Goal: Communication & Community: Answer question/provide support

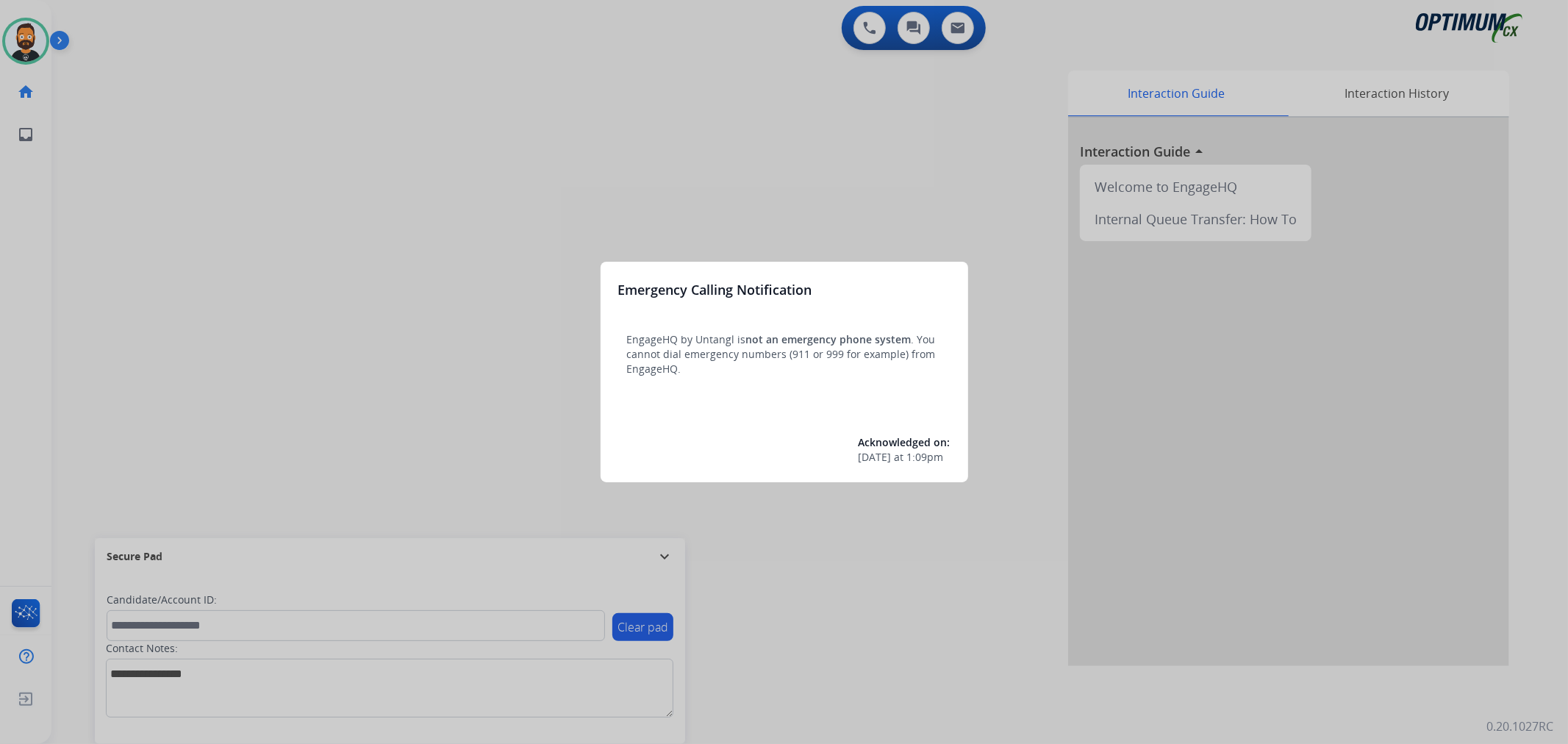
click at [669, 556] on div at bounding box center [784, 372] width 1568 height 744
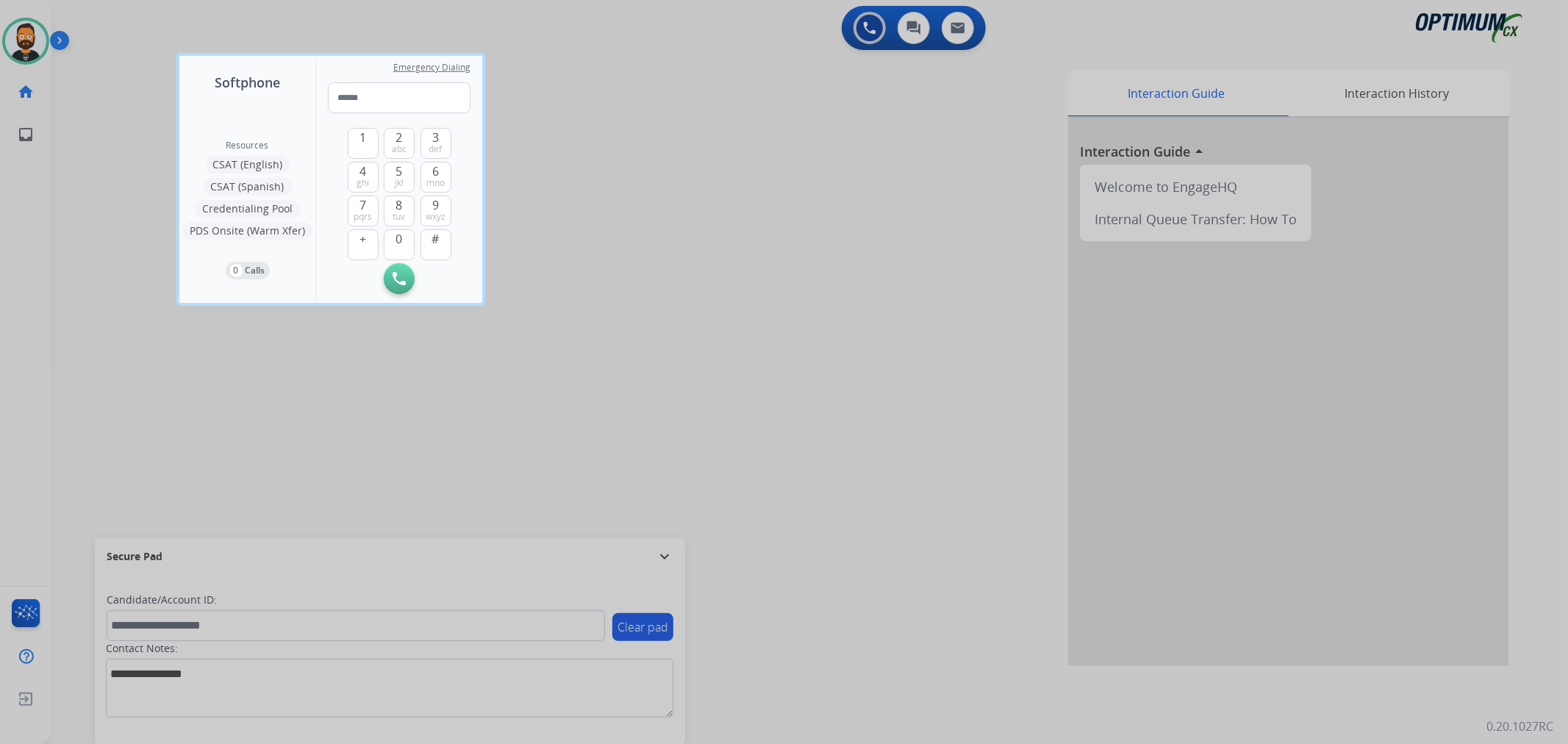
click at [662, 546] on div at bounding box center [784, 372] width 1568 height 744
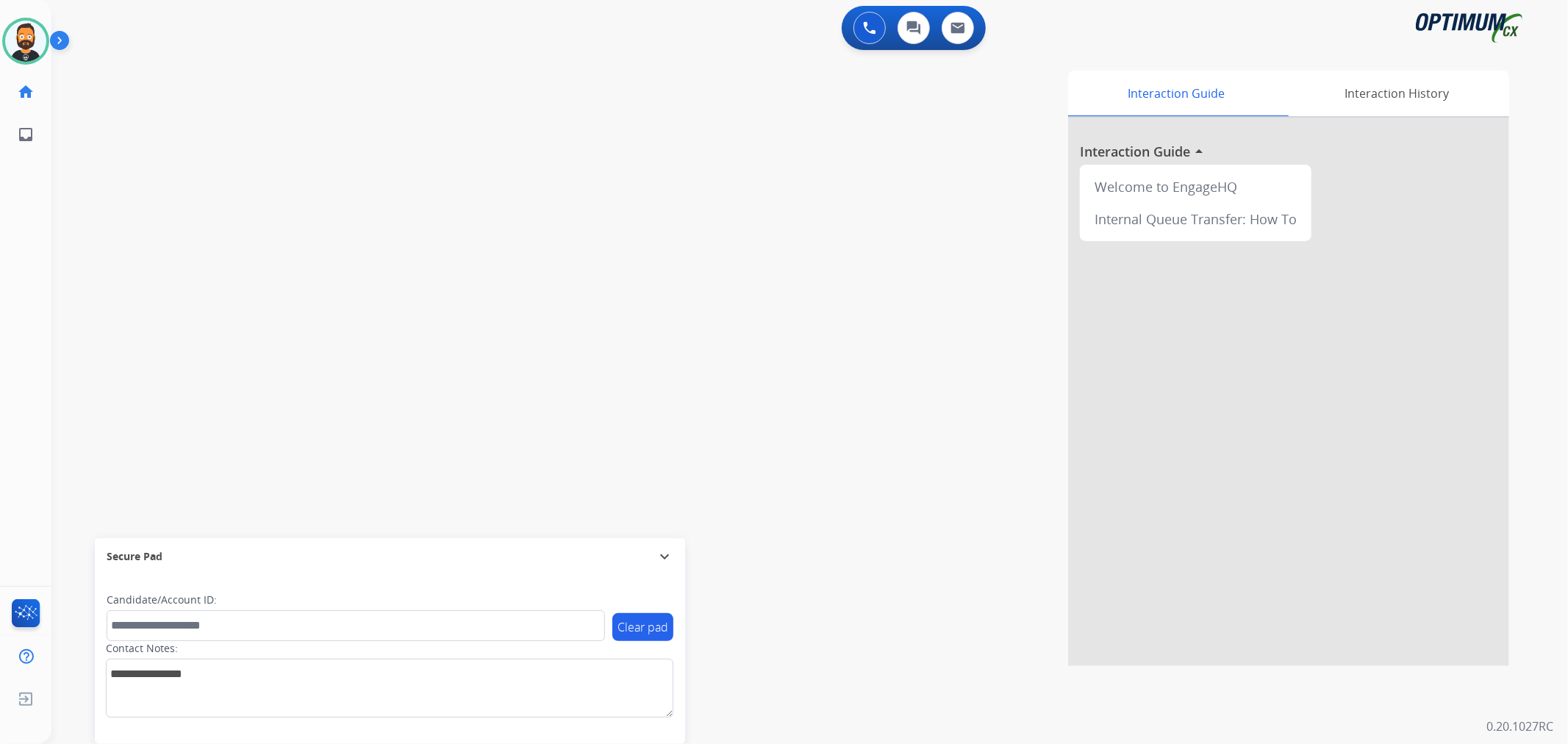
click at [662, 553] on mat-icon "expand_more" at bounding box center [664, 556] width 18 height 18
click at [48, 39] on div at bounding box center [26, 41] width 47 height 47
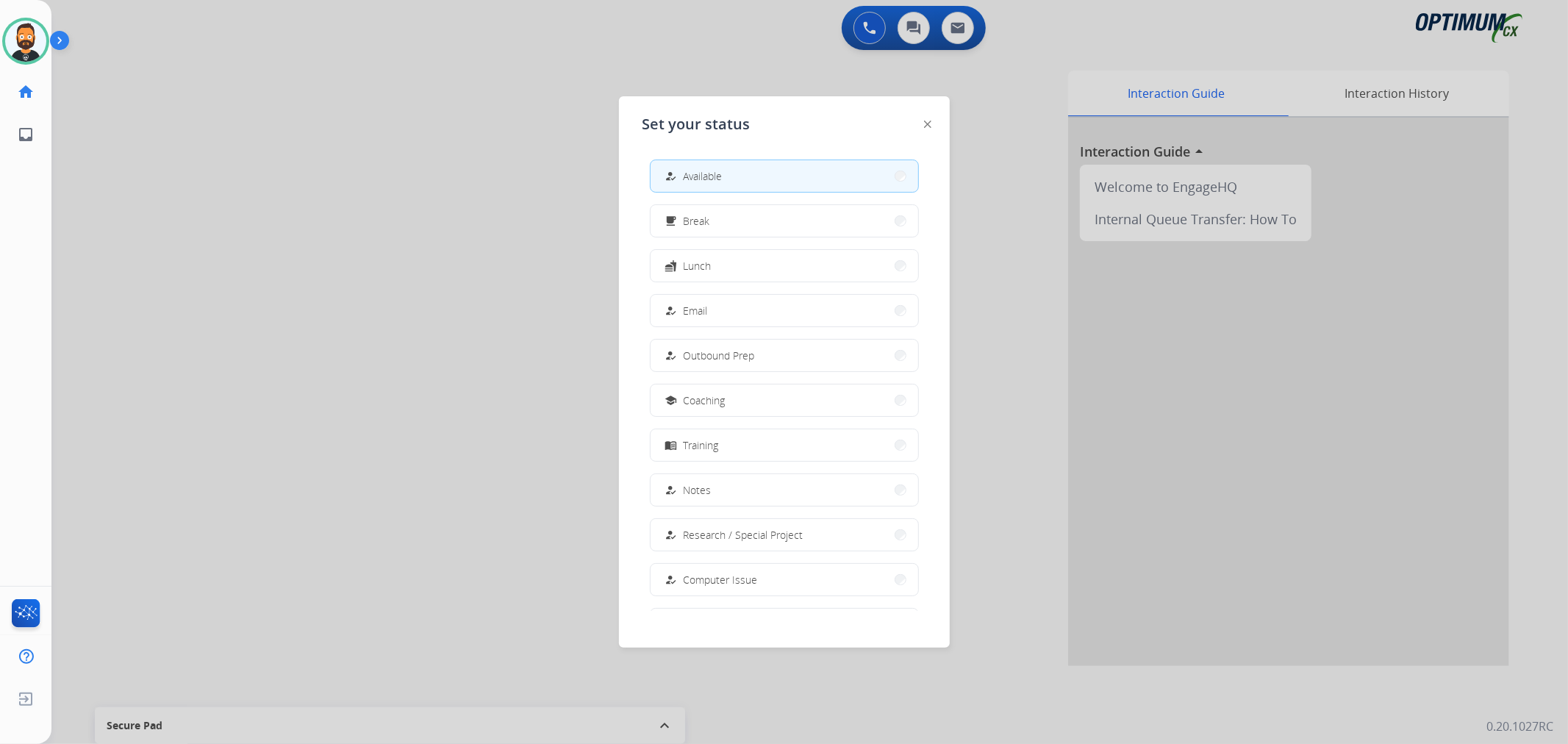
click at [119, 50] on div at bounding box center [784, 372] width 1568 height 744
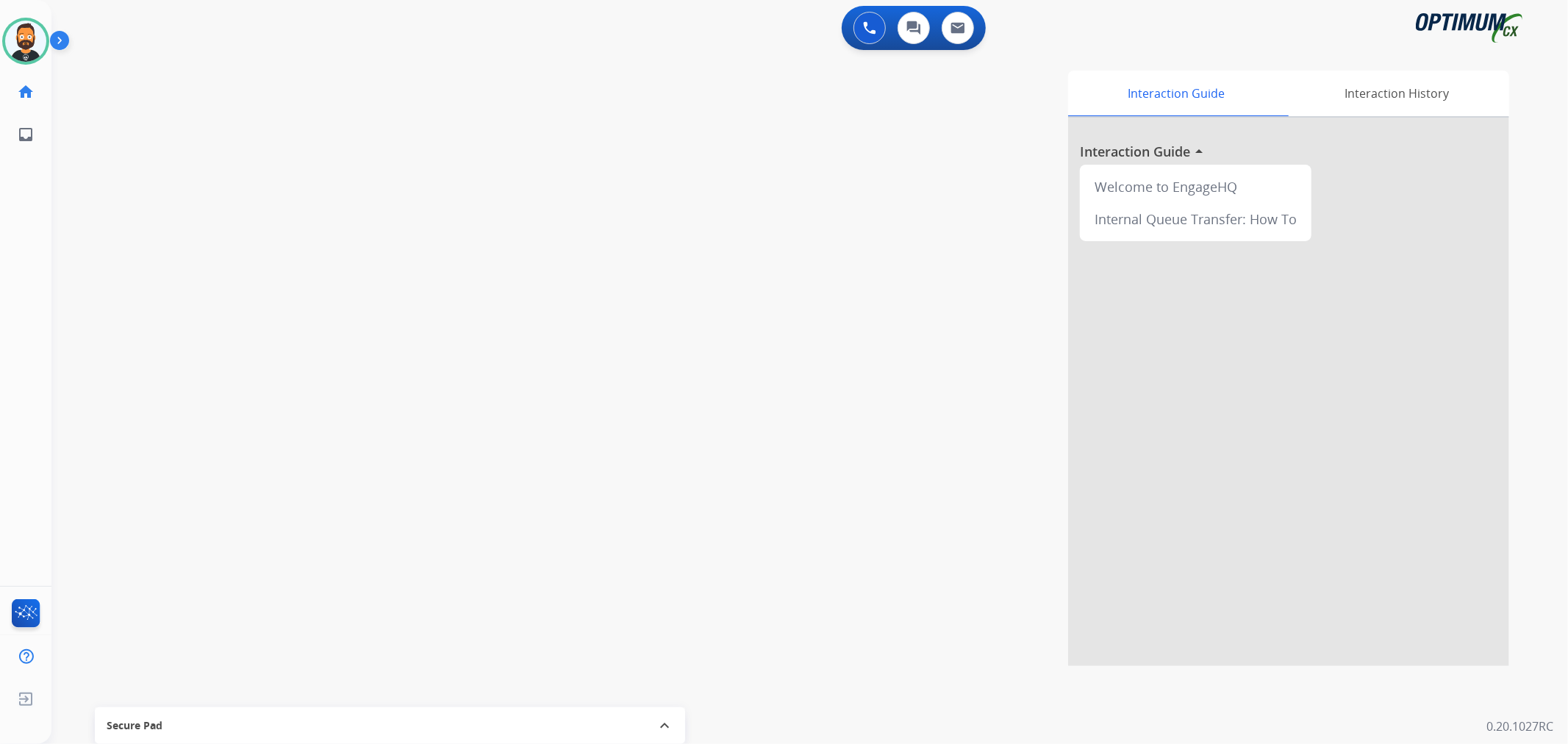
click at [63, 43] on img at bounding box center [63, 43] width 25 height 28
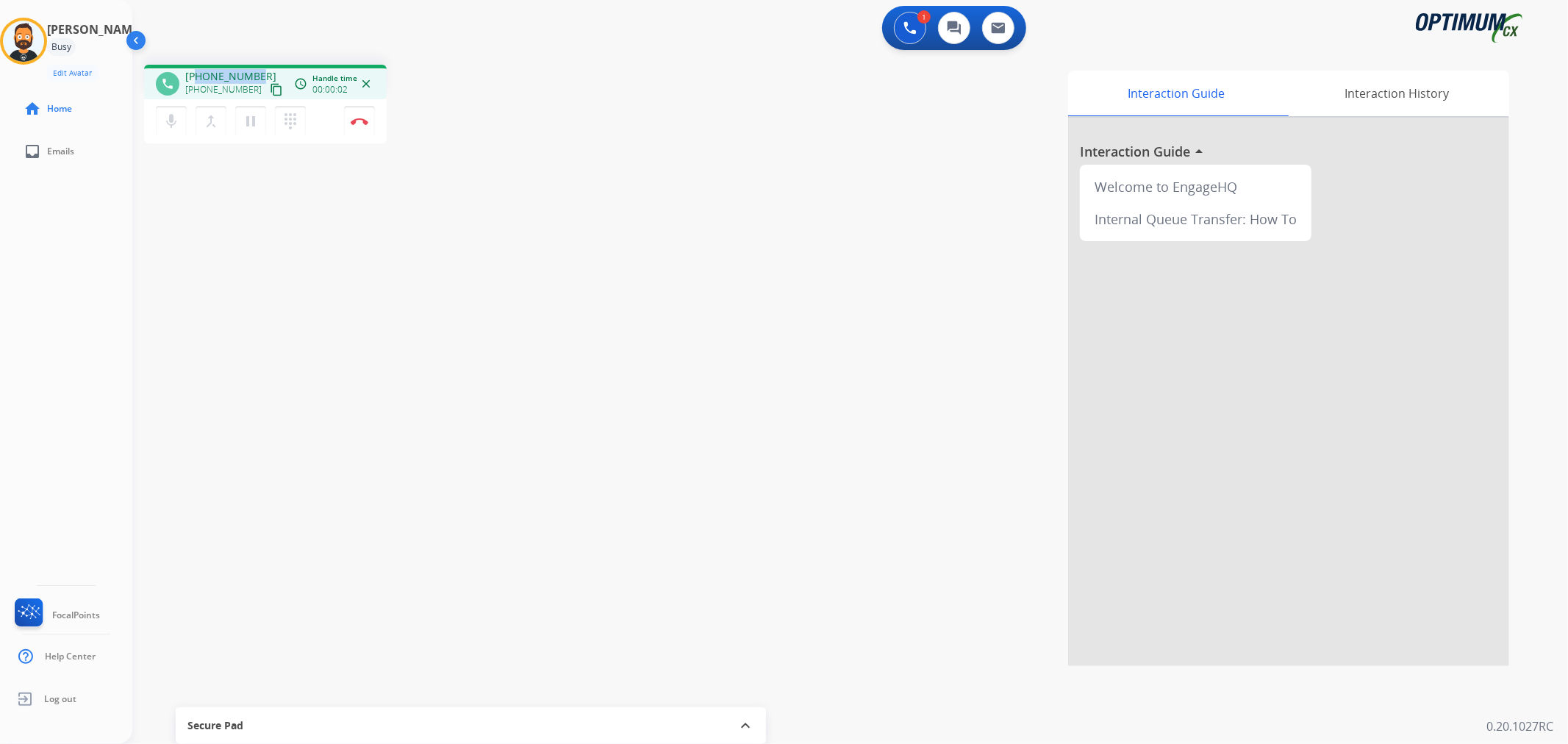
drag, startPoint x: 255, startPoint y: 73, endPoint x: 196, endPoint y: 69, distance: 59.1
click at [196, 69] on span "+12609091197" at bounding box center [231, 76] width 91 height 14
copy span "2609091197"
click at [355, 114] on button "Disconnect" at bounding box center [359, 121] width 31 height 31
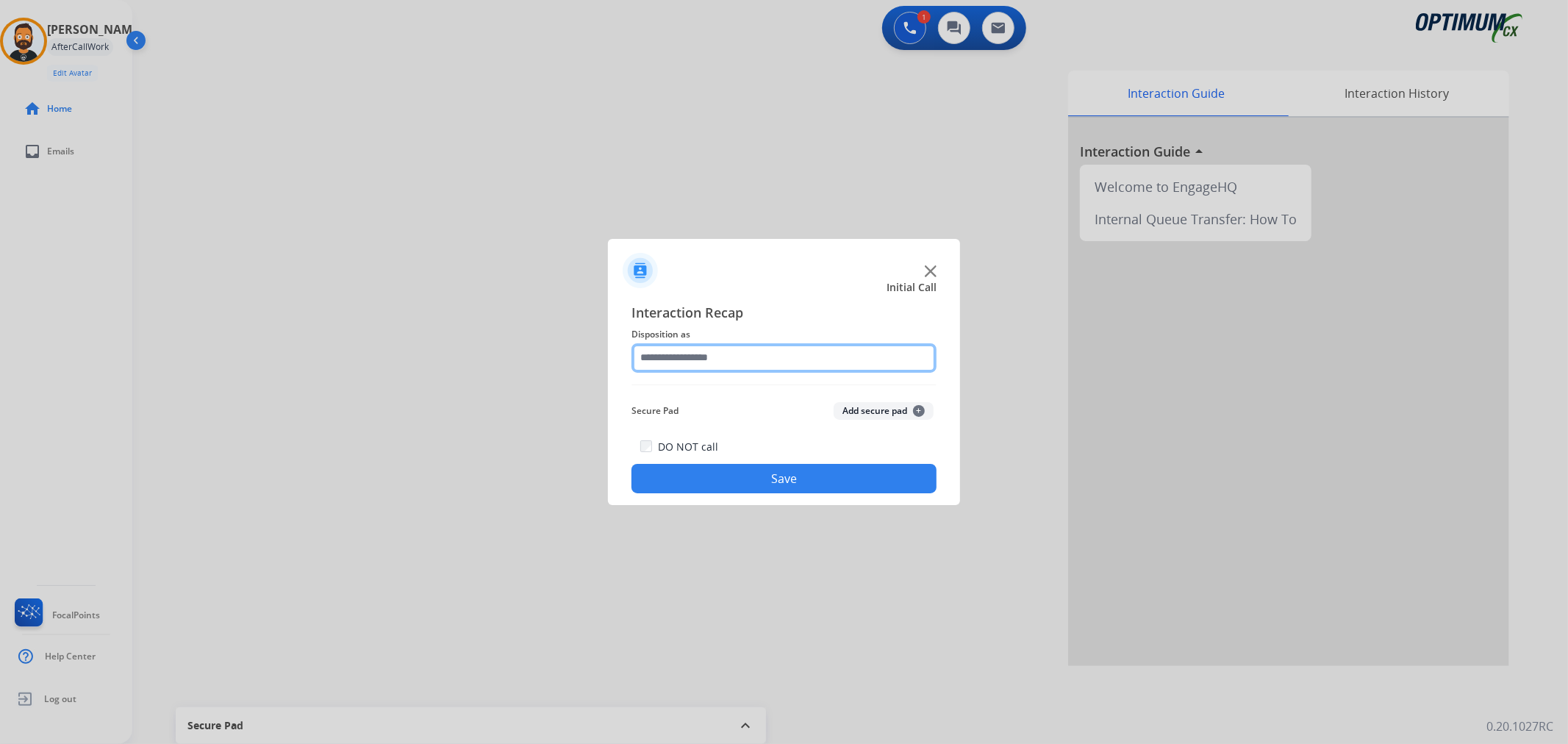
click at [750, 371] on input "text" at bounding box center [784, 358] width 305 height 30
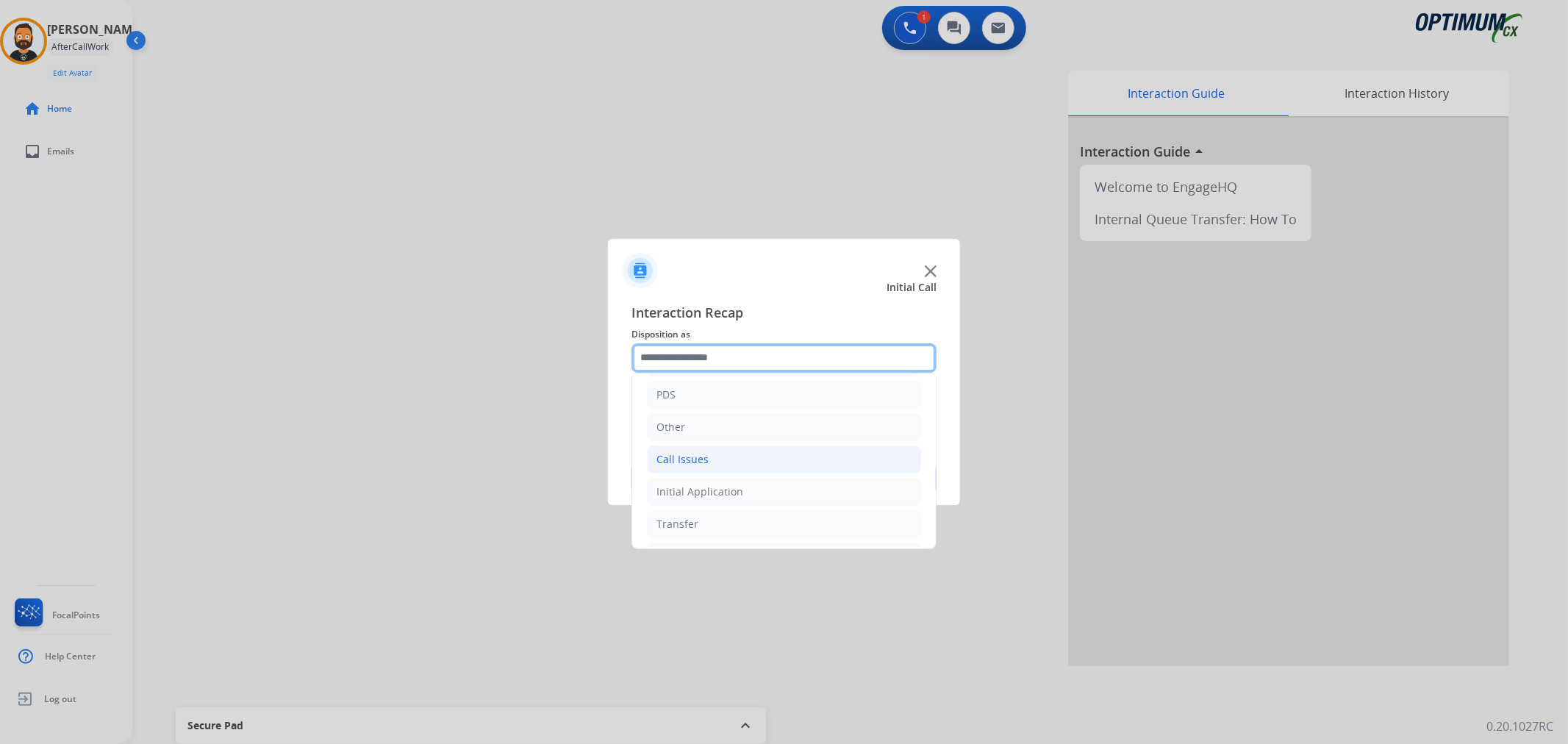
scroll to position [101, 0]
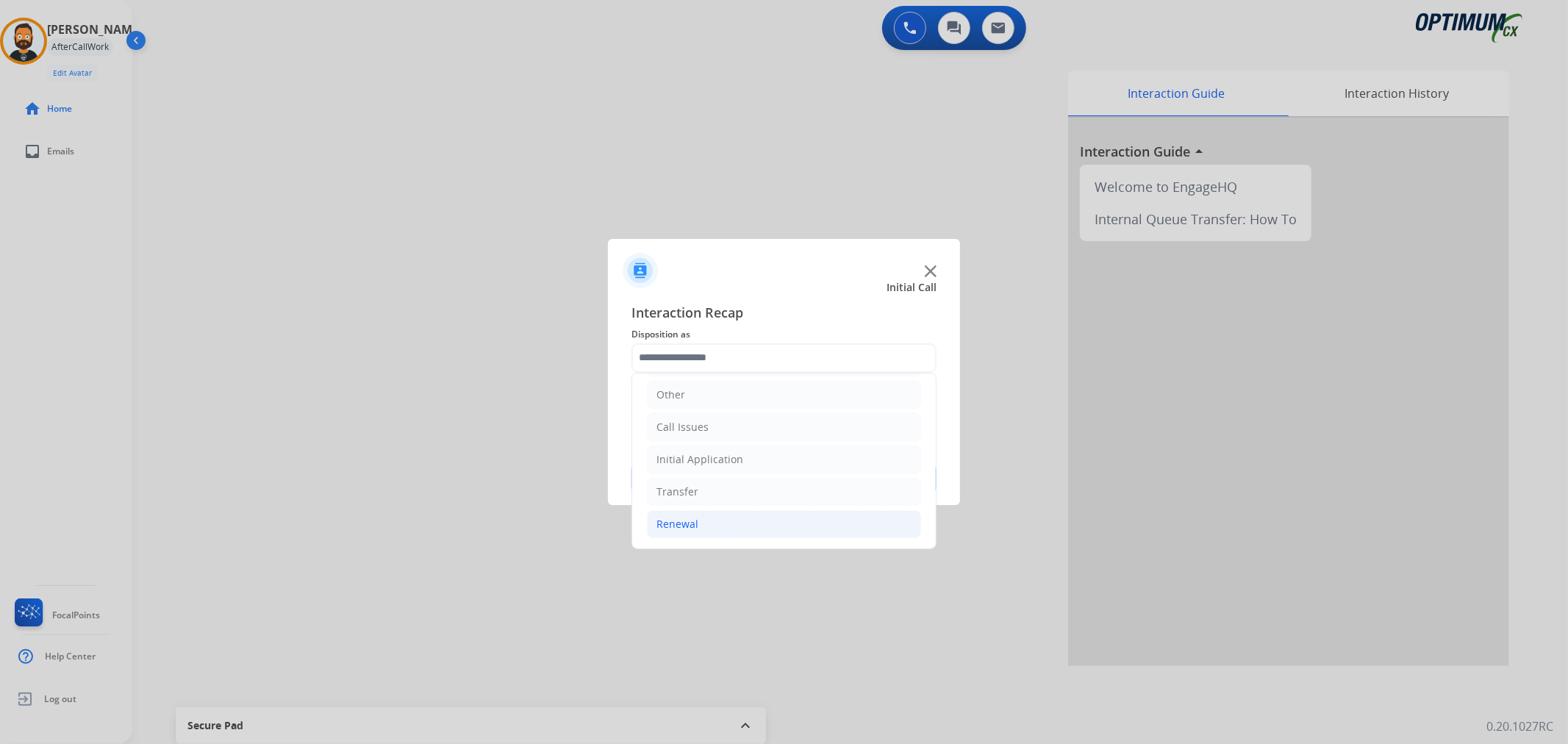
click at [698, 516] on li "Renewal" at bounding box center [784, 524] width 274 height 28
click at [687, 516] on div "Renewal" at bounding box center [677, 523] width 42 height 14
click at [681, 457] on div "Initial Application" at bounding box center [700, 459] width 87 height 14
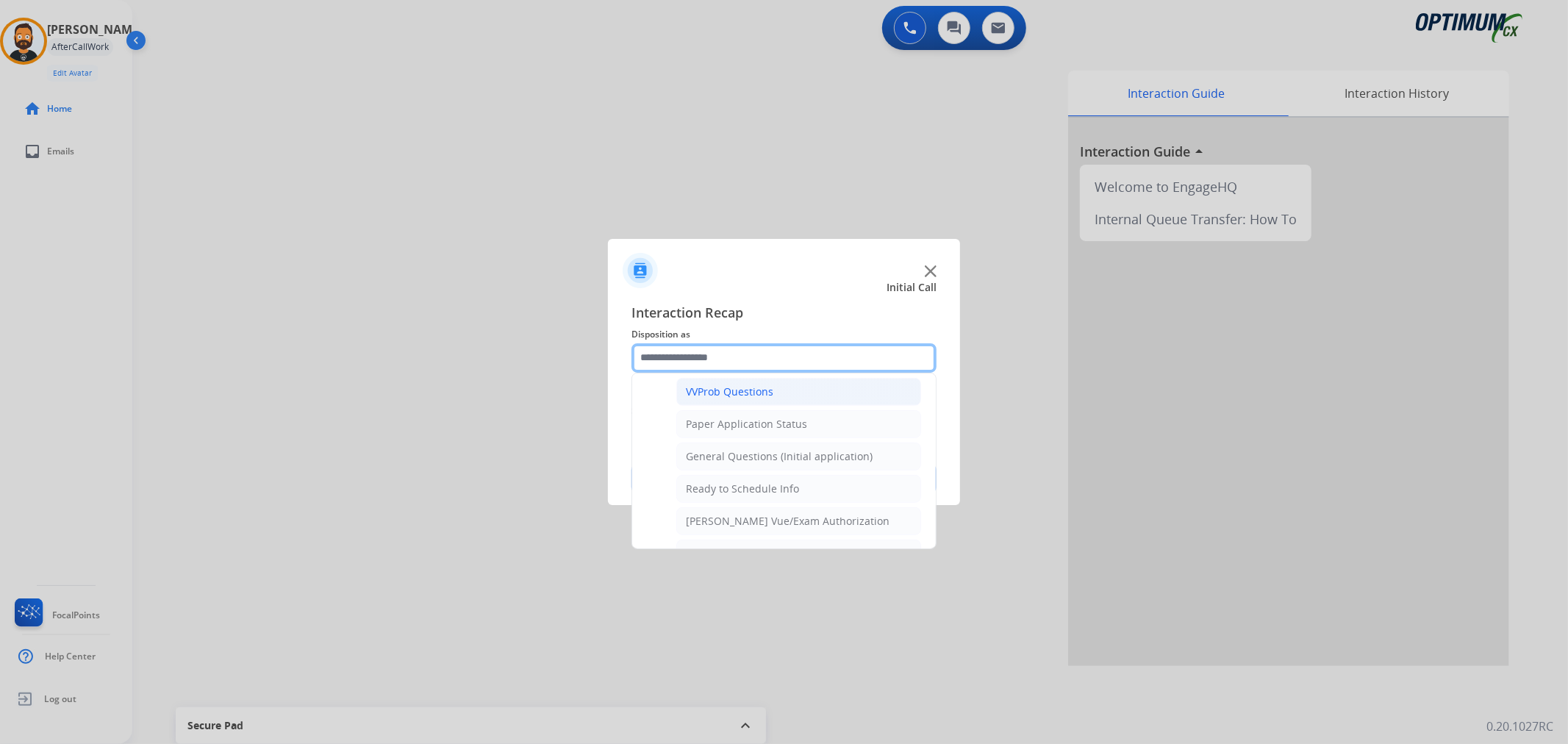
scroll to position [758, 0]
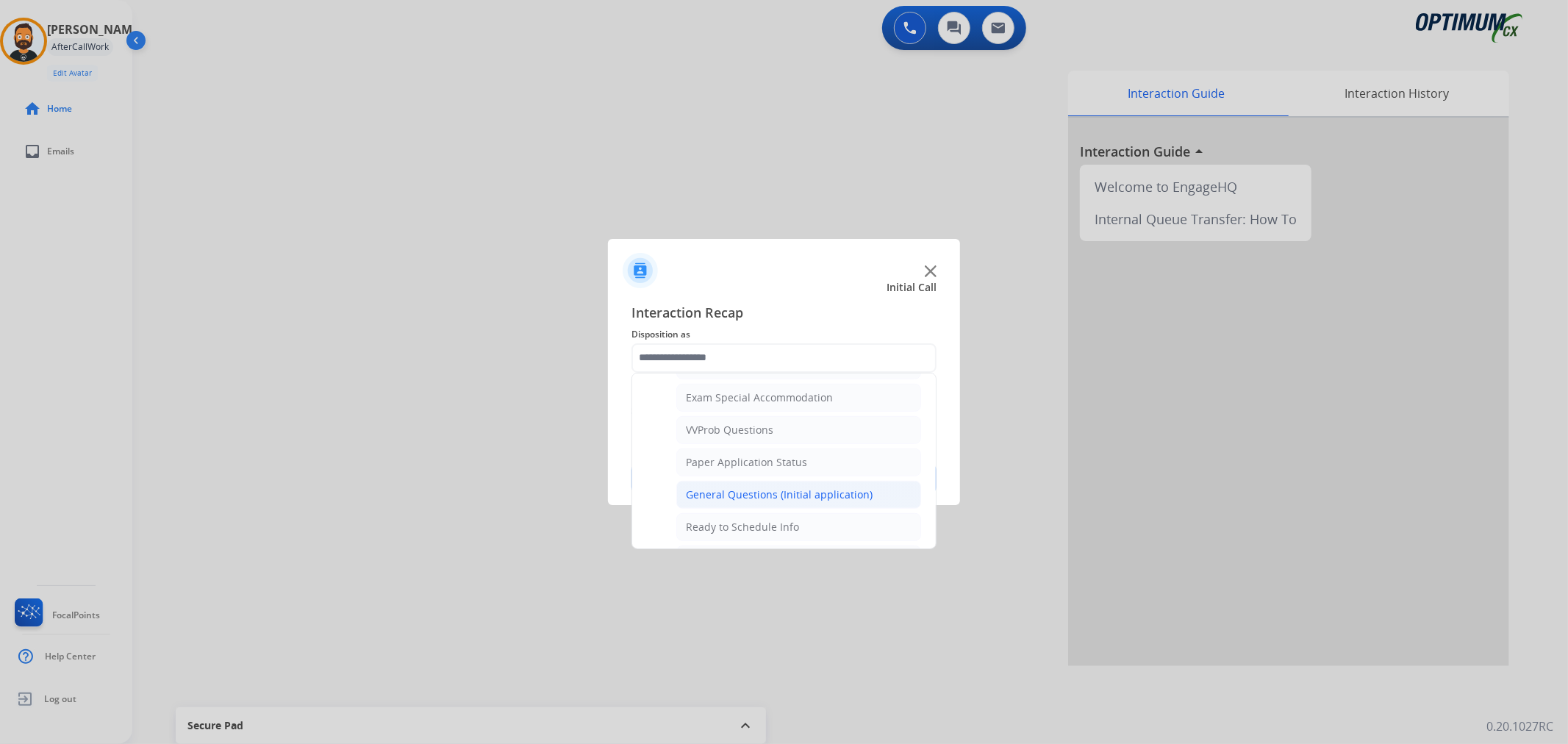
click at [740, 498] on div "General Questions (Initial application)" at bounding box center [779, 494] width 187 height 14
type input "**********"
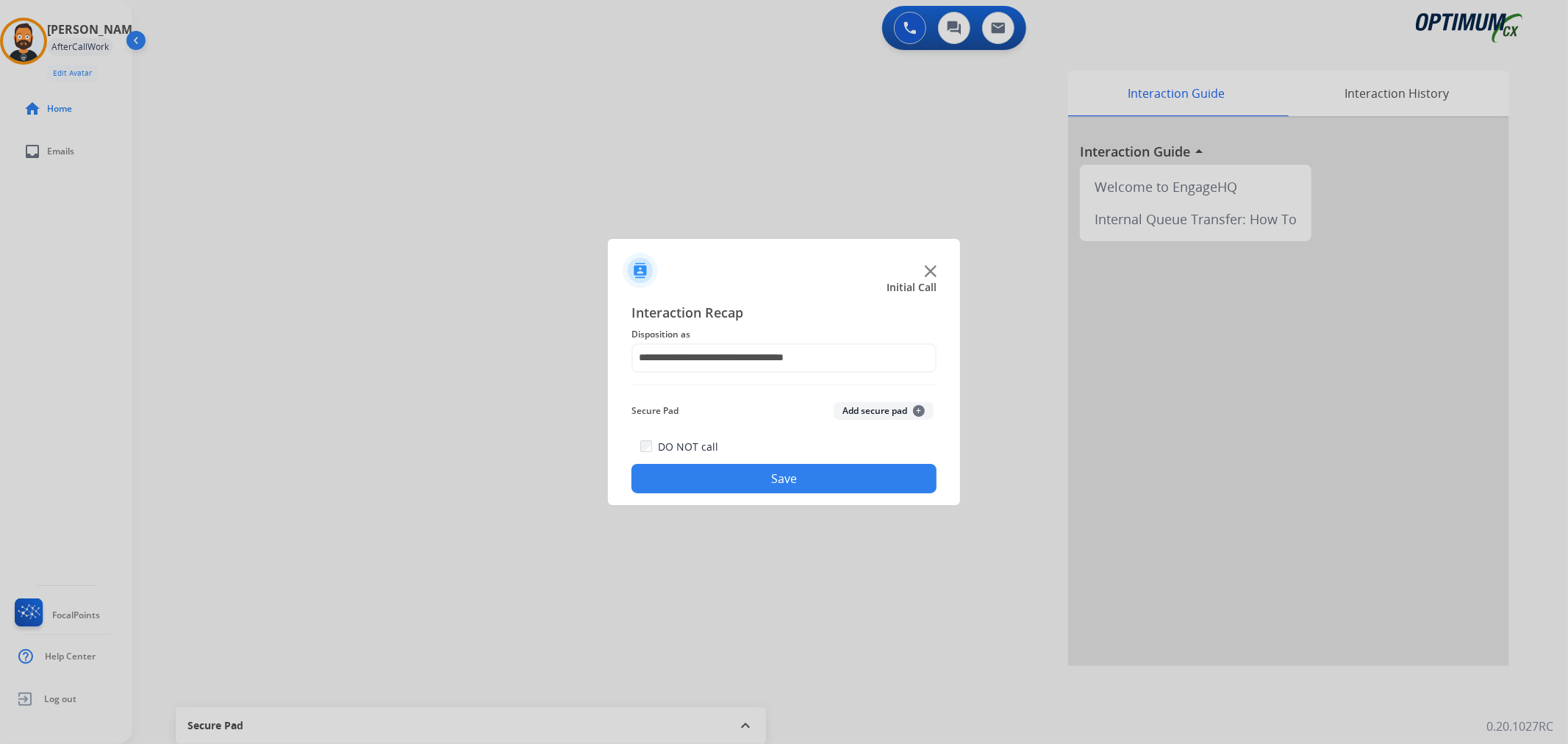
click at [767, 473] on button "Save" at bounding box center [784, 478] width 305 height 30
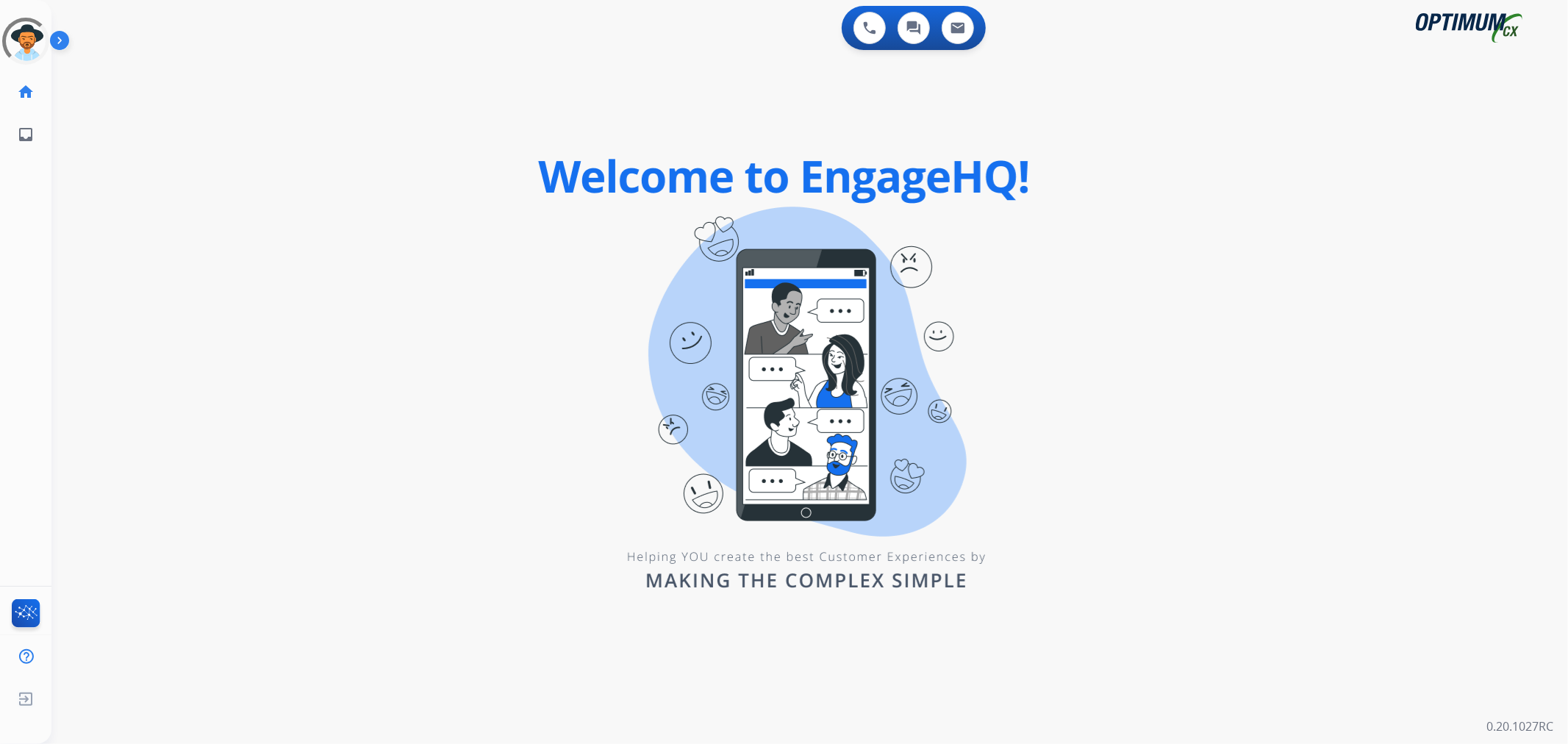
click at [64, 37] on img at bounding box center [63, 43] width 25 height 28
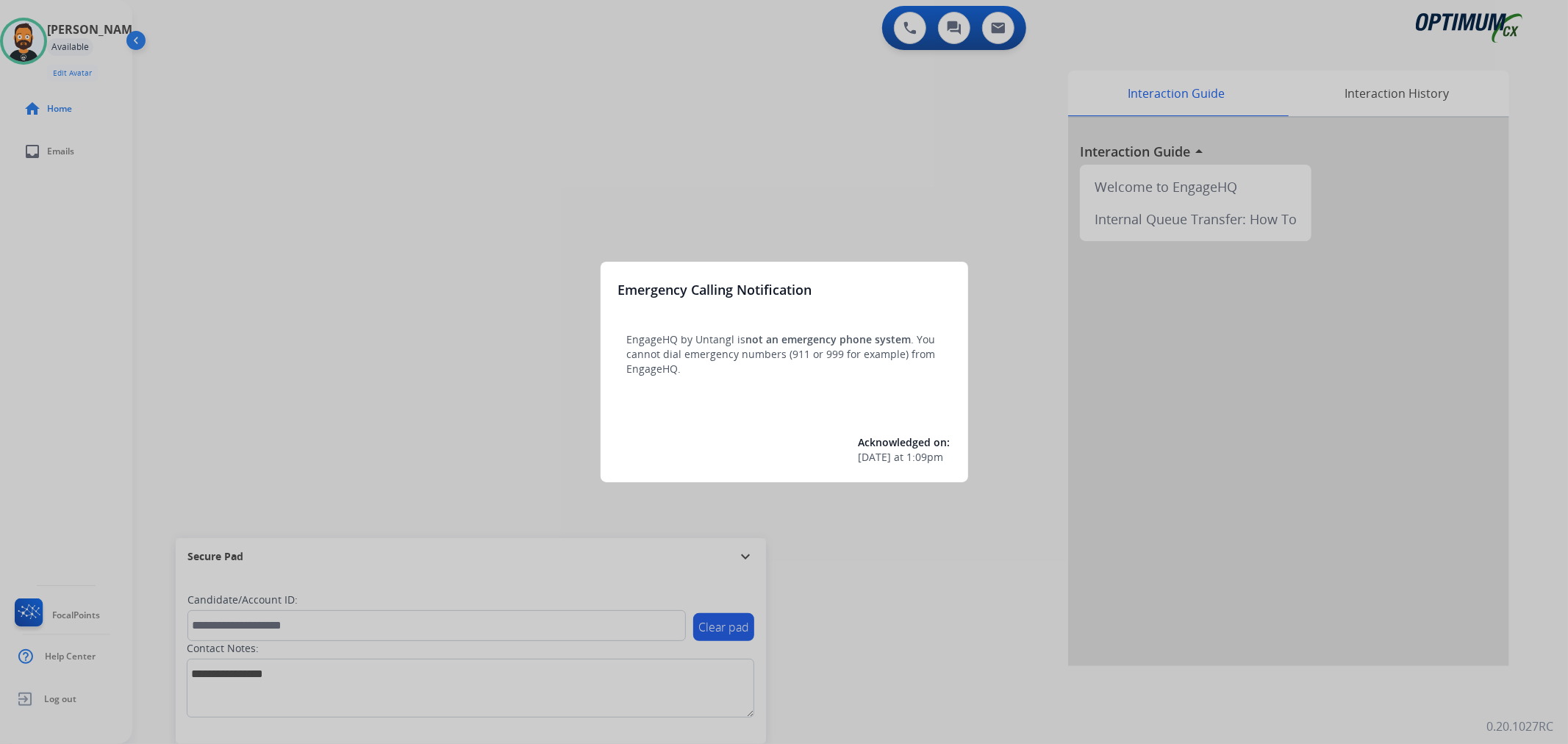
click at [733, 560] on div at bounding box center [784, 372] width 1568 height 744
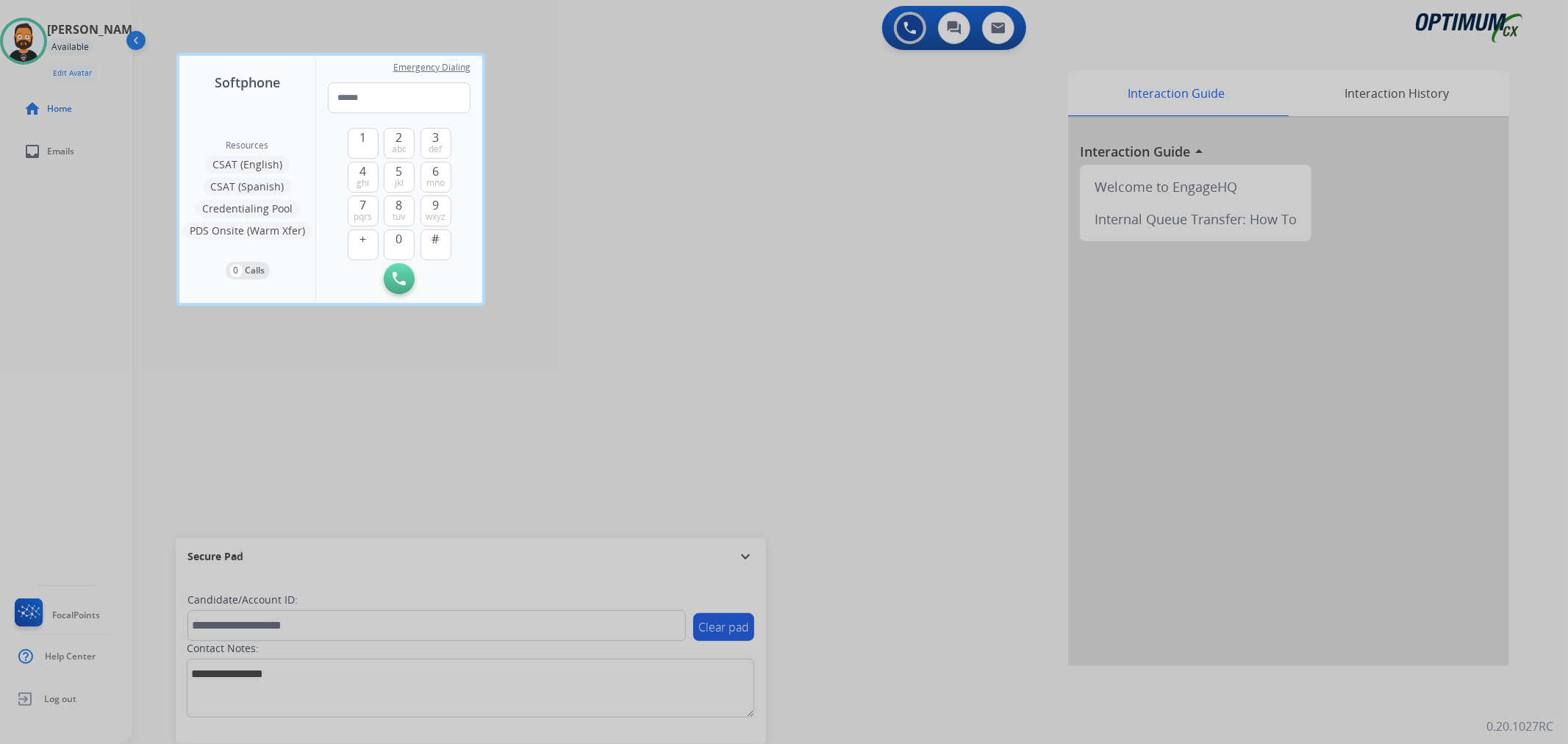
click at [744, 553] on div at bounding box center [784, 372] width 1568 height 744
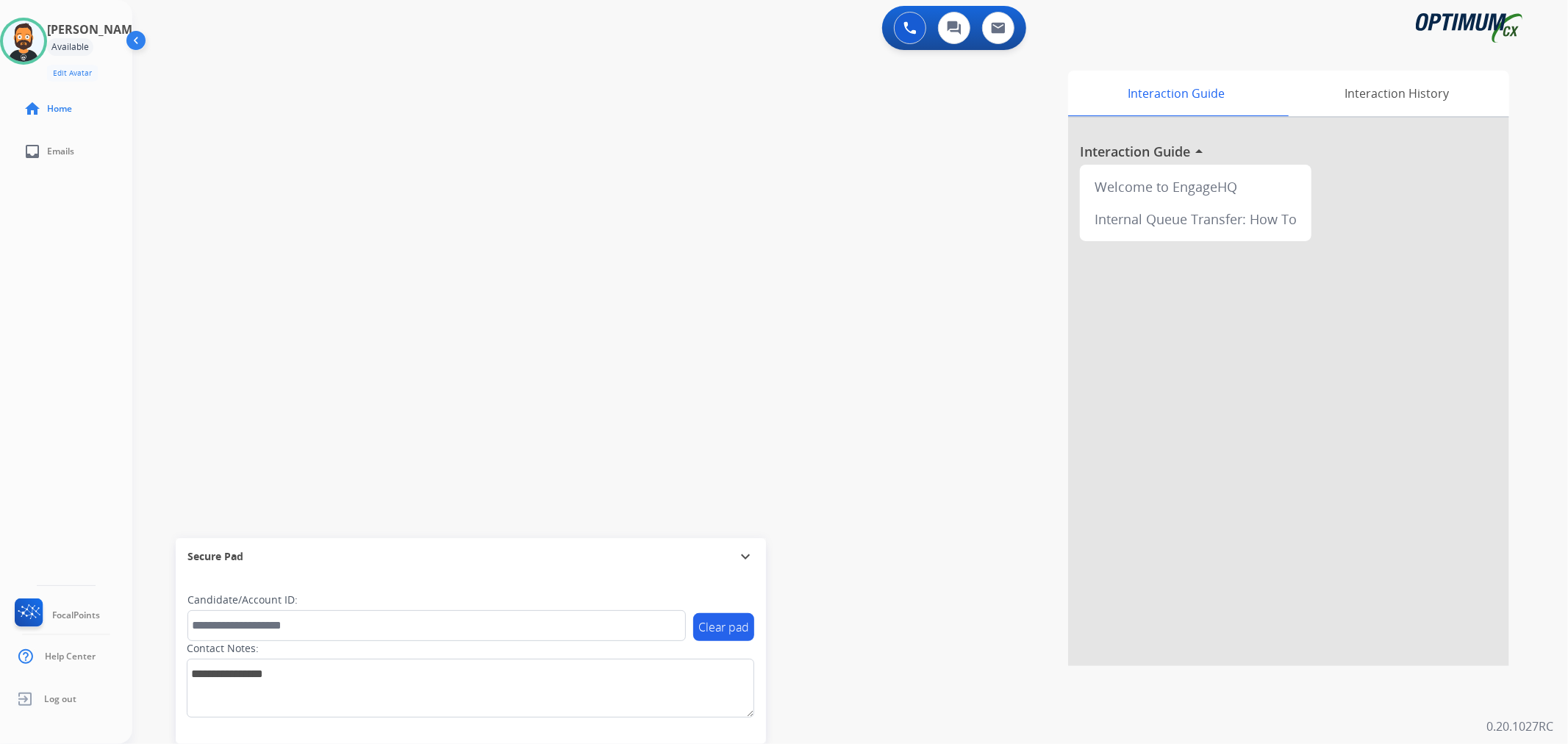
click at [747, 551] on mat-icon "expand_more" at bounding box center [745, 556] width 18 height 18
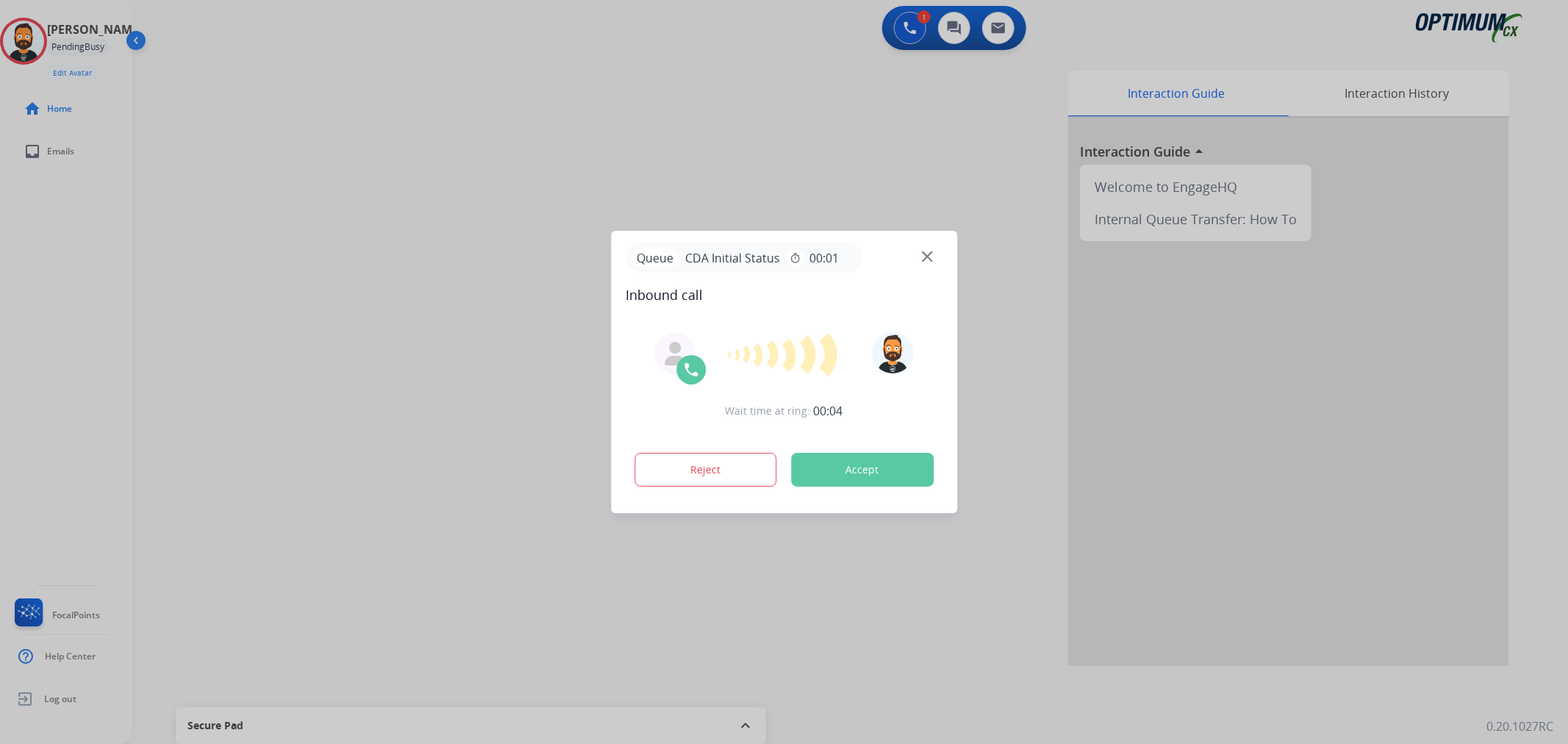
click at [207, 380] on div at bounding box center [784, 372] width 1568 height 744
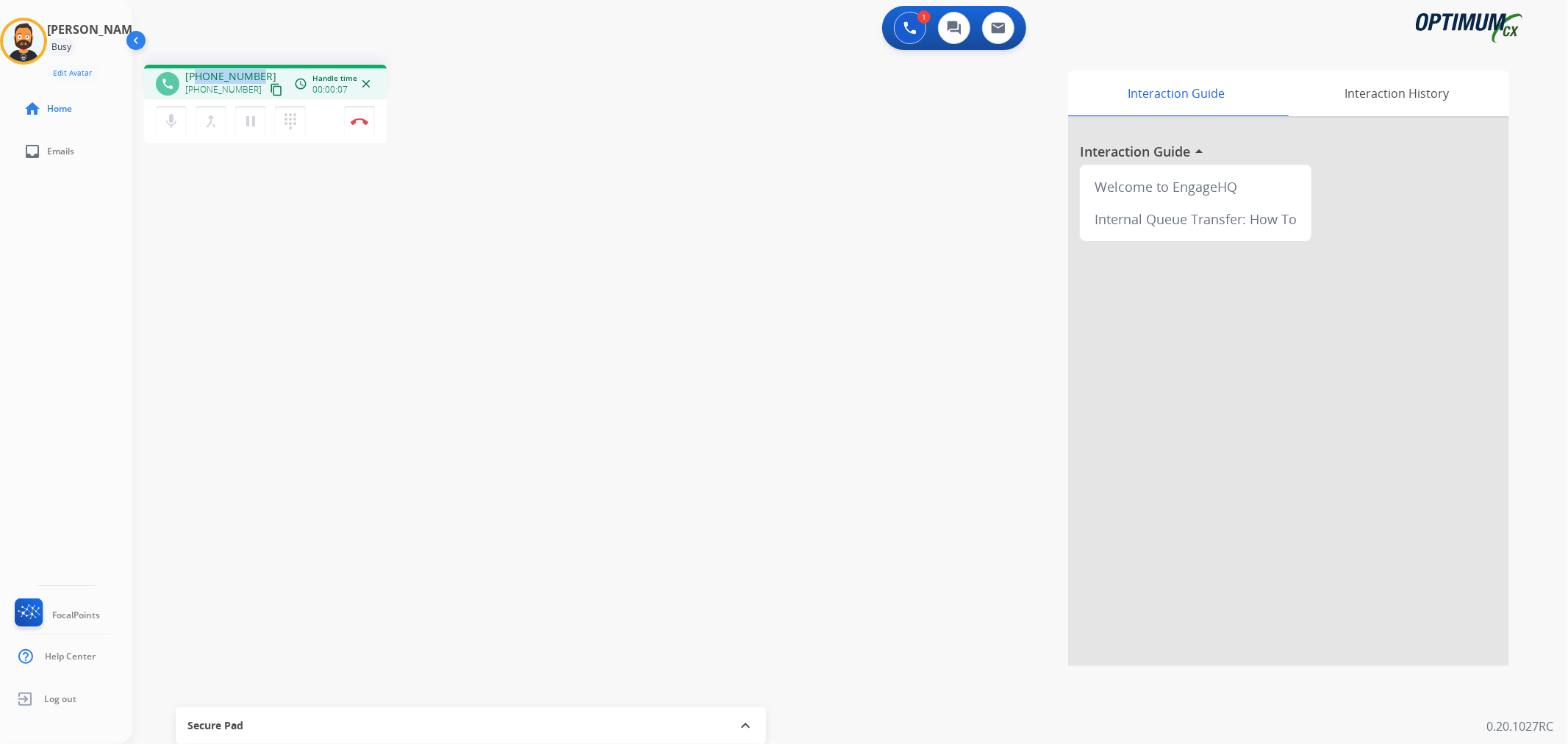
drag, startPoint x: 255, startPoint y: 72, endPoint x: 196, endPoint y: 72, distance: 59.0
click at [196, 72] on span "+19182607278" at bounding box center [231, 76] width 91 height 14
copy span "9182607278"
click at [361, 114] on button "Disconnect" at bounding box center [359, 121] width 31 height 31
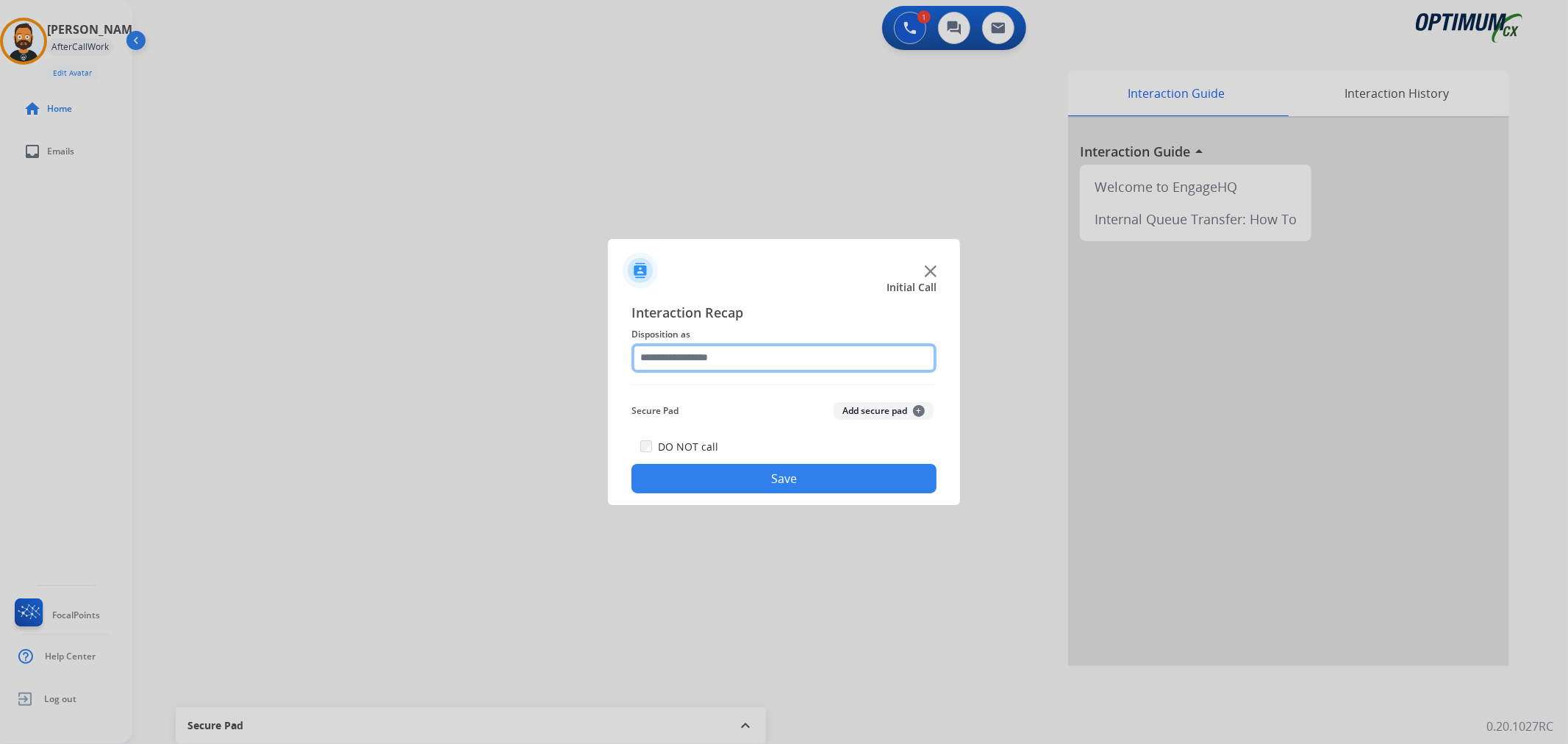
click at [769, 357] on input "text" at bounding box center [784, 358] width 305 height 30
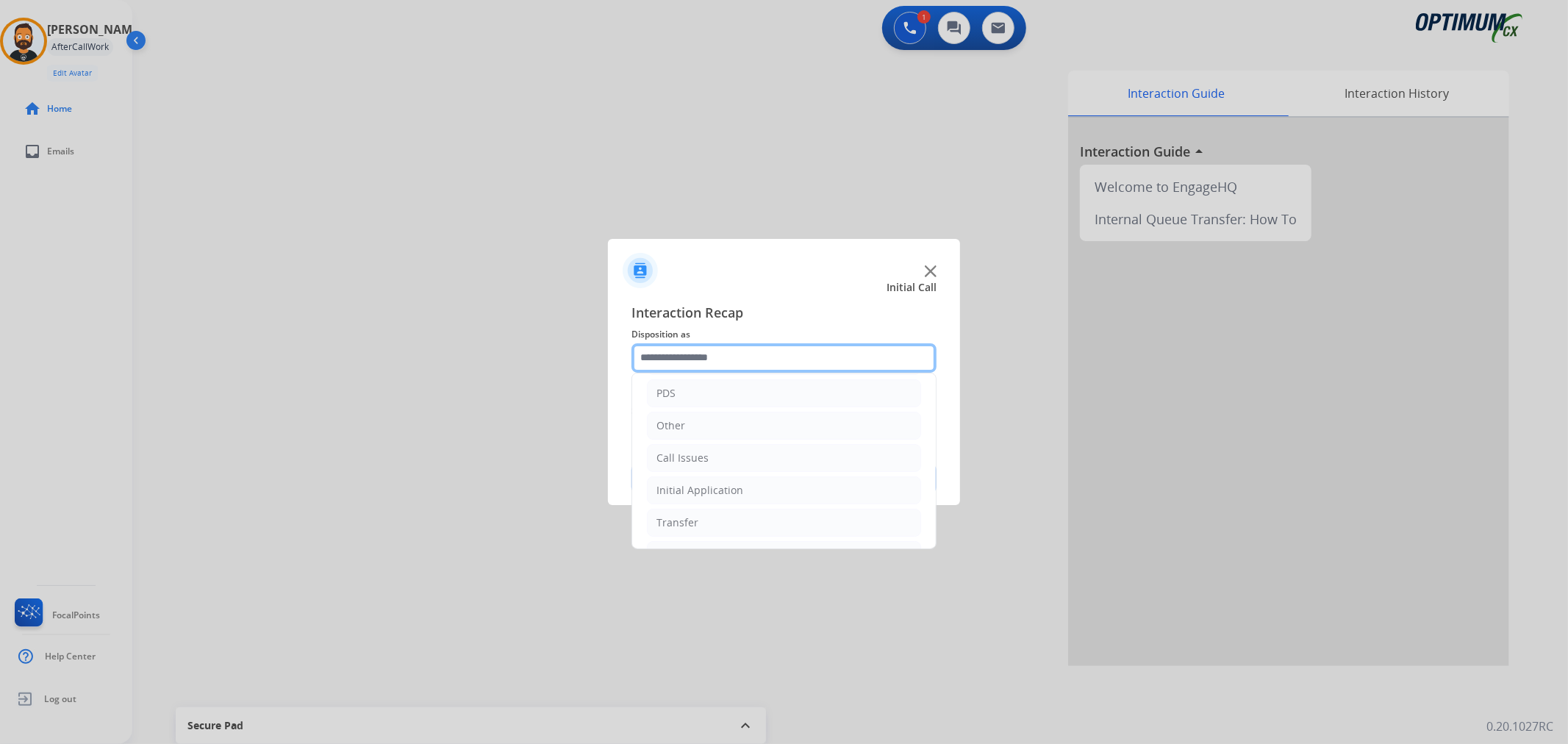
scroll to position [101, 0]
click at [692, 456] on div "Initial Application" at bounding box center [700, 459] width 87 height 14
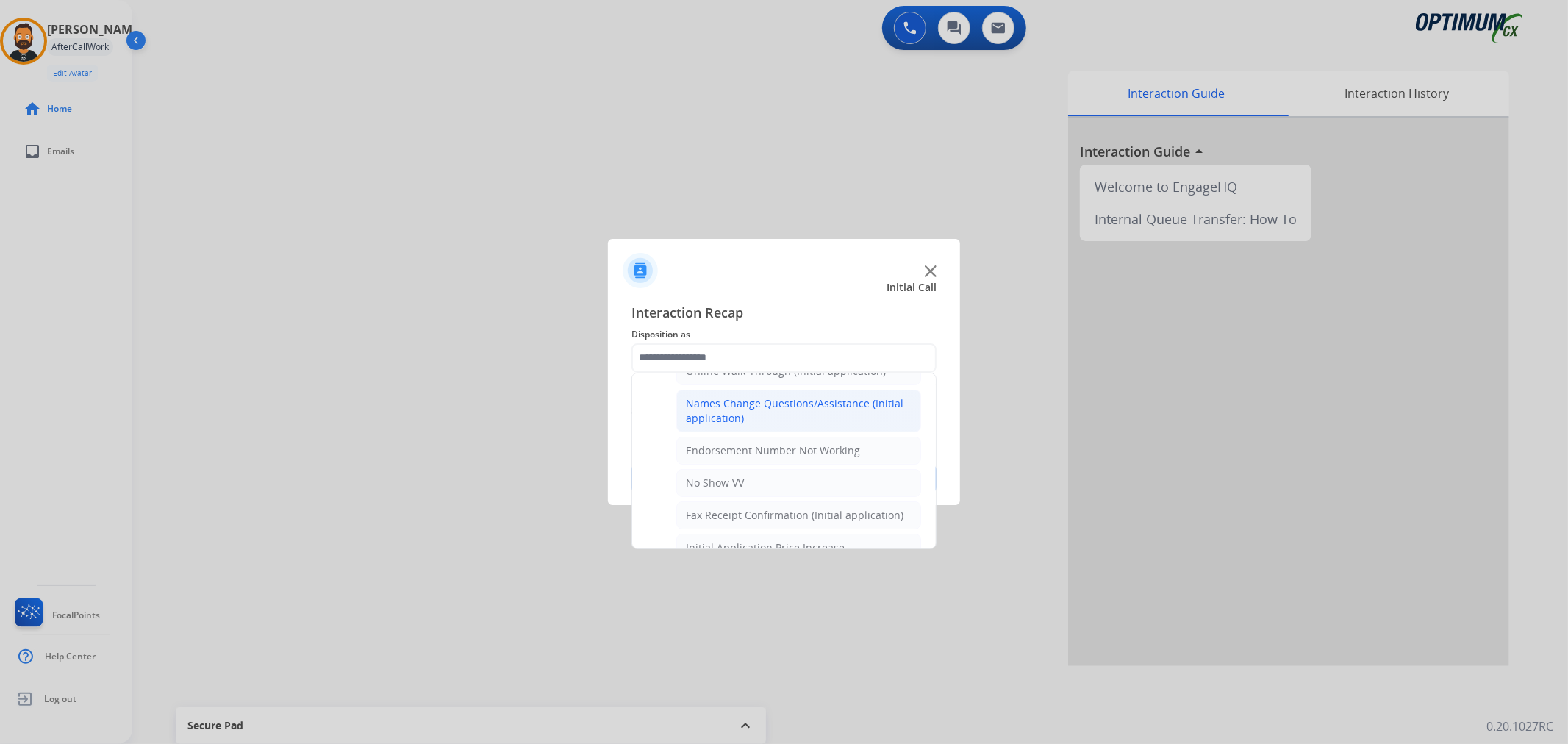
click at [747, 408] on div "Names Change Questions/Assistance (Initial application)" at bounding box center [799, 411] width 226 height 30
type input "**********"
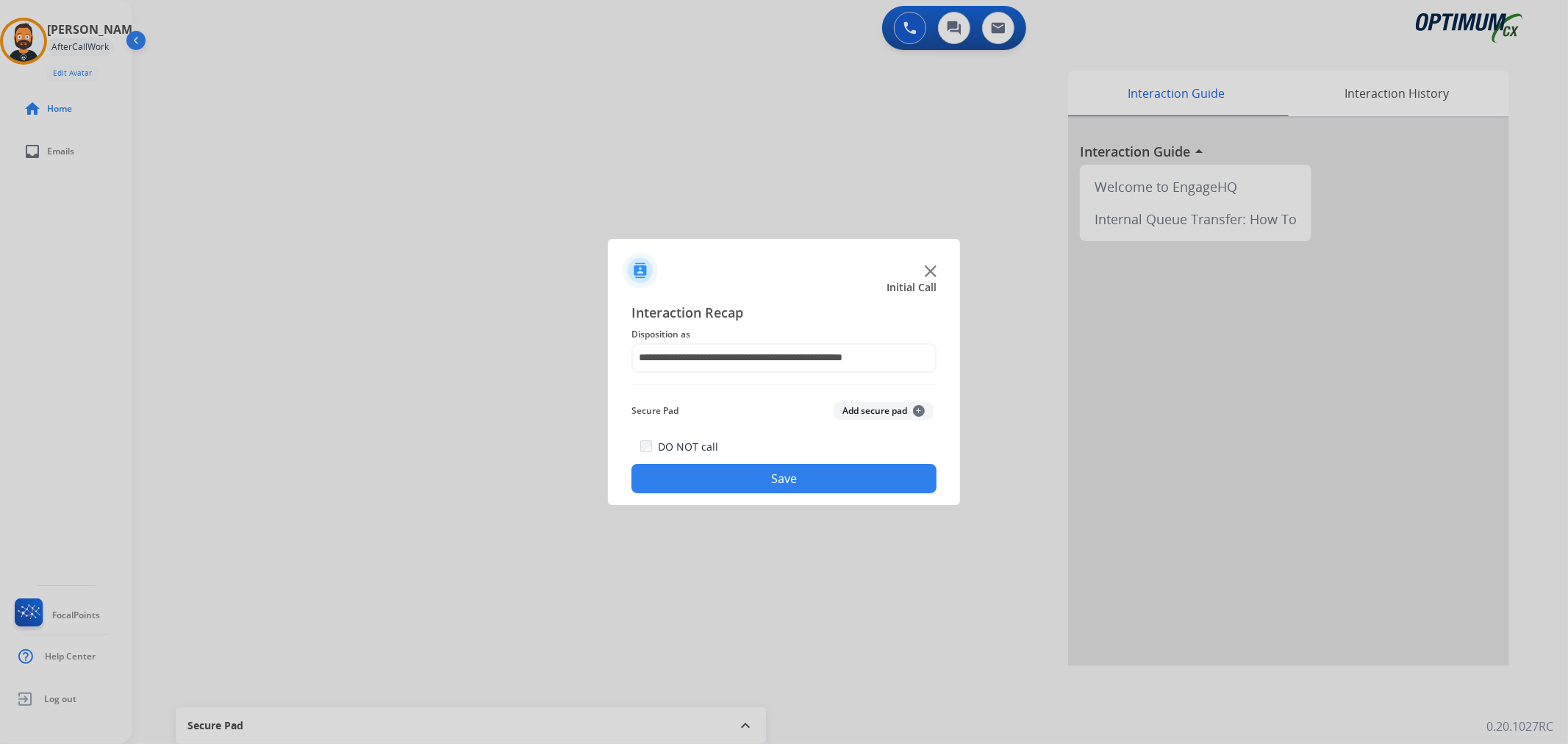
click at [728, 468] on button "Save" at bounding box center [784, 478] width 305 height 30
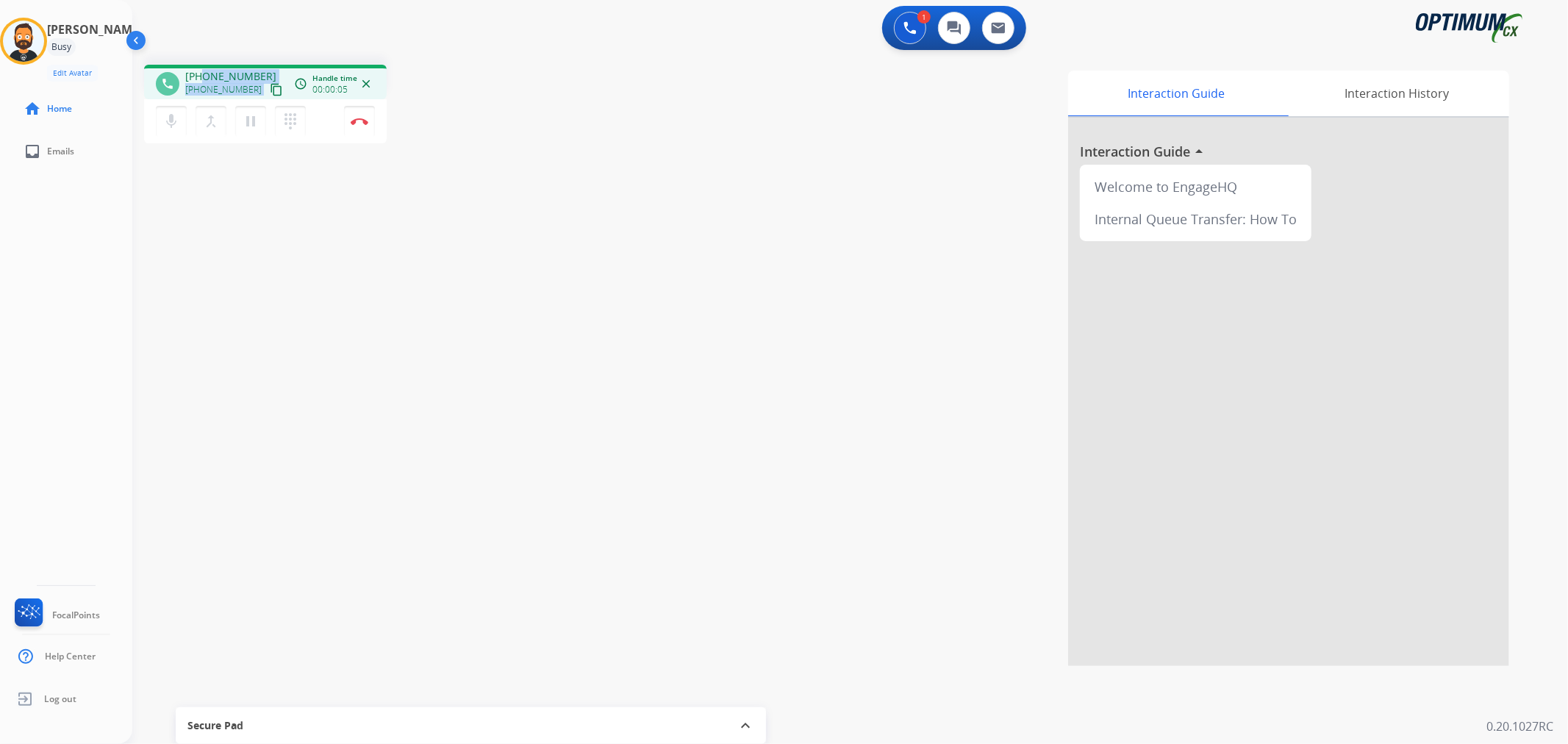
drag, startPoint x: 265, startPoint y: 71, endPoint x: 203, endPoint y: 62, distance: 62.6
click at [203, 62] on div "phone +16124432179 +16124432179 content_copy access_time Call metrics Queue 00:…" at bounding box center [832, 359] width 1400 height 613
click at [210, 46] on div "1 Voice Interactions 0 Chat Interactions 0 Email Interactions" at bounding box center [842, 30] width 1383 height 47
drag, startPoint x: 255, startPoint y: 69, endPoint x: 198, endPoint y: 72, distance: 57.1
click at [198, 72] on div "+16124432179 +16124432179 content_copy" at bounding box center [235, 84] width 100 height 30
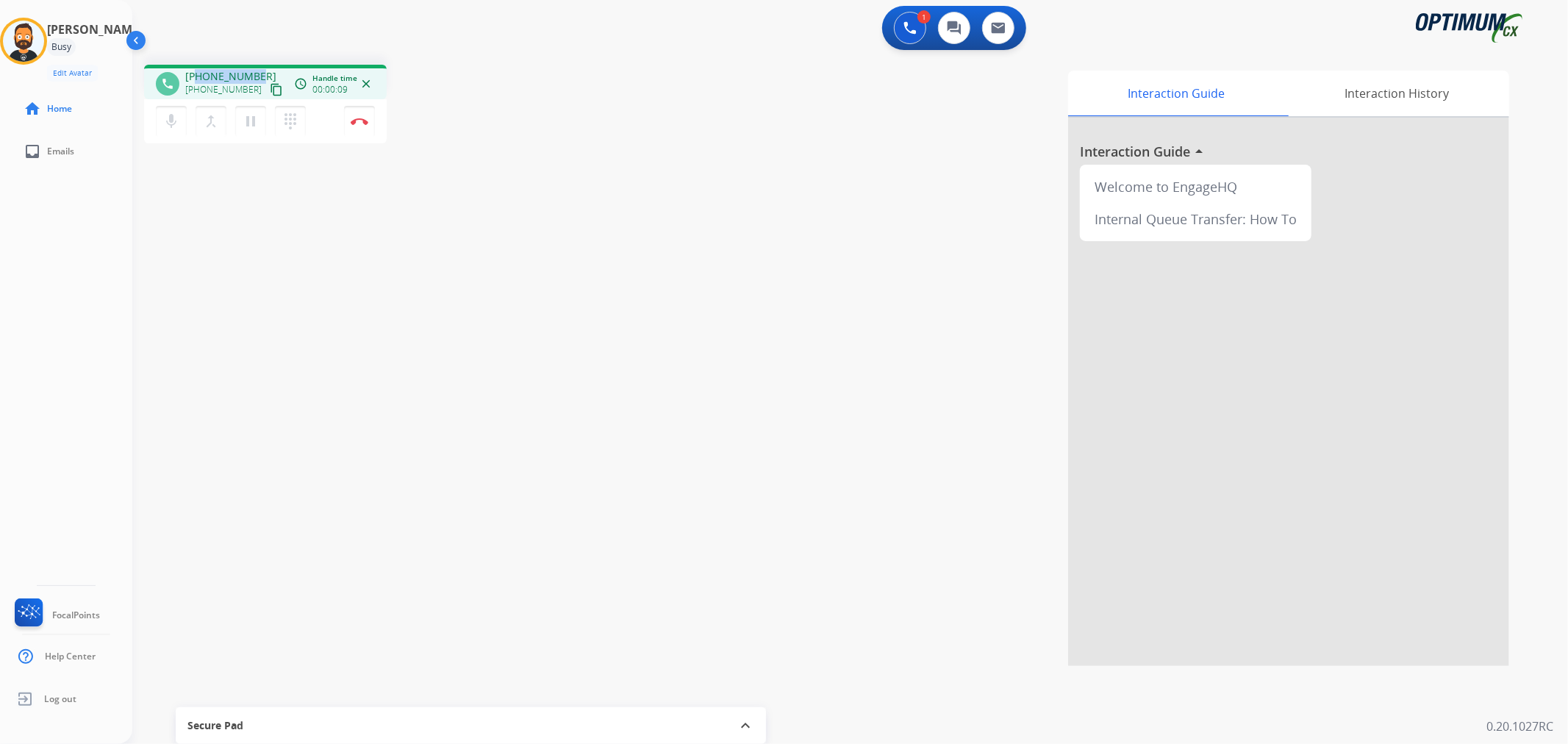
copy span "6124432179"
click at [248, 117] on mat-icon "pause" at bounding box center [250, 121] width 18 height 18
click at [246, 118] on mat-icon "play_arrow" at bounding box center [250, 121] width 18 height 18
click at [358, 122] on img at bounding box center [359, 121] width 18 height 8
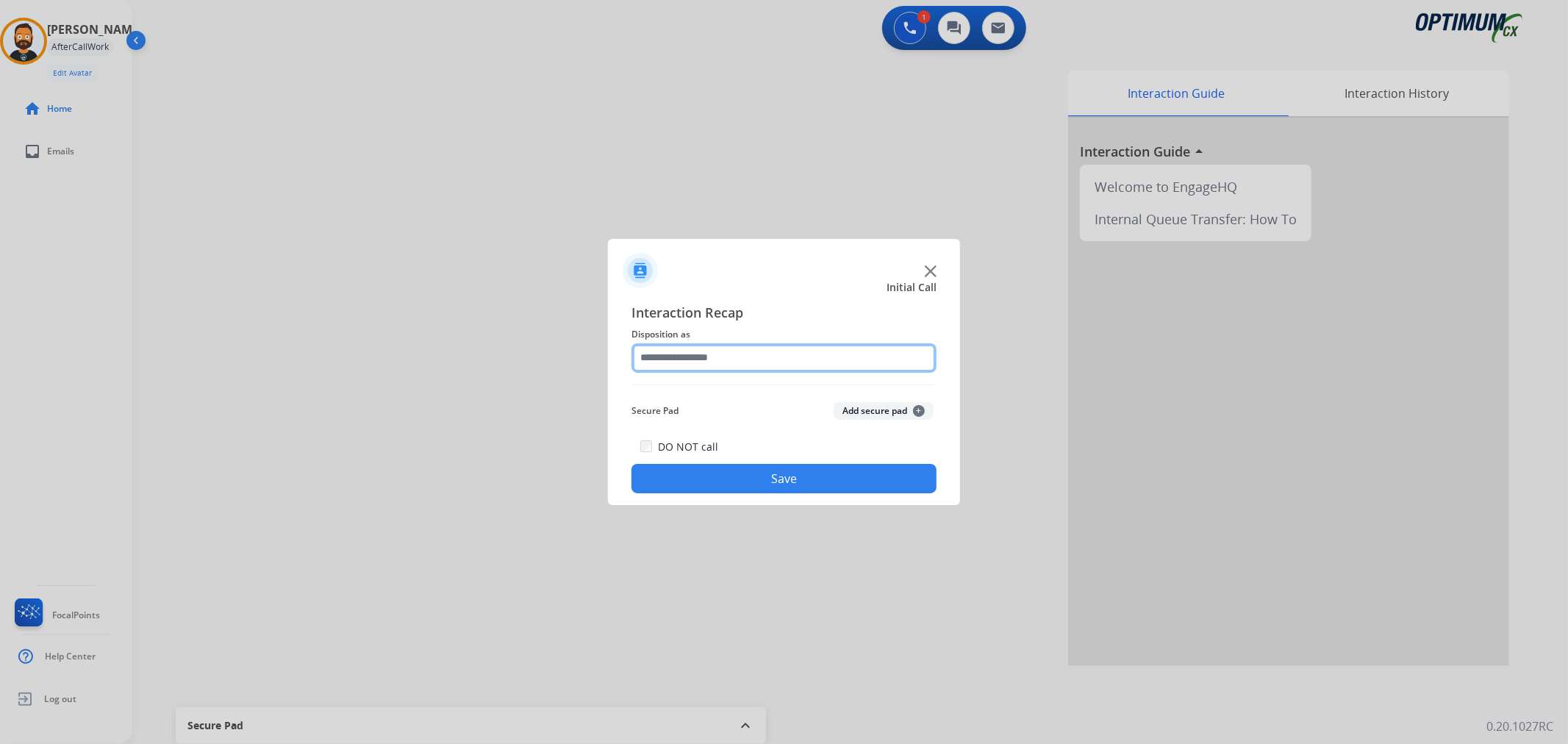
click at [685, 359] on input "text" at bounding box center [784, 358] width 305 height 30
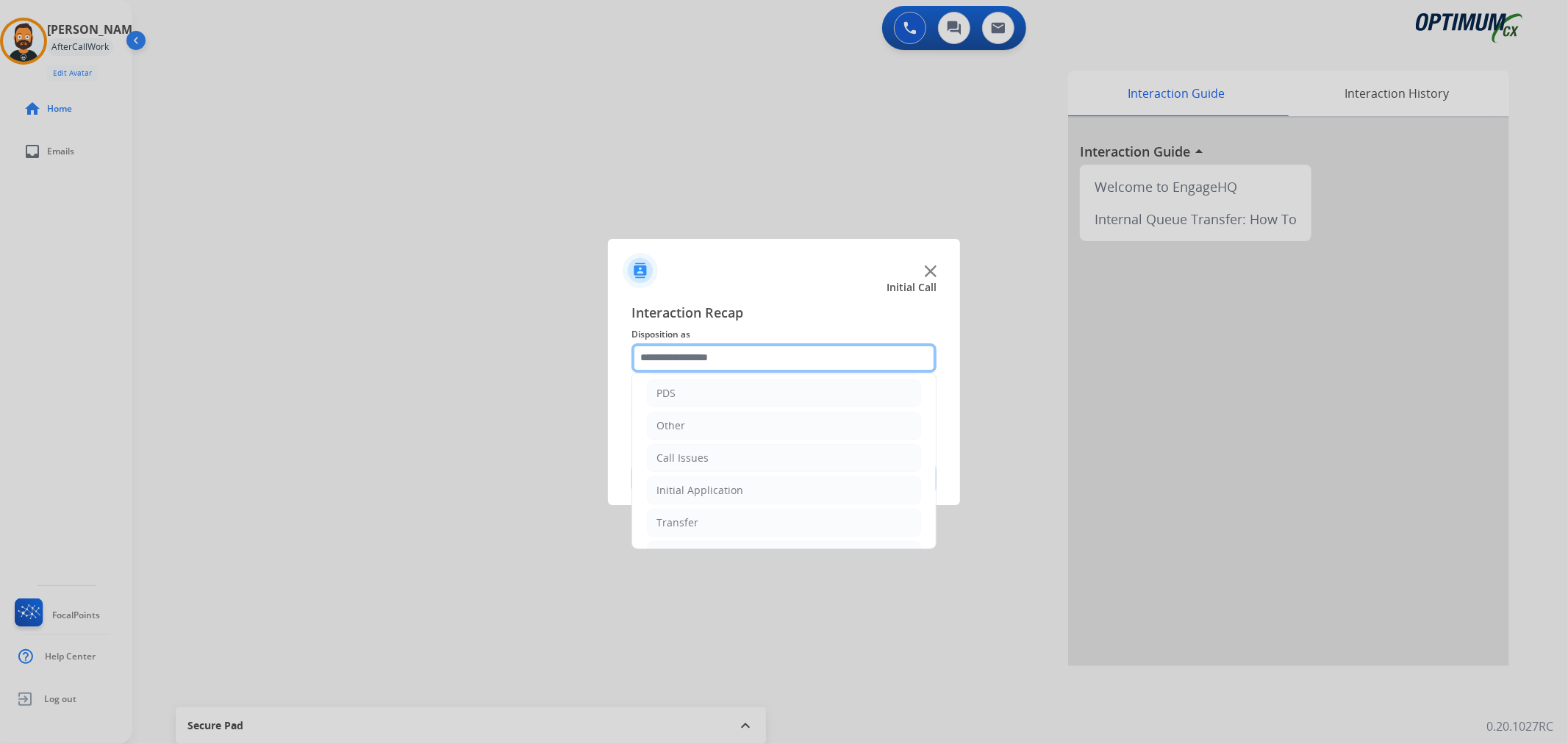
scroll to position [101, 0]
click at [704, 511] on li "Renewal" at bounding box center [784, 524] width 274 height 28
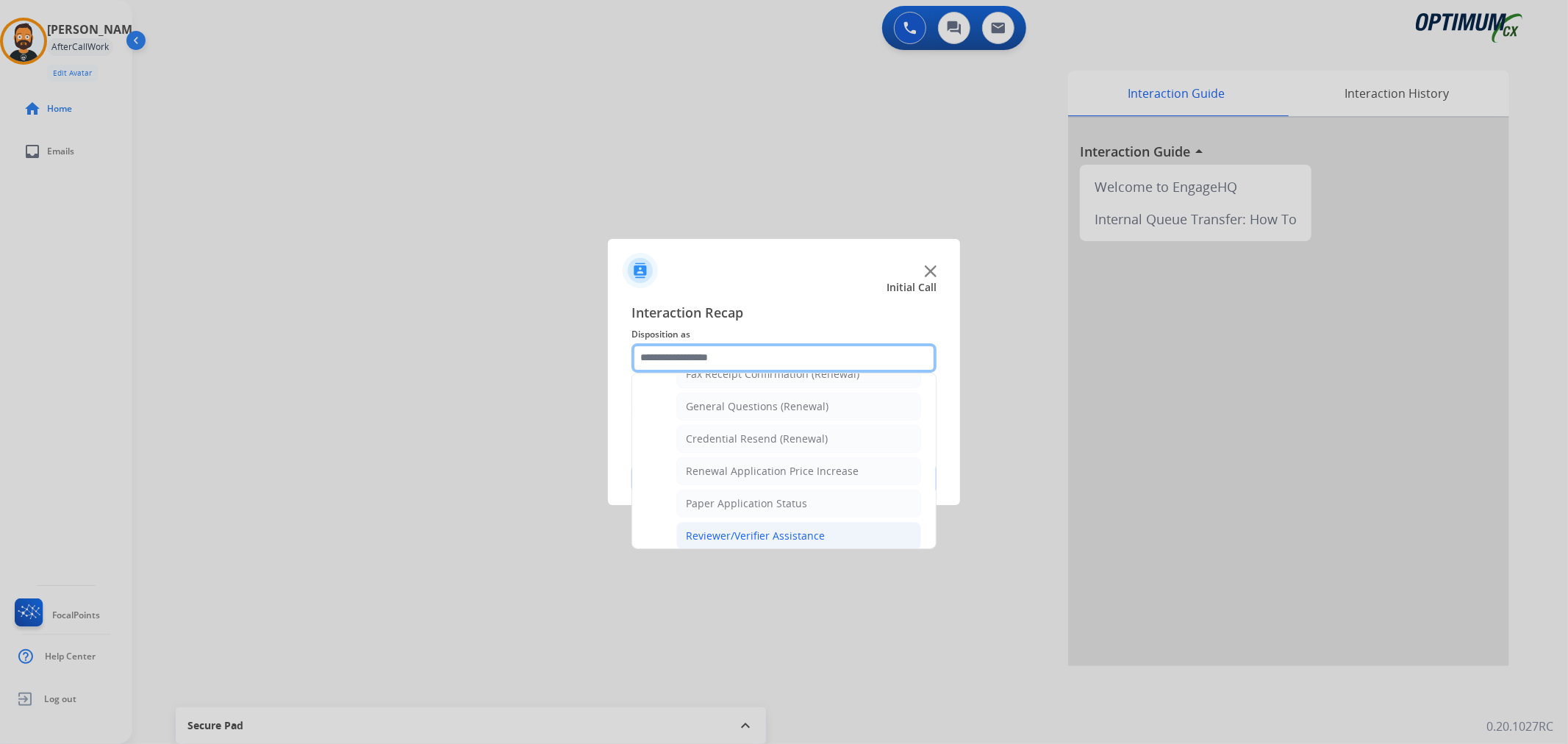
scroll to position [373, 0]
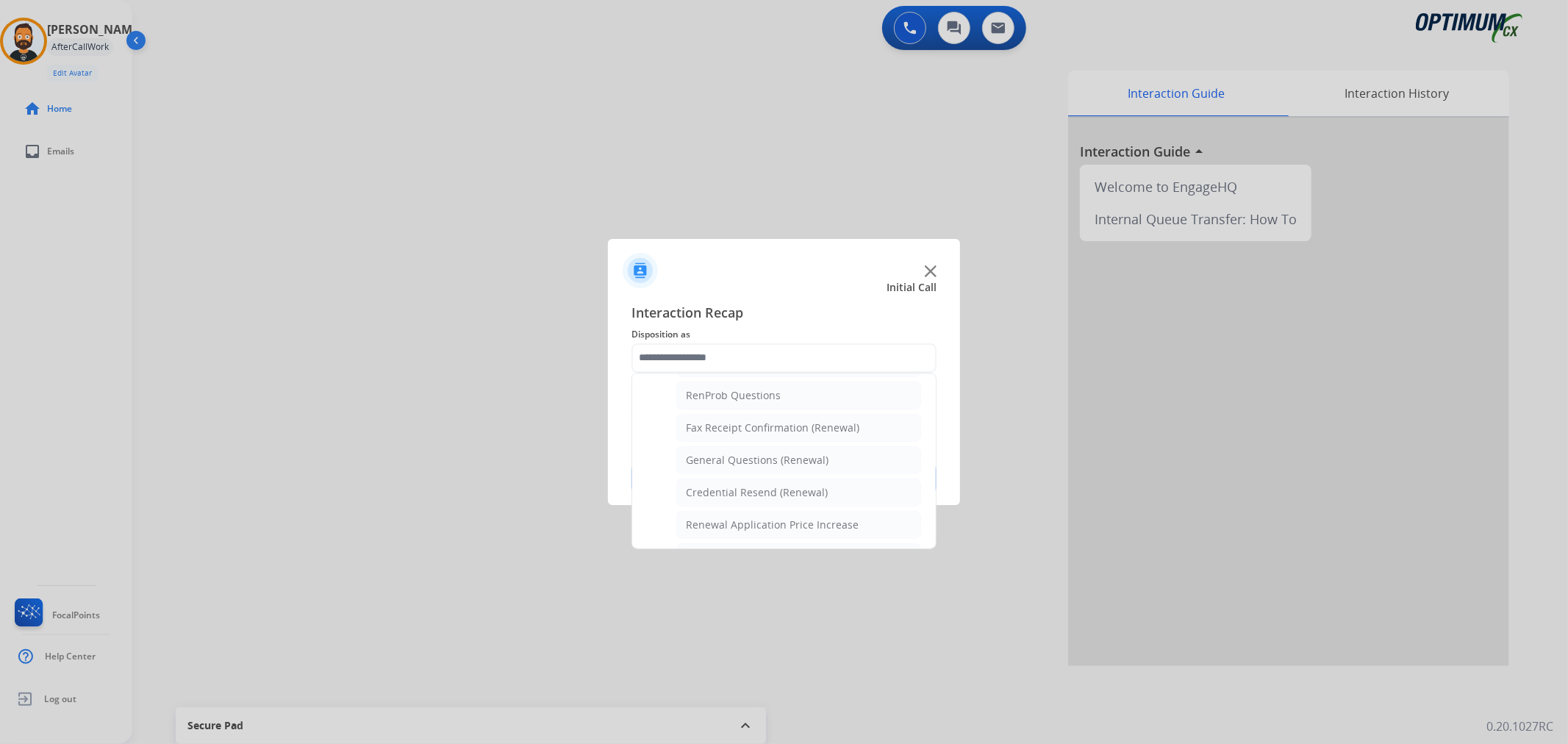
click at [736, 486] on div "Credential Resend (Renewal)" at bounding box center [757, 492] width 142 height 14
type input "**********"
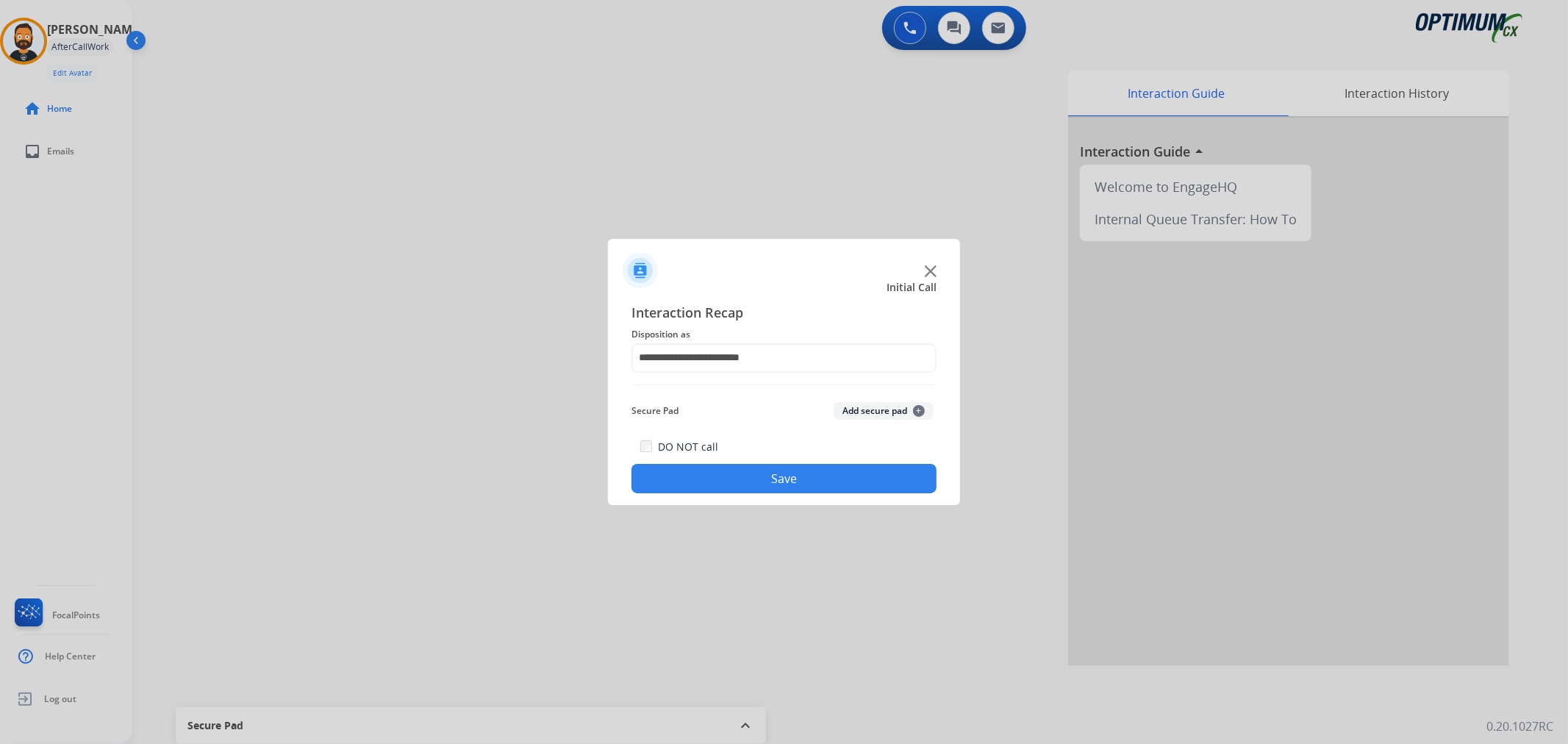
click at [736, 486] on button "Save" at bounding box center [784, 478] width 305 height 30
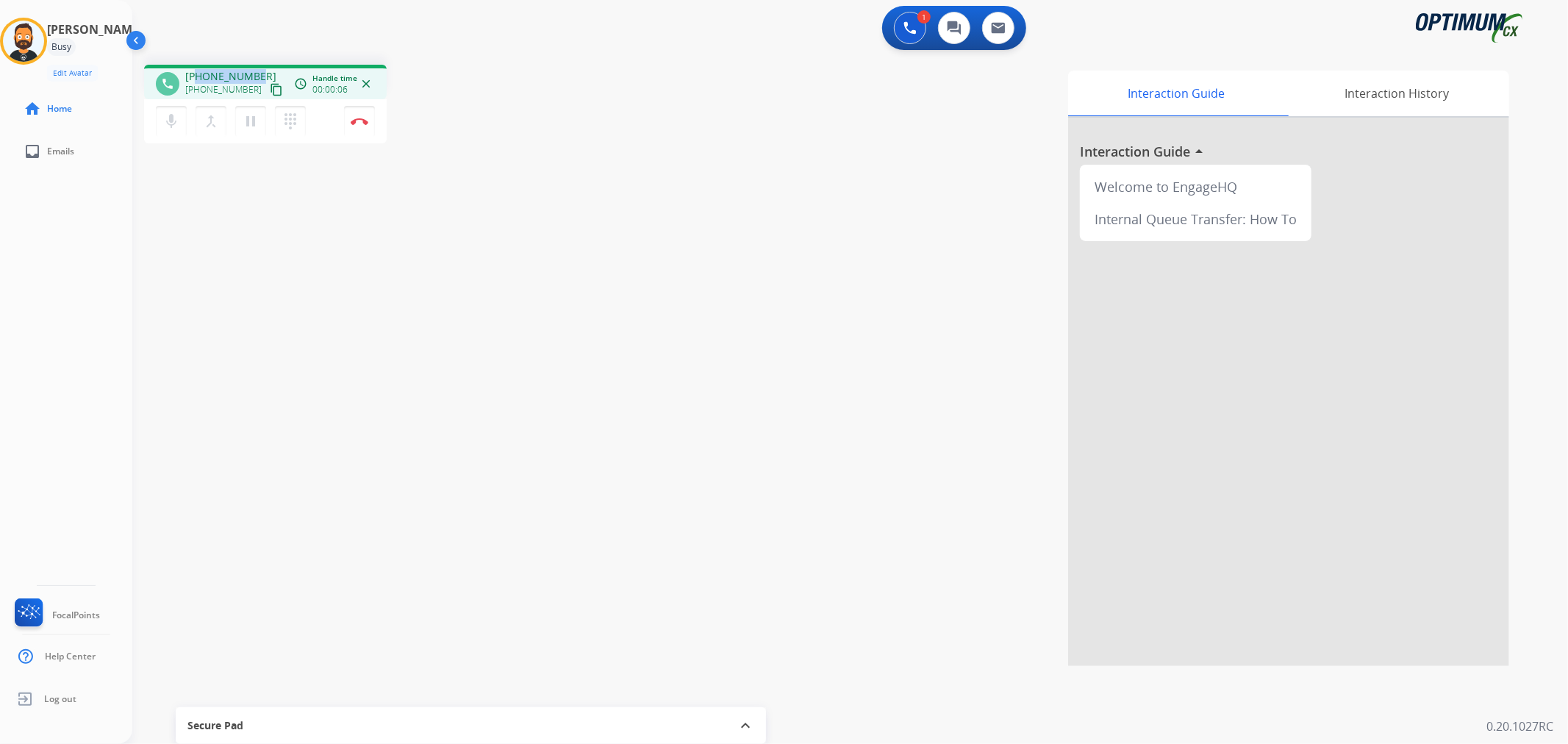
drag, startPoint x: 256, startPoint y: 74, endPoint x: 196, endPoint y: 73, distance: 60.0
click at [196, 73] on div "+19737521052 +19737521052 content_copy" at bounding box center [235, 84] width 100 height 30
copy span "9737521052"
click at [364, 123] on img at bounding box center [359, 121] width 18 height 8
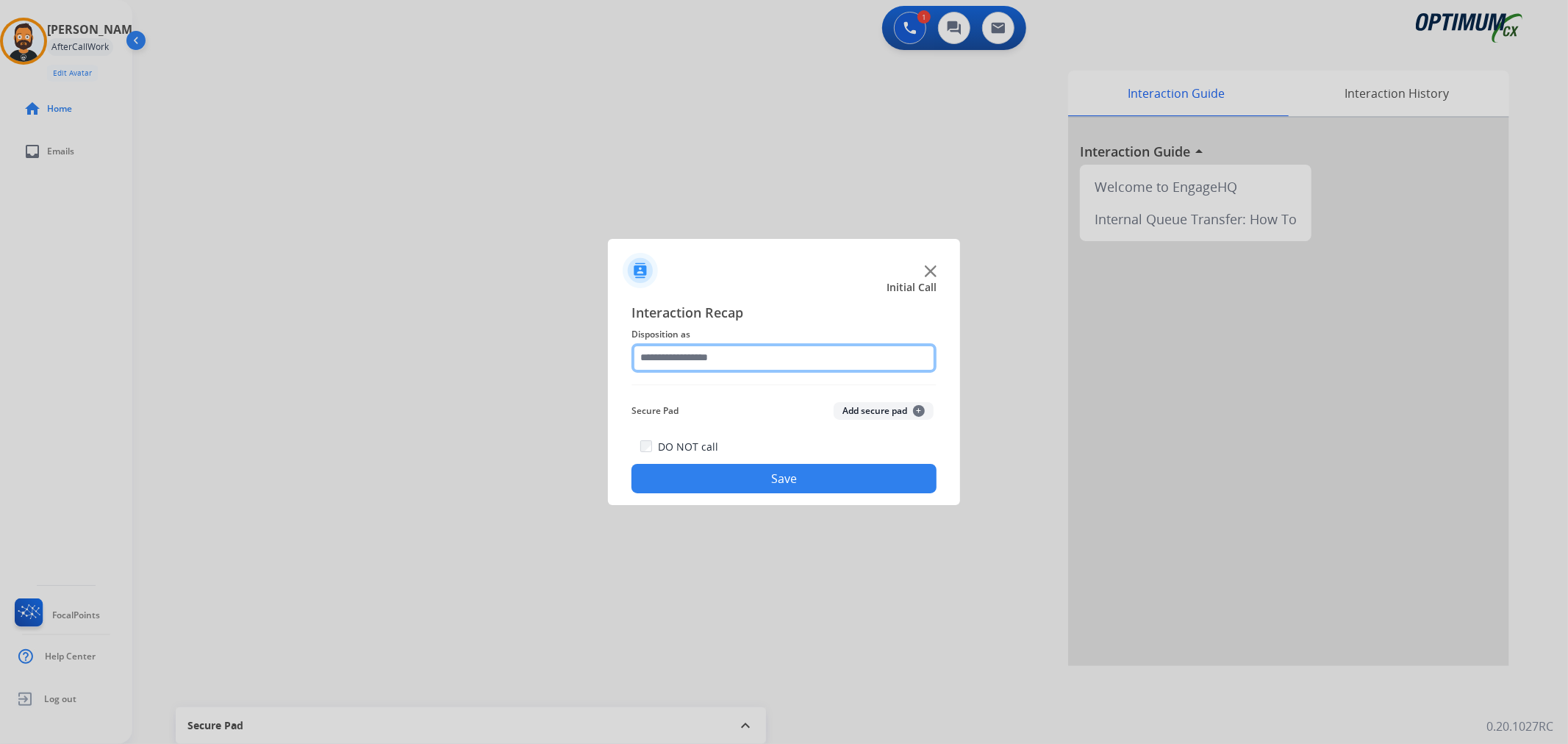
click at [701, 353] on input "text" at bounding box center [784, 358] width 305 height 30
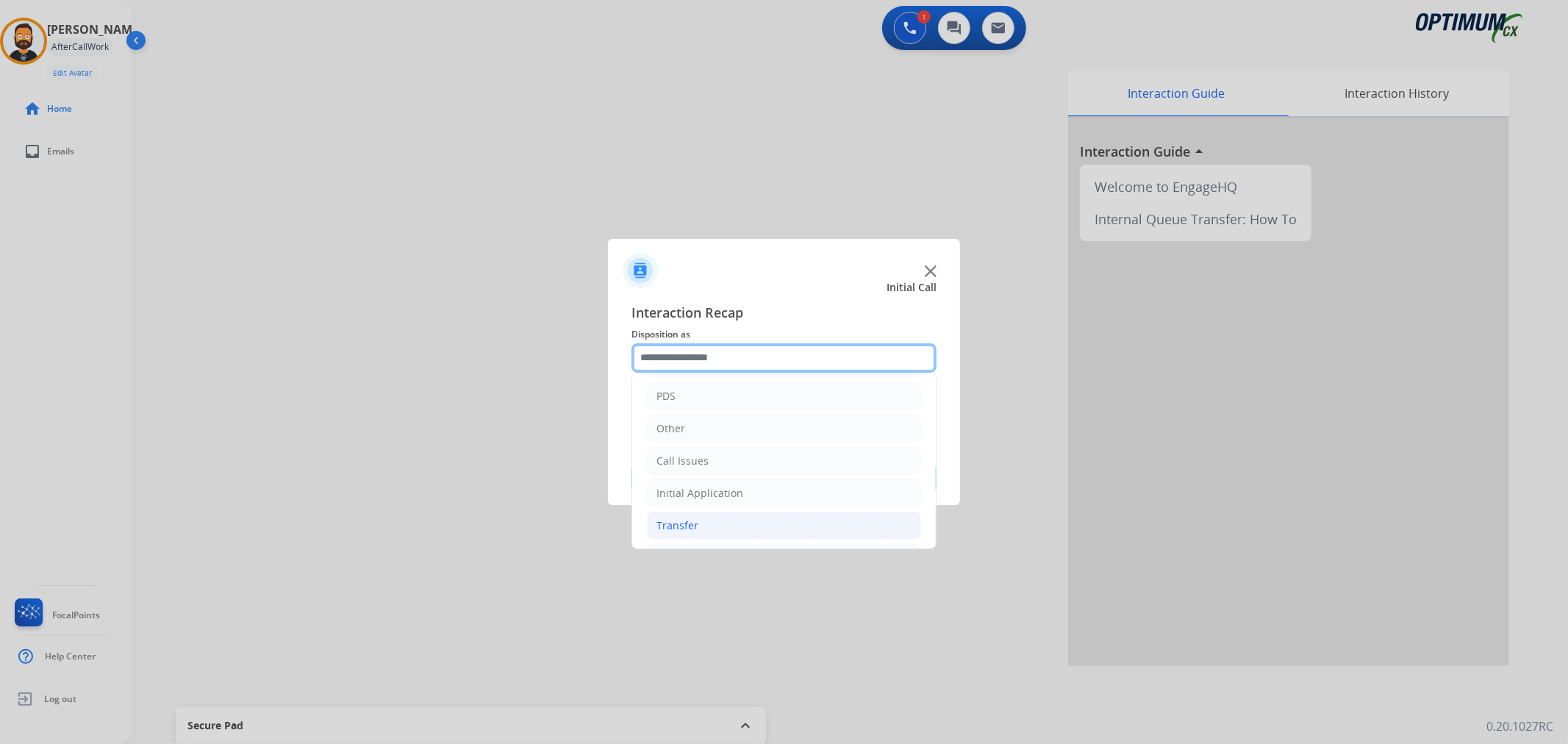
scroll to position [101, 0]
click at [694, 519] on div "Renewal" at bounding box center [677, 524] width 42 height 14
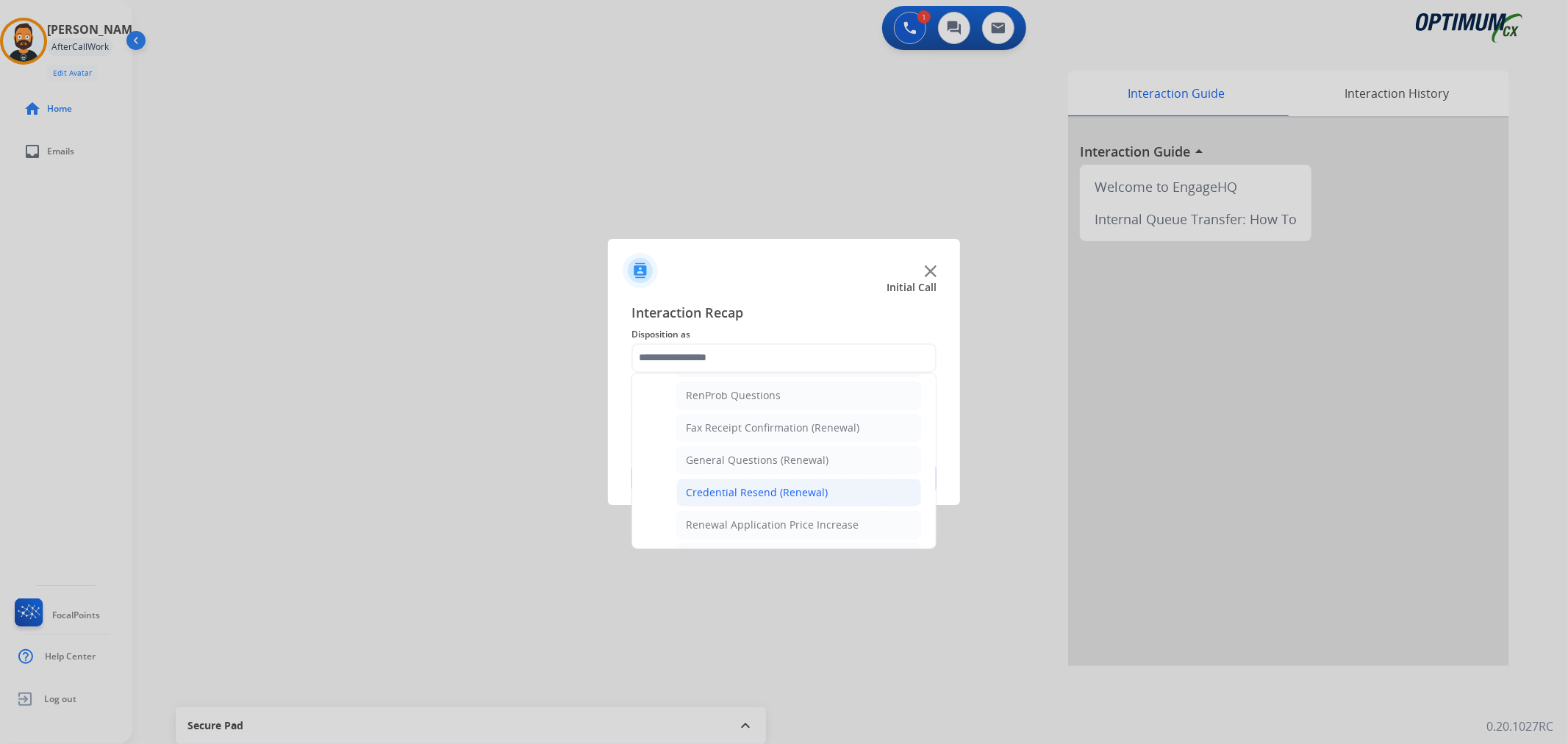
click at [731, 481] on li "Credential Resend (Renewal)" at bounding box center [798, 492] width 245 height 28
type input "**********"
click at [731, 481] on button "Save" at bounding box center [784, 478] width 305 height 30
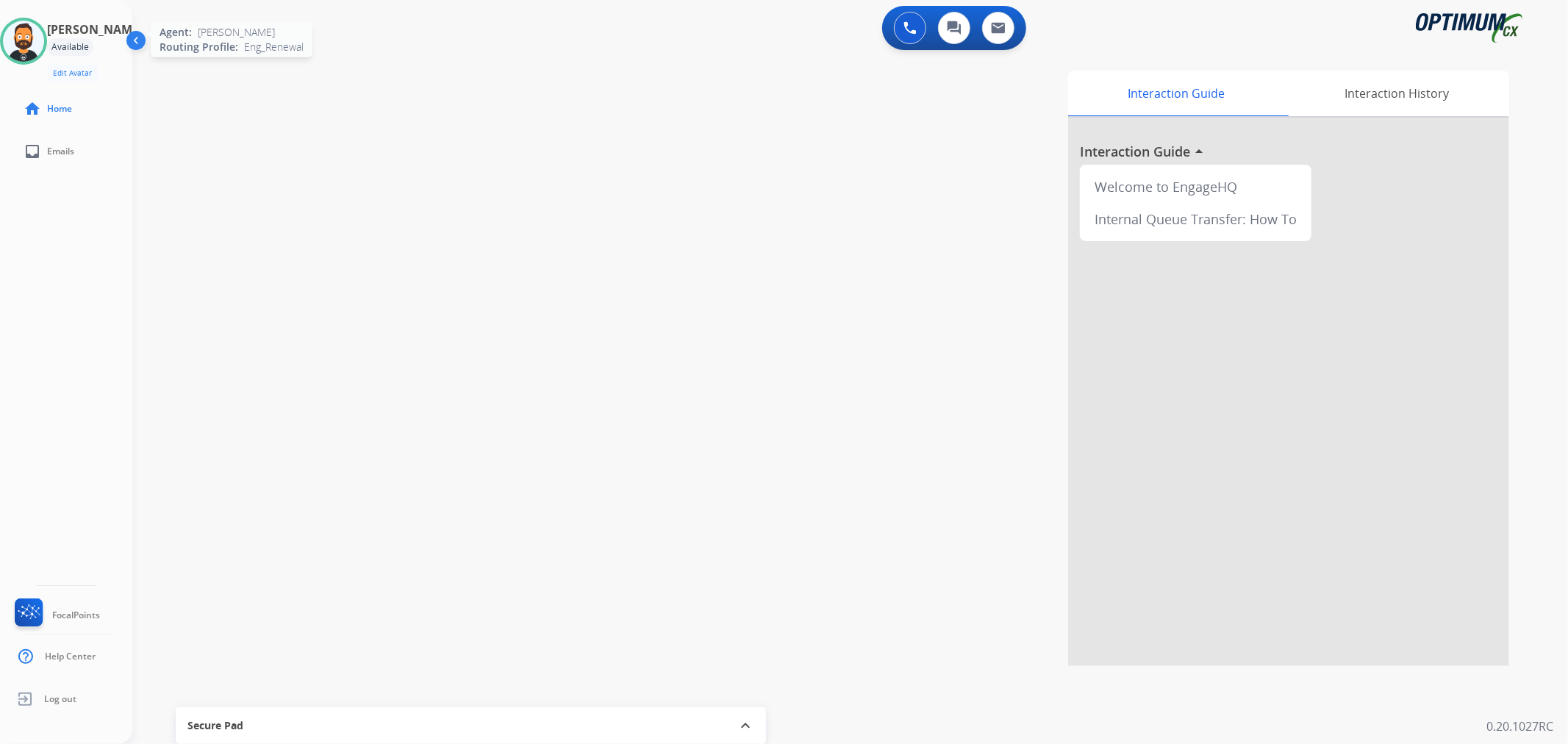
click at [44, 46] on img at bounding box center [24, 41] width 41 height 41
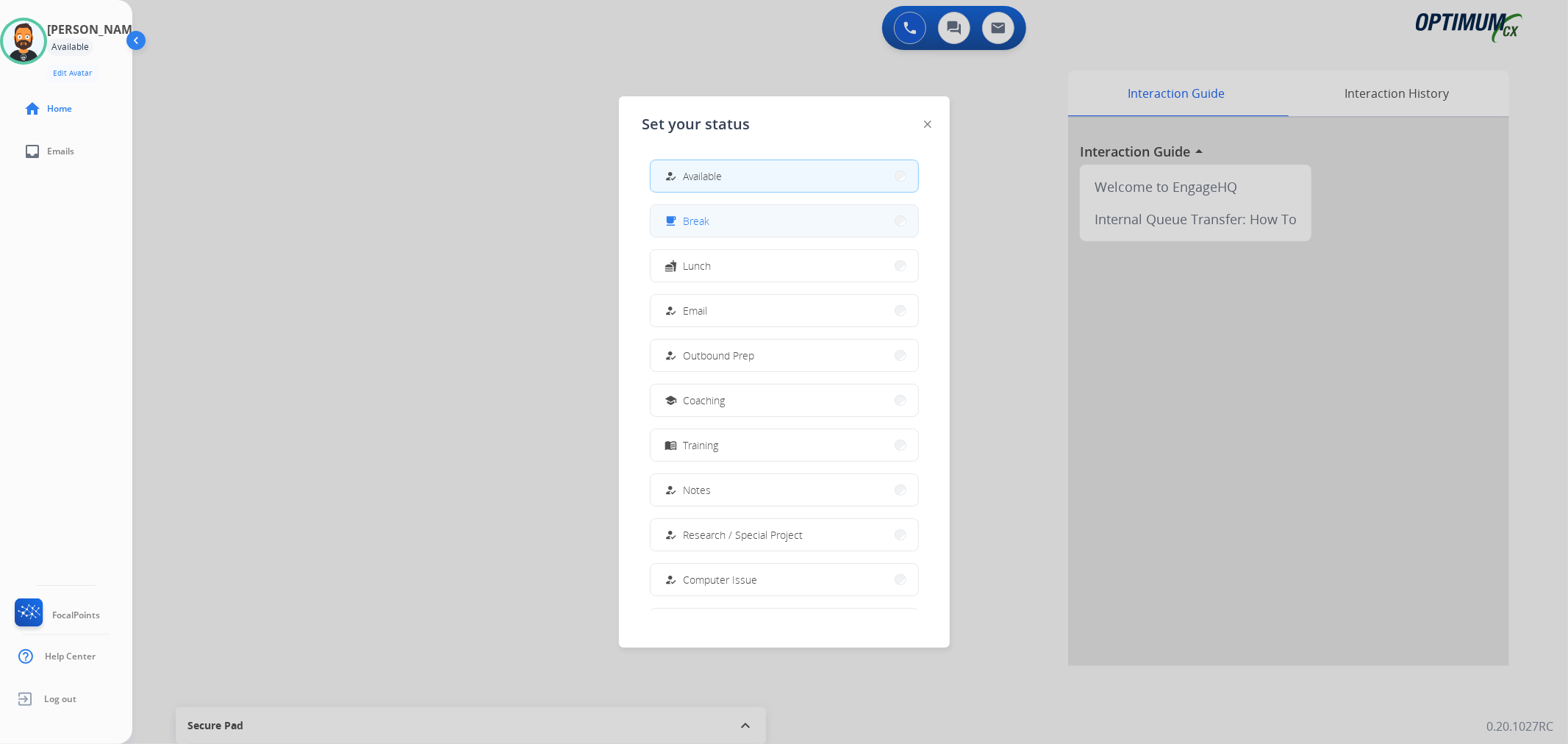
click at [733, 224] on button "free_breakfast Break" at bounding box center [784, 220] width 268 height 31
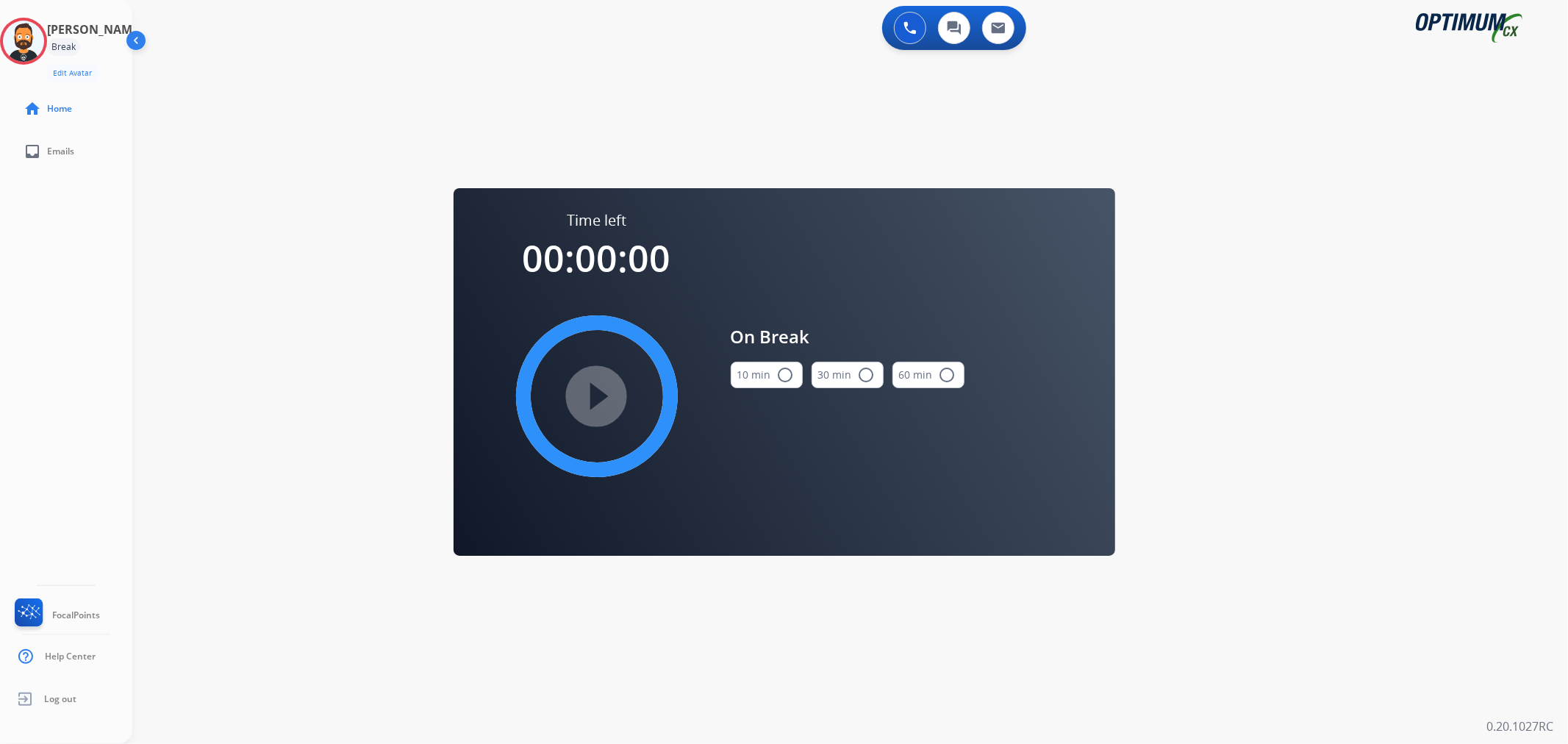
click at [758, 370] on button "10 min radio_button_unchecked" at bounding box center [767, 374] width 72 height 27
click at [601, 397] on mat-icon "play_circle_filled" at bounding box center [596, 396] width 18 height 18
click at [22, 31] on icon at bounding box center [24, 41] width 48 height 48
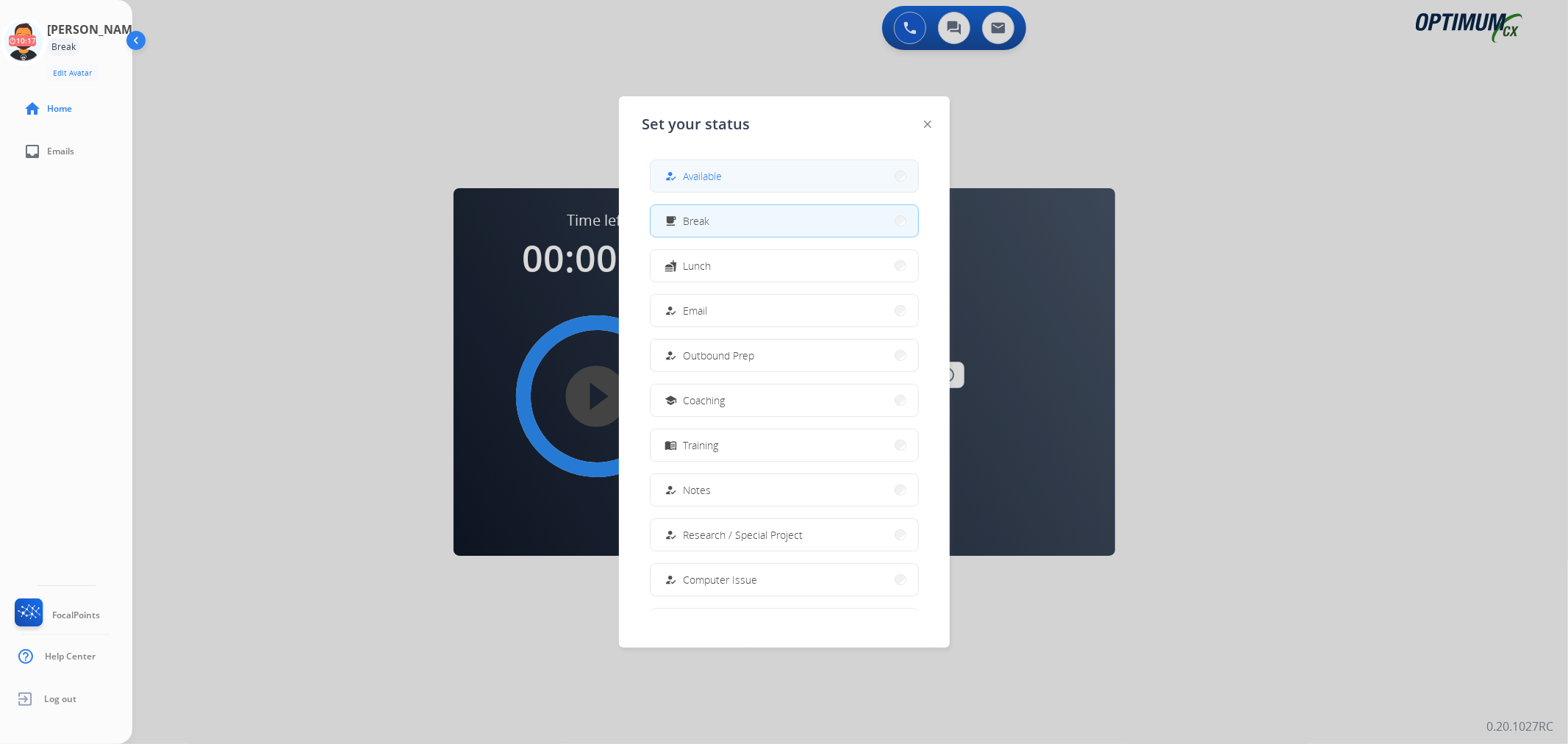
click at [680, 169] on div "how_to_reg" at bounding box center [673, 176] width 21 height 18
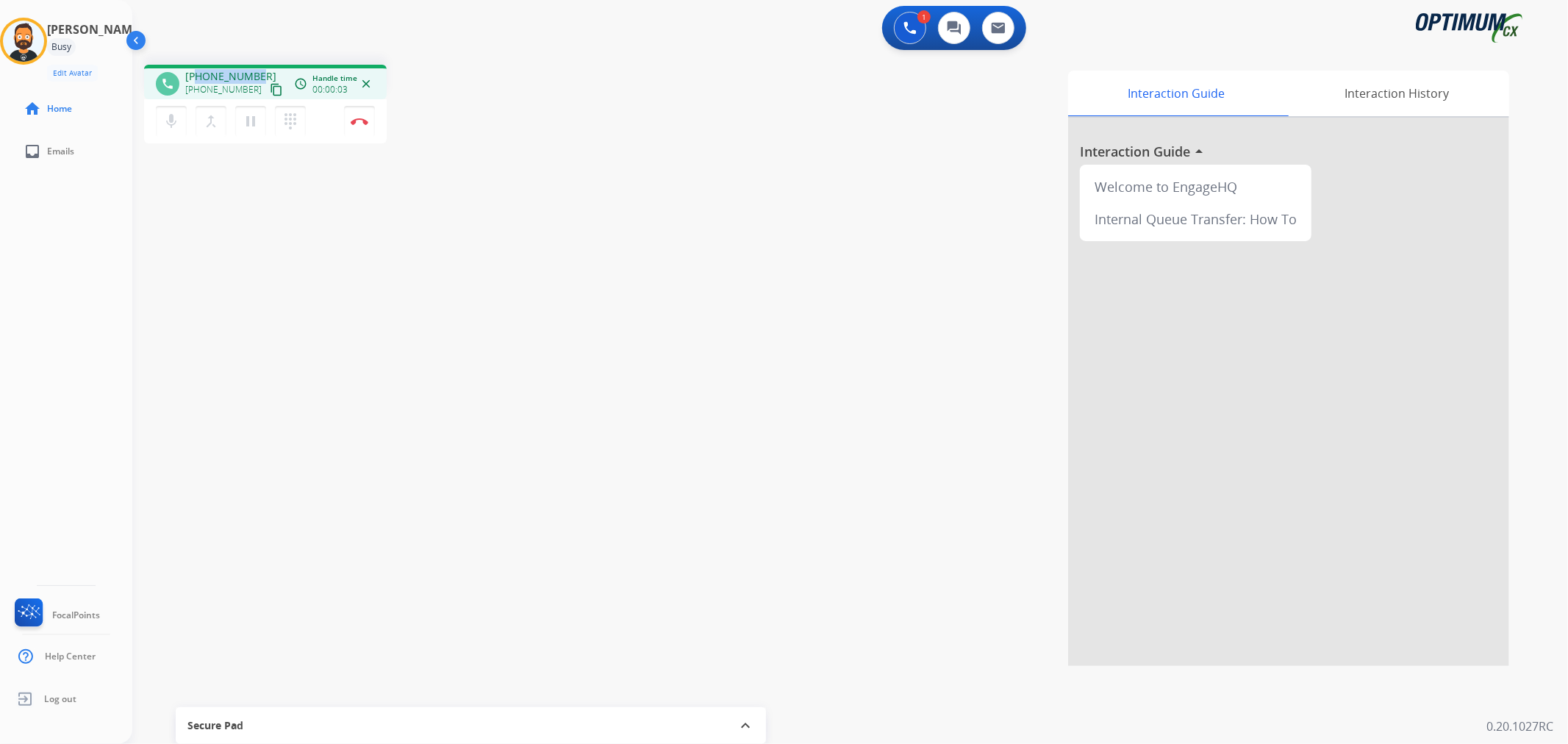
drag, startPoint x: 258, startPoint y: 71, endPoint x: 197, endPoint y: 73, distance: 61.0
click at [197, 73] on div "+17734908740 +17734908740 content_copy" at bounding box center [235, 84] width 100 height 30
copy span "7734908740"
click at [359, 120] on img at bounding box center [359, 121] width 18 height 8
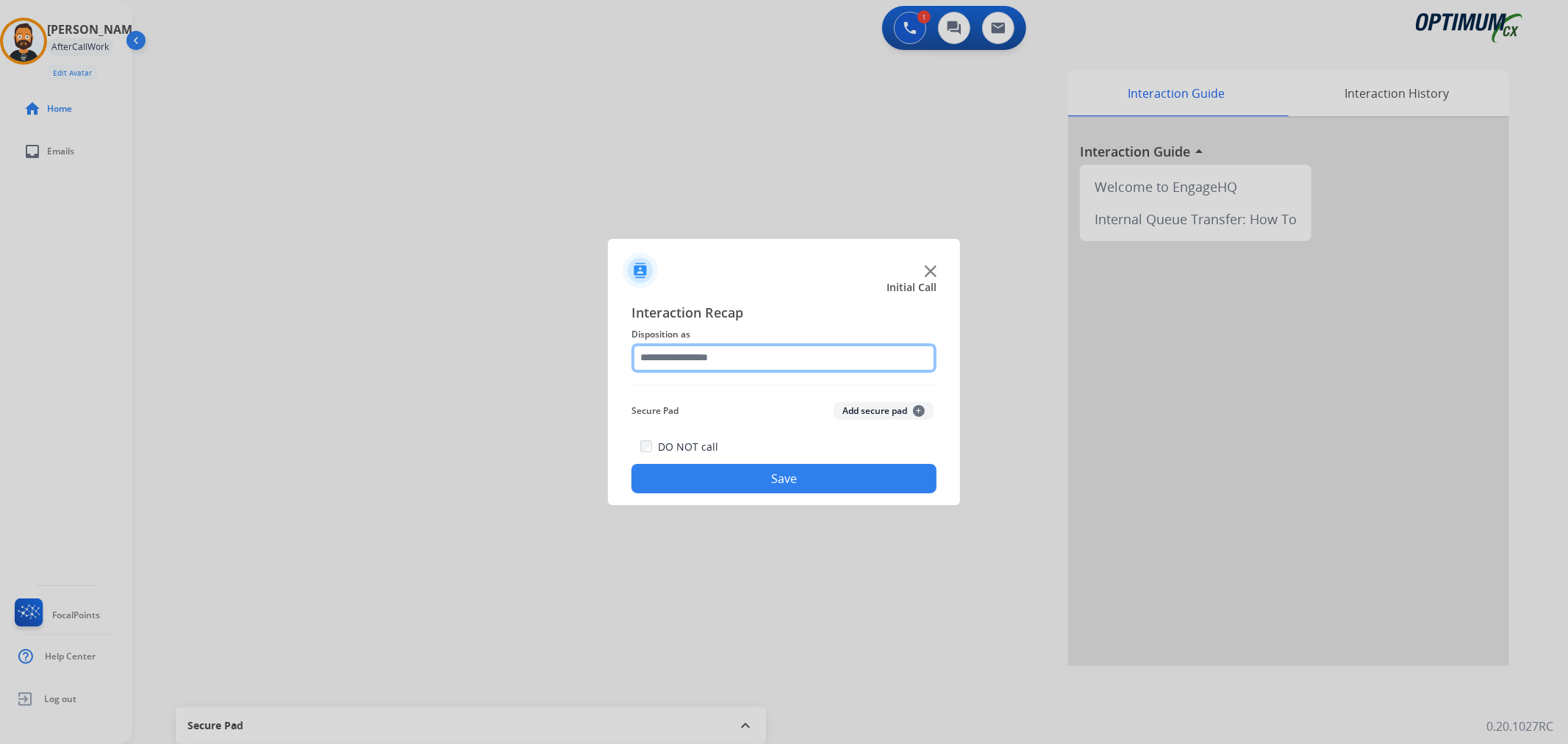
click at [729, 354] on input "text" at bounding box center [784, 358] width 305 height 30
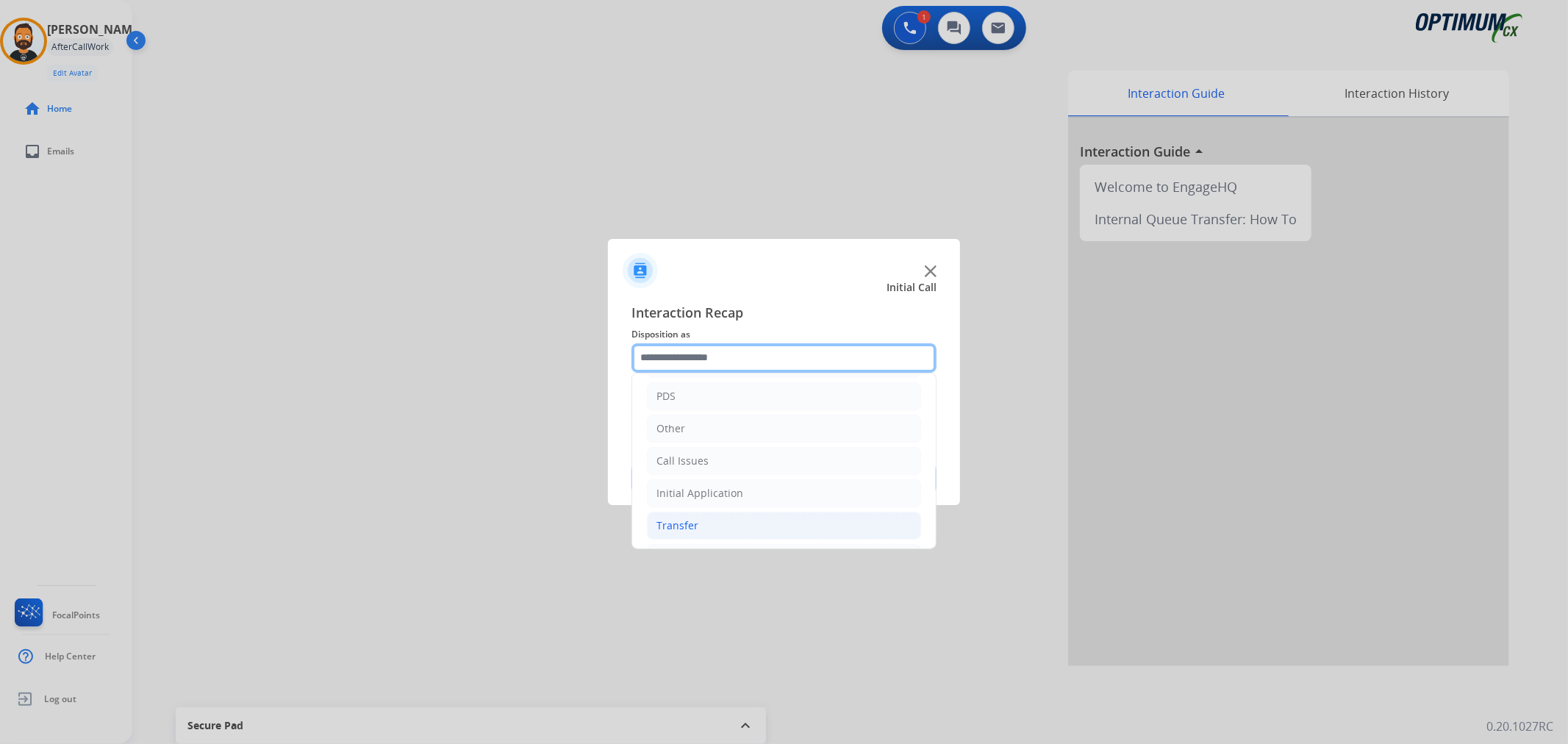
scroll to position [101, 0]
click at [680, 520] on div "Renewal" at bounding box center [677, 524] width 42 height 14
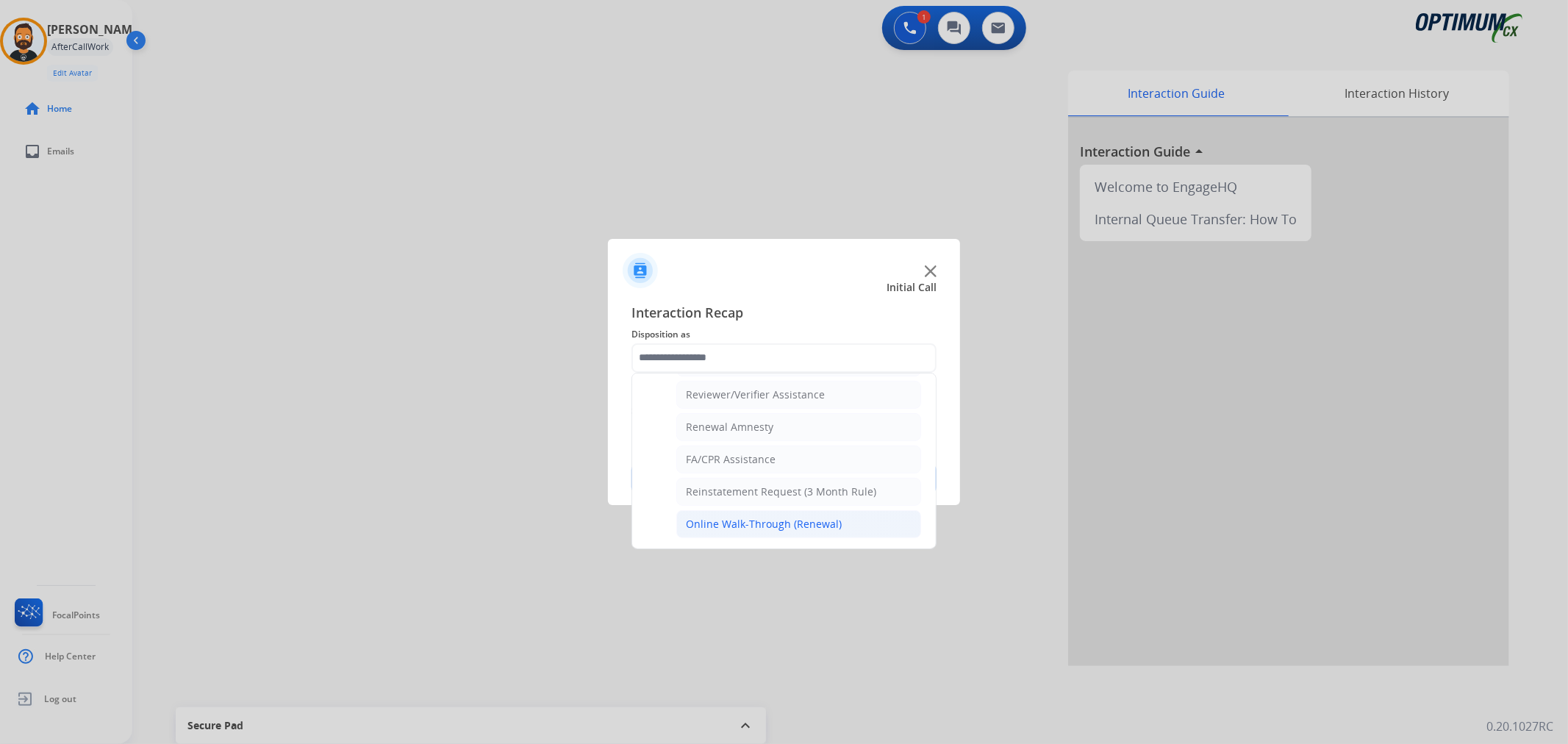
click at [713, 524] on div "Online Walk-Through (Renewal)" at bounding box center [764, 524] width 156 height 14
type input "**********"
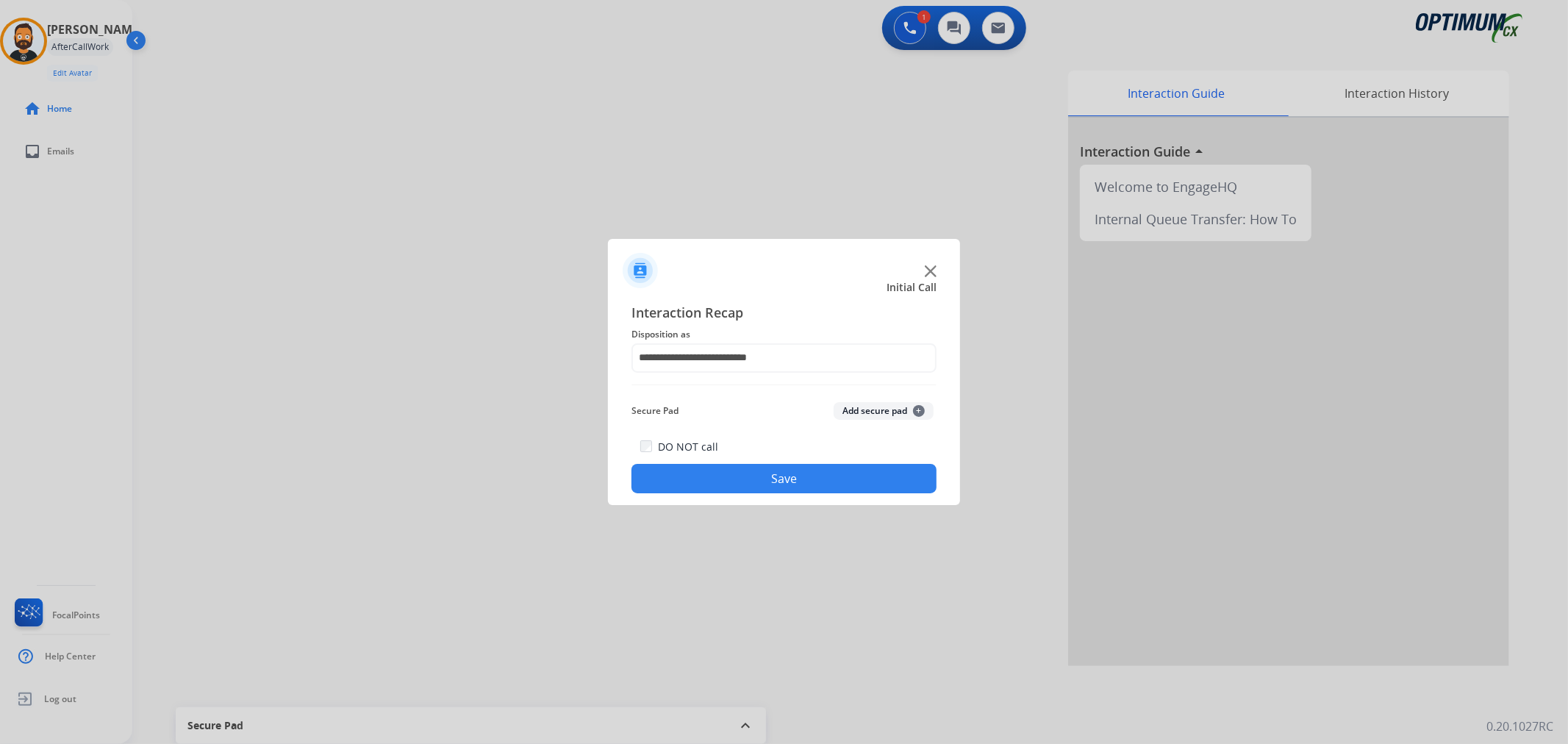
click at [724, 487] on button "Save" at bounding box center [784, 478] width 305 height 30
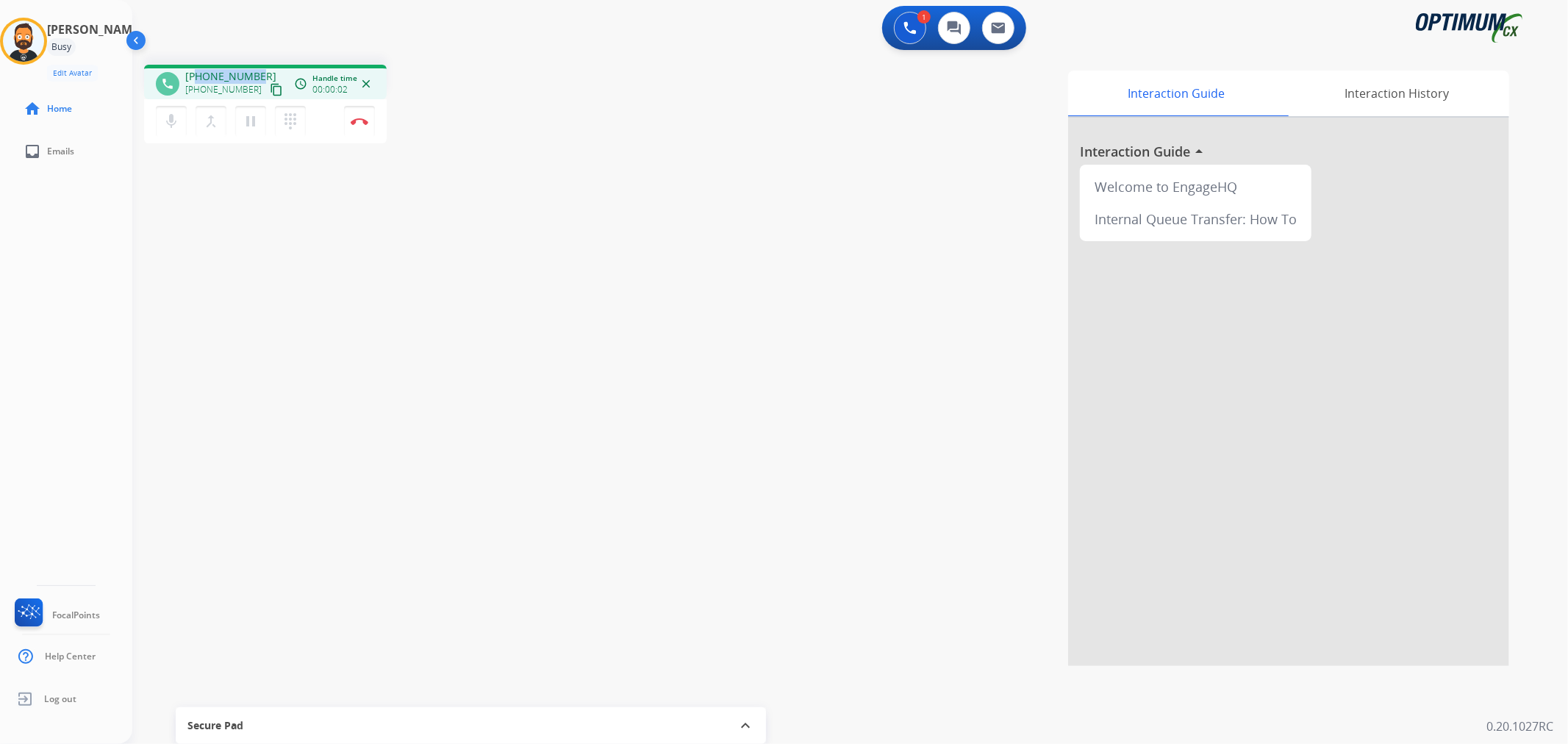
drag, startPoint x: 255, startPoint y: 69, endPoint x: 197, endPoint y: 69, distance: 58.0
click at [197, 69] on span "+18058680934" at bounding box center [231, 76] width 91 height 14
copy span "8058680934"
click at [252, 122] on mat-icon "pause" at bounding box center [250, 121] width 18 height 18
click at [255, 115] on mat-icon "play_arrow" at bounding box center [250, 121] width 18 height 18
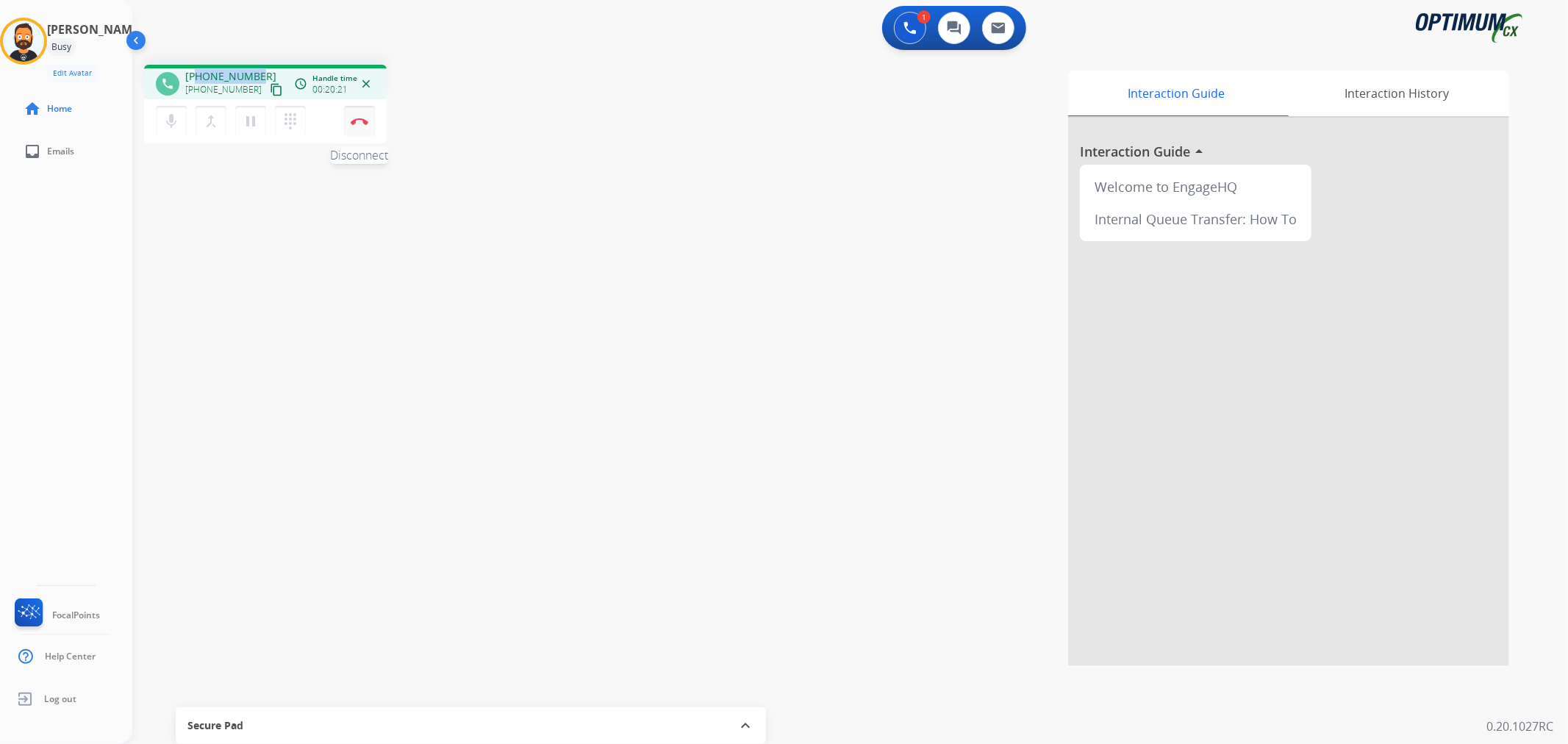
click at [354, 120] on img at bounding box center [359, 121] width 18 height 8
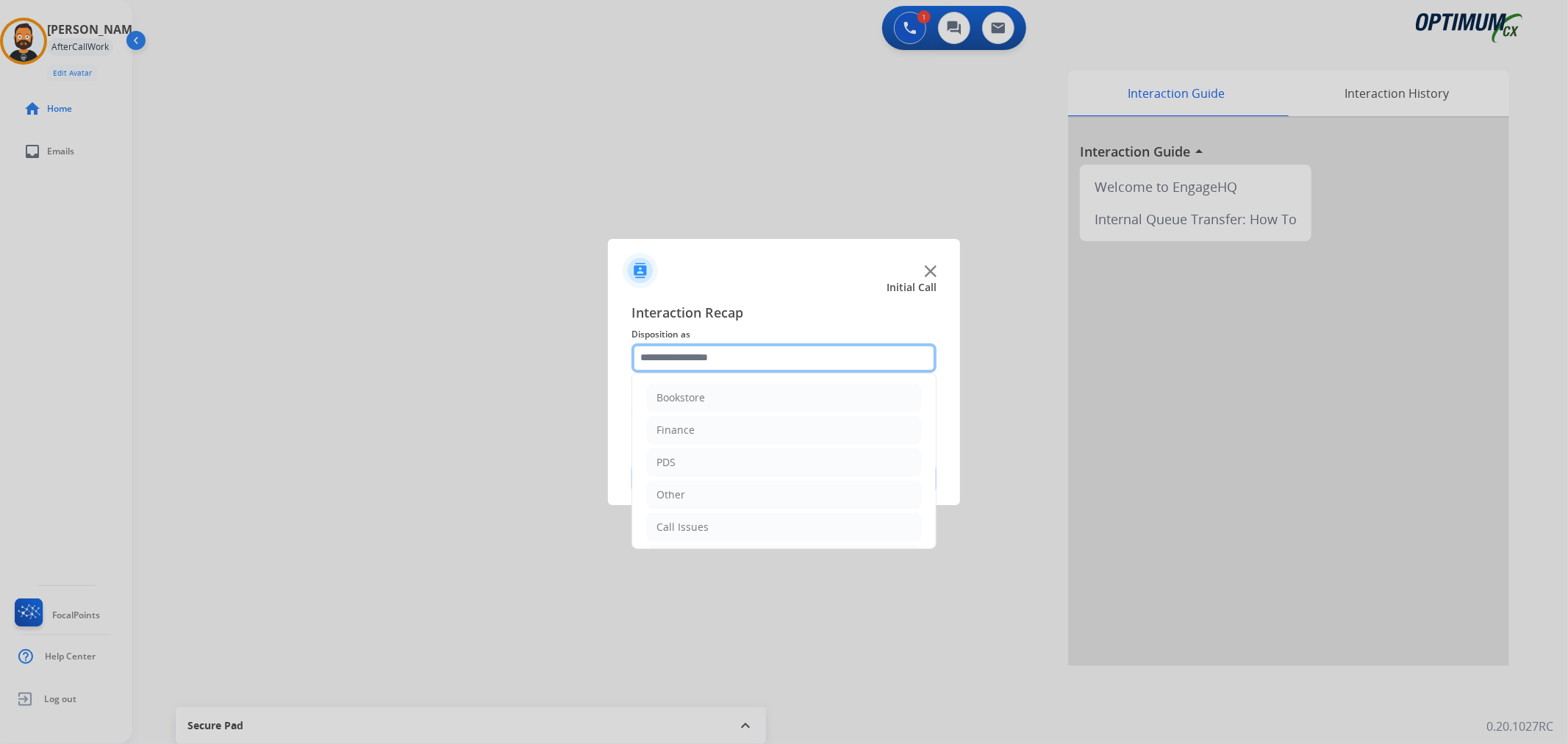
click at [743, 357] on input "text" at bounding box center [784, 358] width 305 height 30
click at [707, 459] on div "Initial Application" at bounding box center [700, 459] width 87 height 14
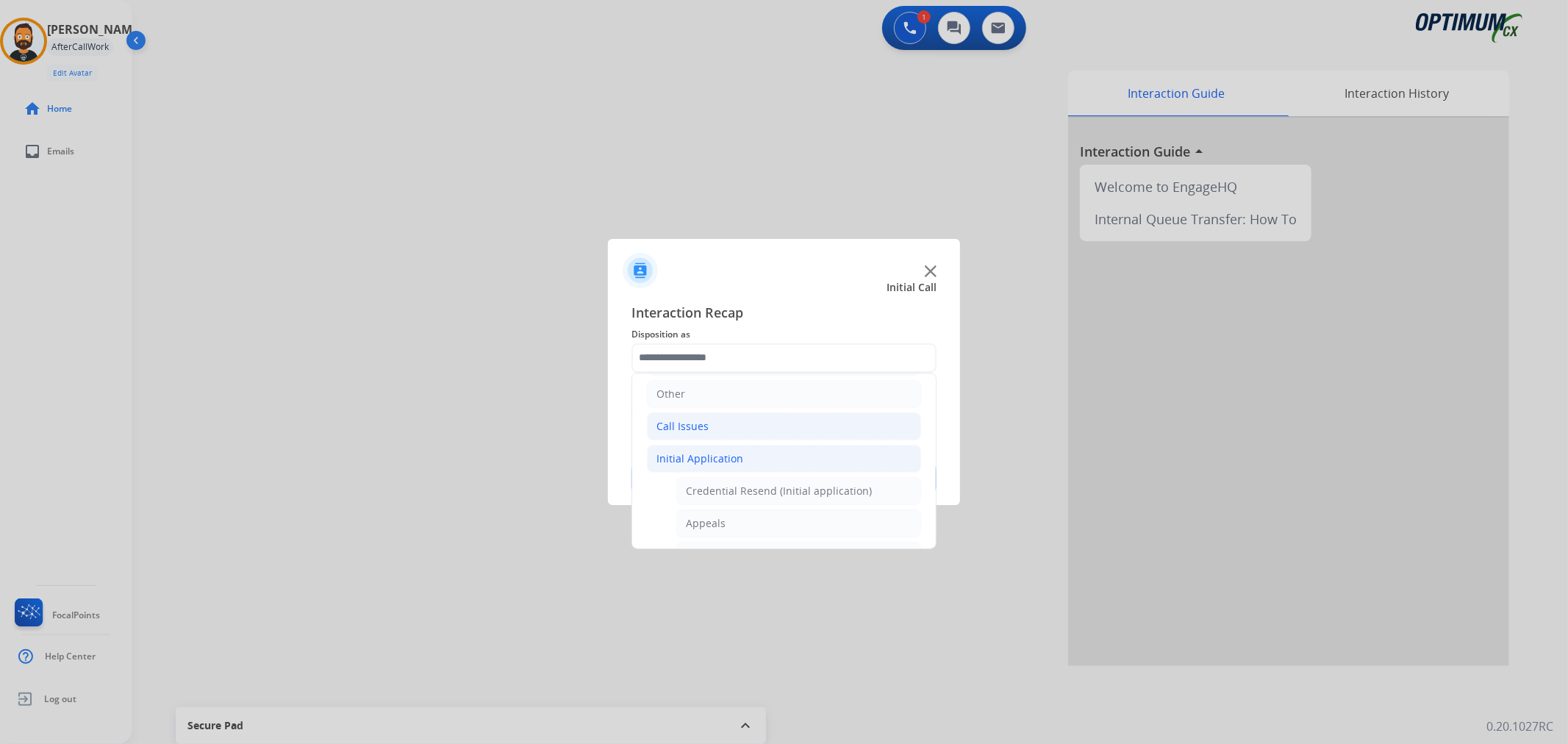
click at [708, 419] on li "Call Issues" at bounding box center [784, 426] width 274 height 28
click at [710, 385] on li "Other" at bounding box center [784, 394] width 274 height 28
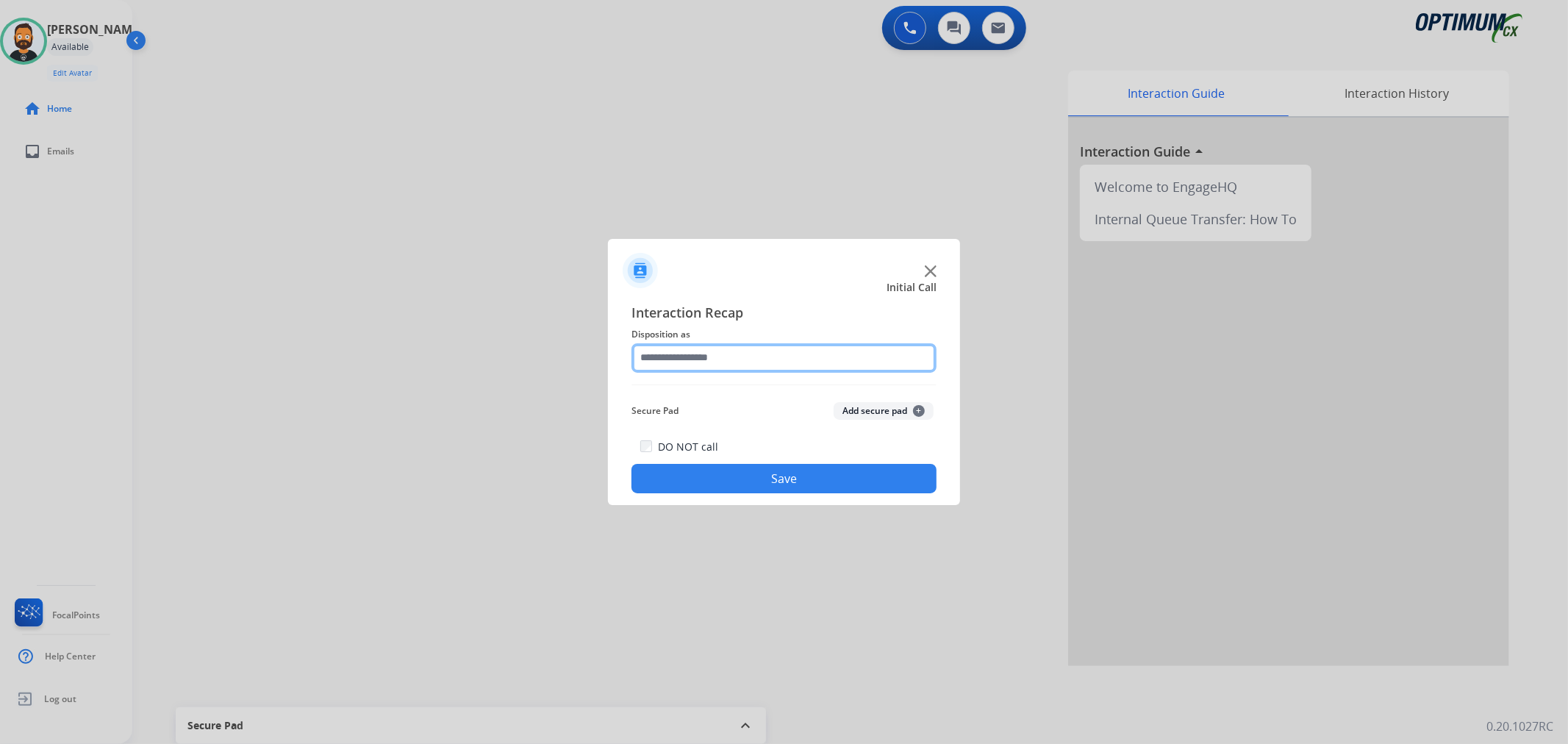
click at [728, 348] on input "text" at bounding box center [784, 358] width 305 height 30
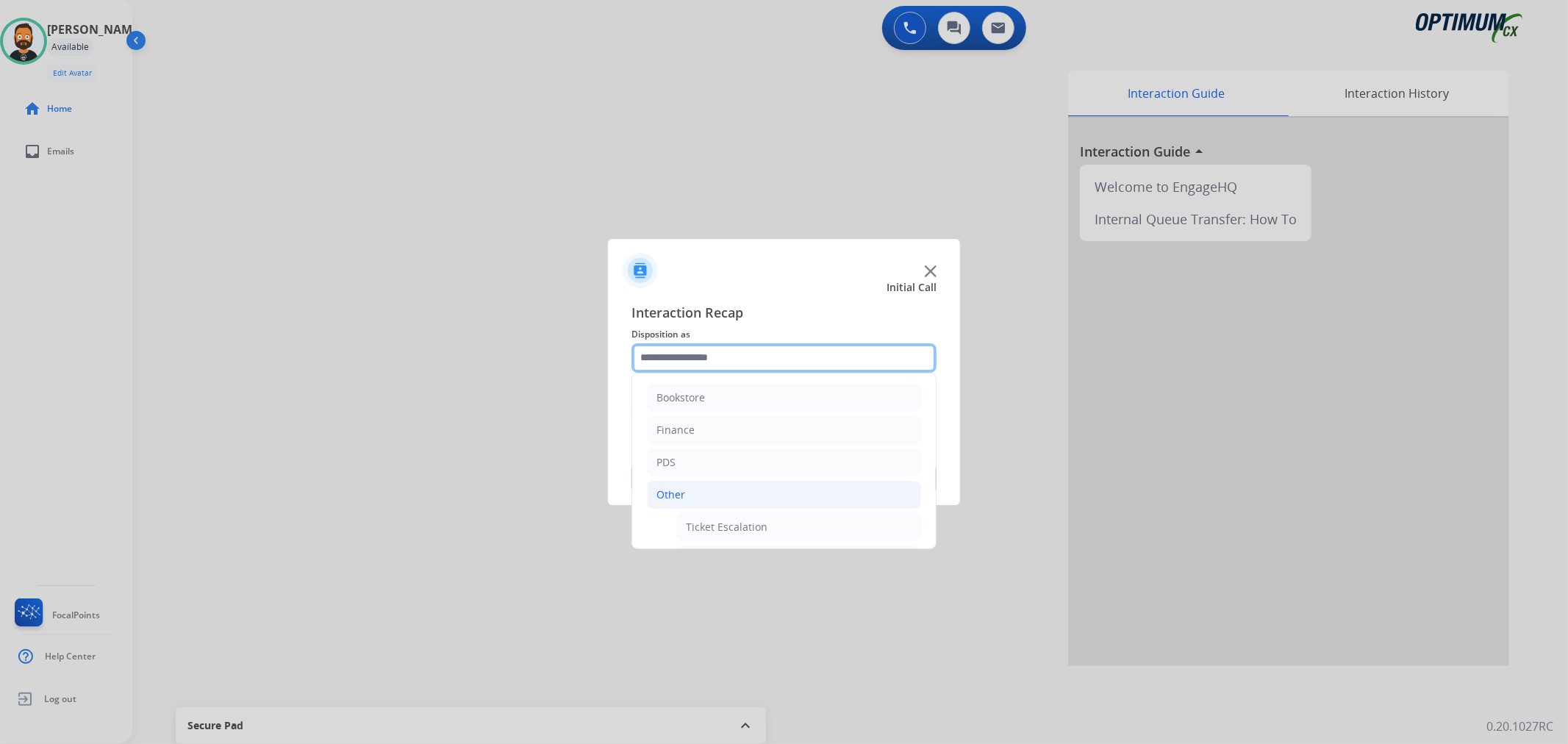
scroll to position [136, 0]
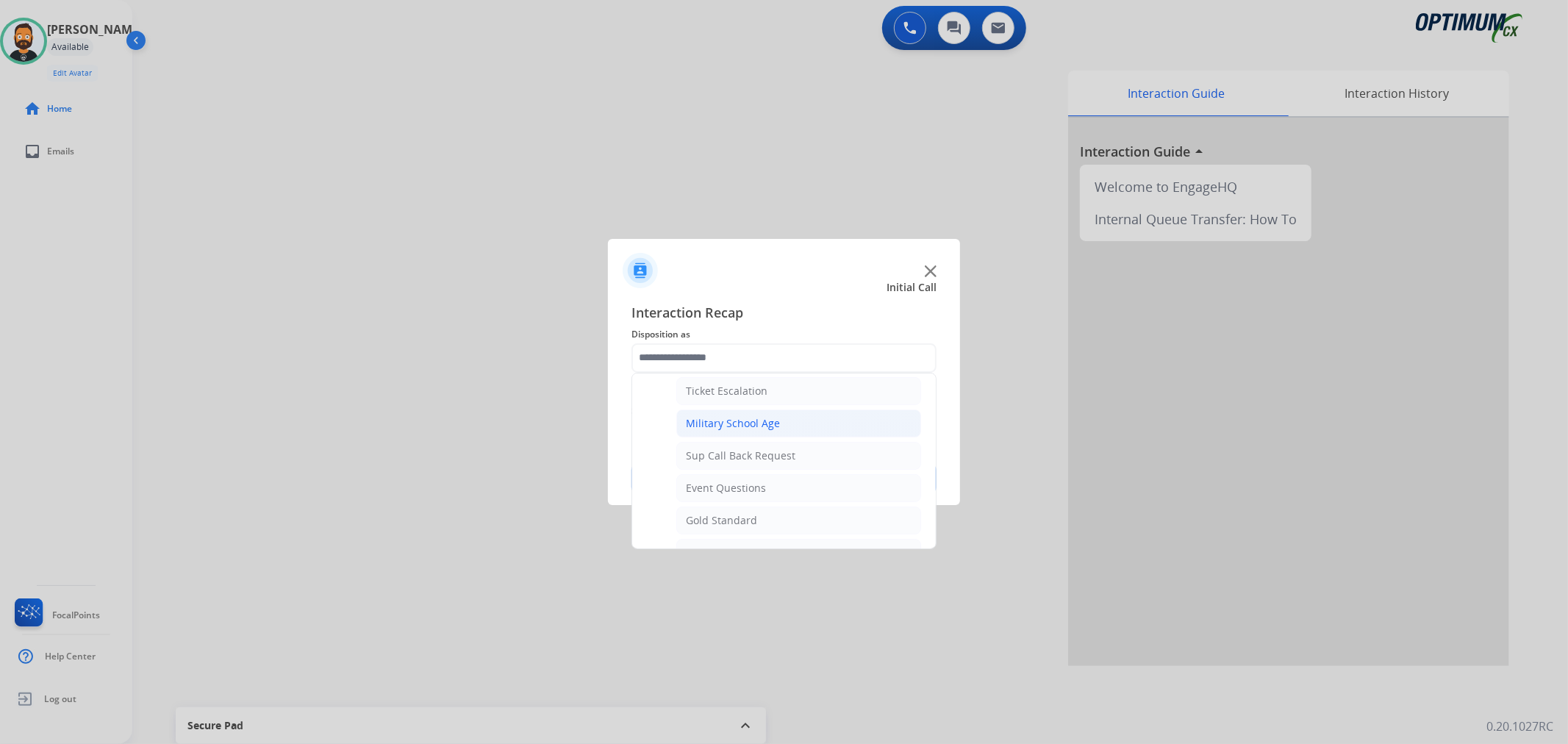
click at [748, 422] on div "Military School Age" at bounding box center [733, 423] width 94 height 14
type input "**********"
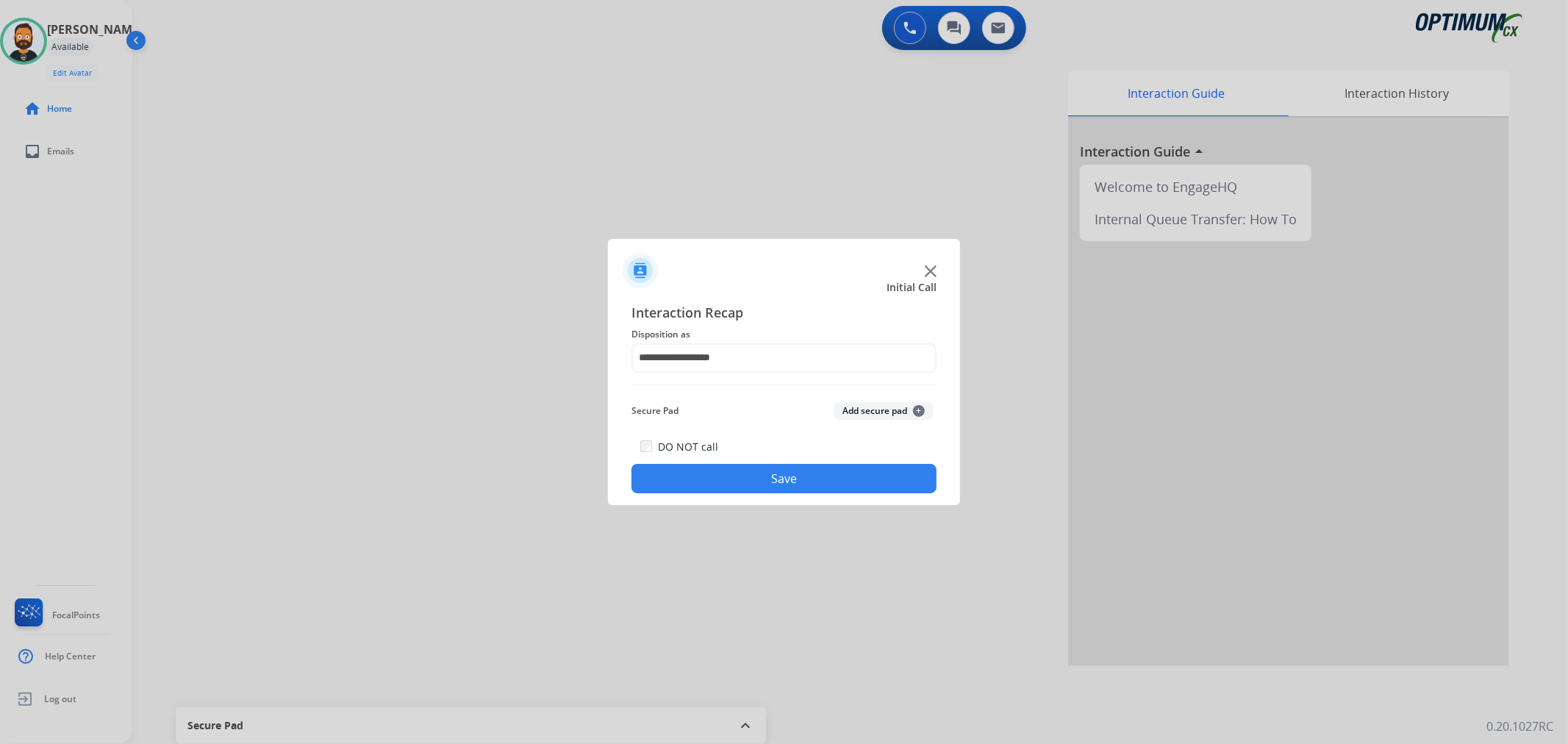
click at [752, 463] on div "DO NOT call Save" at bounding box center [784, 465] width 305 height 56
click at [748, 476] on button "Save" at bounding box center [784, 478] width 305 height 30
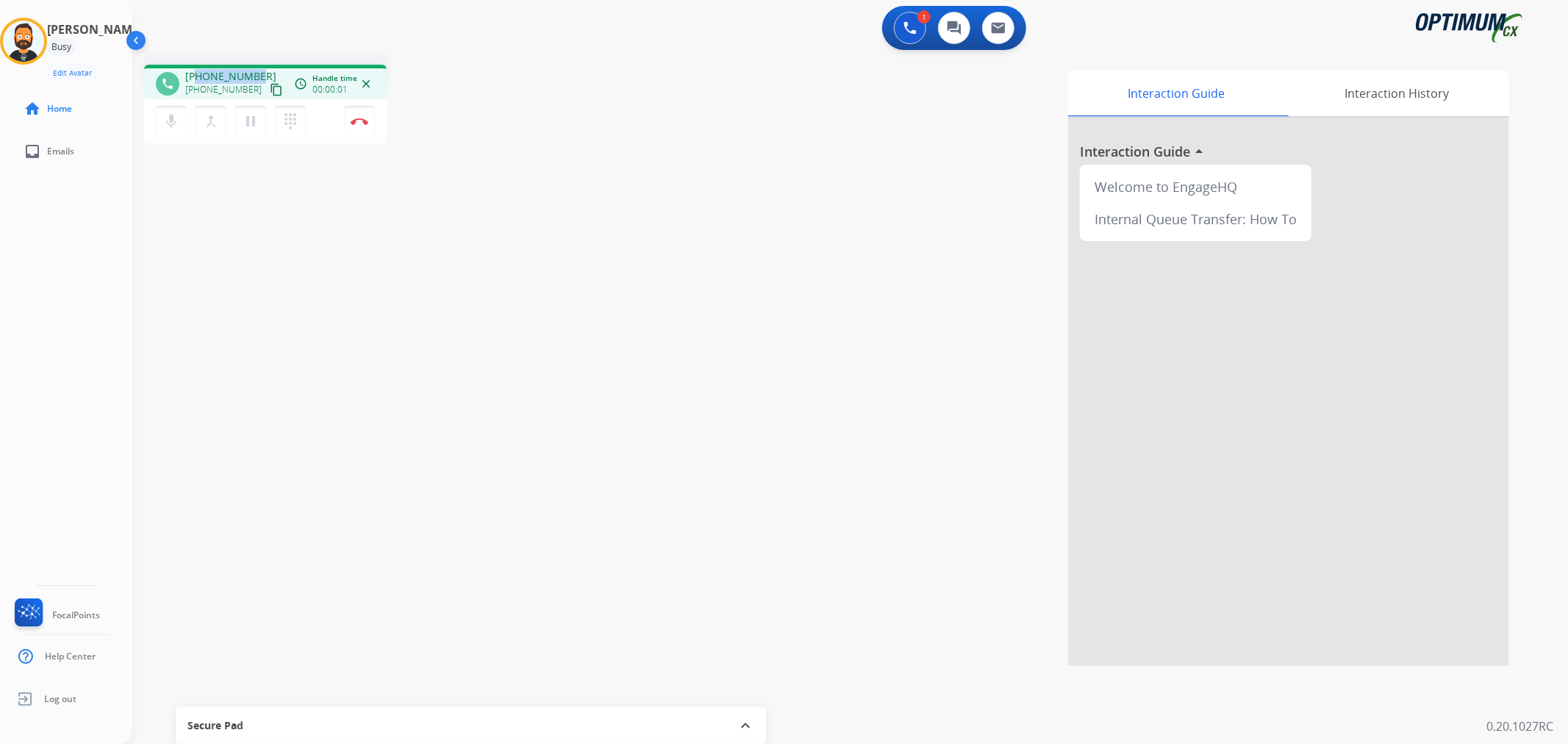
drag, startPoint x: 258, startPoint y: 71, endPoint x: 198, endPoint y: 75, distance: 60.1
click at [198, 75] on div "+13378965712 +13378965712 content_copy" at bounding box center [235, 84] width 100 height 30
copy span "3378965712"
click at [354, 120] on img at bounding box center [359, 121] width 18 height 8
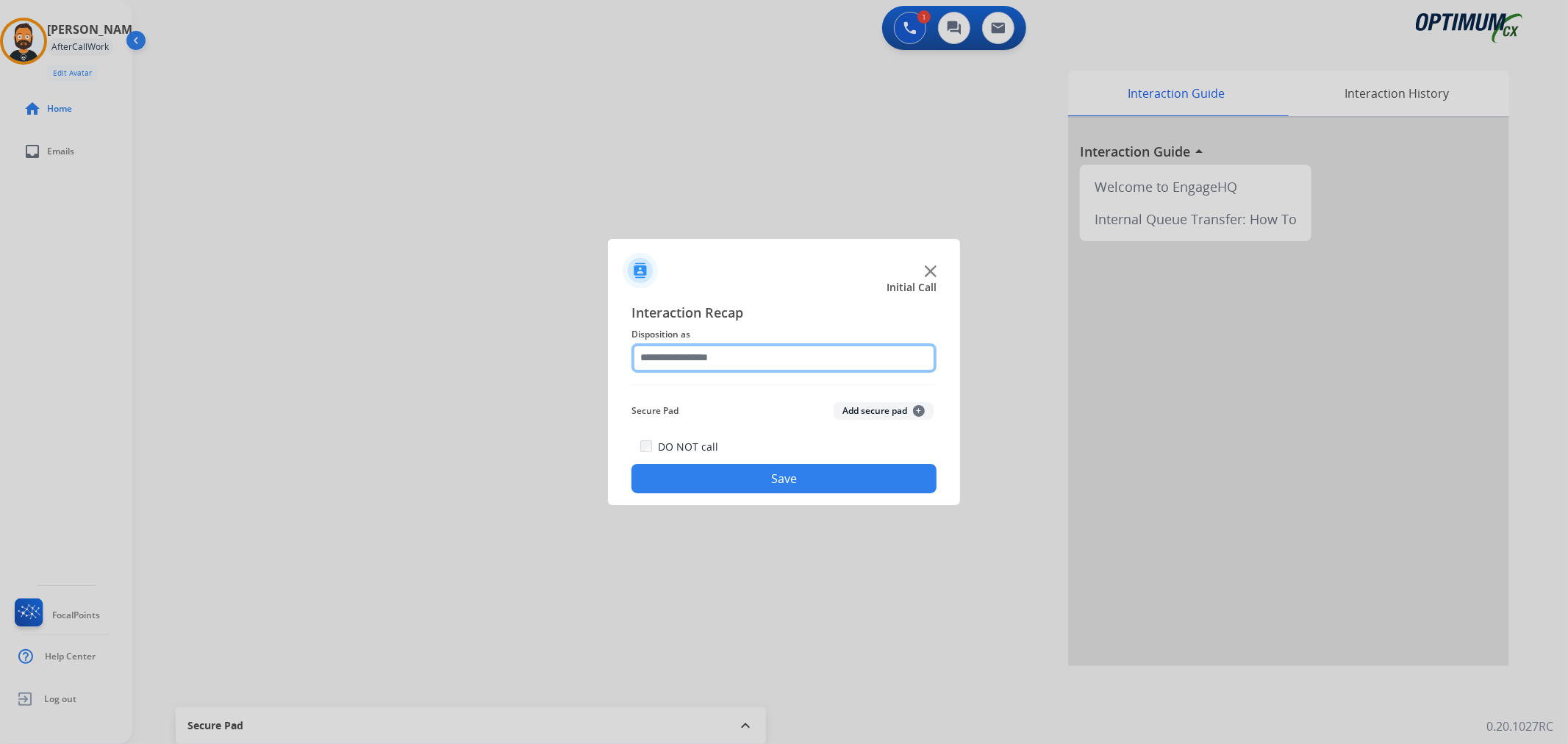
click at [660, 358] on input "text" at bounding box center [784, 358] width 305 height 30
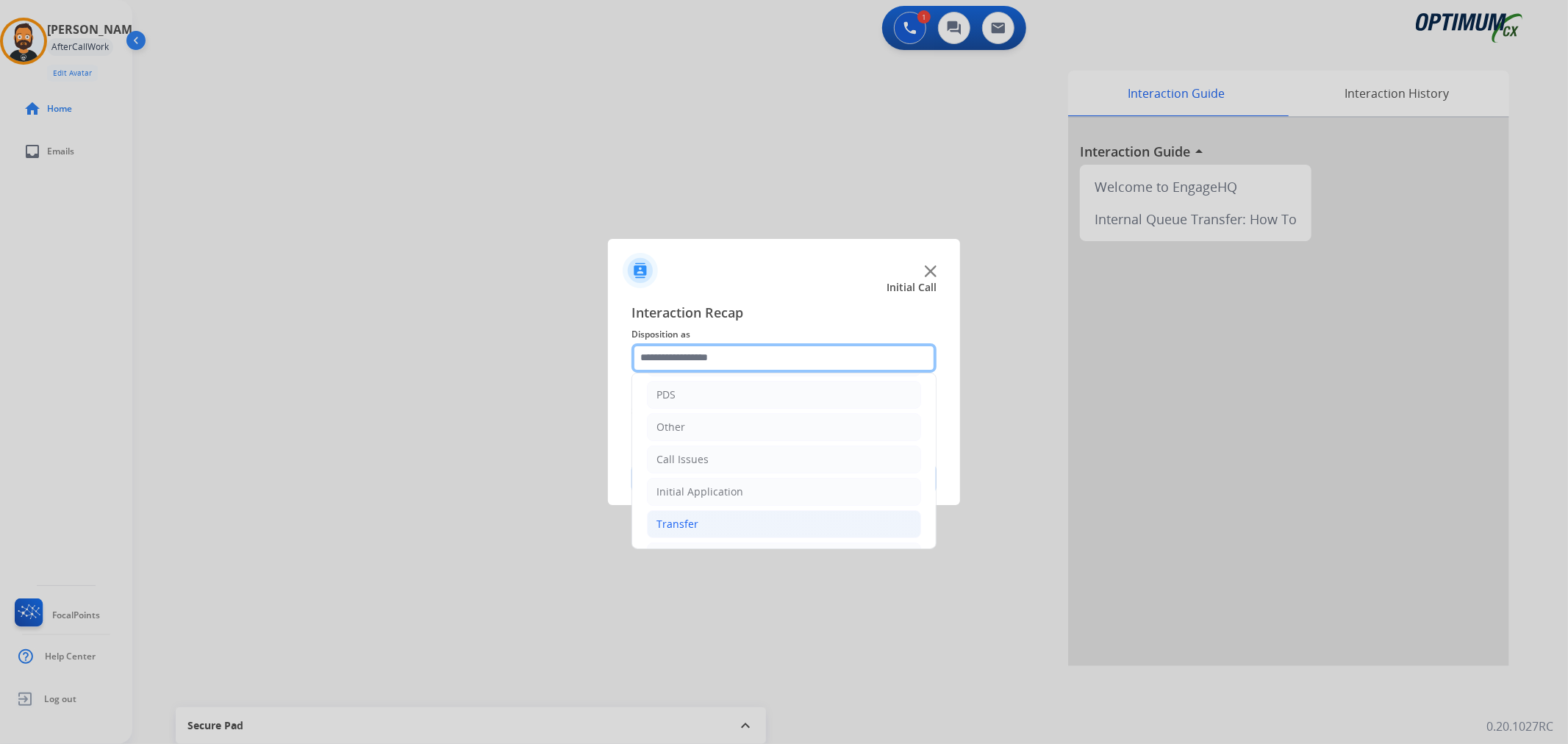
scroll to position [101, 0]
click at [717, 517] on li "Renewal" at bounding box center [784, 524] width 274 height 28
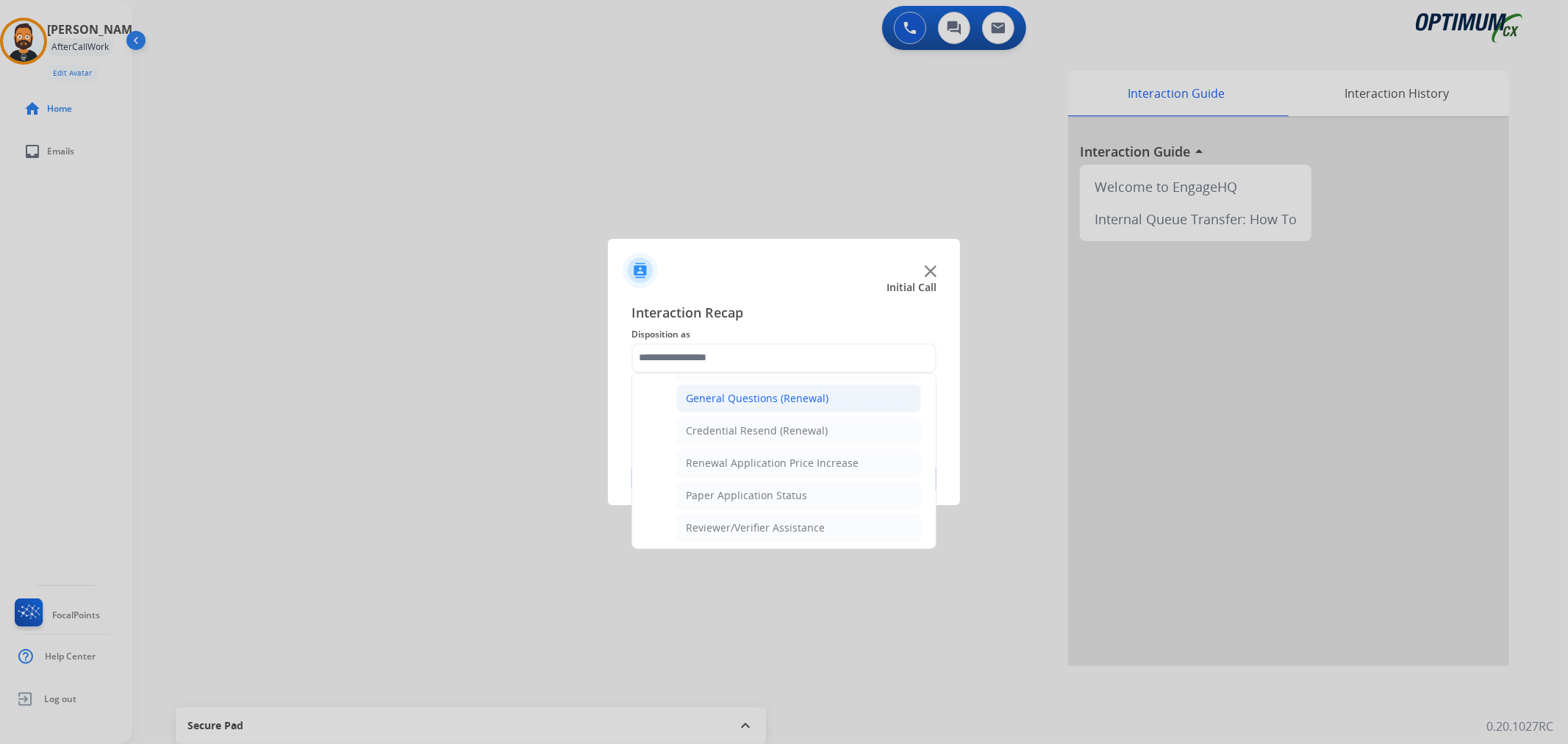
click at [739, 397] on div "General Questions (Renewal)" at bounding box center [757, 398] width 143 height 14
type input "**********"
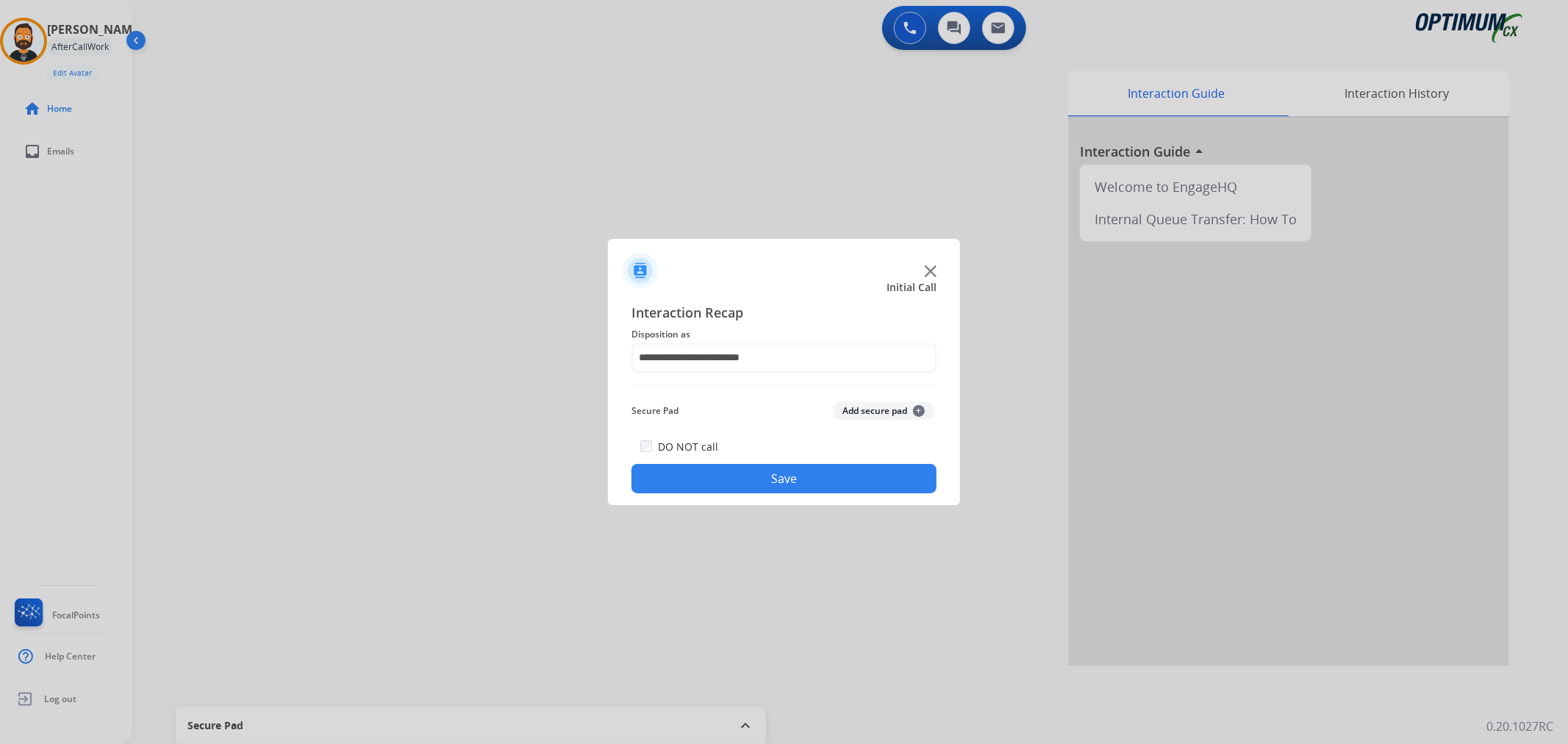
click at [783, 476] on button "Save" at bounding box center [784, 478] width 305 height 30
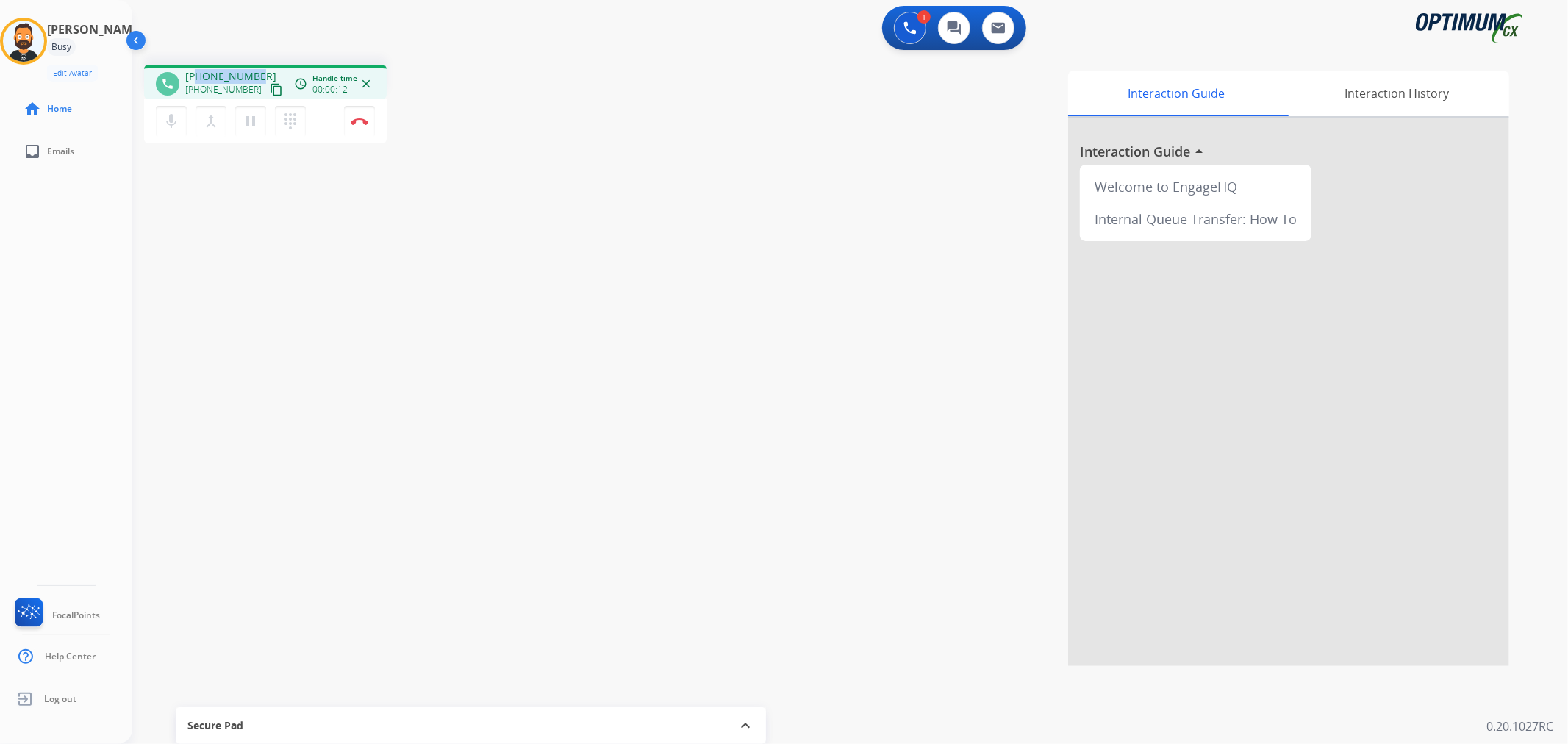
drag, startPoint x: 254, startPoint y: 72, endPoint x: 196, endPoint y: 71, distance: 58.0
click at [196, 71] on div "+14106558888 +14106558888 content_copy" at bounding box center [235, 84] width 100 height 30
copy span "4106558888"
click at [362, 120] on img at bounding box center [359, 121] width 18 height 8
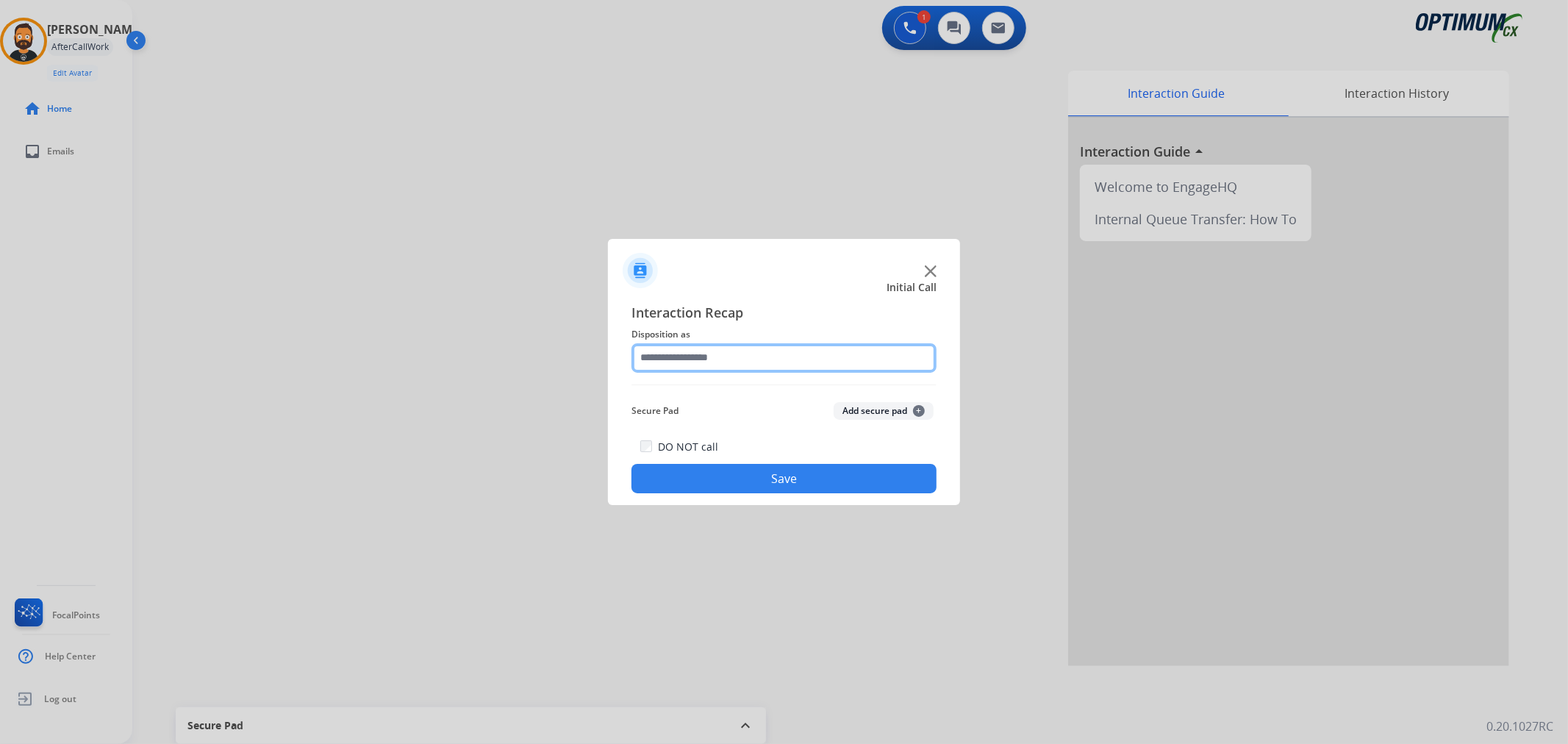
click at [659, 357] on input "text" at bounding box center [784, 358] width 305 height 30
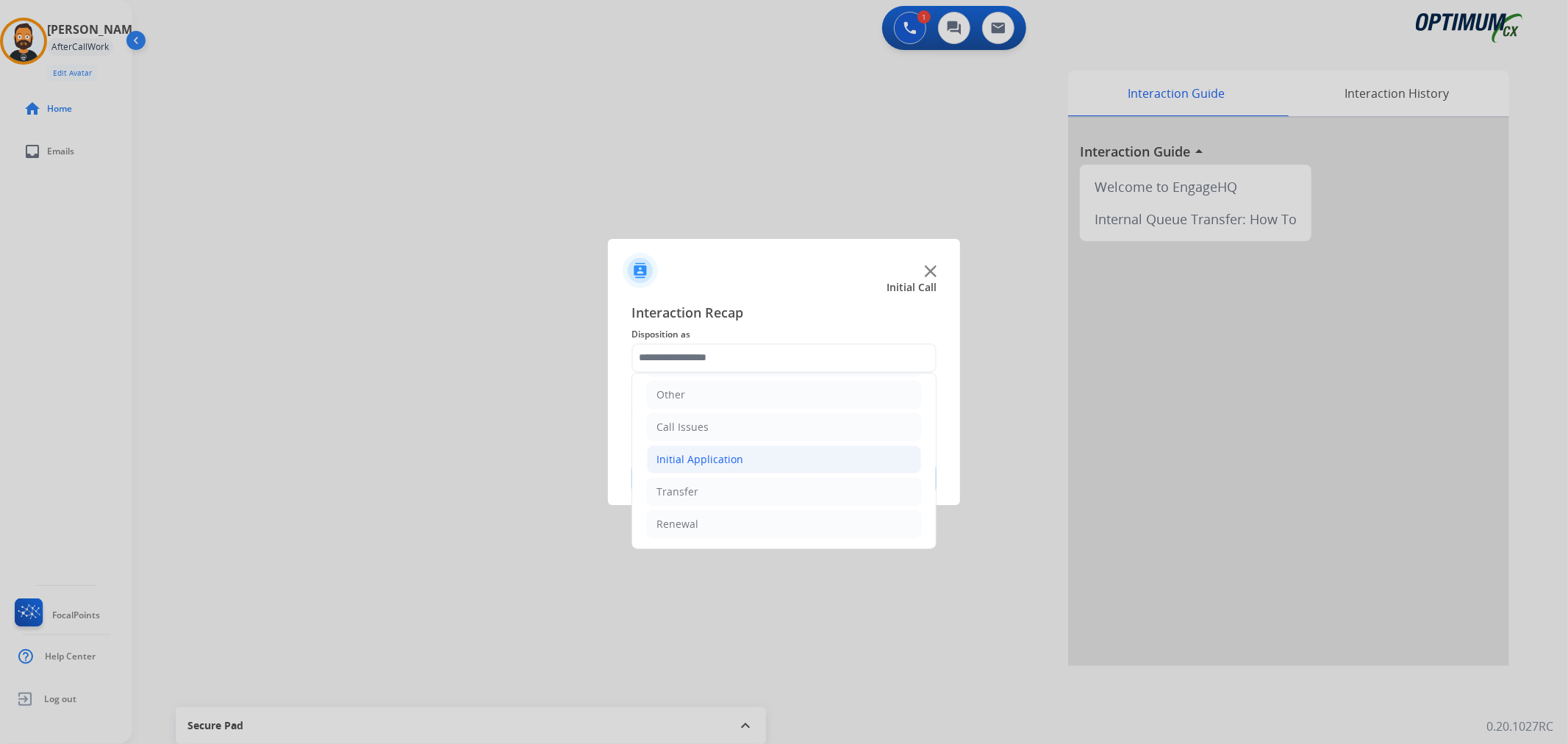
click at [740, 468] on li "Initial Application" at bounding box center [784, 459] width 274 height 28
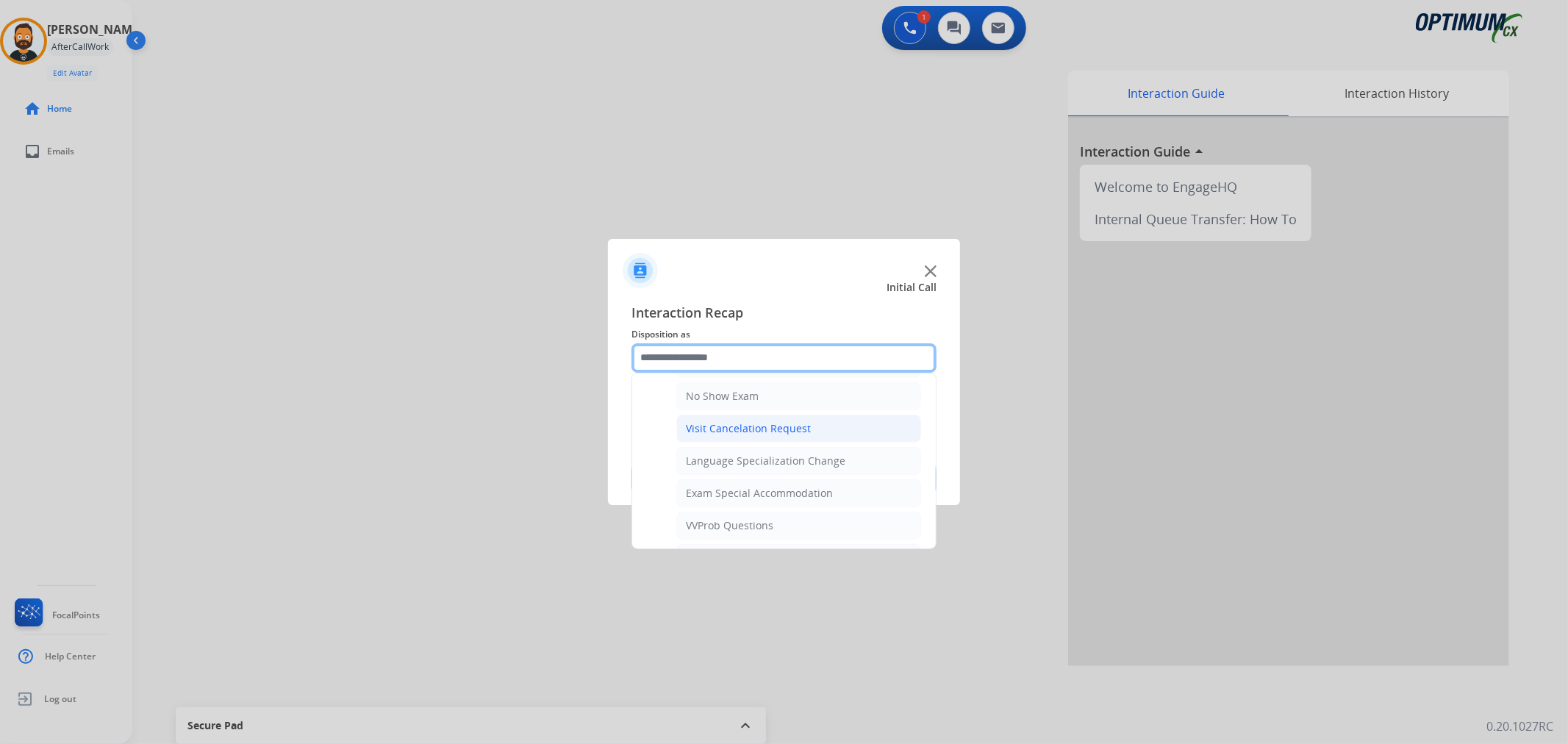
scroll to position [758, 0]
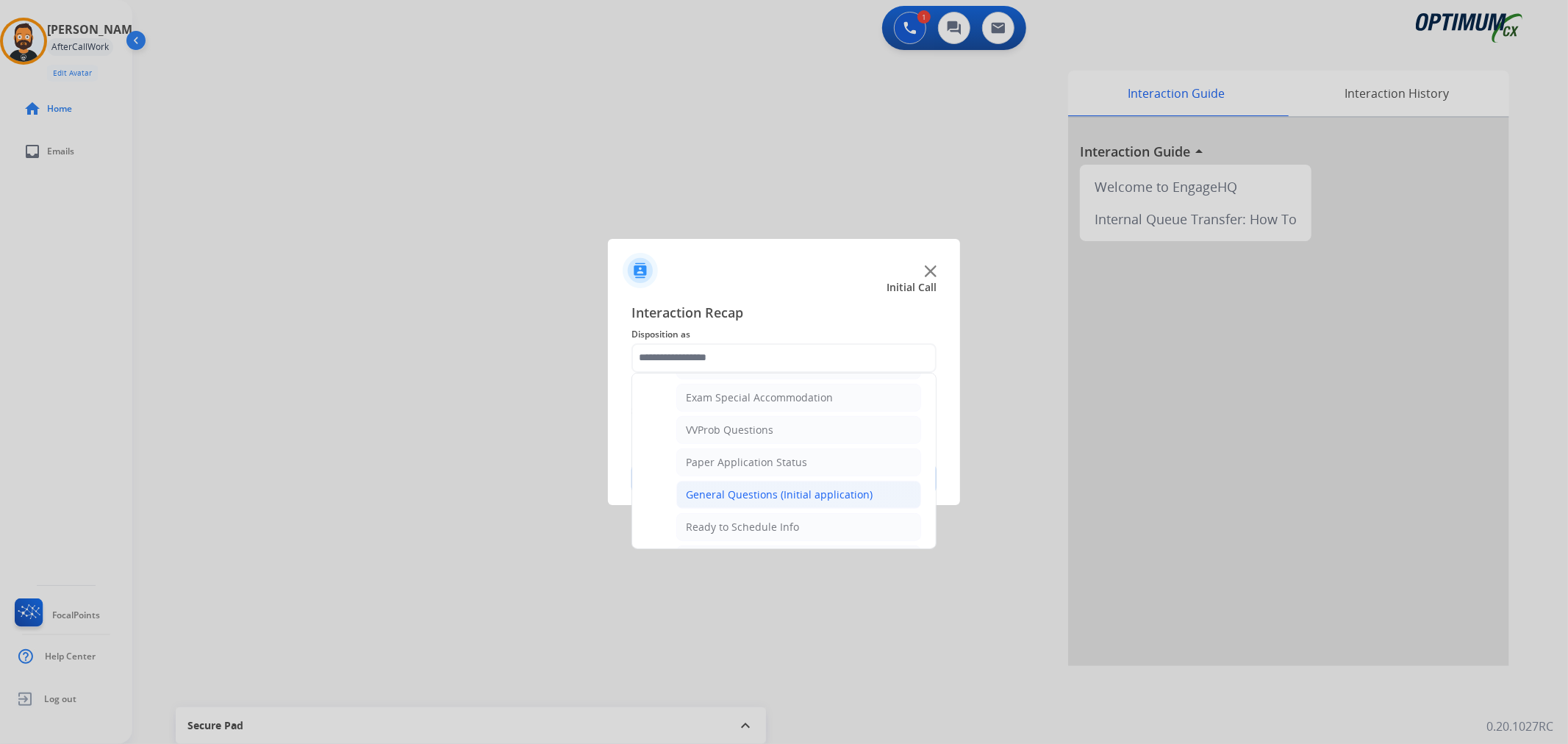
click at [722, 497] on div "General Questions (Initial application)" at bounding box center [779, 494] width 187 height 14
type input "**********"
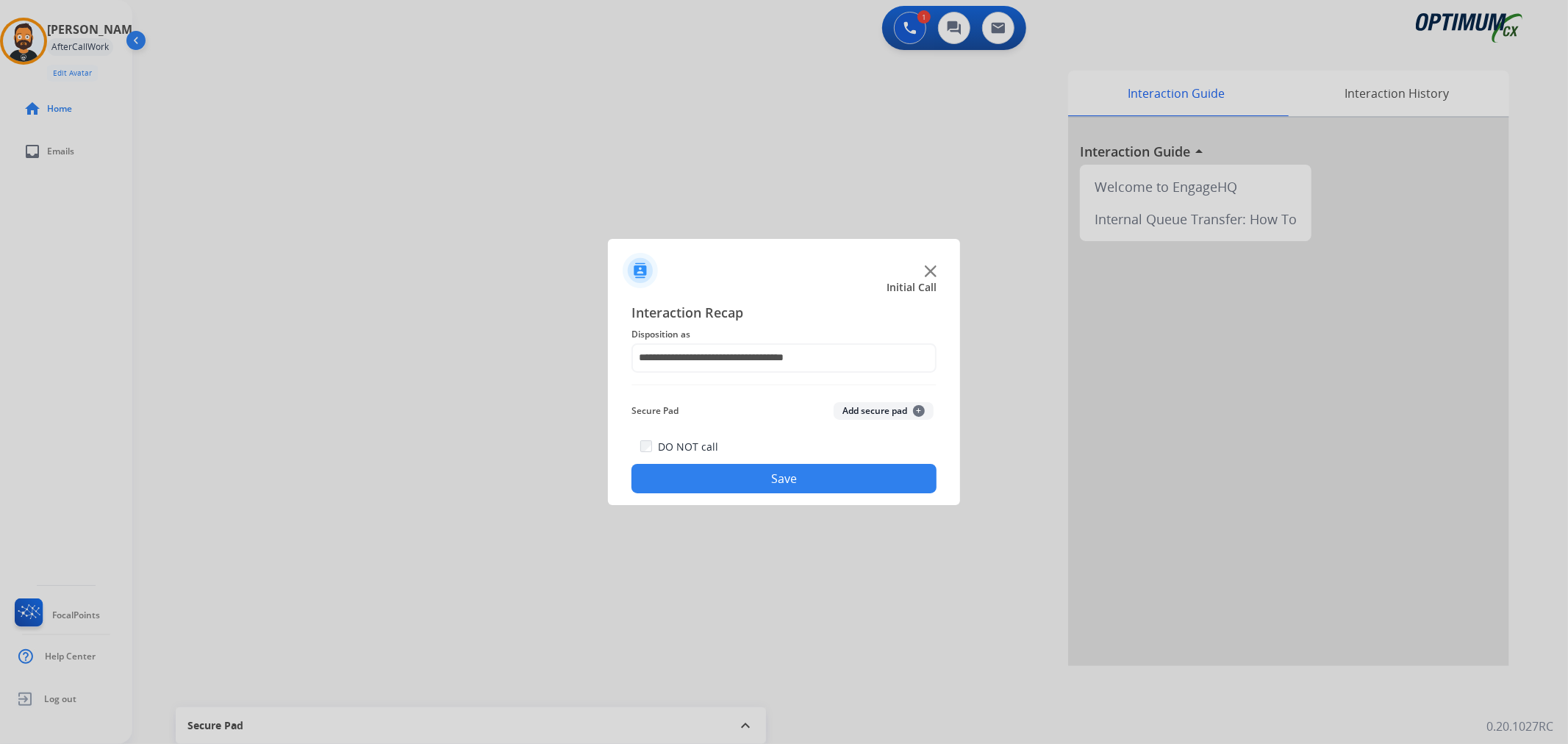
click at [723, 485] on button "Save" at bounding box center [784, 478] width 305 height 30
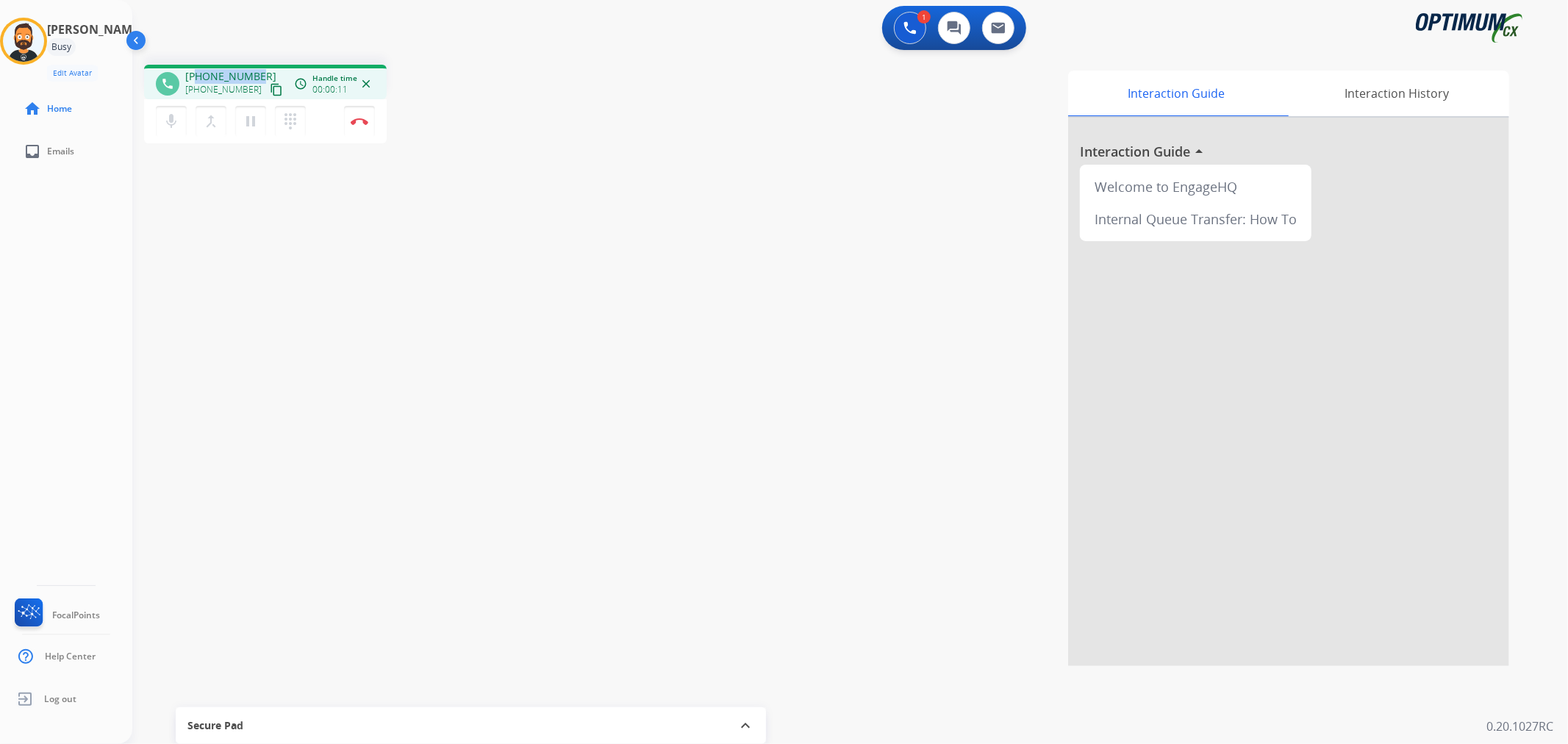
drag, startPoint x: 259, startPoint y: 70, endPoint x: 196, endPoint y: 72, distance: 63.0
click at [196, 72] on div "+15593134922 +15593134922 content_copy" at bounding box center [235, 84] width 100 height 30
copy span "5593134922"
click at [354, 114] on button "Disconnect" at bounding box center [359, 121] width 31 height 31
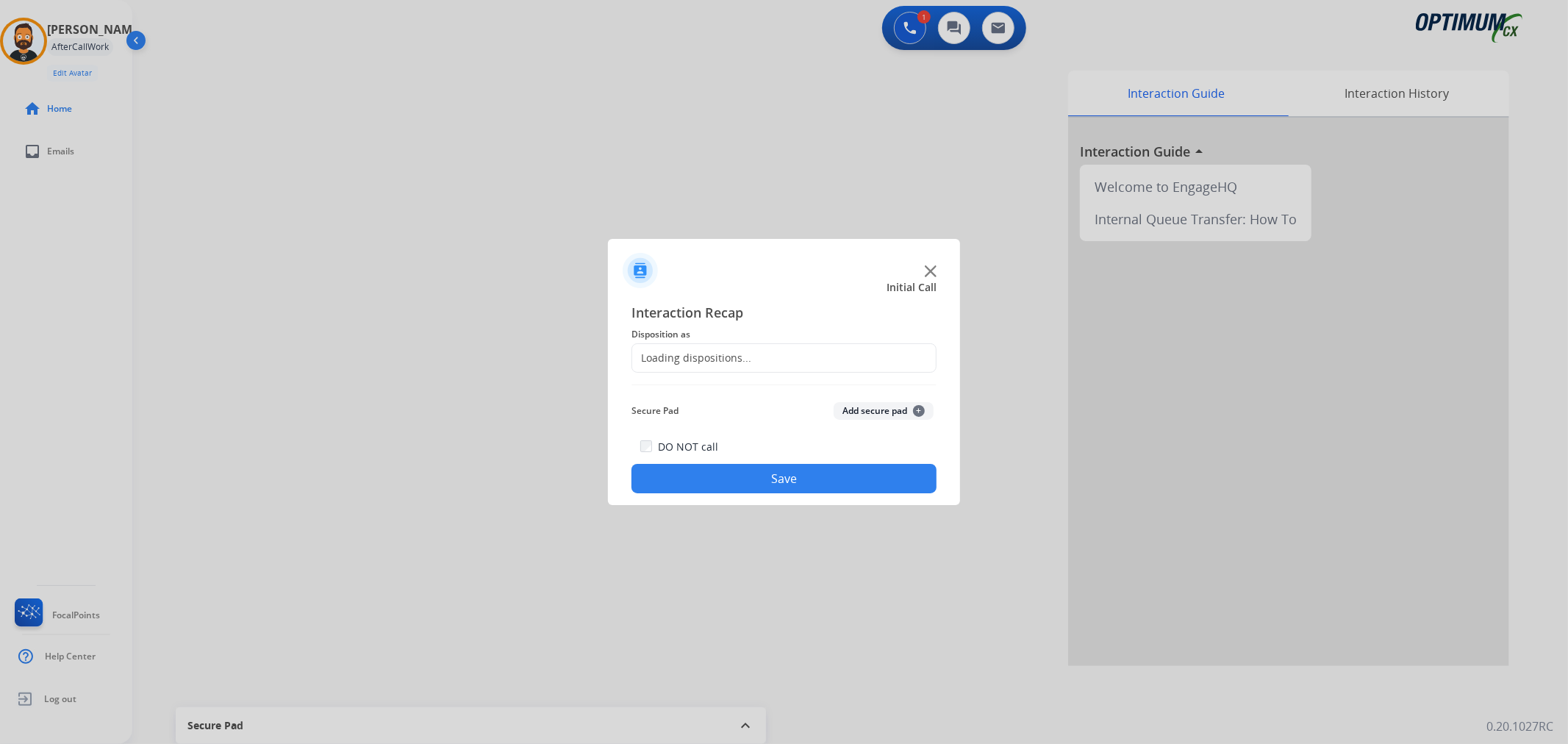
click at [679, 347] on div "Loading dispositions..." at bounding box center [784, 358] width 305 height 30
click at [675, 362] on input "text" at bounding box center [784, 358] width 305 height 30
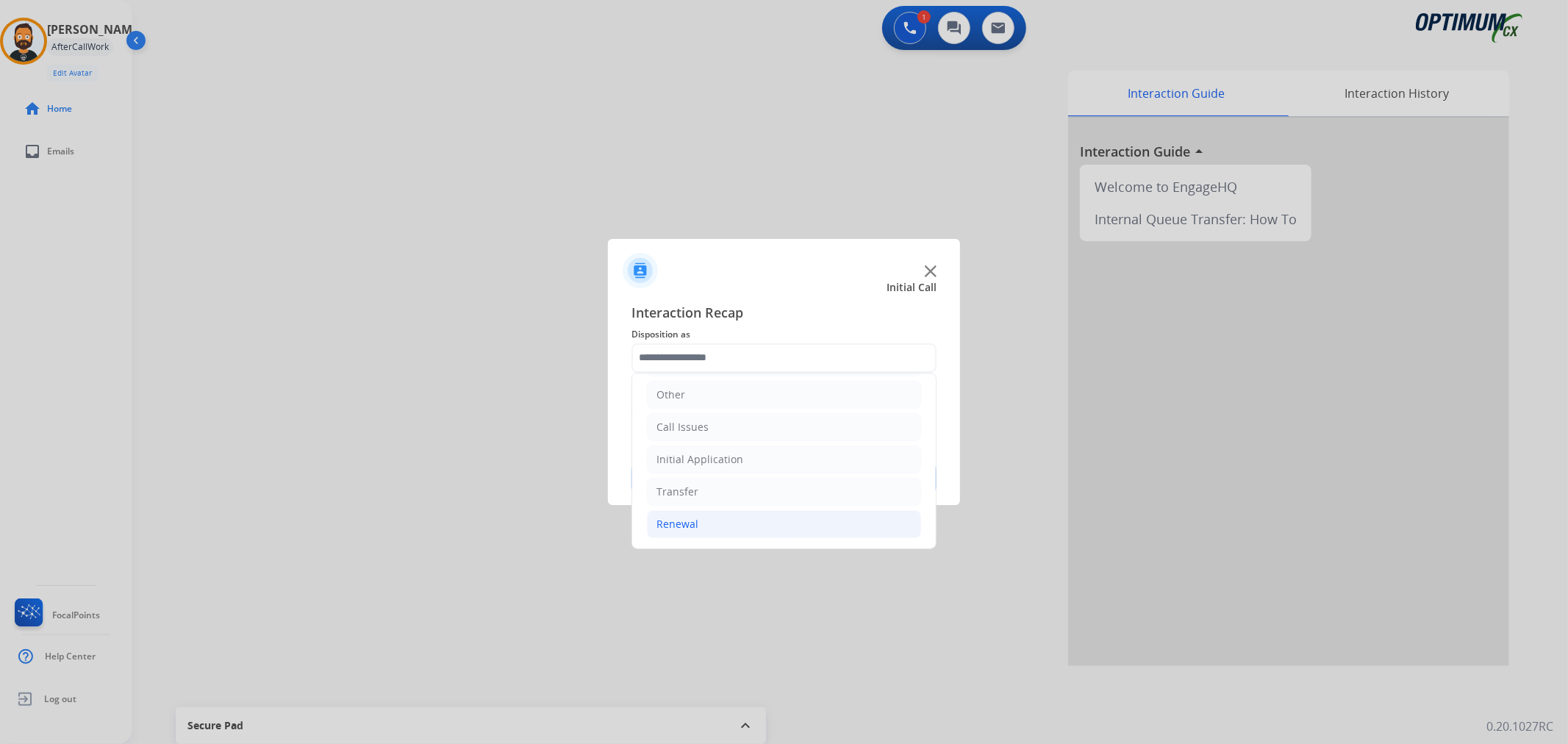
click at [702, 531] on li "Renewal" at bounding box center [784, 524] width 274 height 28
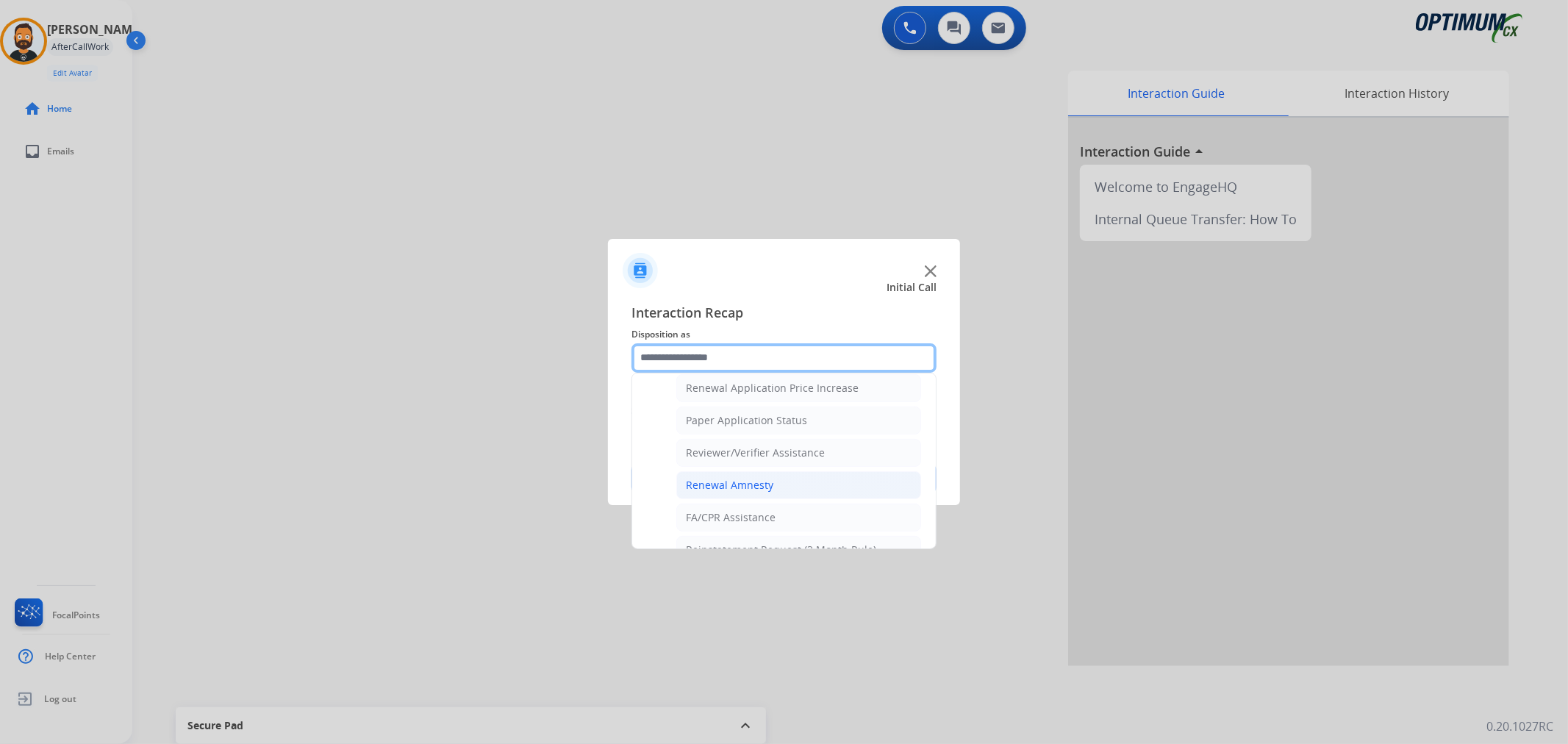
scroll to position [373, 0]
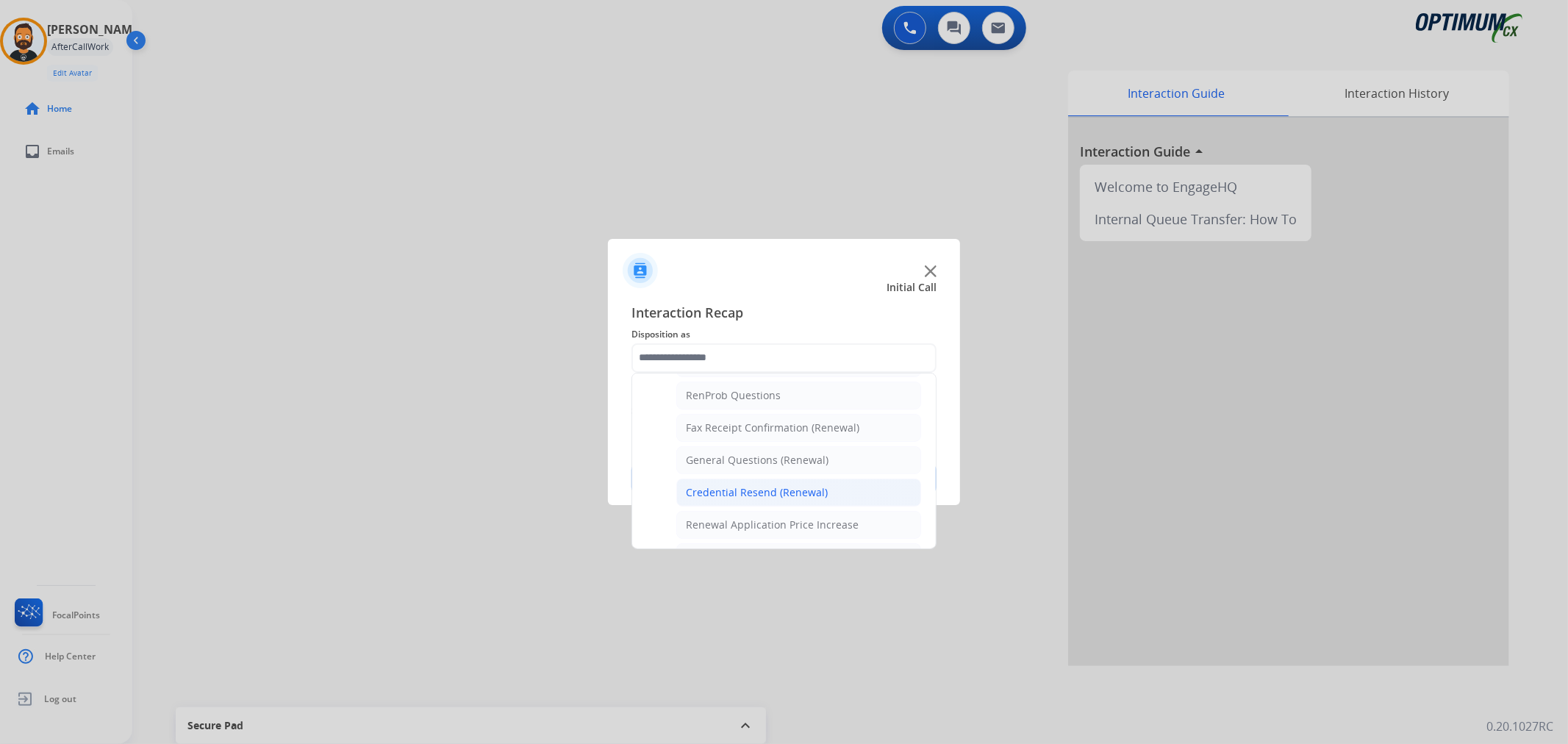
click at [729, 490] on div "Credential Resend (Renewal)" at bounding box center [757, 492] width 142 height 14
type input "**********"
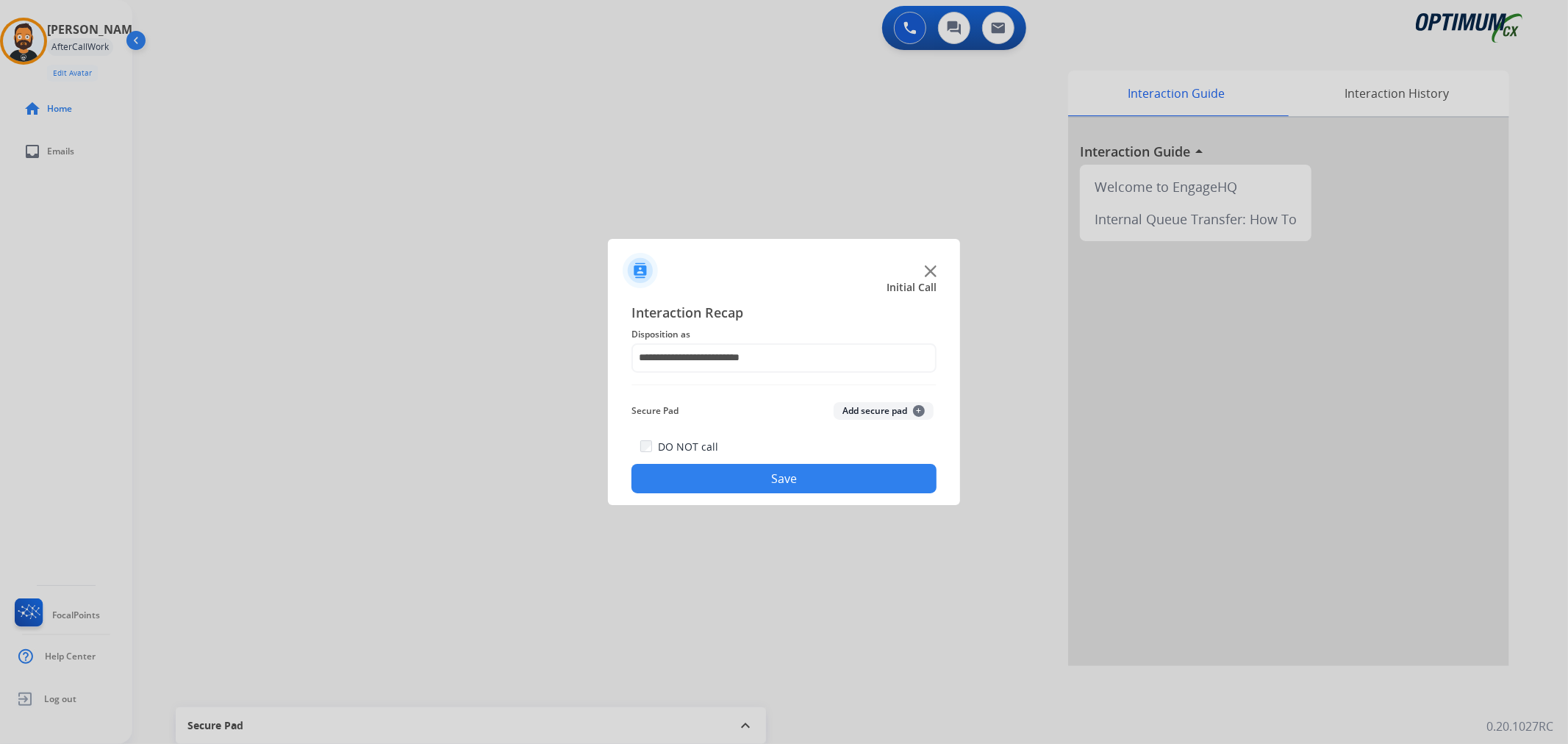
click at [730, 486] on button "Save" at bounding box center [784, 478] width 305 height 30
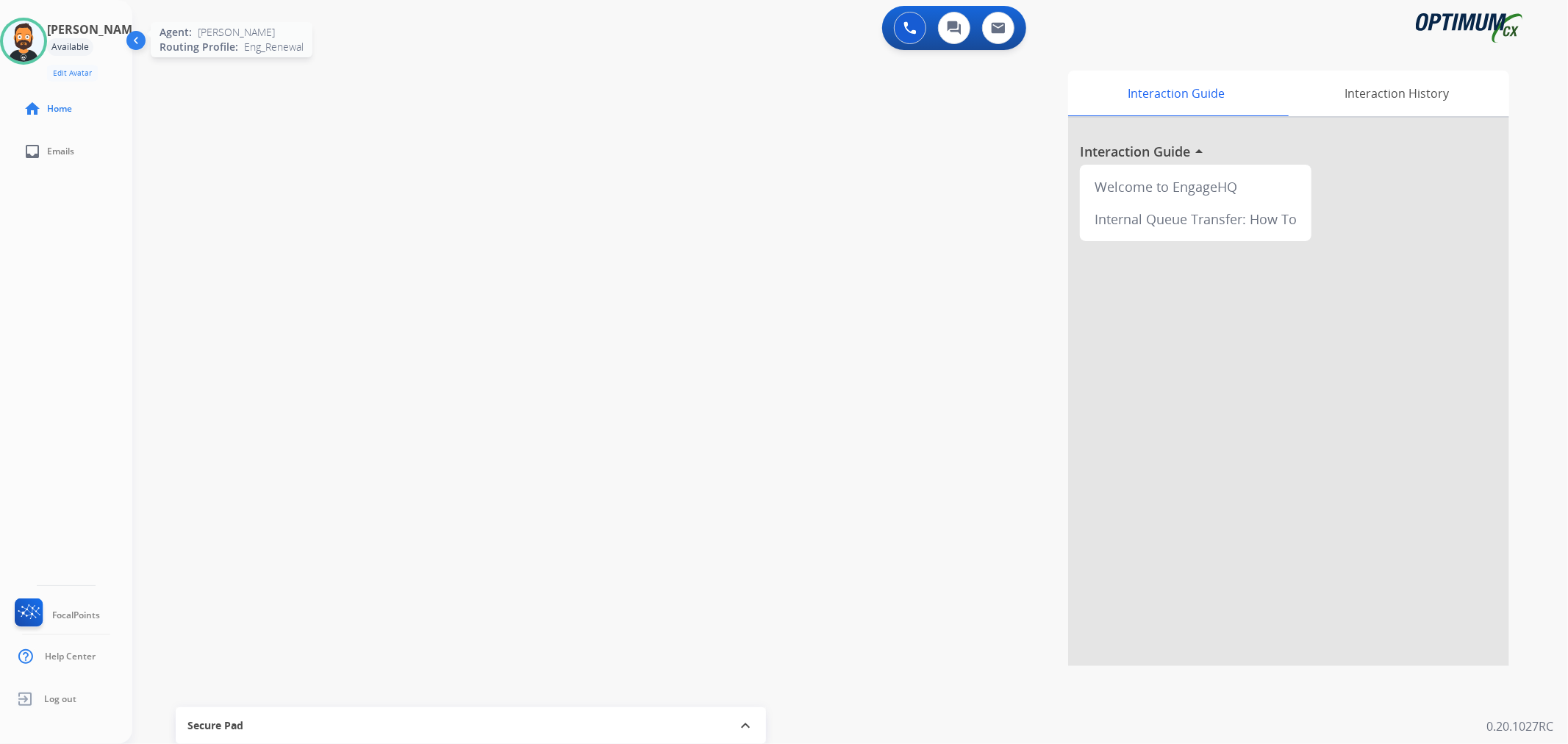
click at [24, 33] on img at bounding box center [24, 41] width 41 height 41
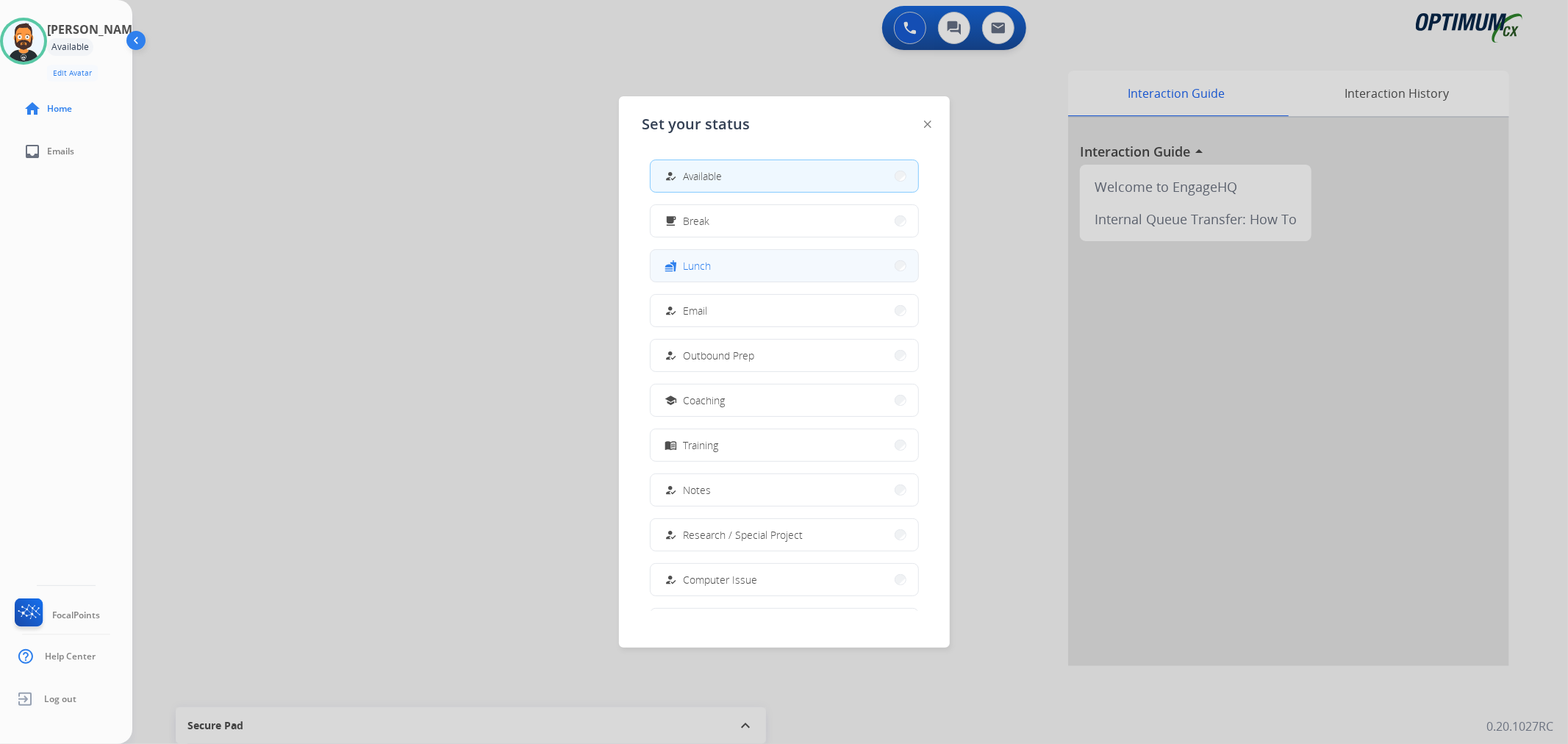
click at [692, 258] on span "Lunch" at bounding box center [697, 265] width 28 height 15
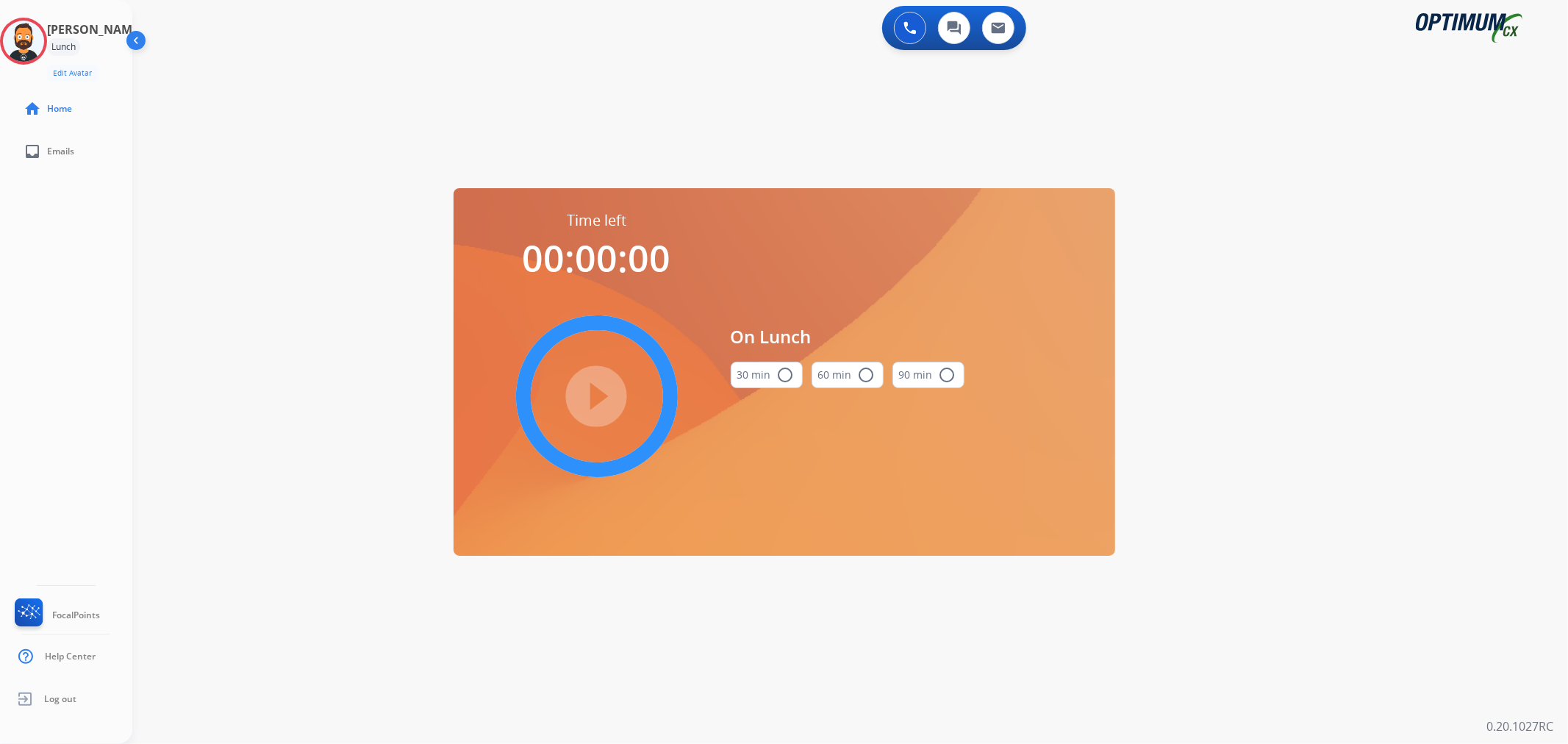
click at [745, 383] on button "30 min radio_button_unchecked" at bounding box center [767, 374] width 72 height 27
click at [606, 387] on mat-icon "play_circle_filled" at bounding box center [596, 396] width 18 height 18
drag, startPoint x: 46, startPoint y: 30, endPoint x: 106, endPoint y: 47, distance: 62.4
click at [46, 30] on icon at bounding box center [24, 41] width 48 height 48
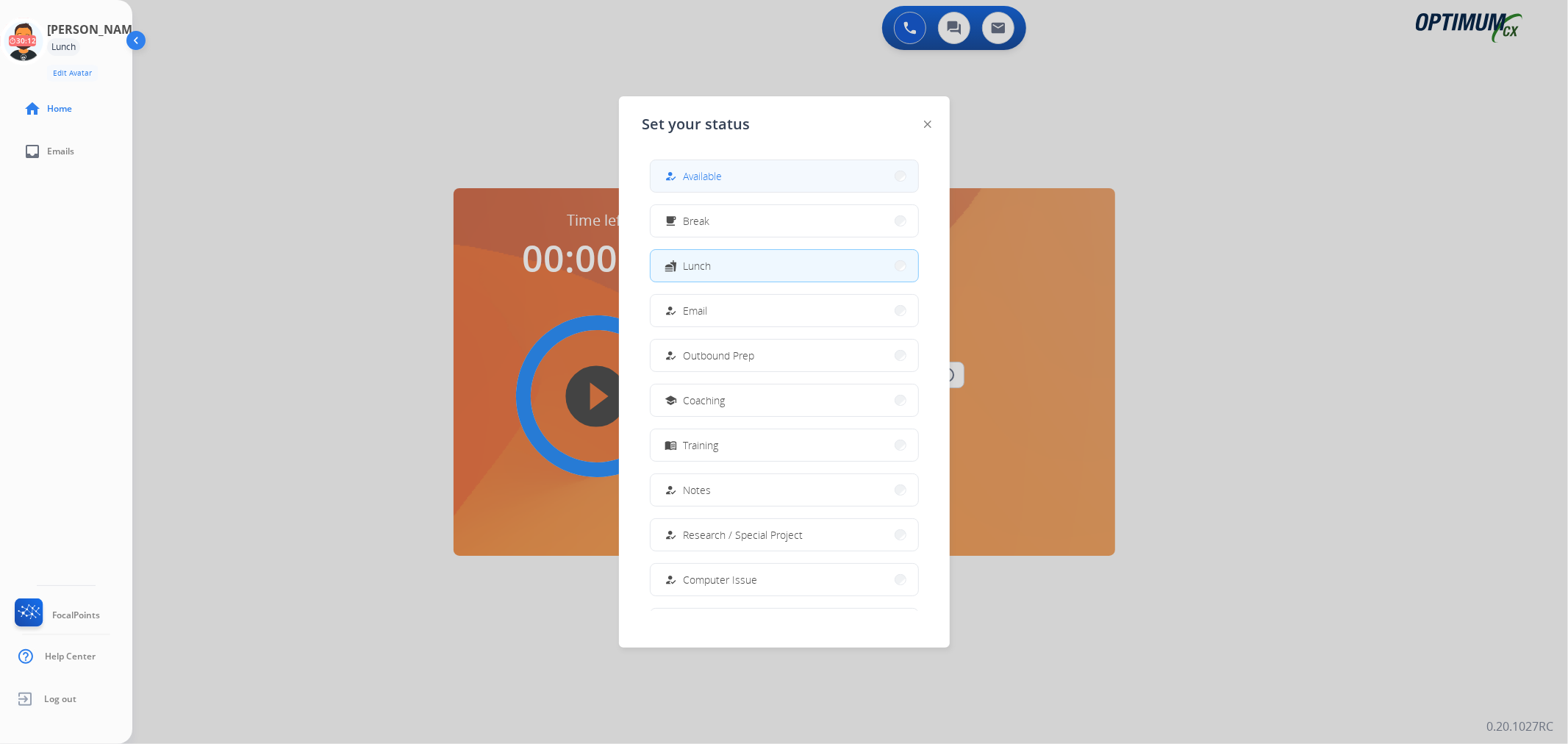
click at [787, 178] on button "how_to_reg Available" at bounding box center [784, 175] width 268 height 31
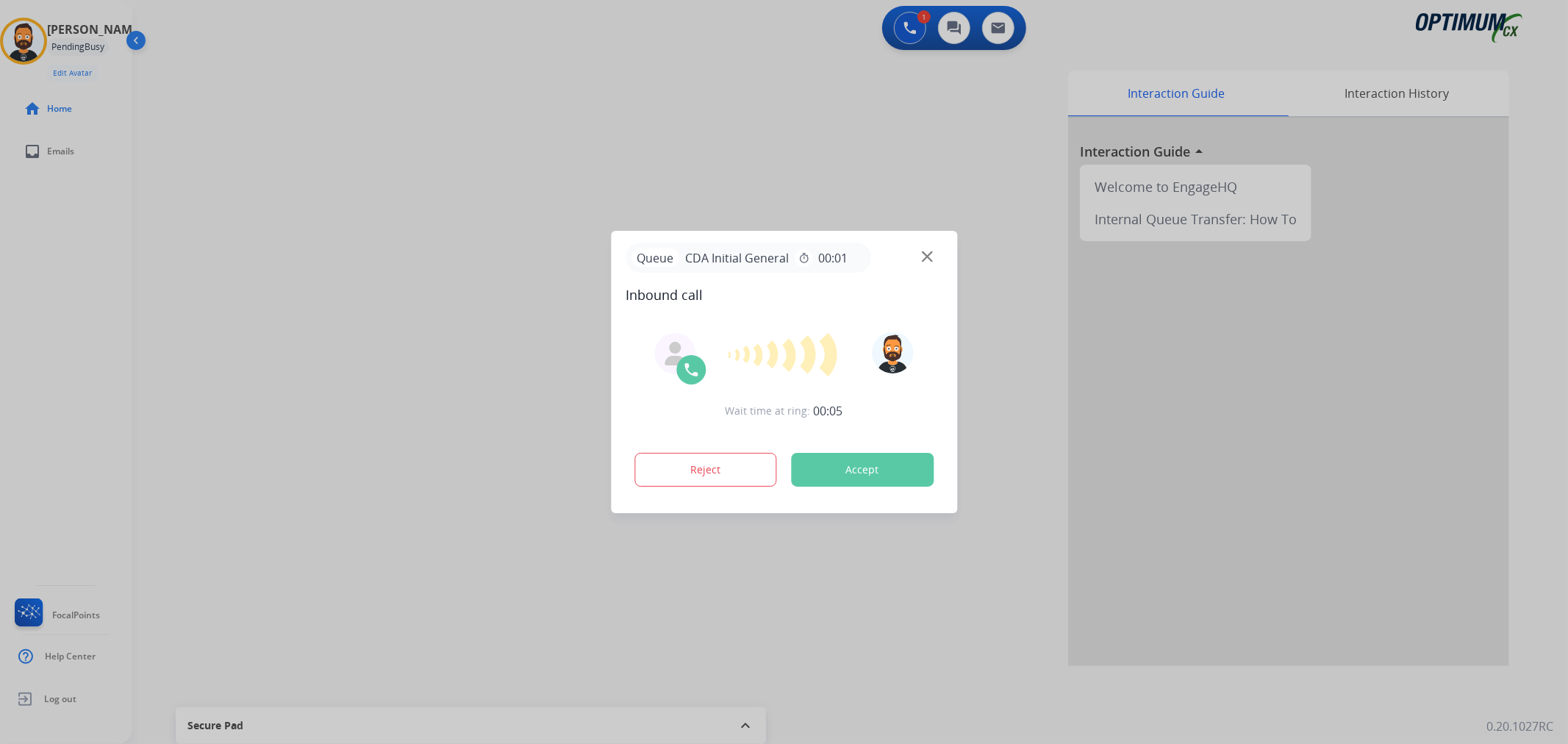
click at [266, 315] on div at bounding box center [784, 372] width 1568 height 744
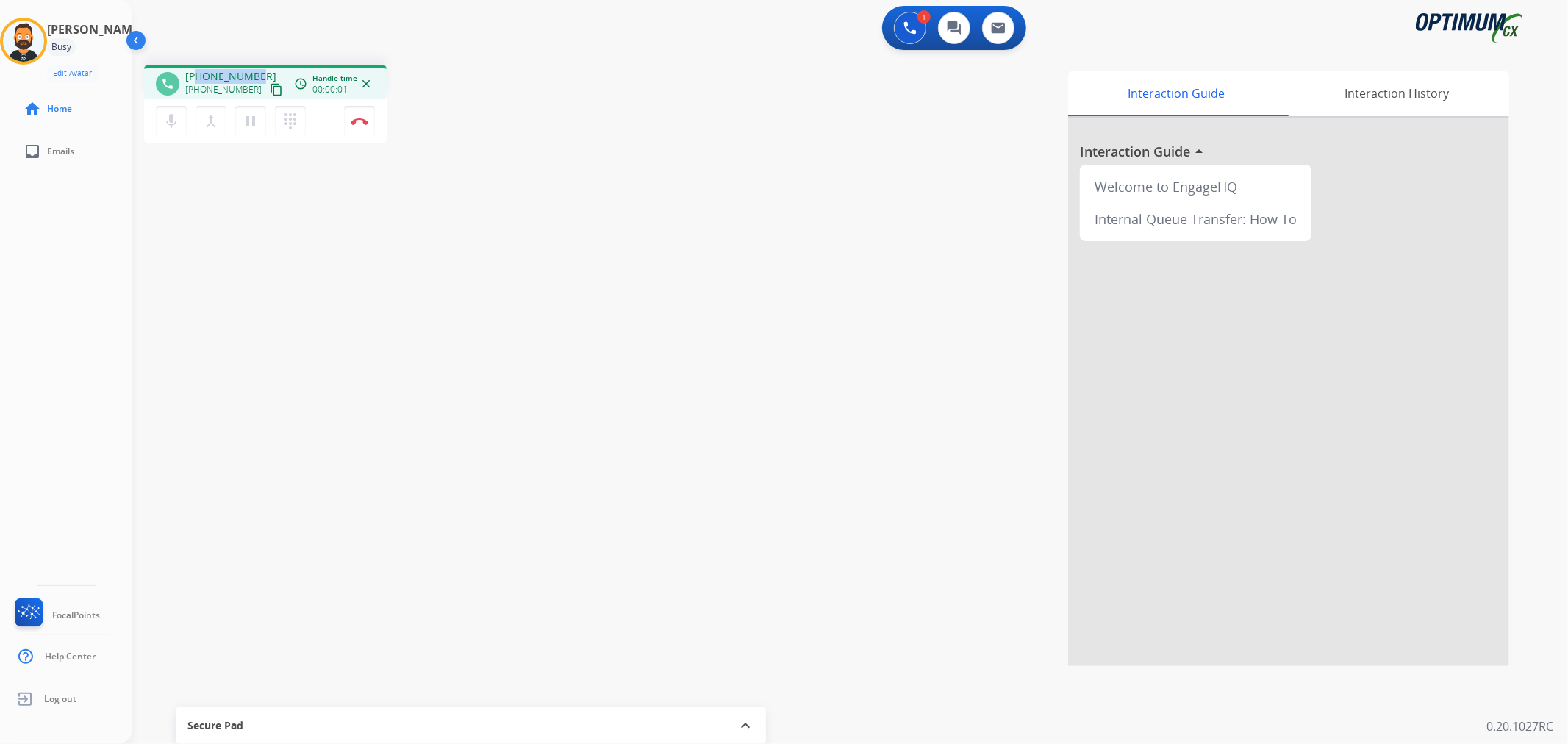
drag, startPoint x: 250, startPoint y: 70, endPoint x: 199, endPoint y: 72, distance: 51.0
click at [199, 72] on span "+16788767487" at bounding box center [231, 76] width 91 height 14
copy span "6788767487"
click at [359, 118] on img at bounding box center [359, 121] width 18 height 8
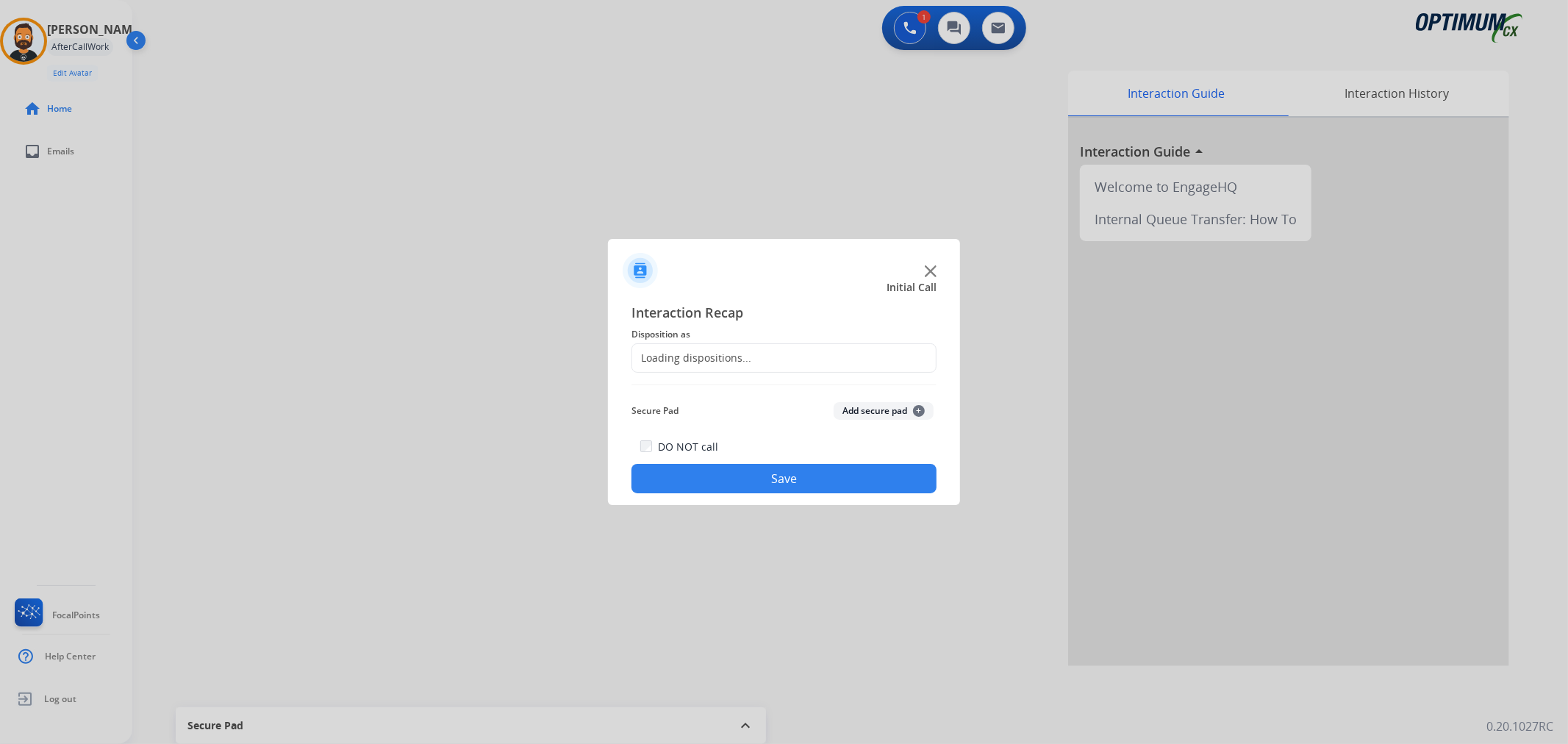
click at [698, 353] on div "Loading dispositions..." at bounding box center [691, 358] width 119 height 14
click at [717, 361] on input "text" at bounding box center [784, 358] width 305 height 30
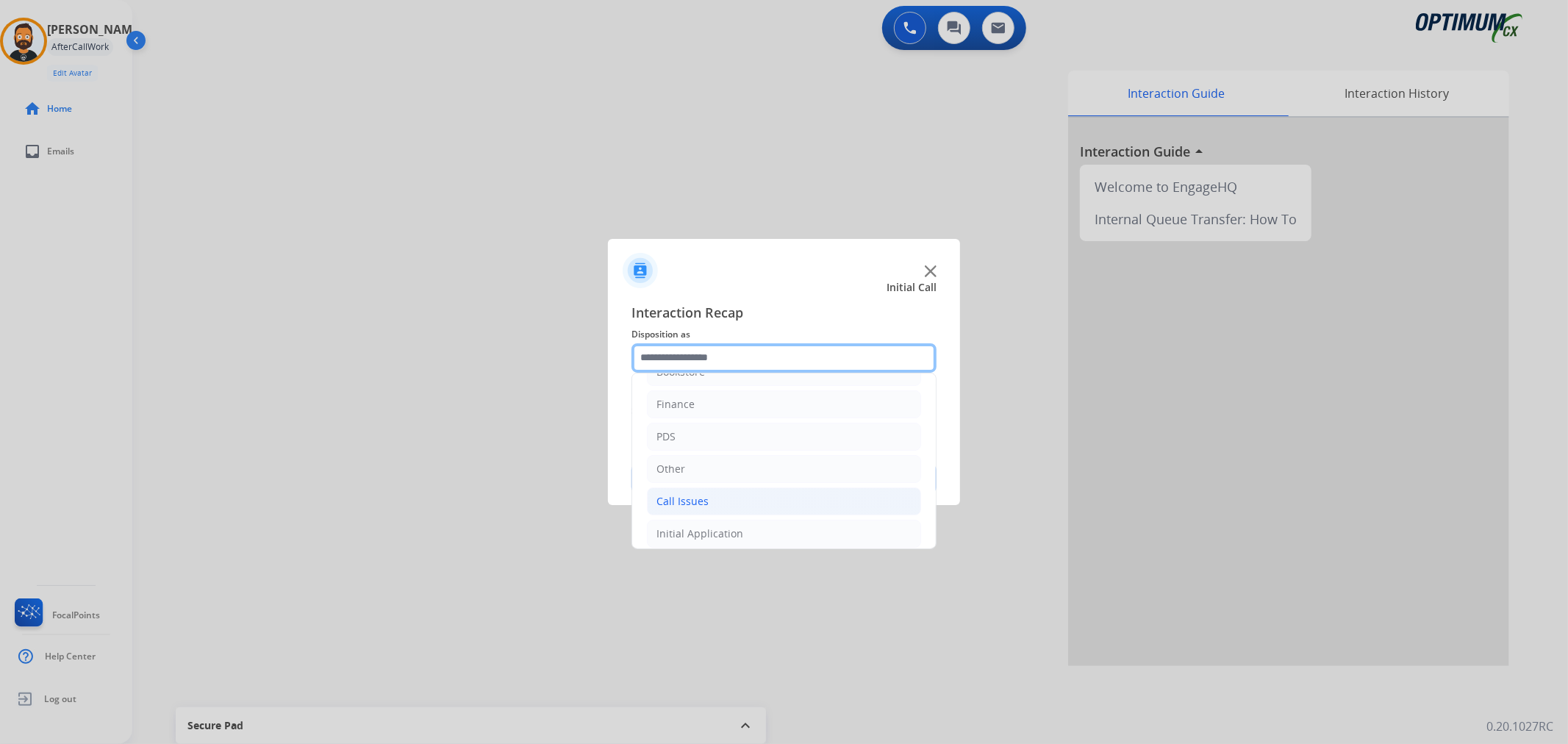
scroll to position [101, 0]
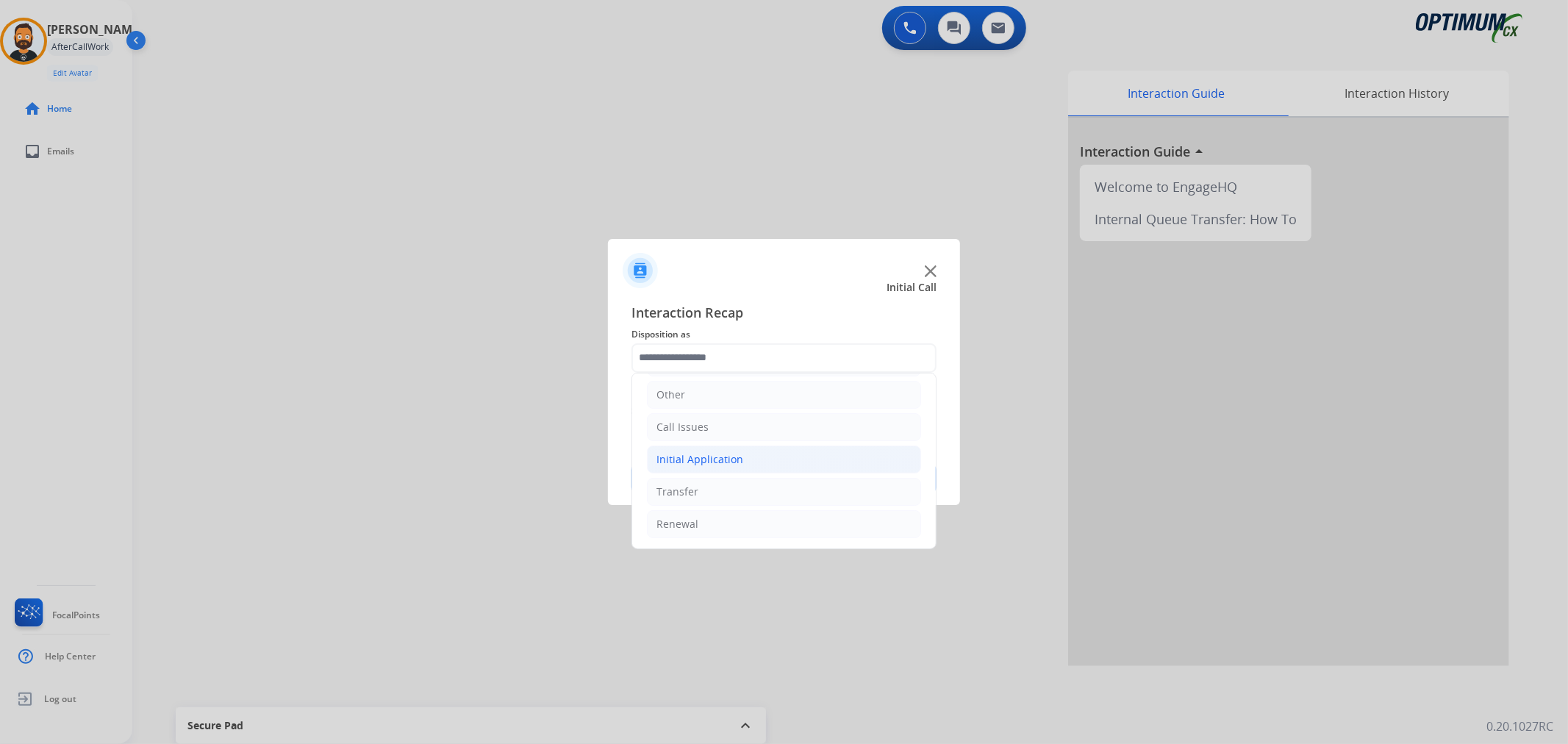
click at [704, 450] on li "Initial Application" at bounding box center [784, 459] width 274 height 28
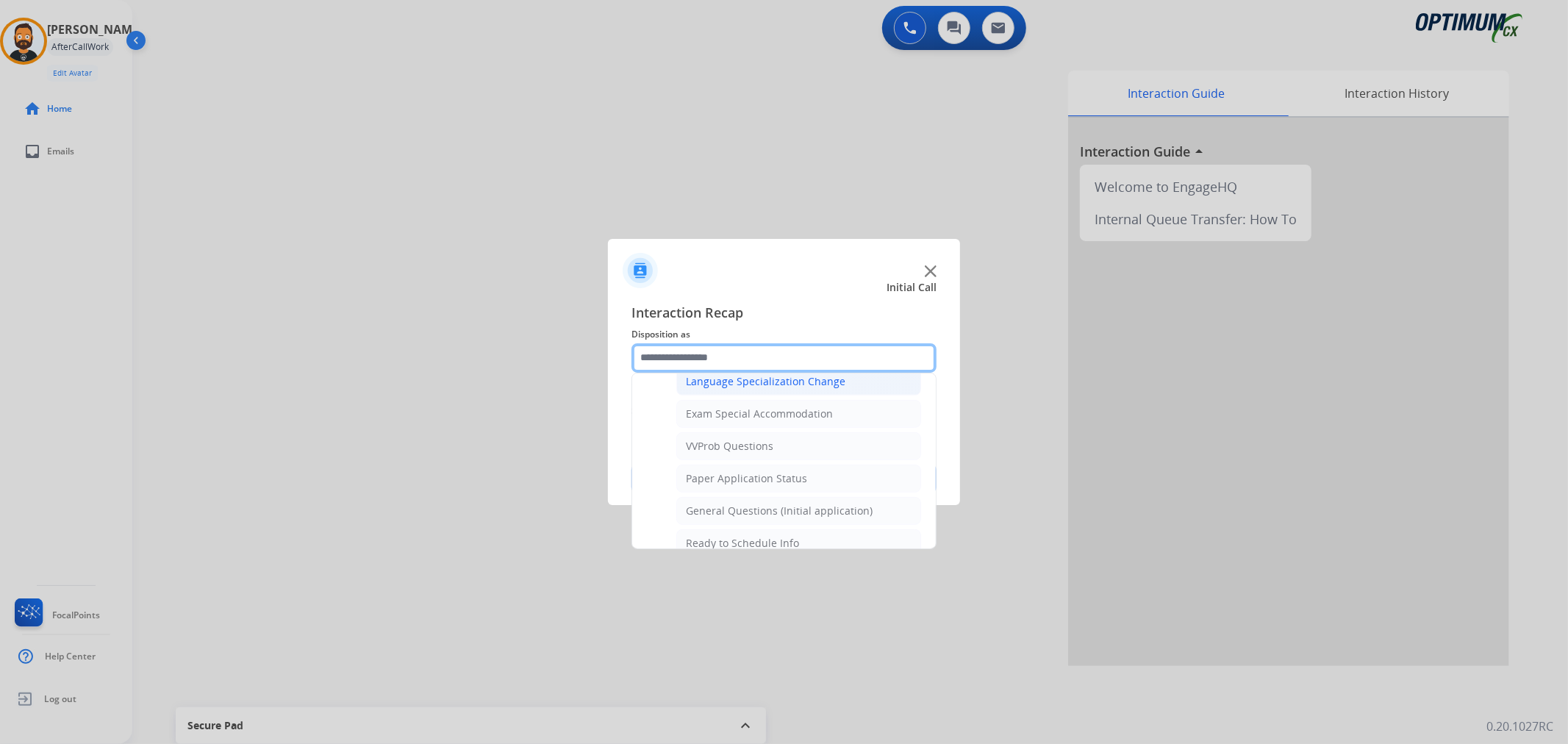
scroll to position [781, 0]
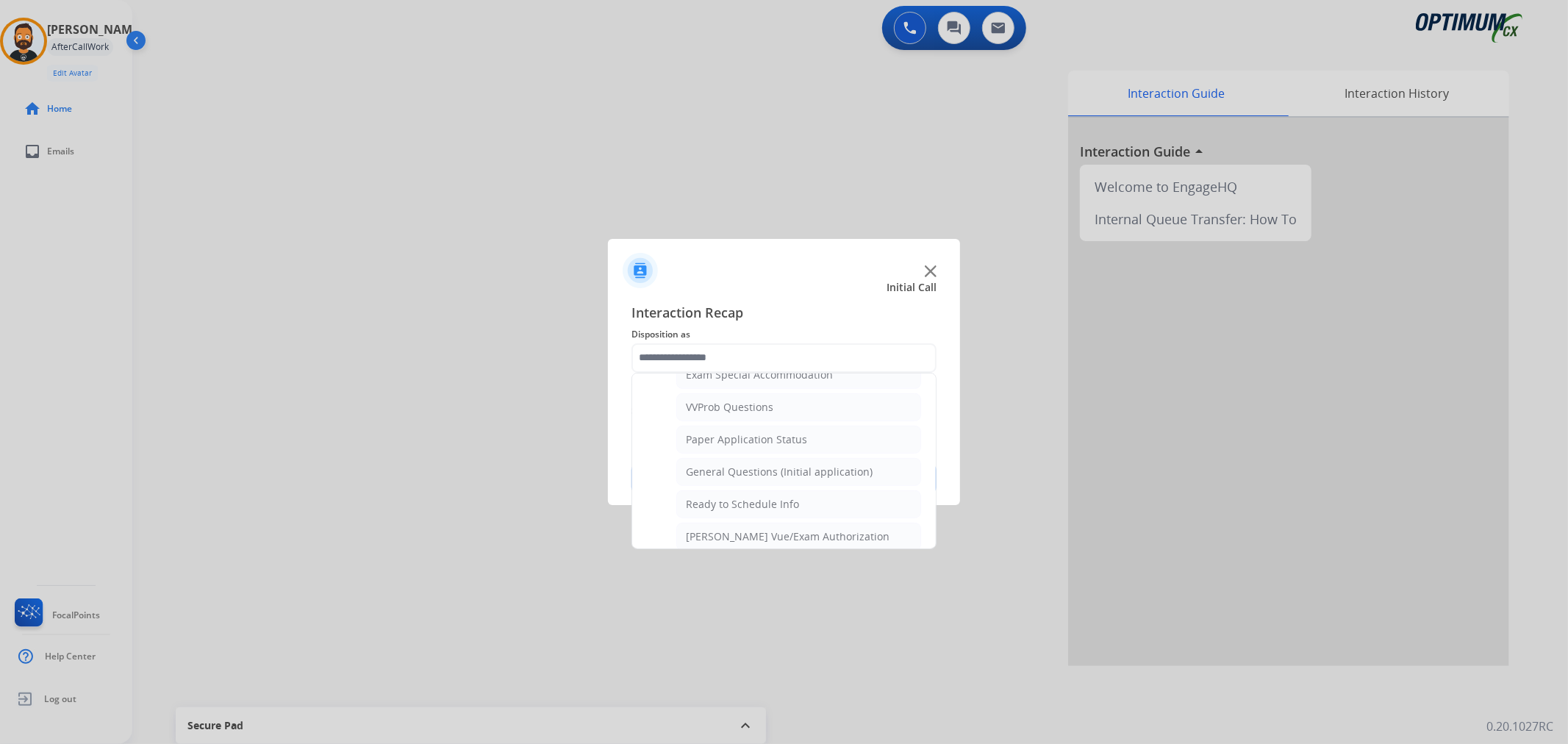
click at [738, 467] on div "General Questions (Initial application)" at bounding box center [779, 471] width 187 height 14
type input "**********"
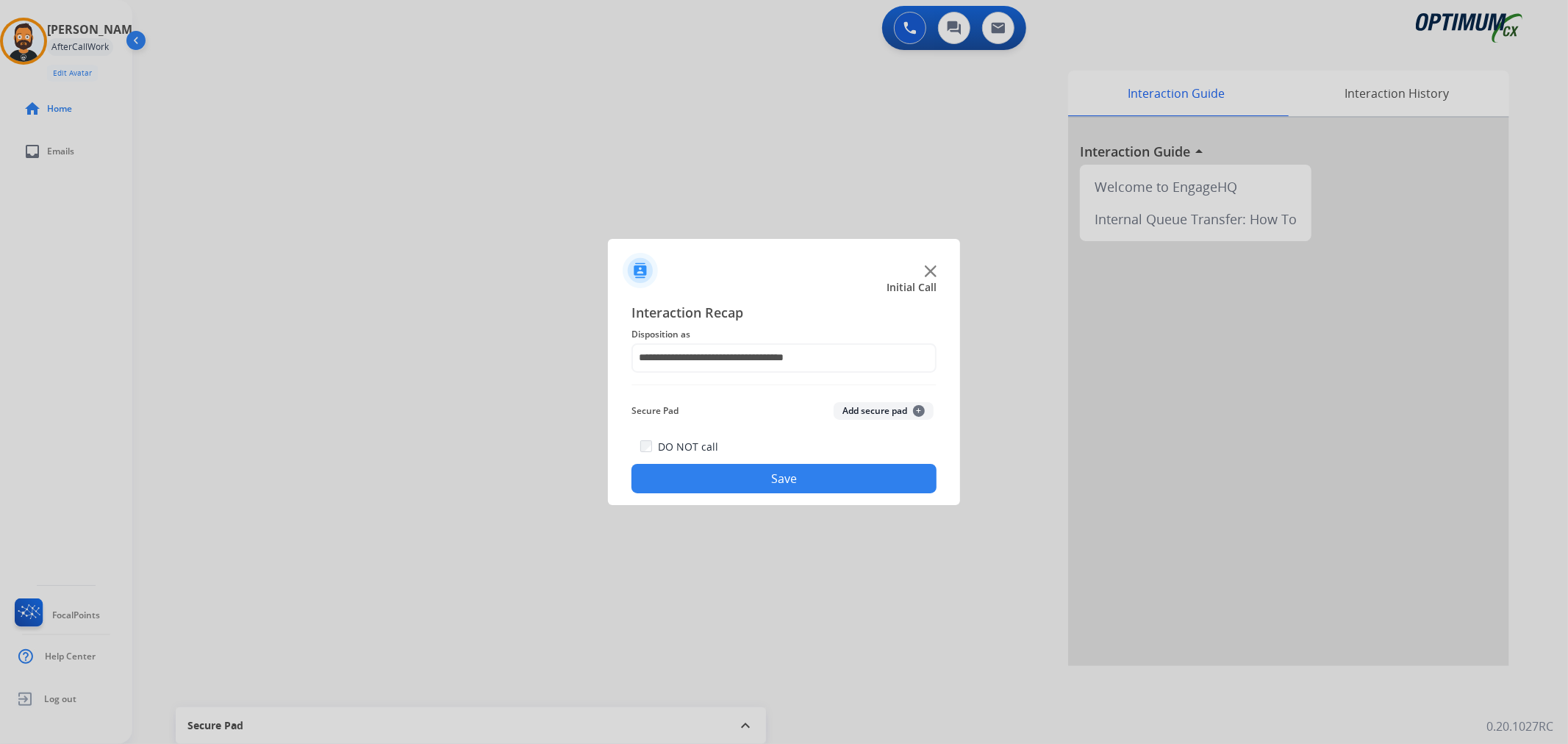
click at [738, 467] on button "Save" at bounding box center [784, 478] width 305 height 30
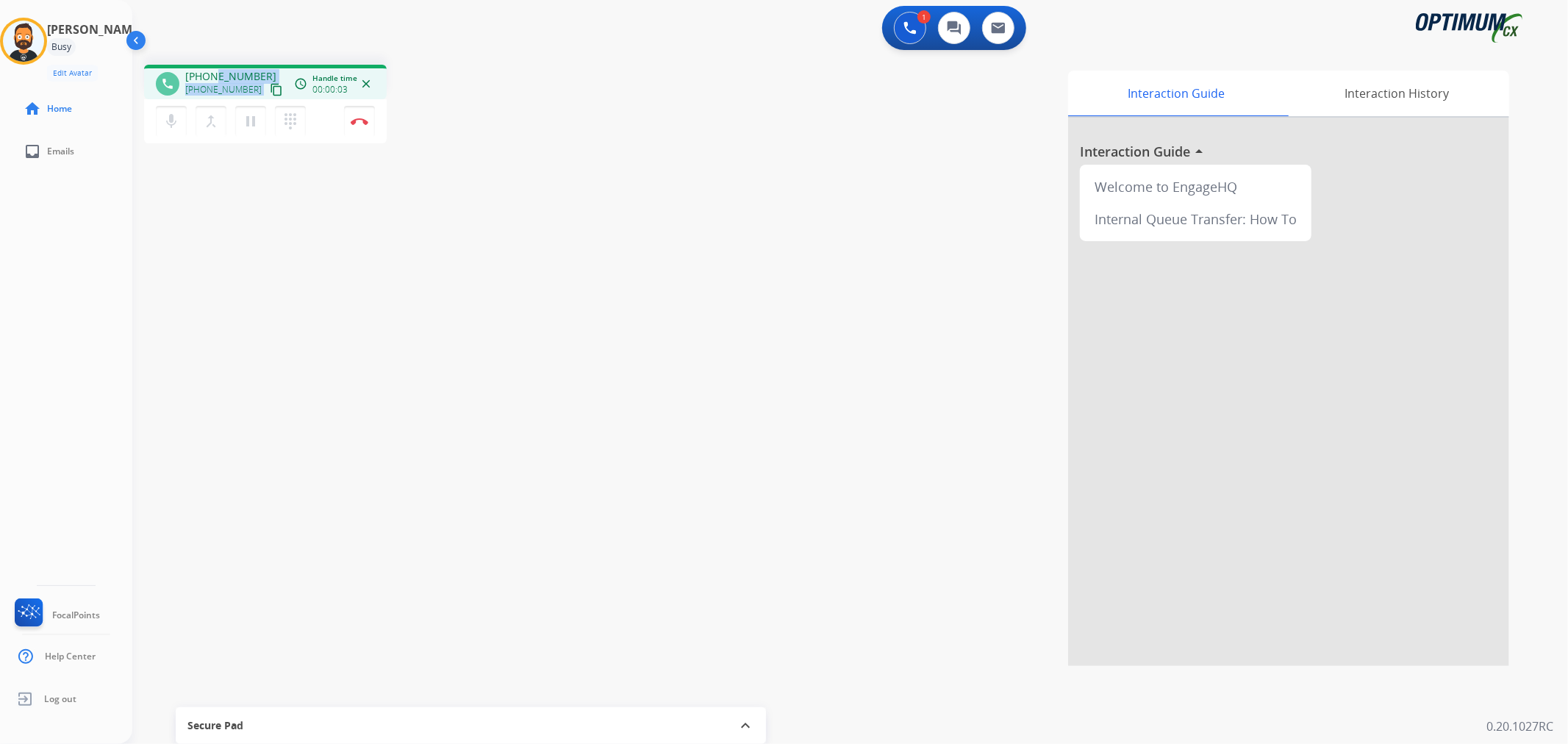
drag, startPoint x: 270, startPoint y: 66, endPoint x: 216, endPoint y: 72, distance: 54.3
click at [216, 72] on div "phone +12407033405 +12407033405 content_copy access_time Call metrics Queue 00:…" at bounding box center [265, 82] width 242 height 34
click at [214, 37] on div "1 Voice Interactions 0 Chat Interactions 0 Email Interactions" at bounding box center [842, 30] width 1383 height 47
drag, startPoint x: 255, startPoint y: 67, endPoint x: 198, endPoint y: 73, distance: 57.3
click at [198, 73] on div "phone +12407033405 +12407033405 content_copy access_time Call metrics Queue 00:…" at bounding box center [265, 82] width 242 height 34
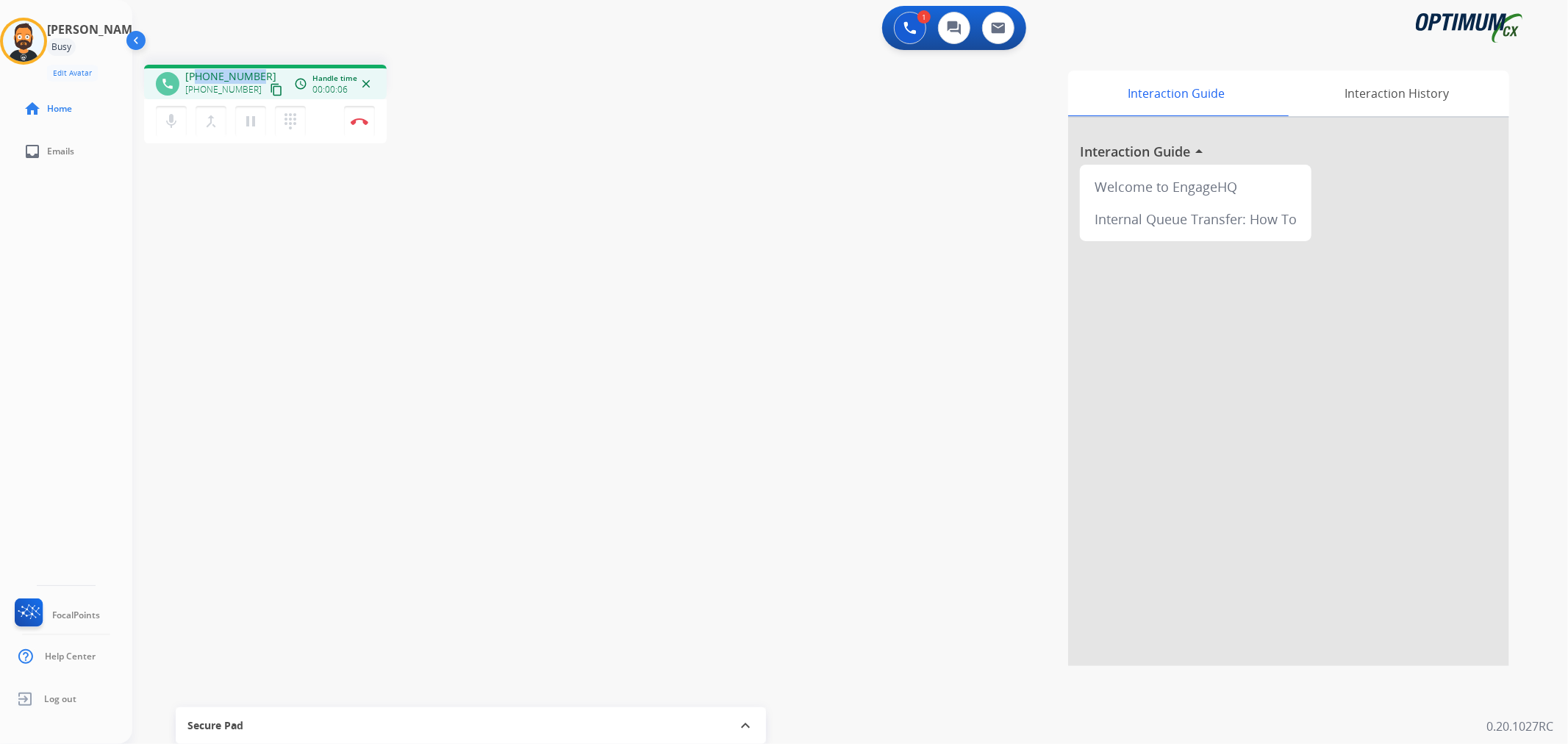
copy span "2407033405"
click at [356, 115] on button "Disconnect" at bounding box center [359, 121] width 31 height 31
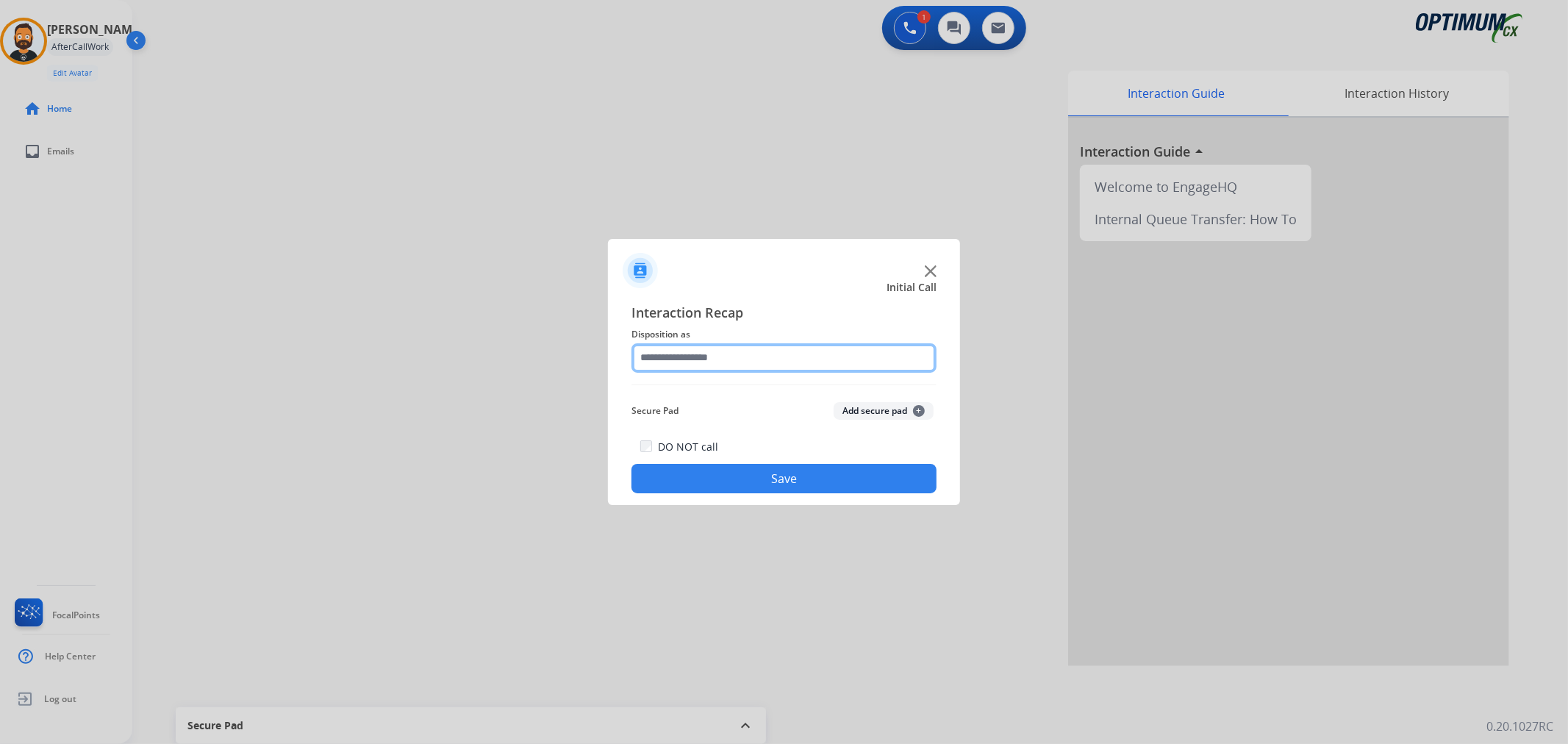
click at [733, 364] on input "text" at bounding box center [784, 358] width 305 height 30
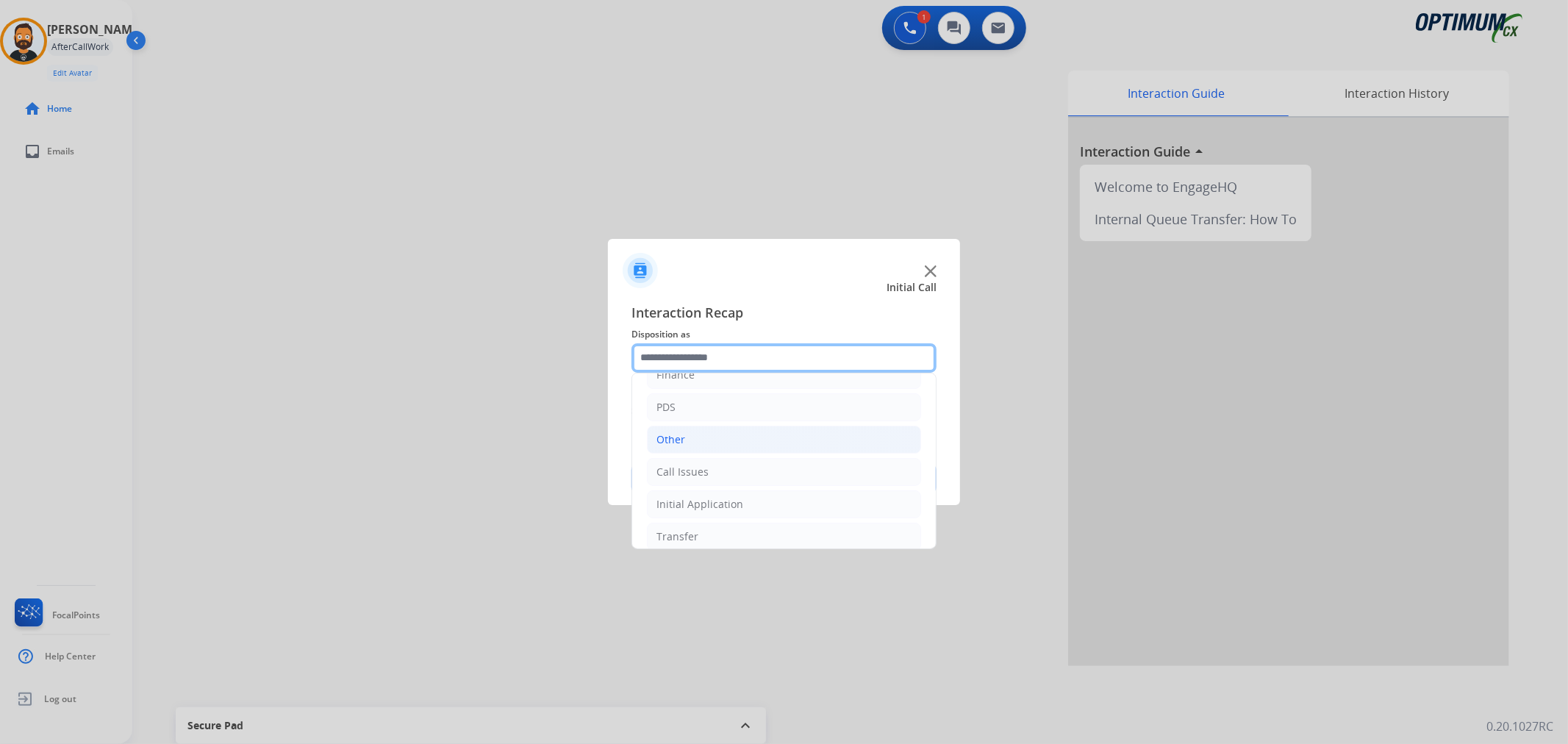
scroll to position [101, 0]
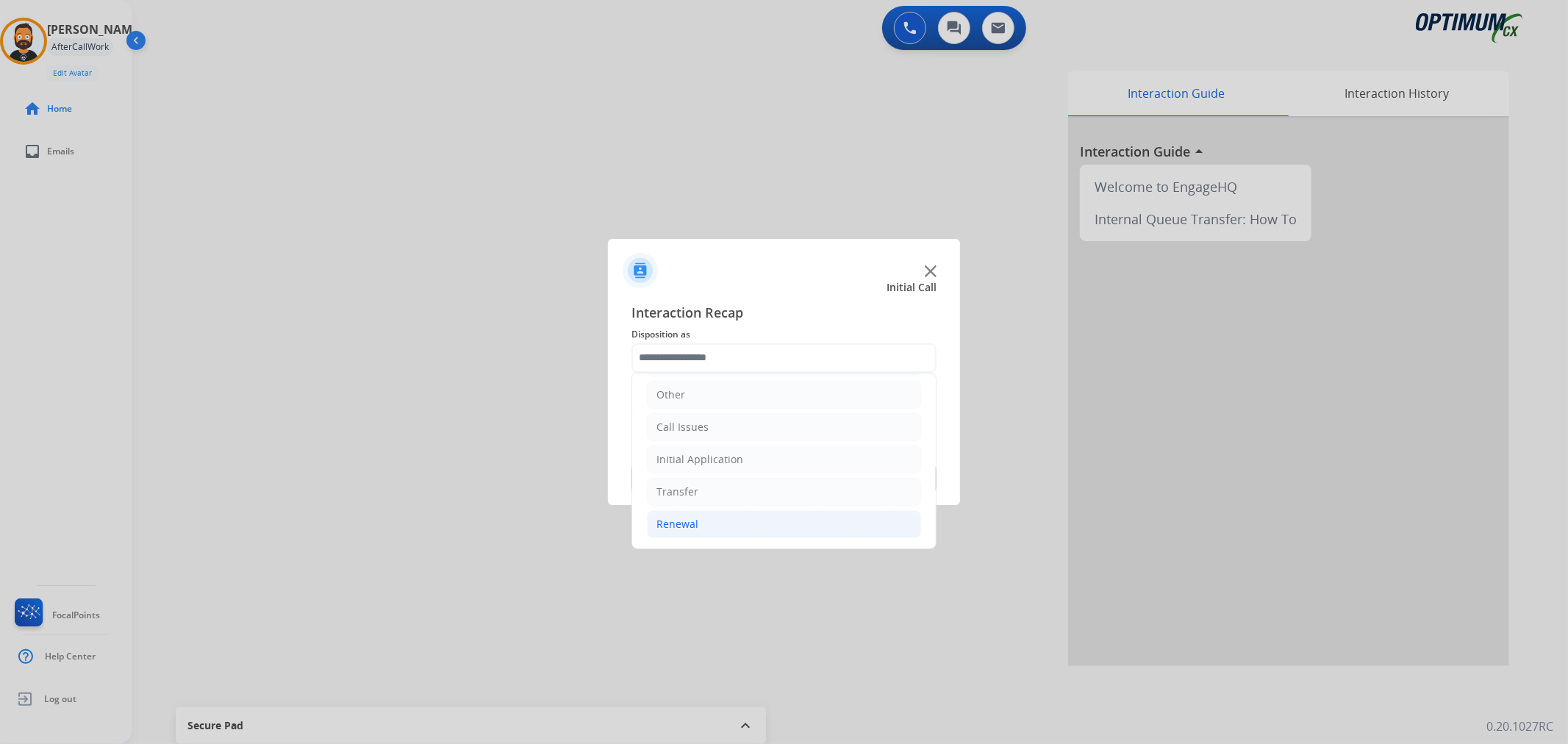
click at [700, 527] on li "Renewal" at bounding box center [784, 524] width 274 height 28
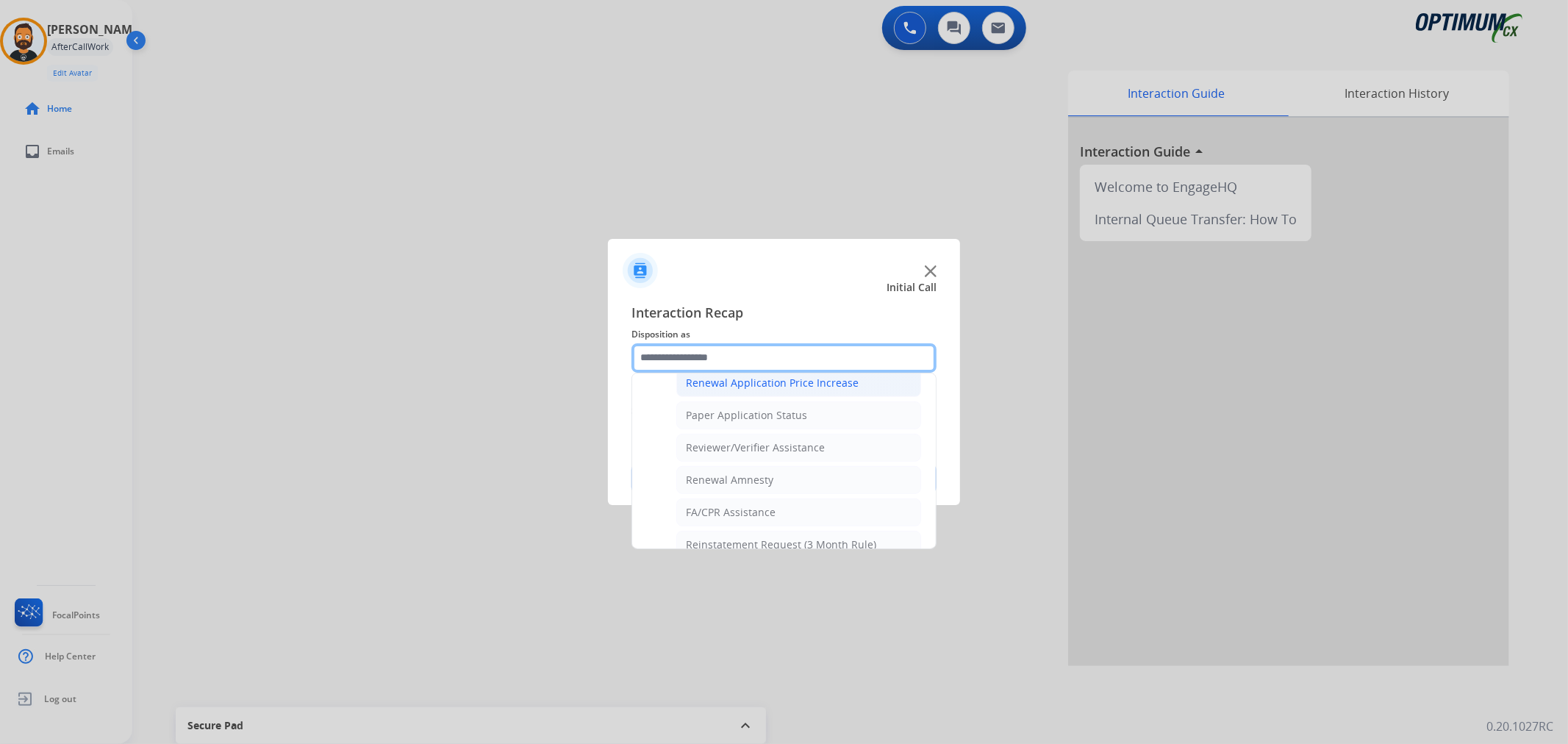
scroll to position [570, 0]
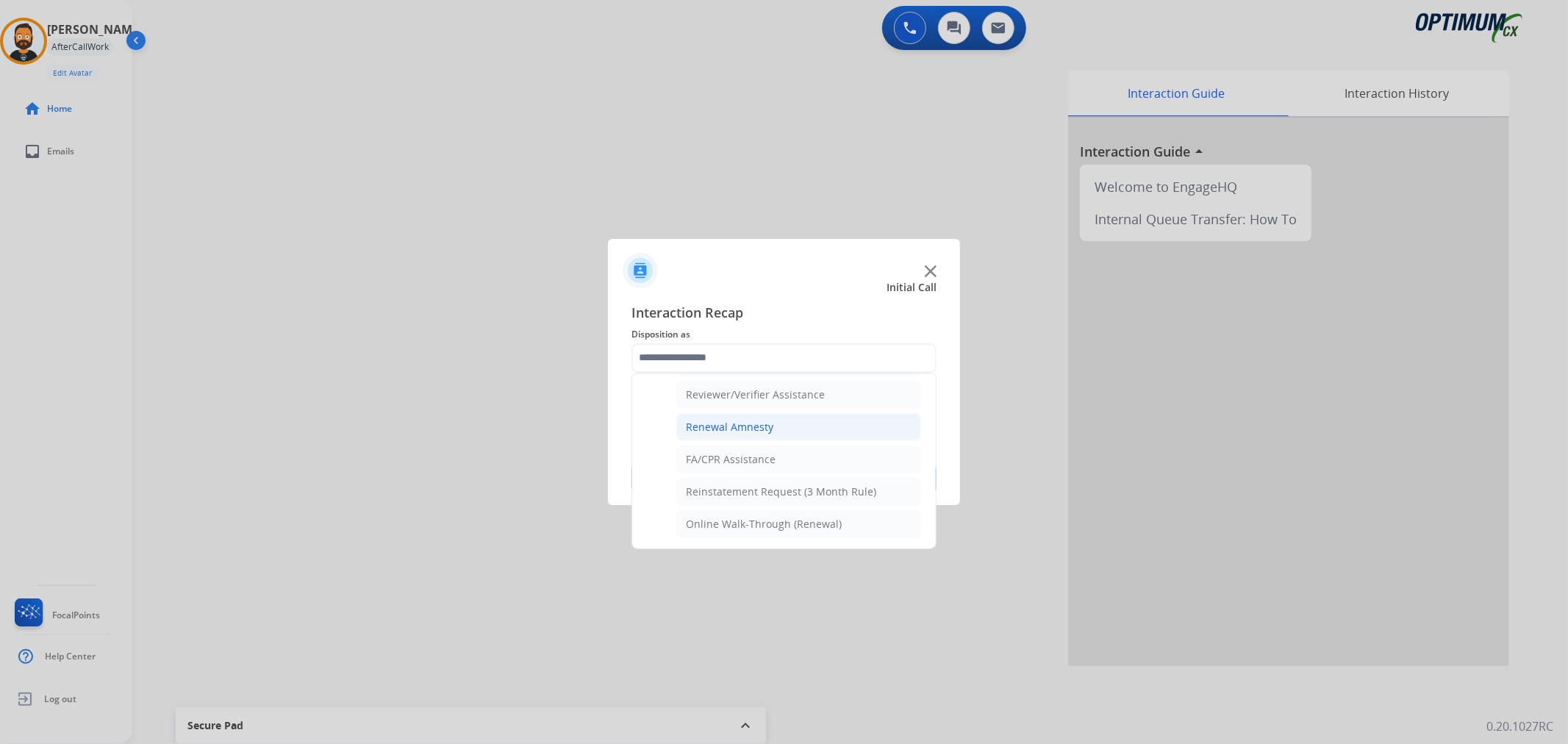
click at [736, 426] on div "Renewal Amnesty" at bounding box center [729, 427] width 88 height 14
type input "**********"
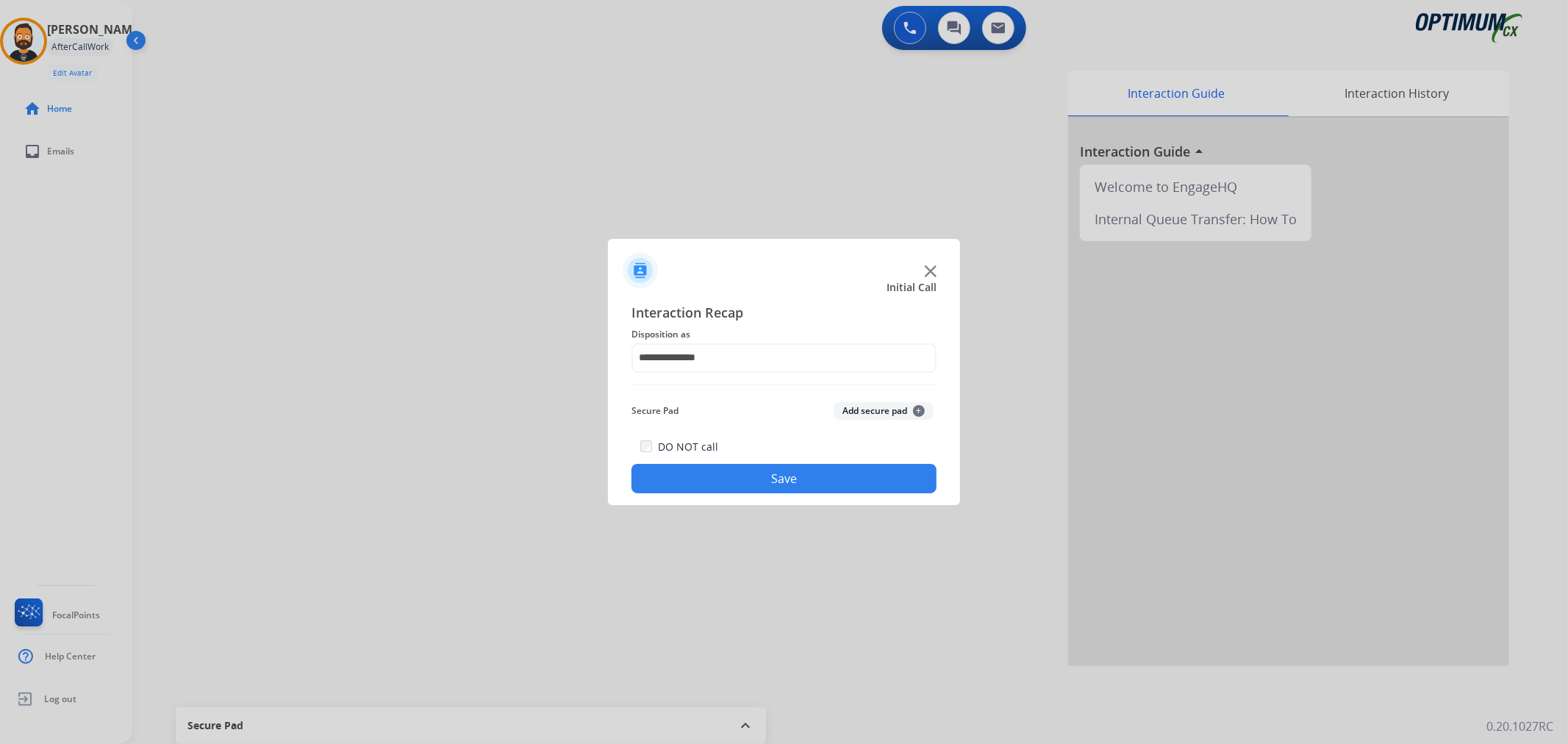
click at [726, 471] on button "Save" at bounding box center [784, 478] width 305 height 30
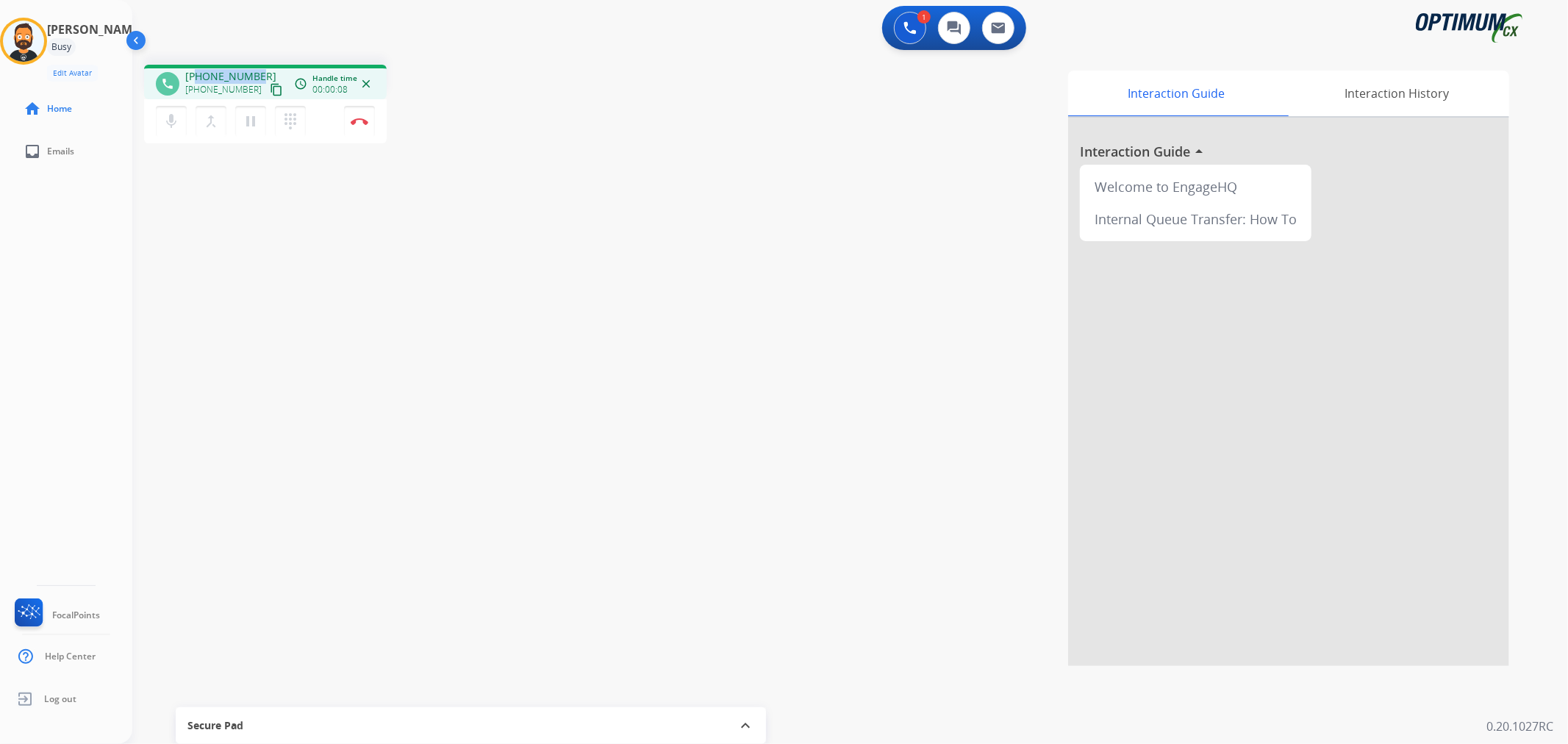
drag, startPoint x: 258, startPoint y: 72, endPoint x: 196, endPoint y: 71, distance: 62.0
click at [196, 71] on div "+12028135994 +12028135994 content_copy" at bounding box center [235, 84] width 100 height 30
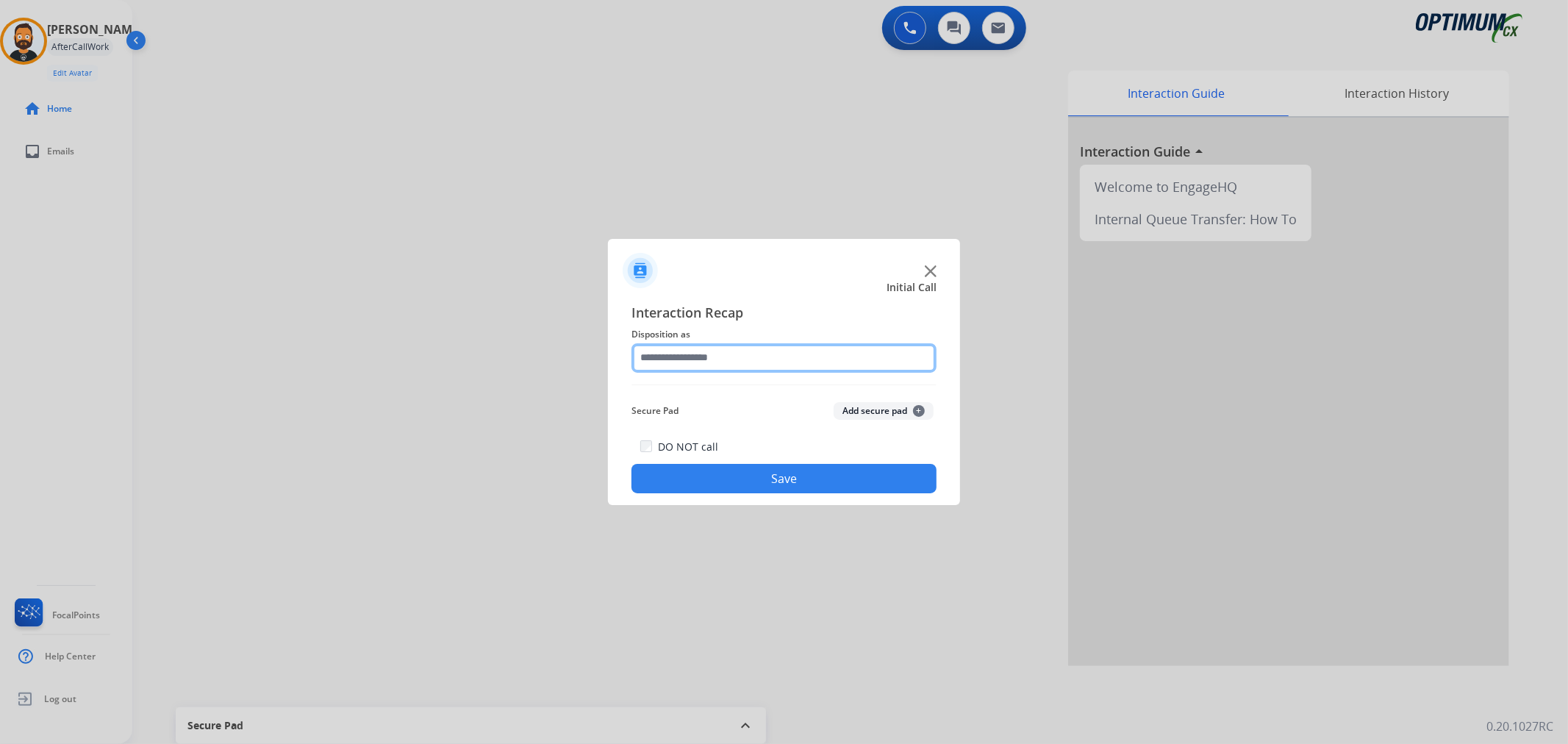
click at [717, 361] on input "text" at bounding box center [784, 358] width 305 height 30
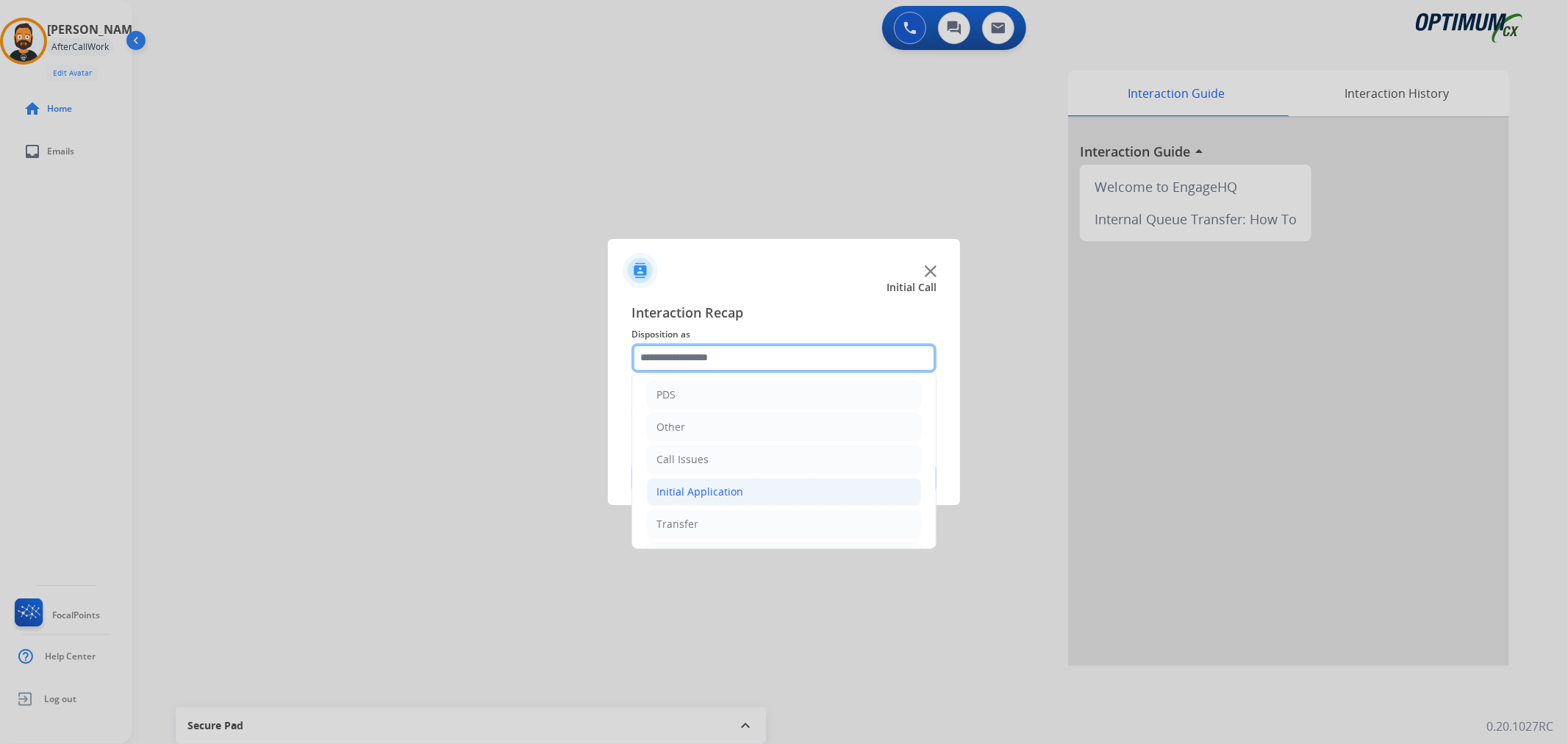
scroll to position [101, 0]
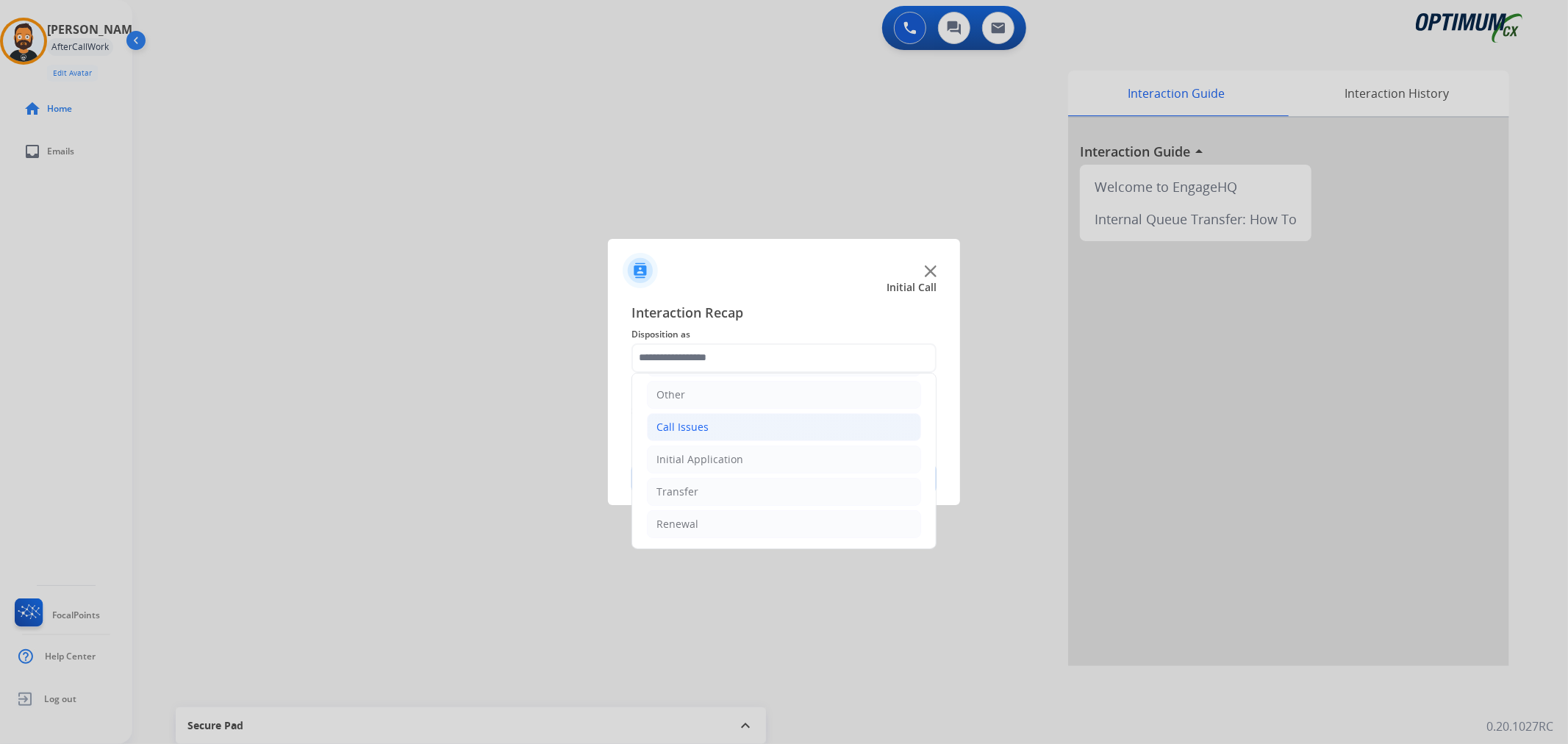
click at [688, 429] on div "Call Issues" at bounding box center [682, 427] width 52 height 14
click at [729, 524] on div "Dropped Call" at bounding box center [718, 523] width 65 height 14
type input "**********"
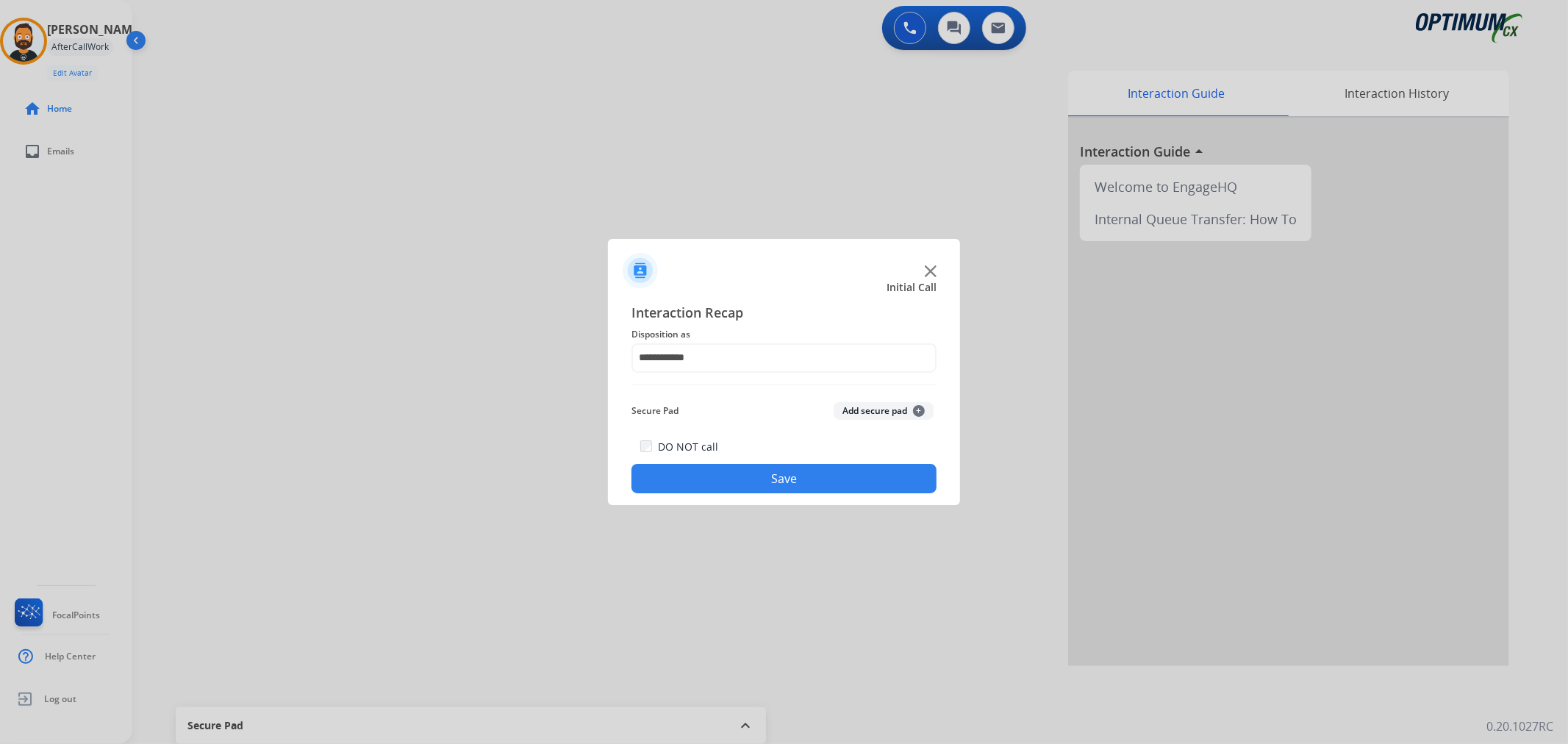
click at [732, 479] on button "Save" at bounding box center [784, 478] width 305 height 30
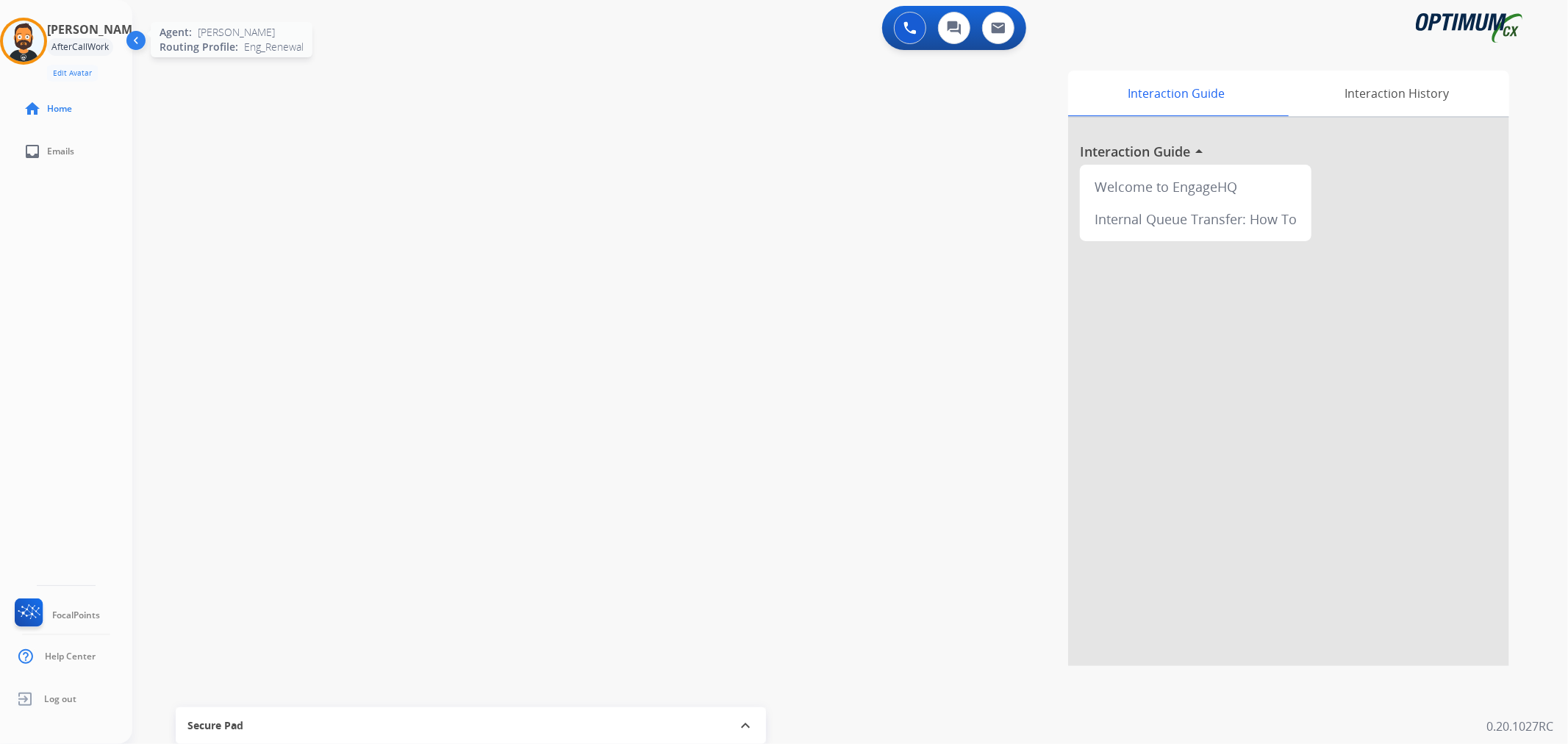
click at [30, 44] on img at bounding box center [24, 41] width 41 height 41
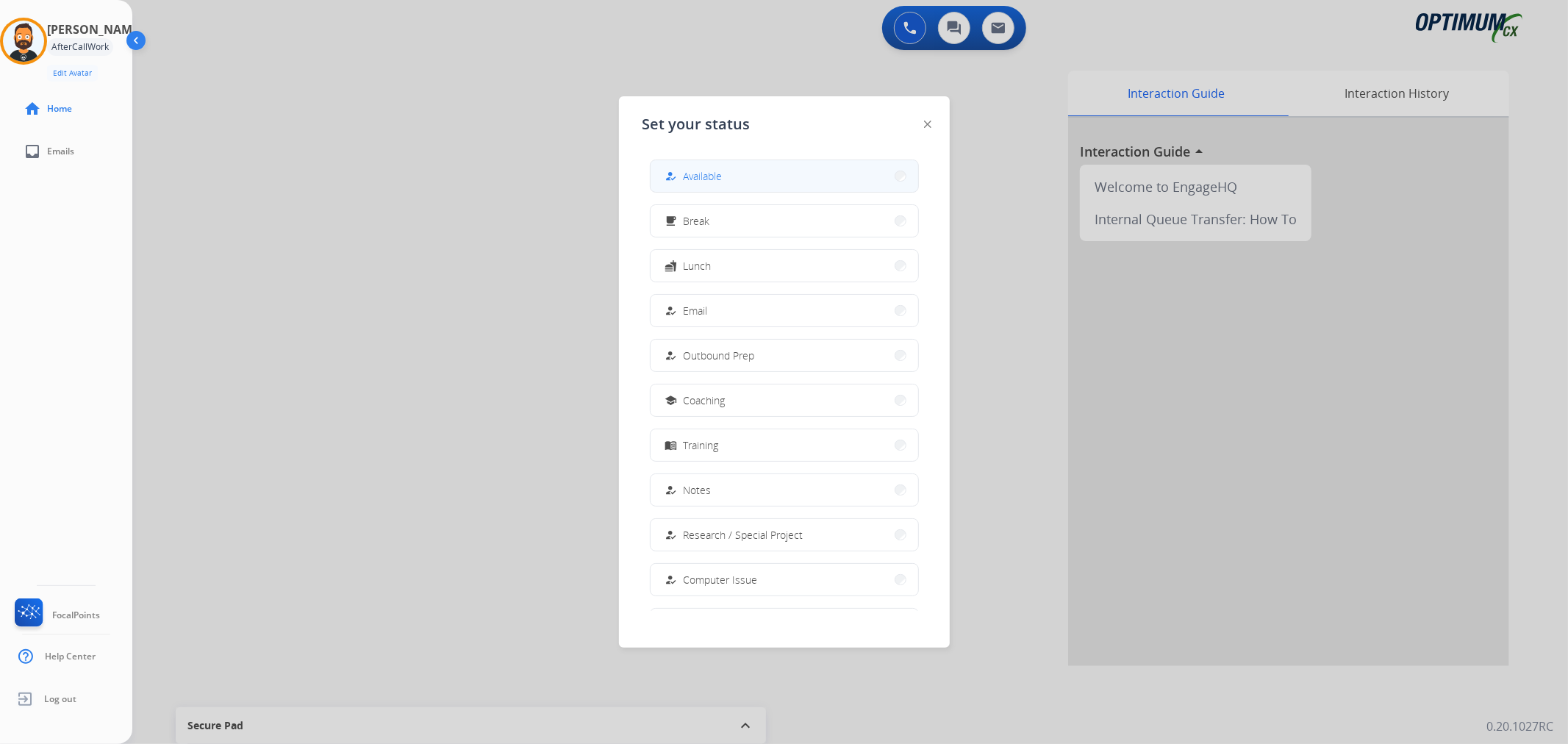
click at [688, 166] on button "how_to_reg Available" at bounding box center [784, 175] width 268 height 31
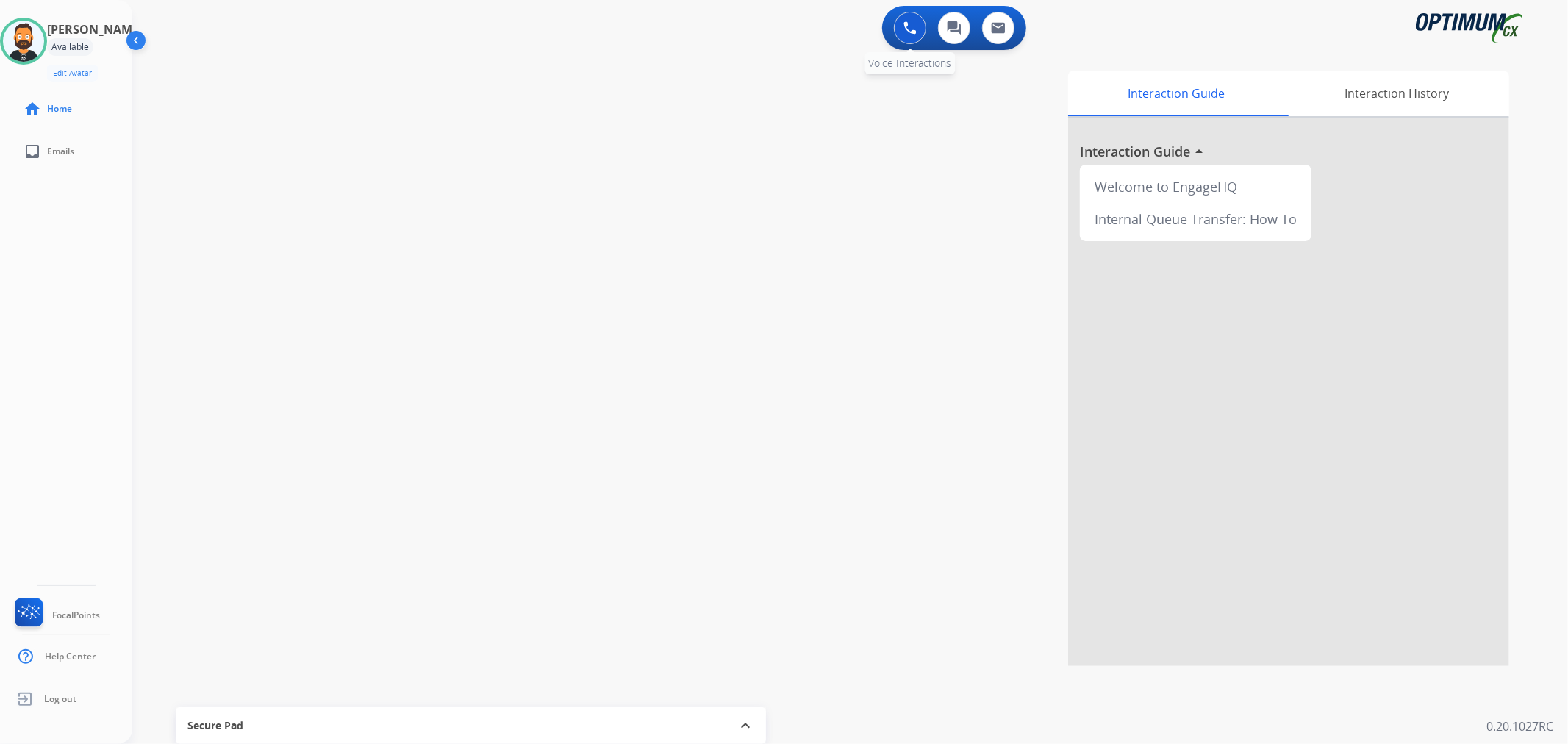
click at [908, 27] on img at bounding box center [909, 27] width 13 height 13
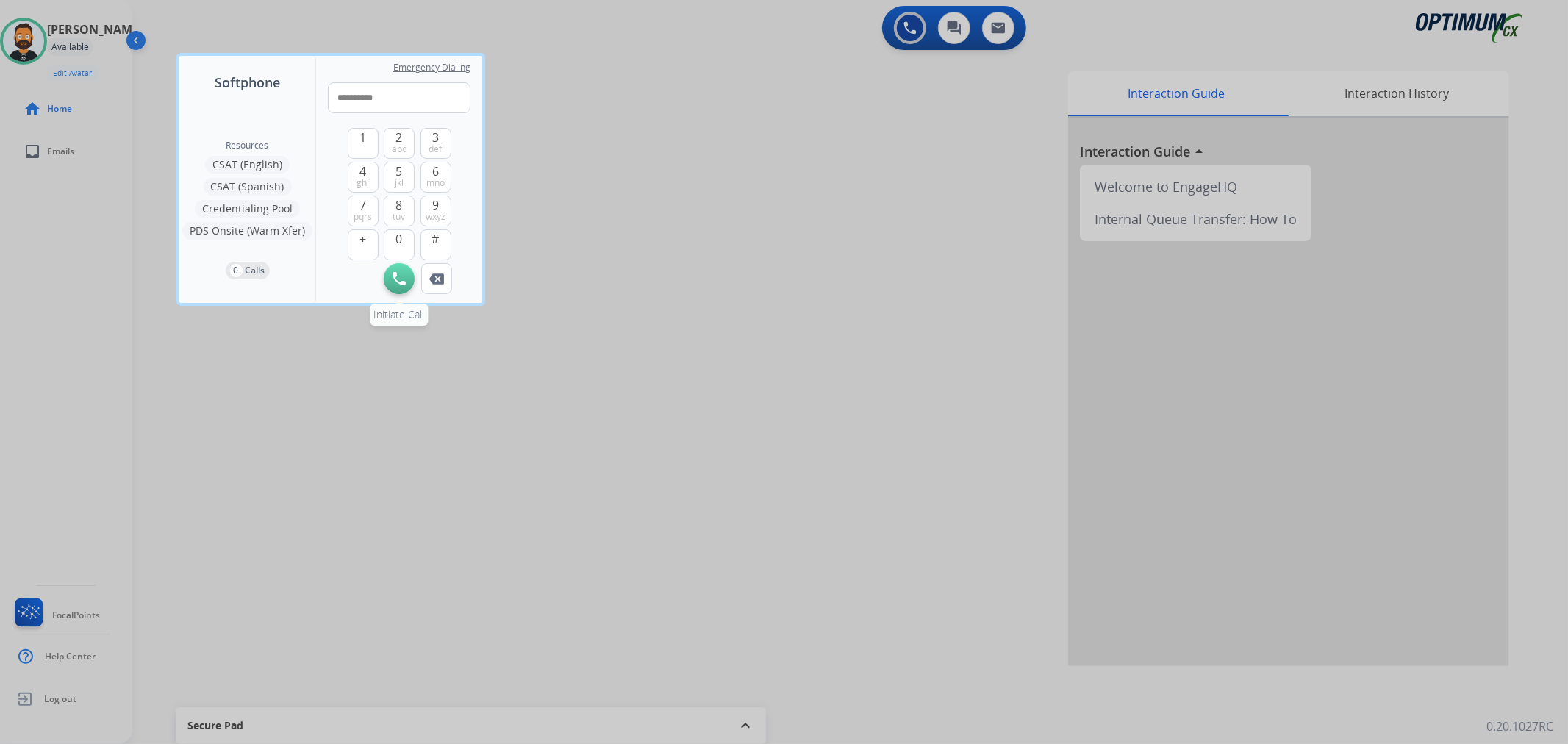
type input "**********"
click at [395, 272] on img at bounding box center [399, 278] width 13 height 13
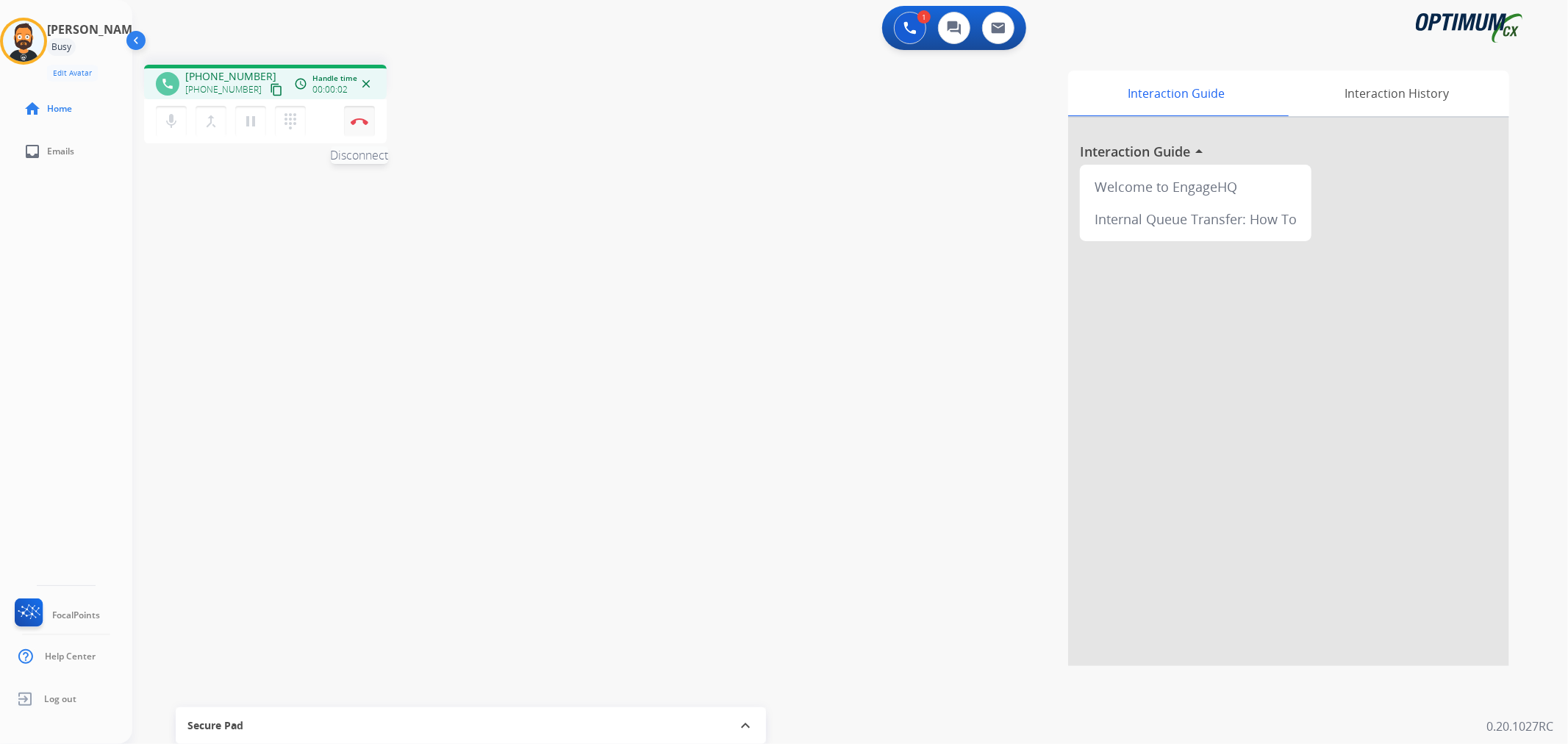
click at [366, 122] on img at bounding box center [359, 121] width 18 height 8
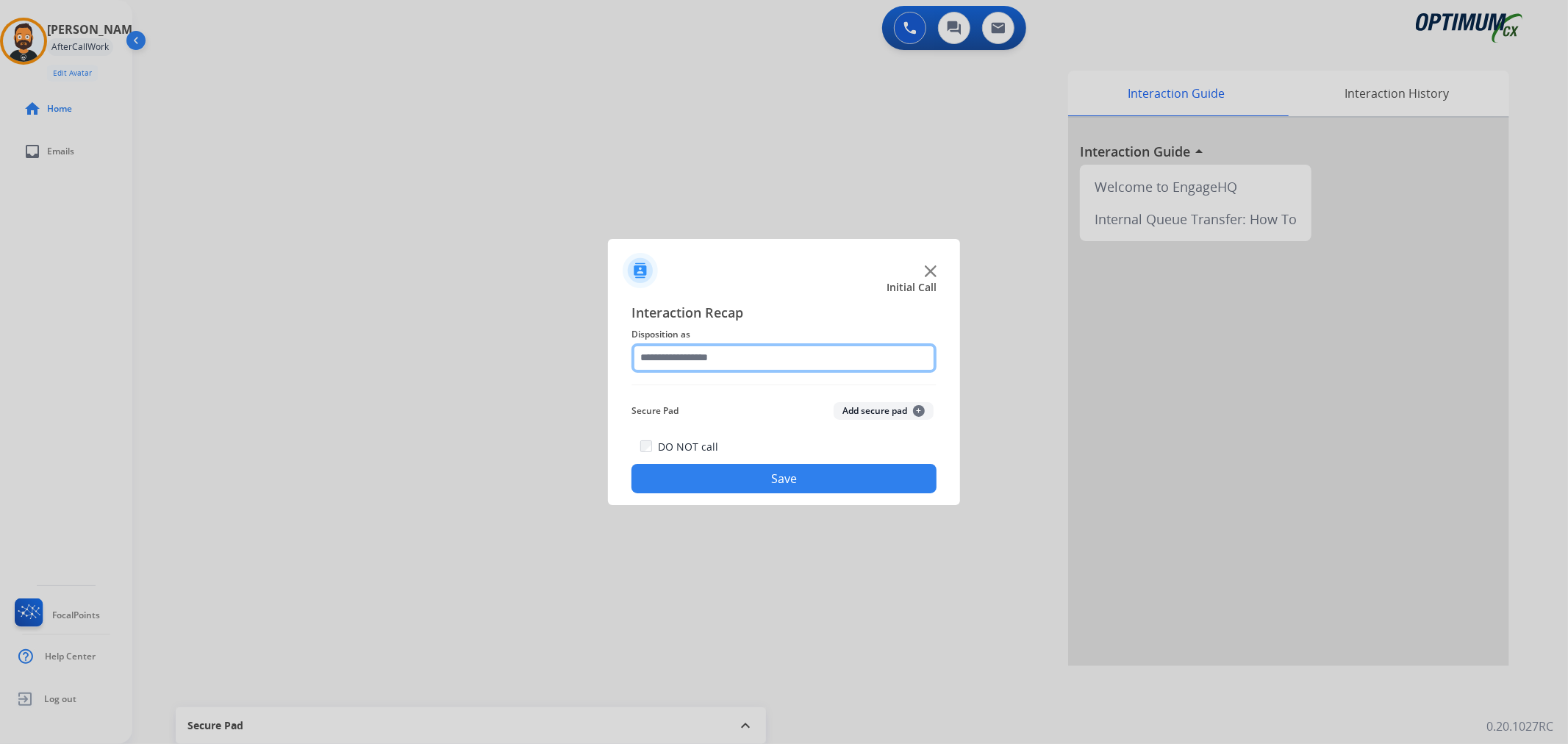
click at [664, 364] on input "text" at bounding box center [784, 358] width 305 height 30
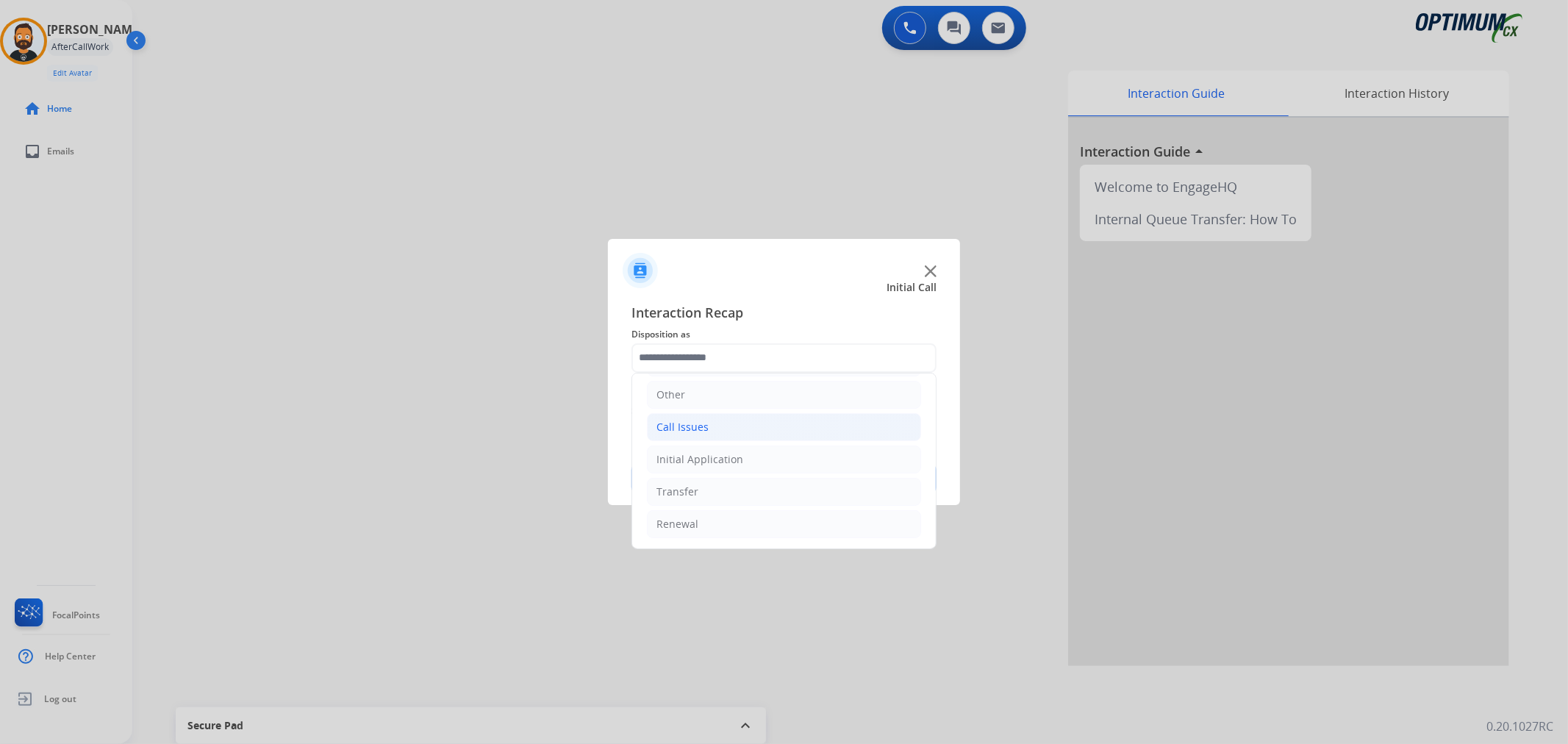
click at [711, 422] on li "Call Issues" at bounding box center [784, 427] width 274 height 28
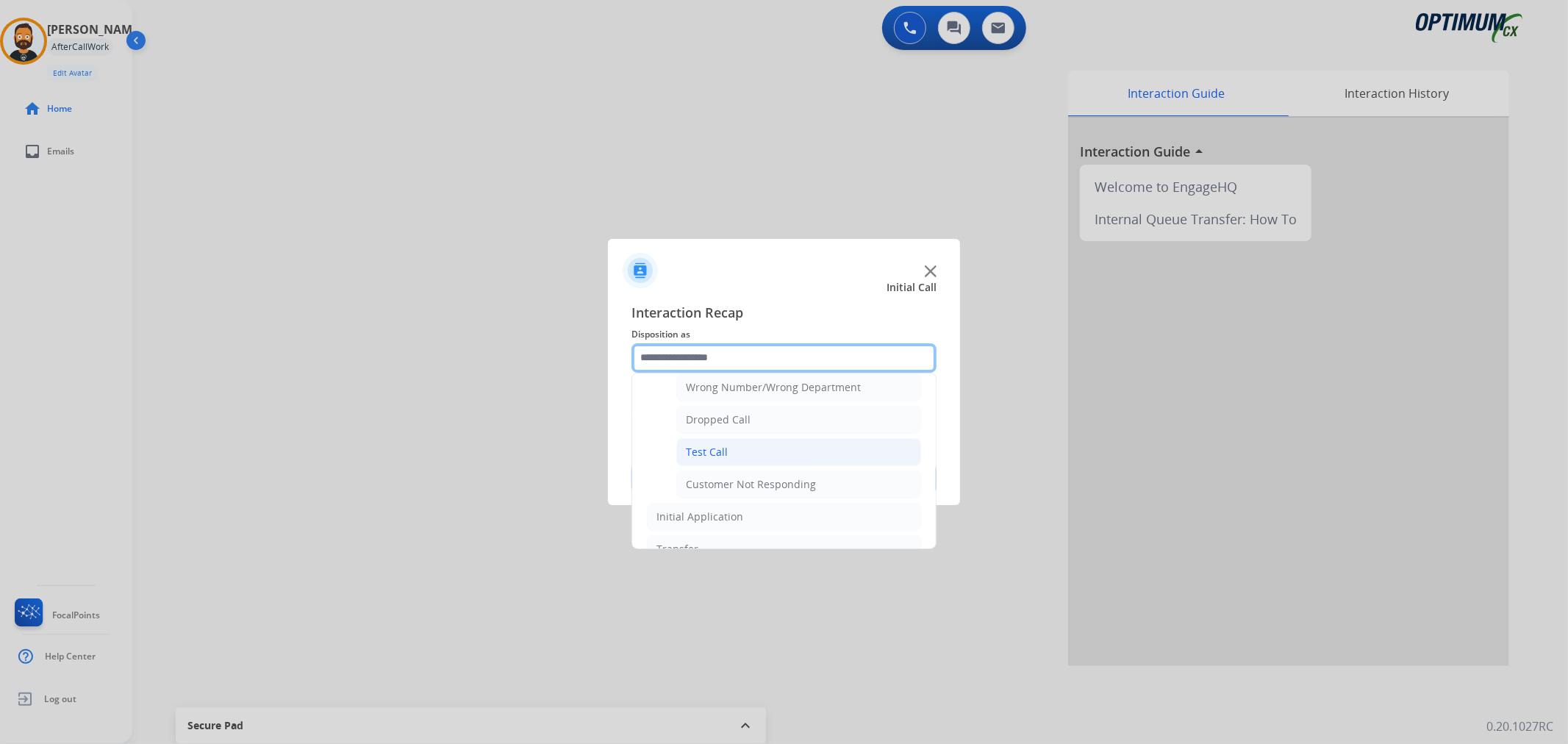
scroll to position [237, 0]
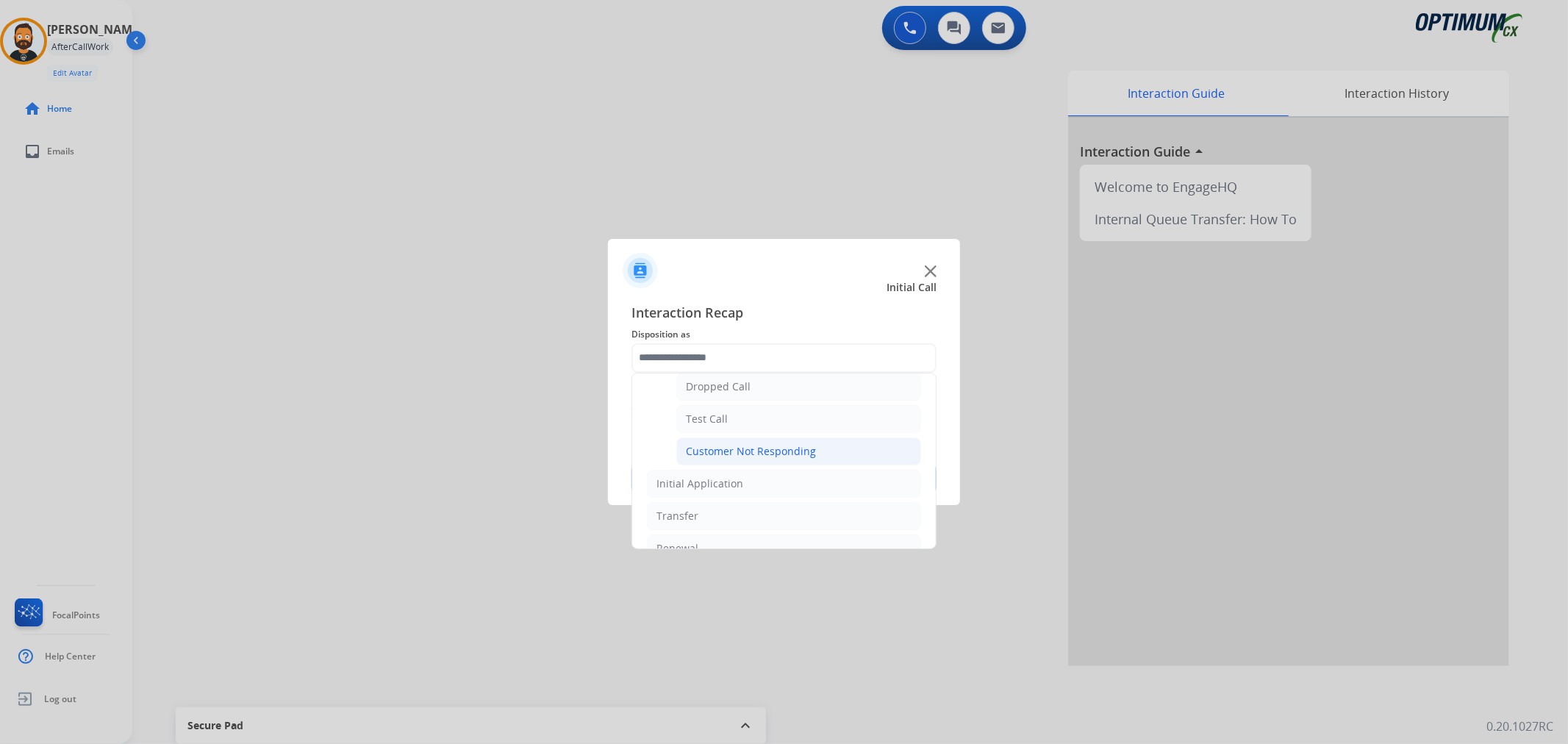
click at [755, 443] on li "Customer Not Responding" at bounding box center [798, 451] width 245 height 28
type input "**********"
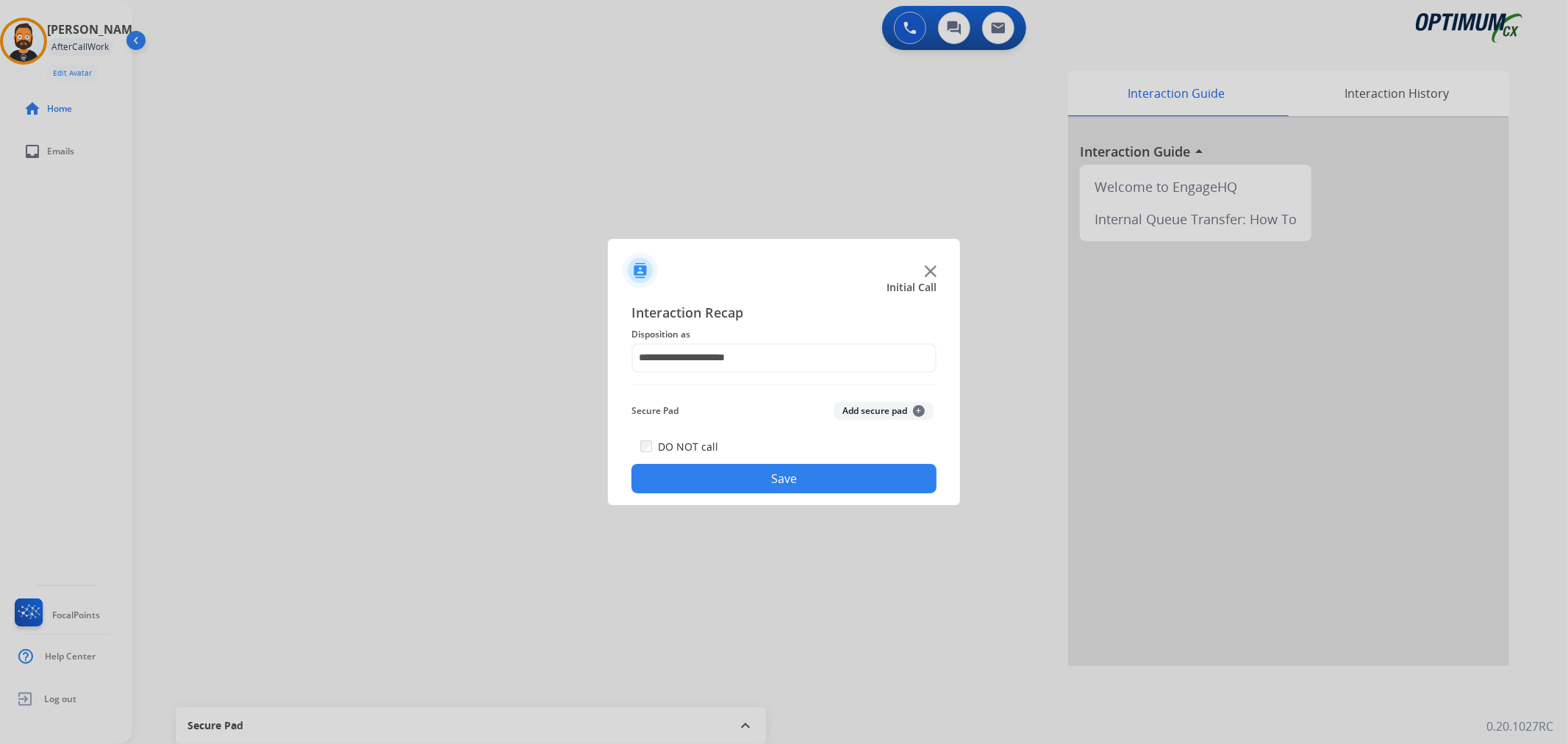
click at [737, 473] on button "Save" at bounding box center [784, 478] width 305 height 30
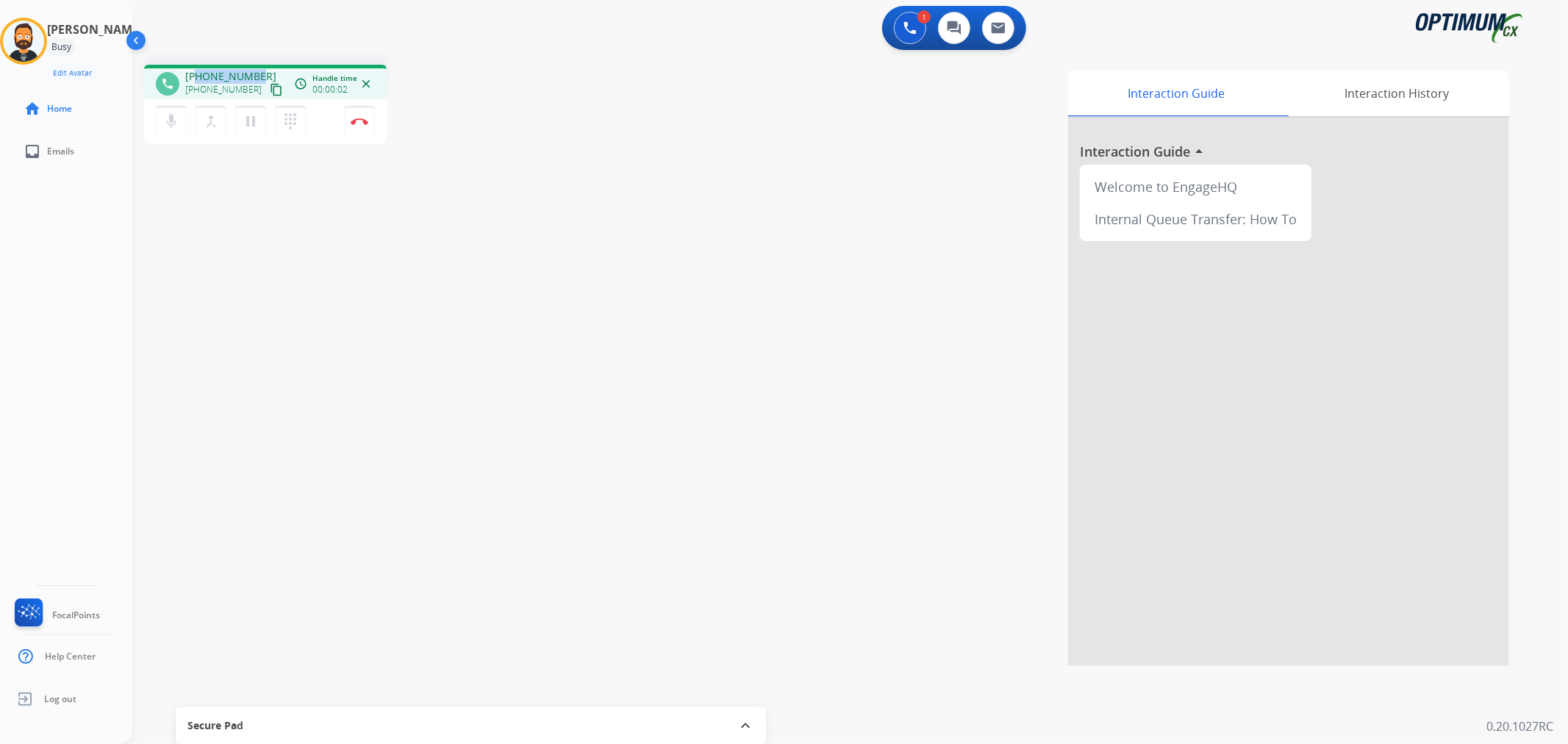
drag, startPoint x: 258, startPoint y: 70, endPoint x: 198, endPoint y: 72, distance: 60.0
click at [198, 72] on div "+13149171295 +13149171295 content_copy" at bounding box center [235, 84] width 100 height 30
click at [248, 114] on mat-icon "pause" at bounding box center [250, 121] width 18 height 18
click at [258, 106] on button "play_arrow Hold" at bounding box center [251, 121] width 31 height 31
click at [249, 122] on mat-icon "pause" at bounding box center [250, 121] width 18 height 18
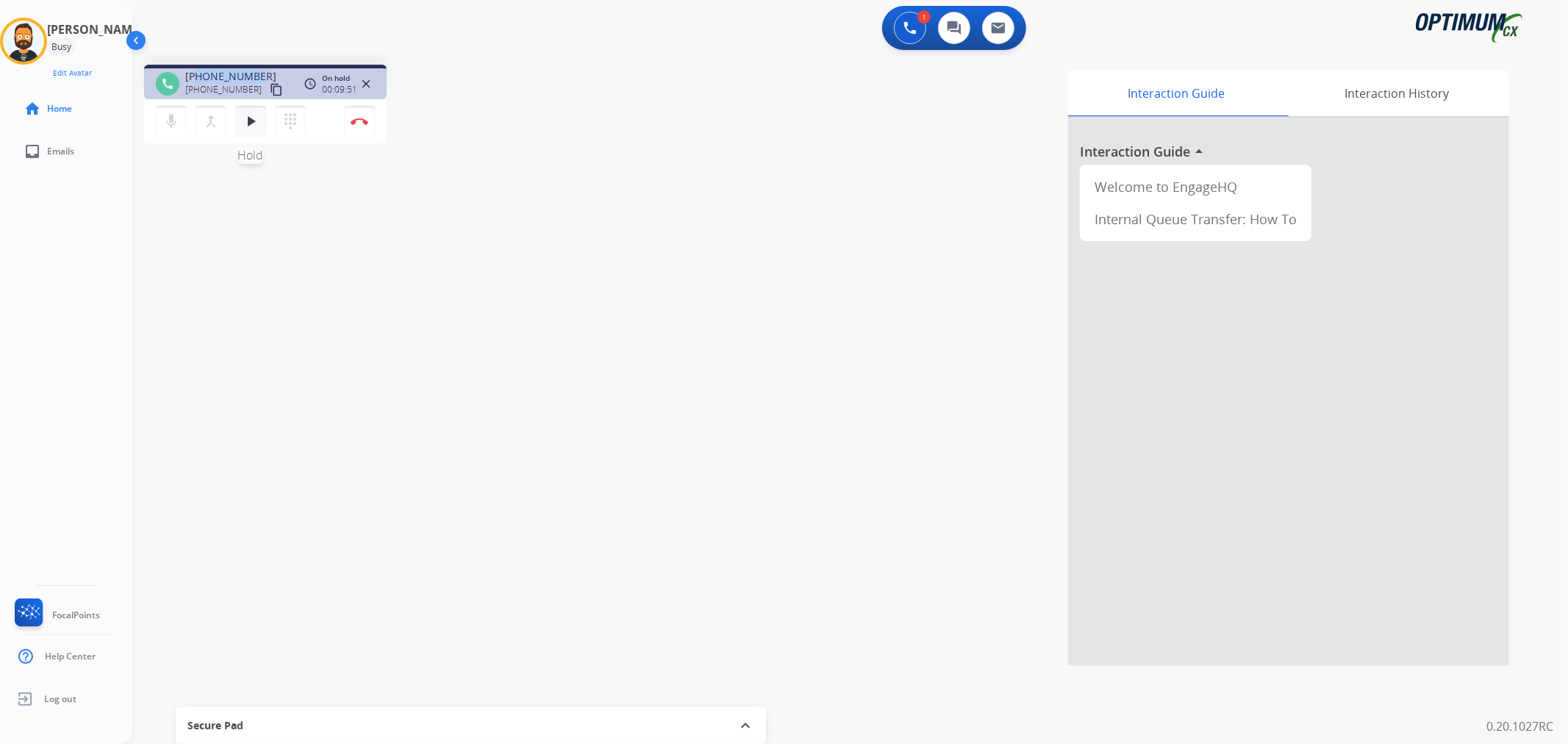
click at [258, 116] on mat-icon "play_arrow" at bounding box center [250, 121] width 18 height 18
click at [247, 123] on mat-icon "pause" at bounding box center [250, 121] width 18 height 18
click at [249, 122] on mat-icon "play_arrow" at bounding box center [250, 121] width 18 height 18
click at [363, 117] on img at bounding box center [359, 121] width 18 height 8
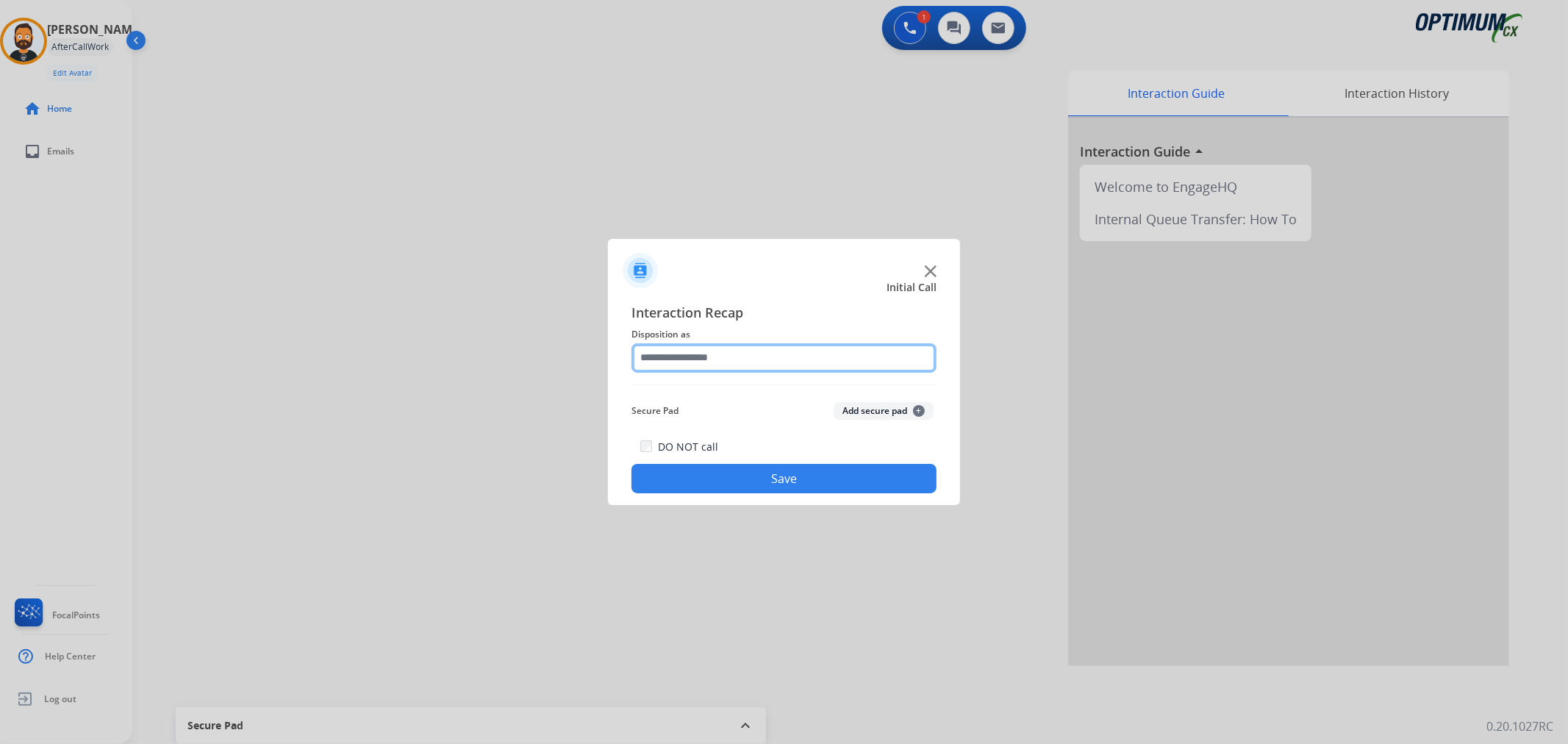
click at [713, 357] on input "text" at bounding box center [784, 358] width 305 height 30
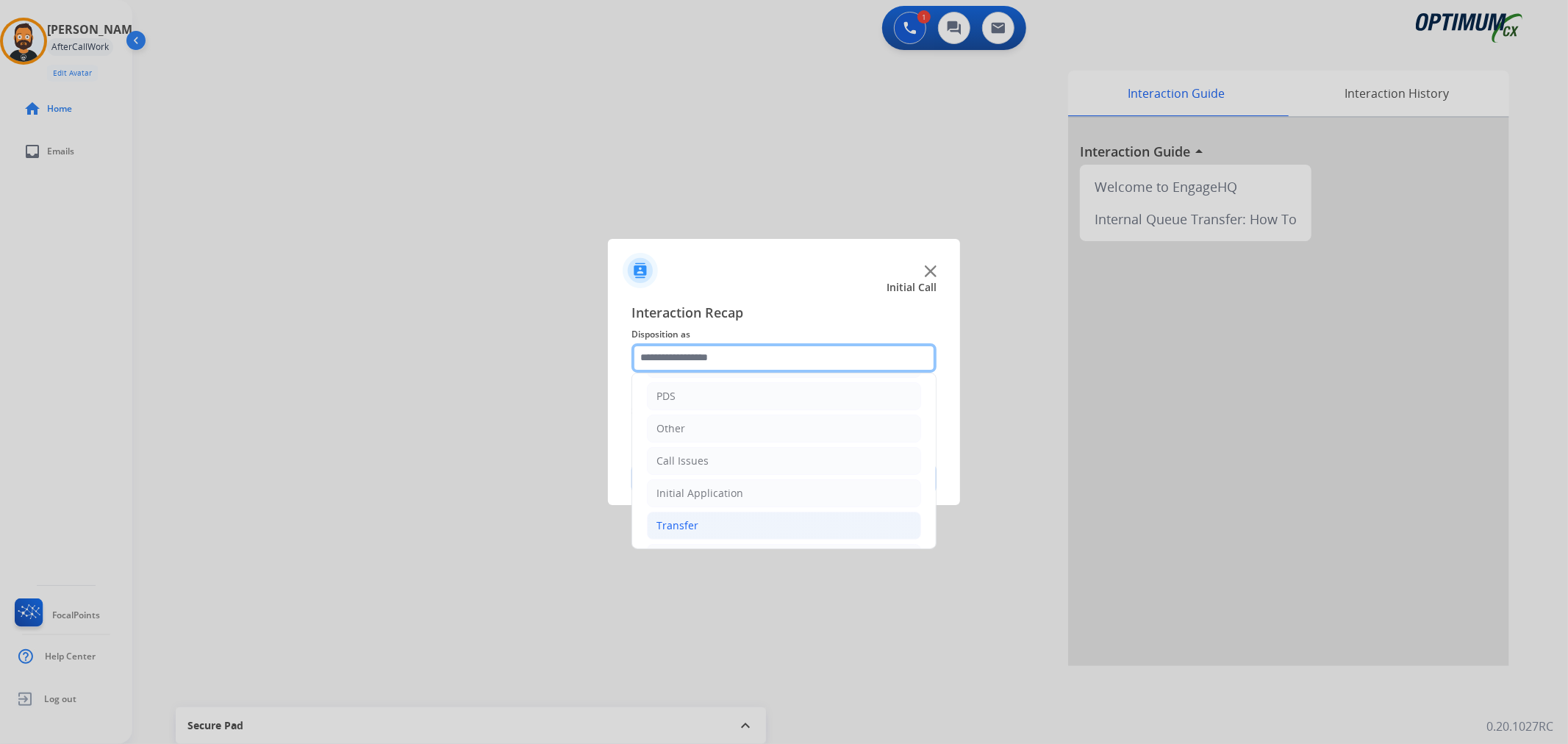
scroll to position [101, 0]
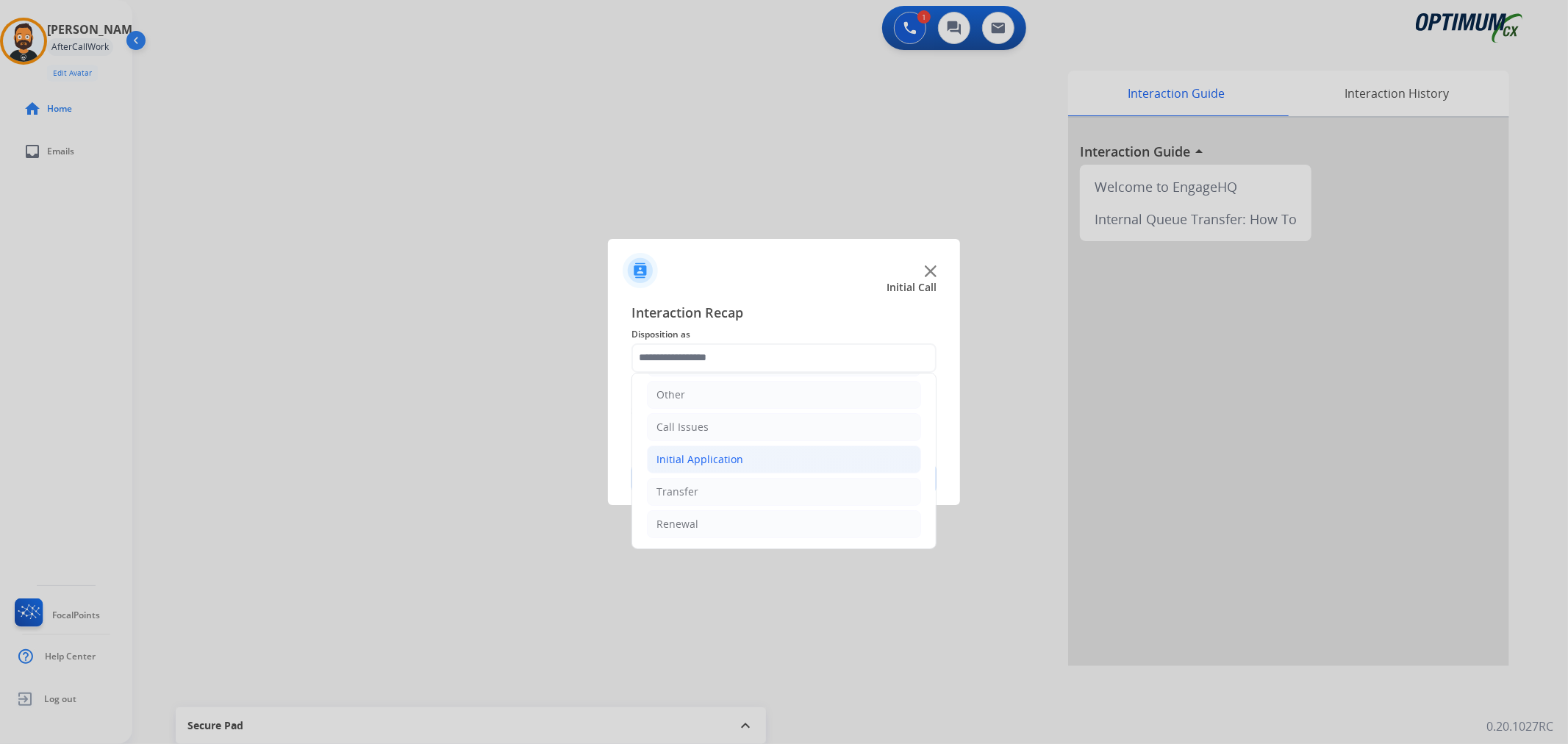
click at [710, 457] on div "Initial Application" at bounding box center [700, 459] width 87 height 14
click at [709, 518] on div "Appeals" at bounding box center [706, 523] width 40 height 14
type input "*******"
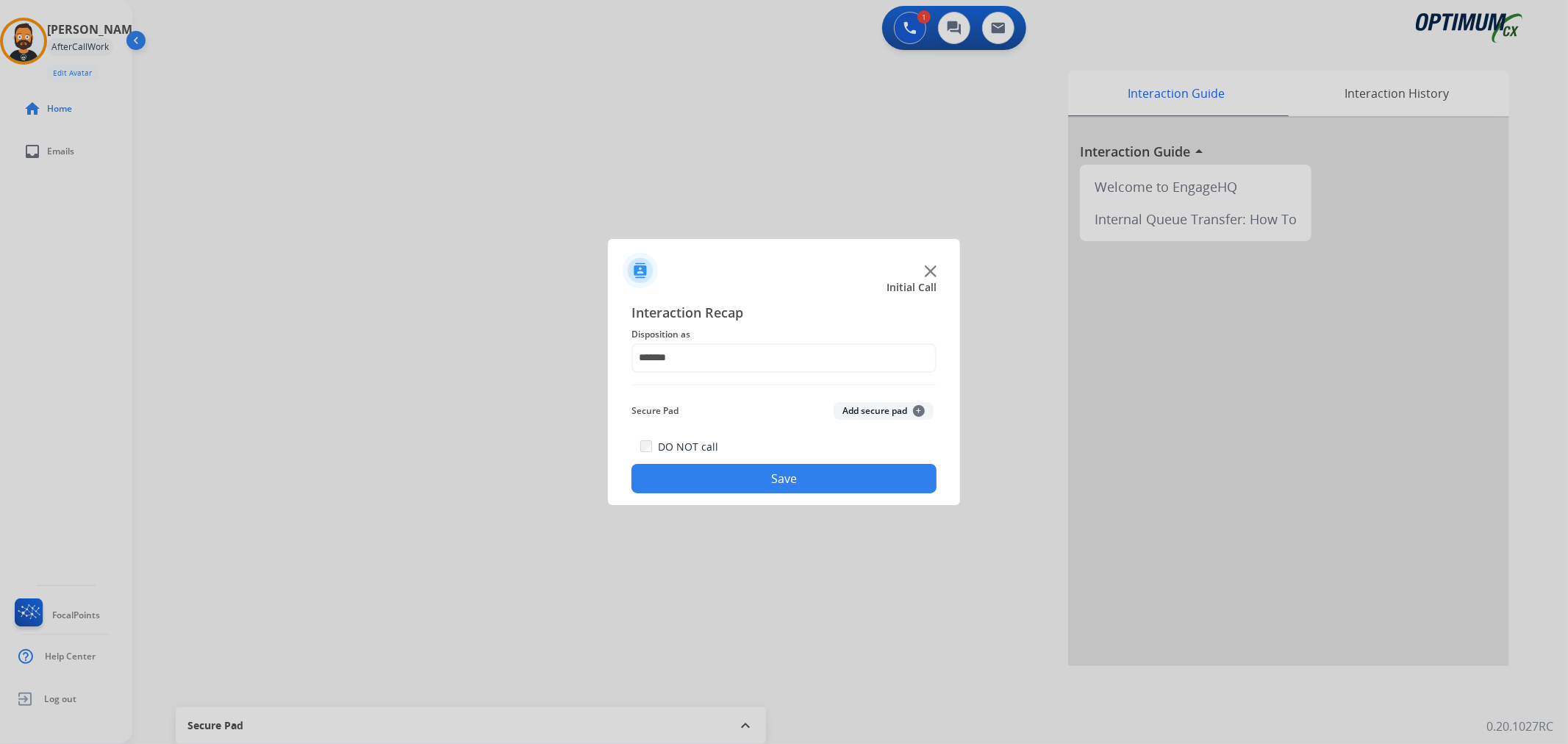
click at [723, 481] on button "Save" at bounding box center [784, 478] width 305 height 30
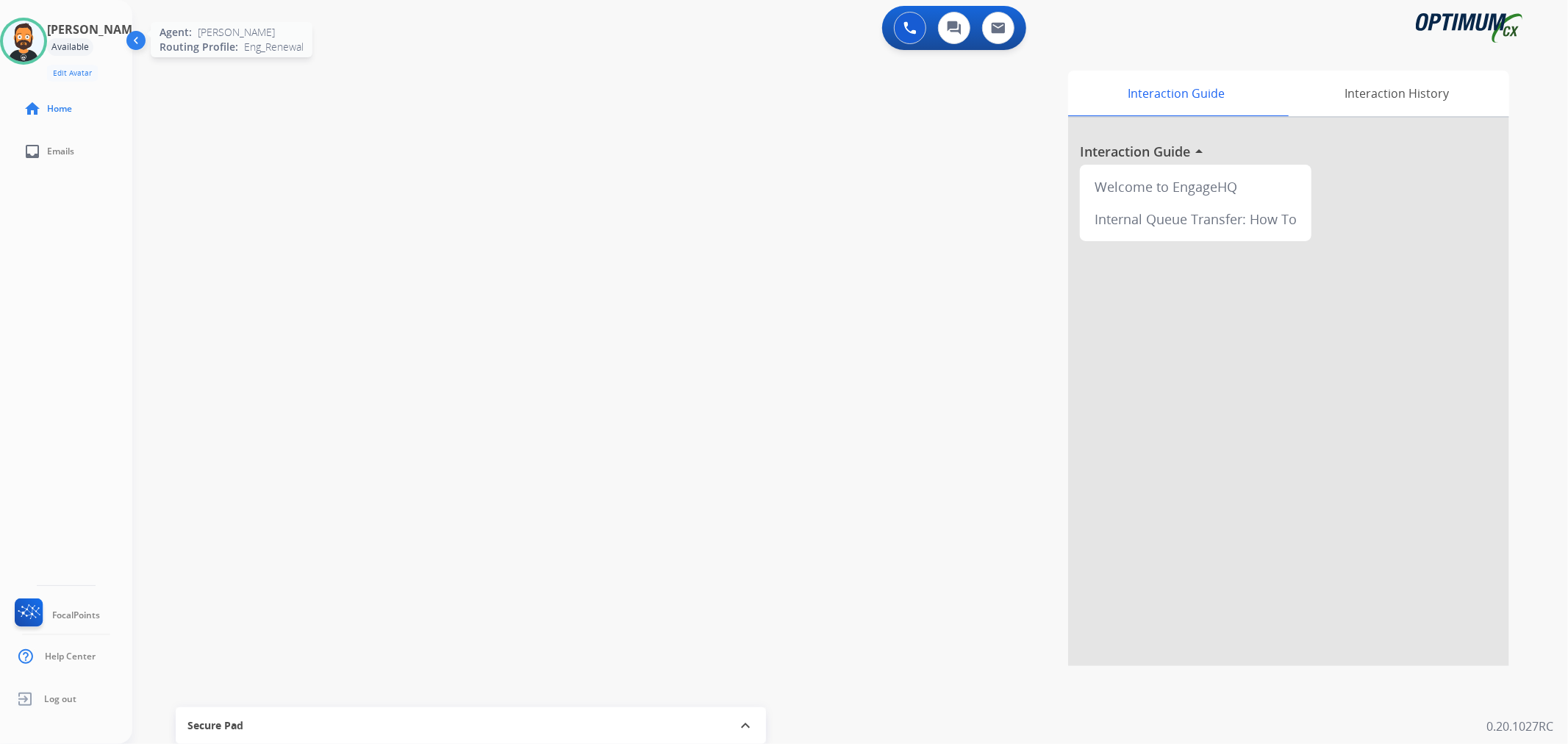
click at [44, 31] on img at bounding box center [24, 41] width 41 height 41
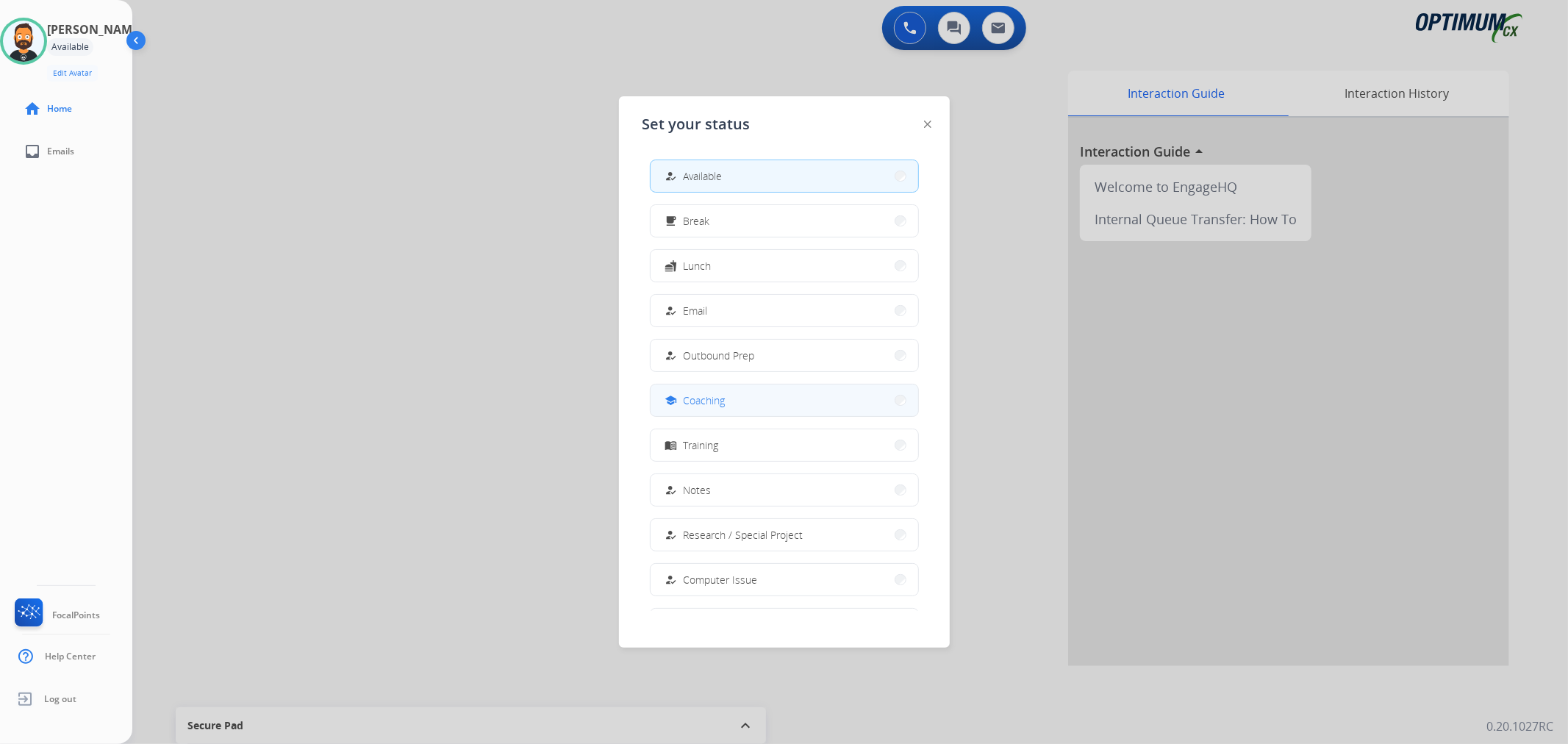
click at [721, 401] on span "Coaching" at bounding box center [704, 400] width 42 height 15
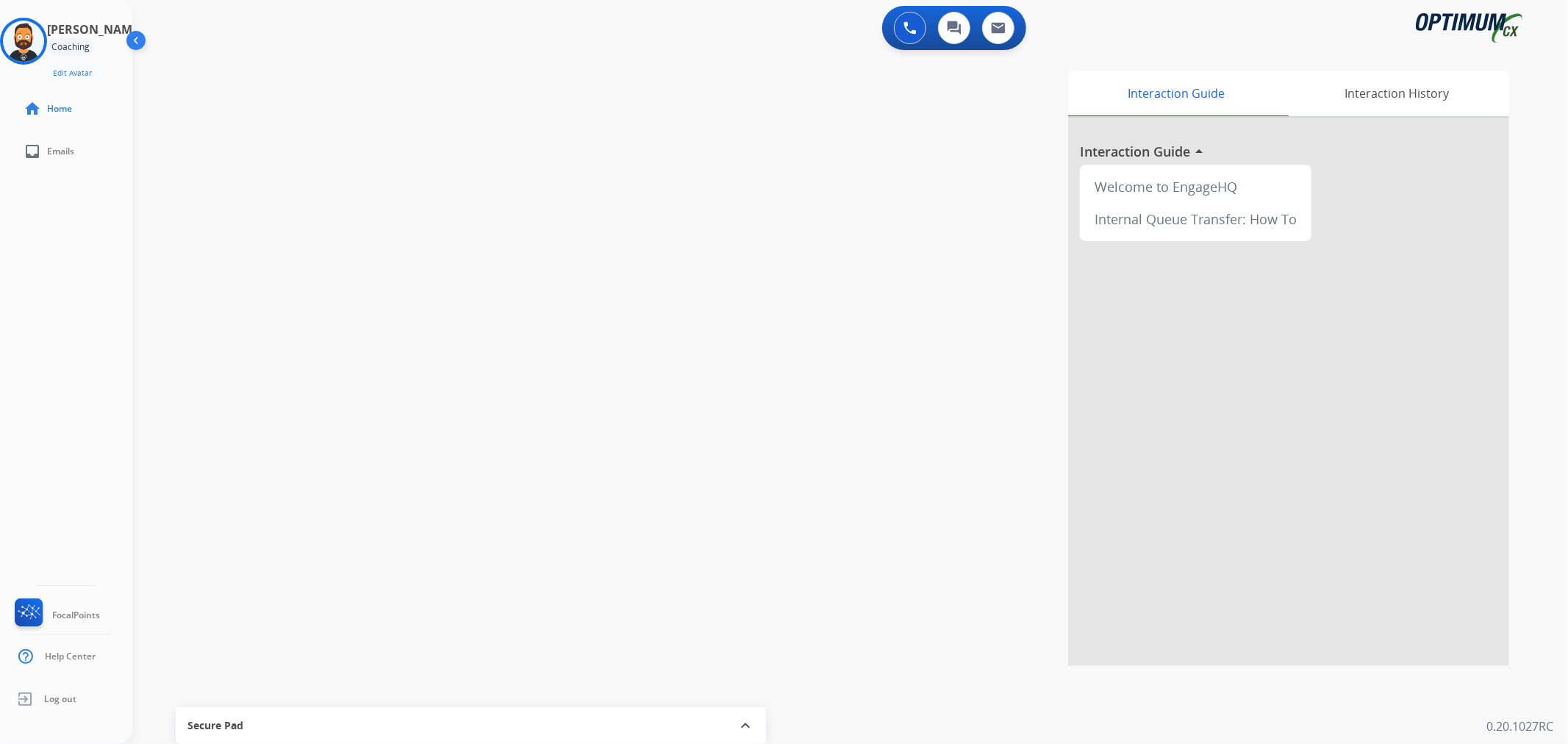
drag, startPoint x: 376, startPoint y: 135, endPoint x: 379, endPoint y: 226, distance: 91.0
click at [384, 241] on div "swap_horiz Break voice bridge close_fullscreen Connect 3-Way Call merge_type Se…" at bounding box center [832, 359] width 1400 height 613
click at [443, 261] on div "swap_horiz Break voice bridge close_fullscreen Connect 3-Way Call merge_type Se…" at bounding box center [832, 359] width 1400 height 613
click at [44, 31] on img at bounding box center [24, 41] width 41 height 41
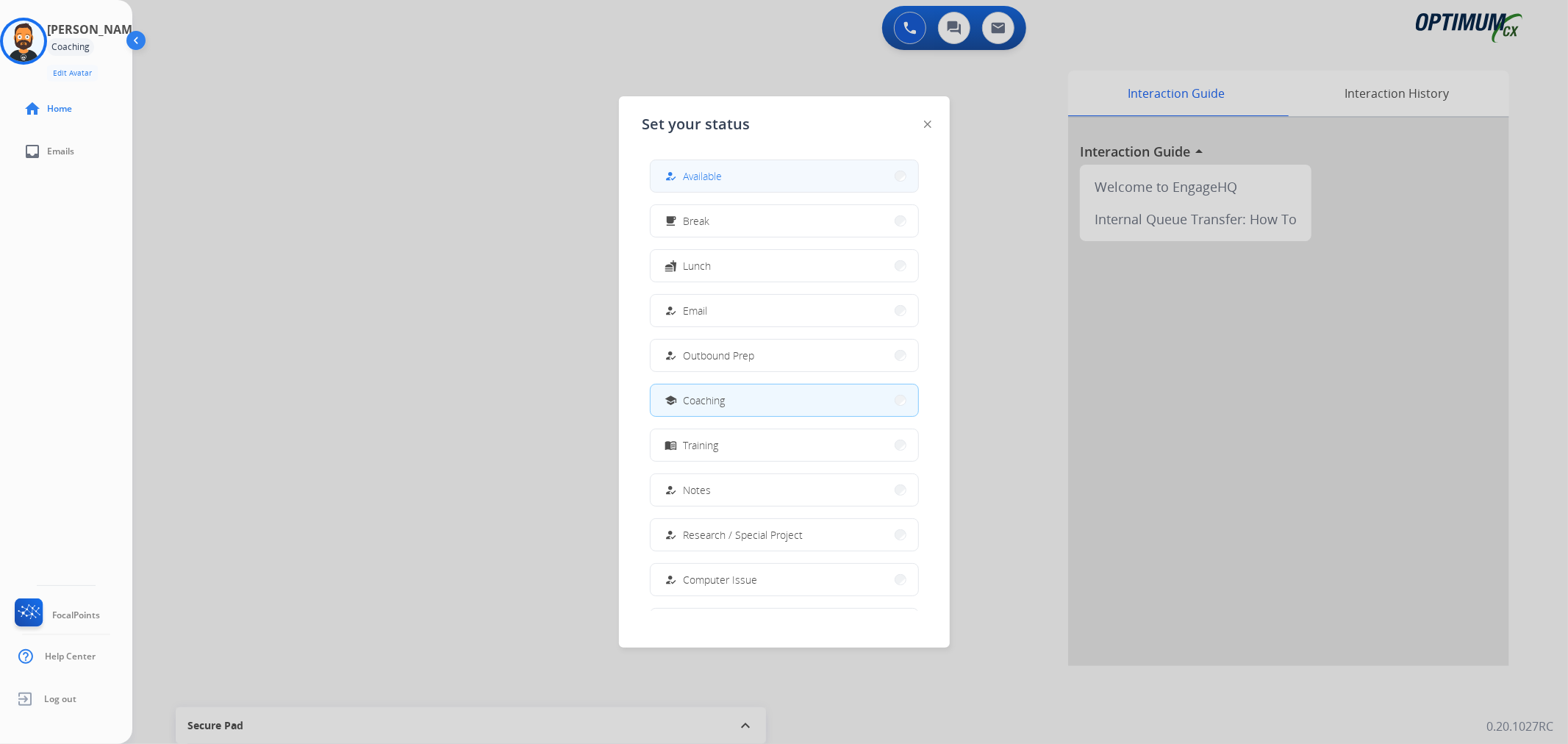
click at [706, 175] on span "Available" at bounding box center [703, 176] width 39 height 15
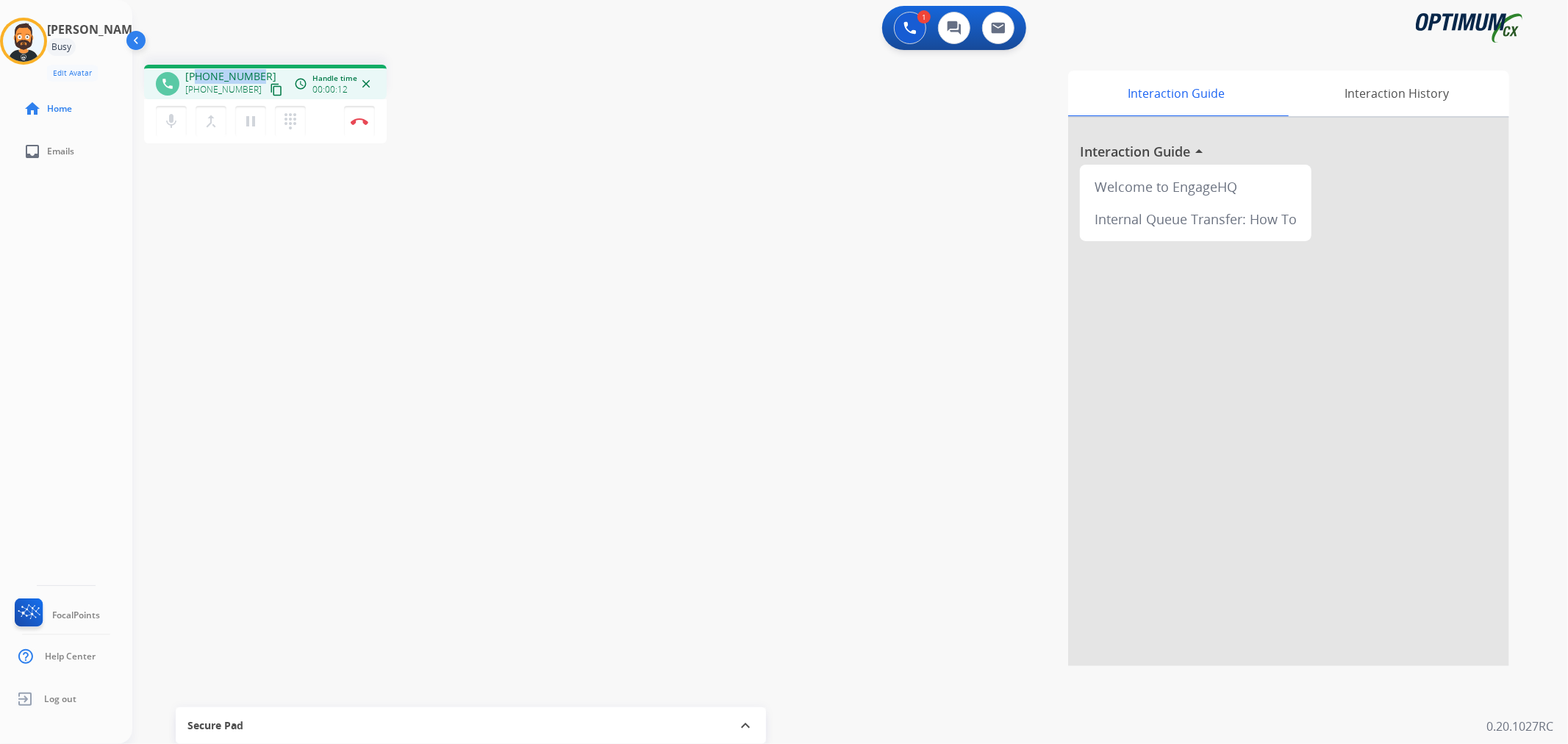
drag, startPoint x: 258, startPoint y: 69, endPoint x: 198, endPoint y: 75, distance: 60.3
click at [198, 75] on div "+18082823256 +18082823256 content_copy" at bounding box center [235, 84] width 100 height 30
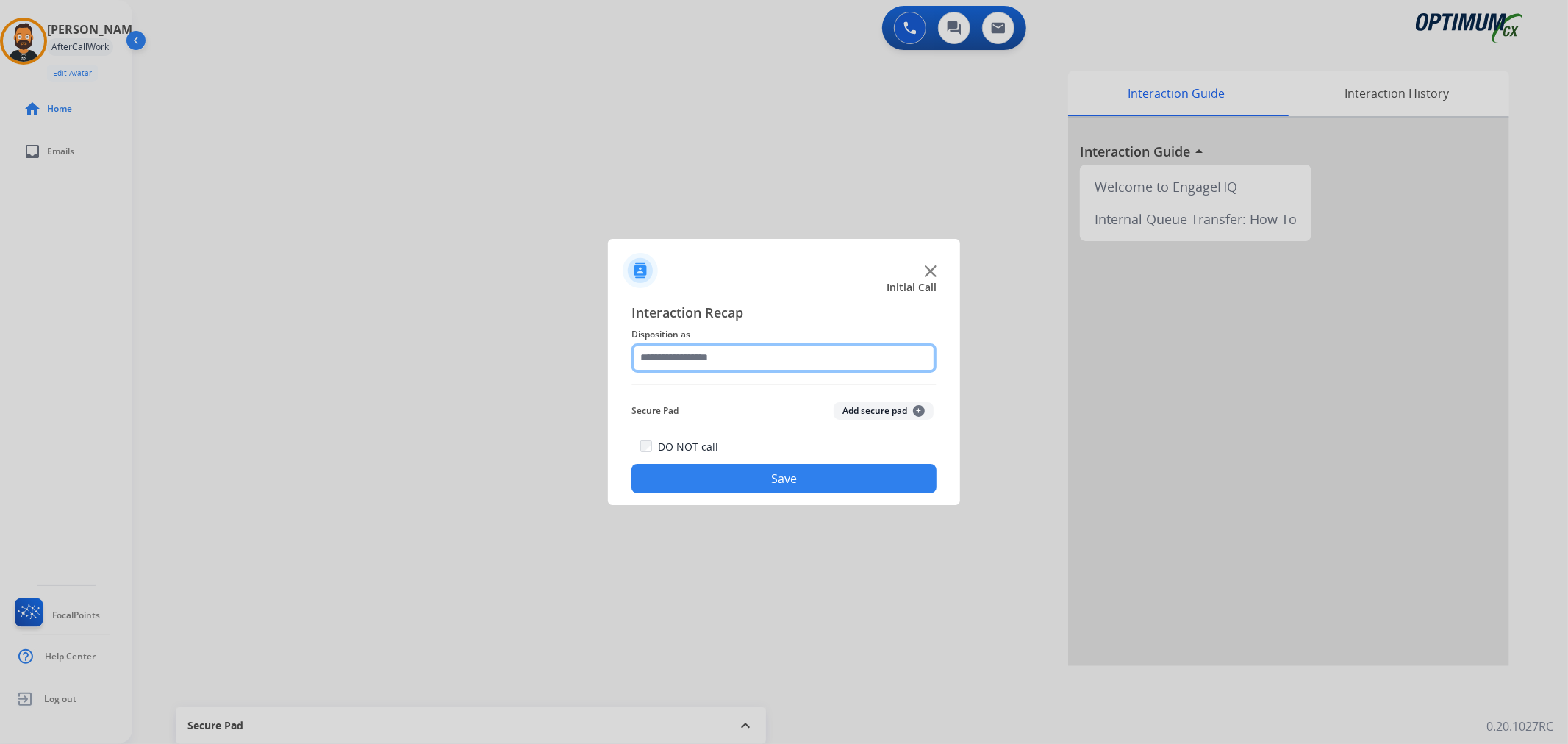
click at [746, 358] on input "text" at bounding box center [784, 358] width 305 height 30
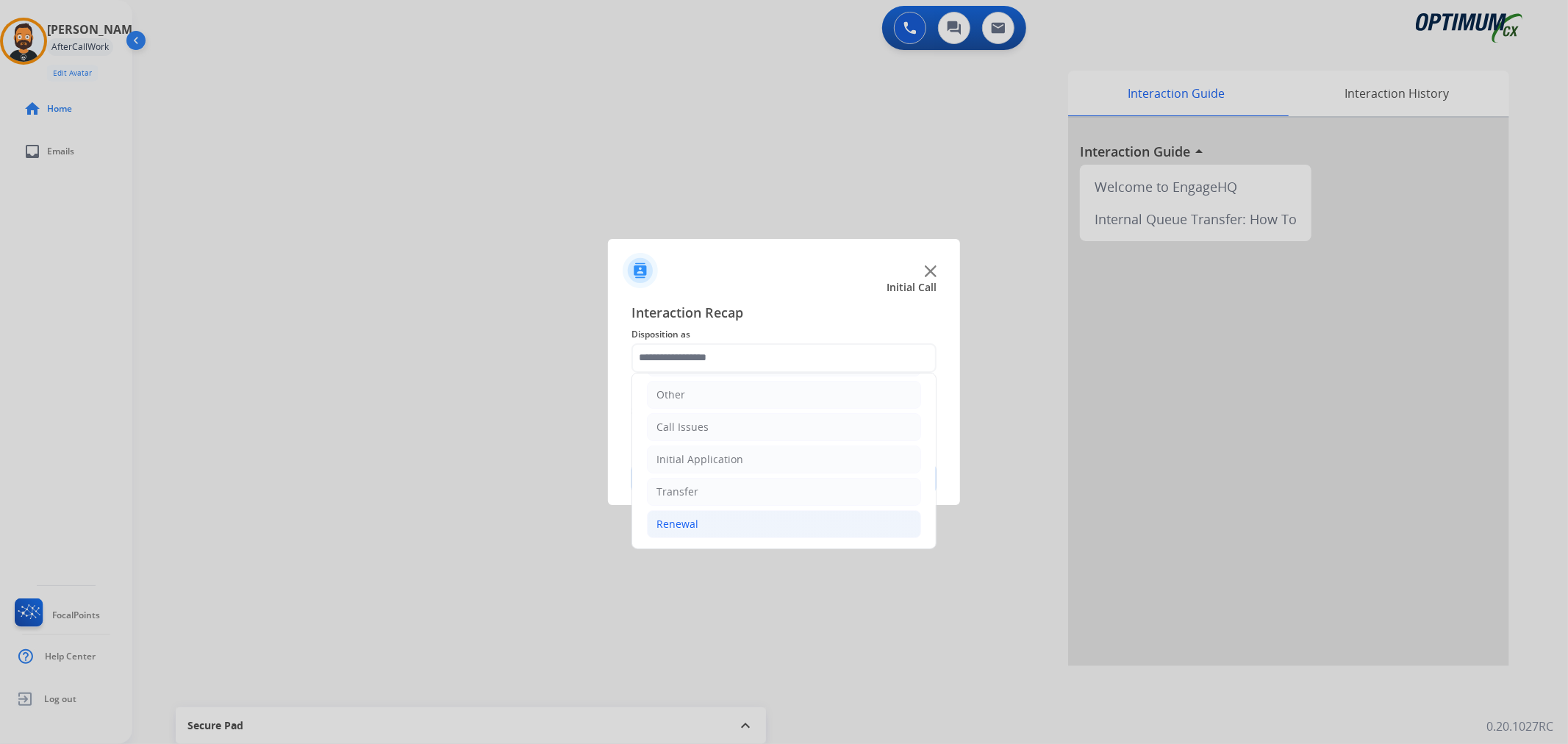
click at [707, 515] on li "Renewal" at bounding box center [784, 524] width 274 height 28
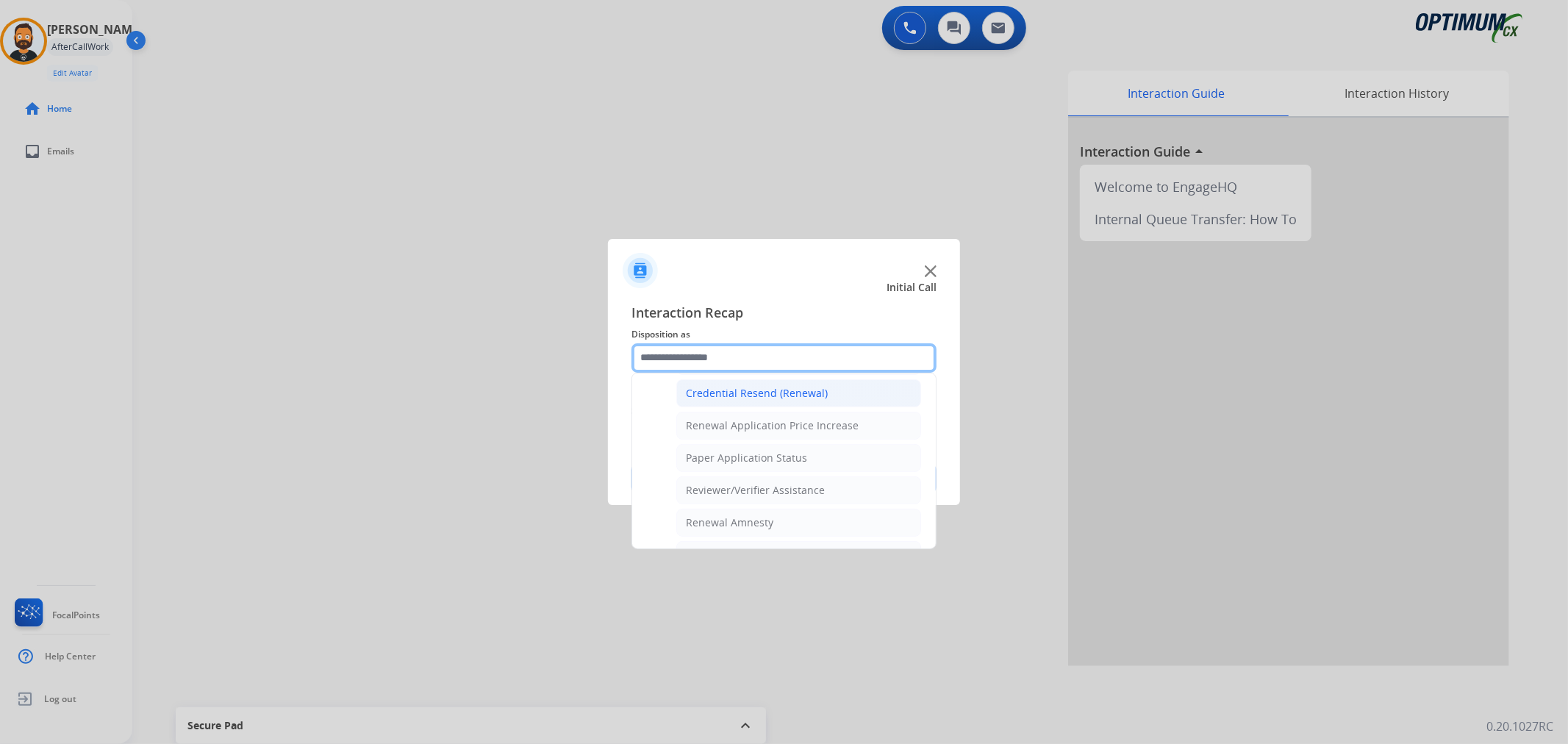
scroll to position [509, 0]
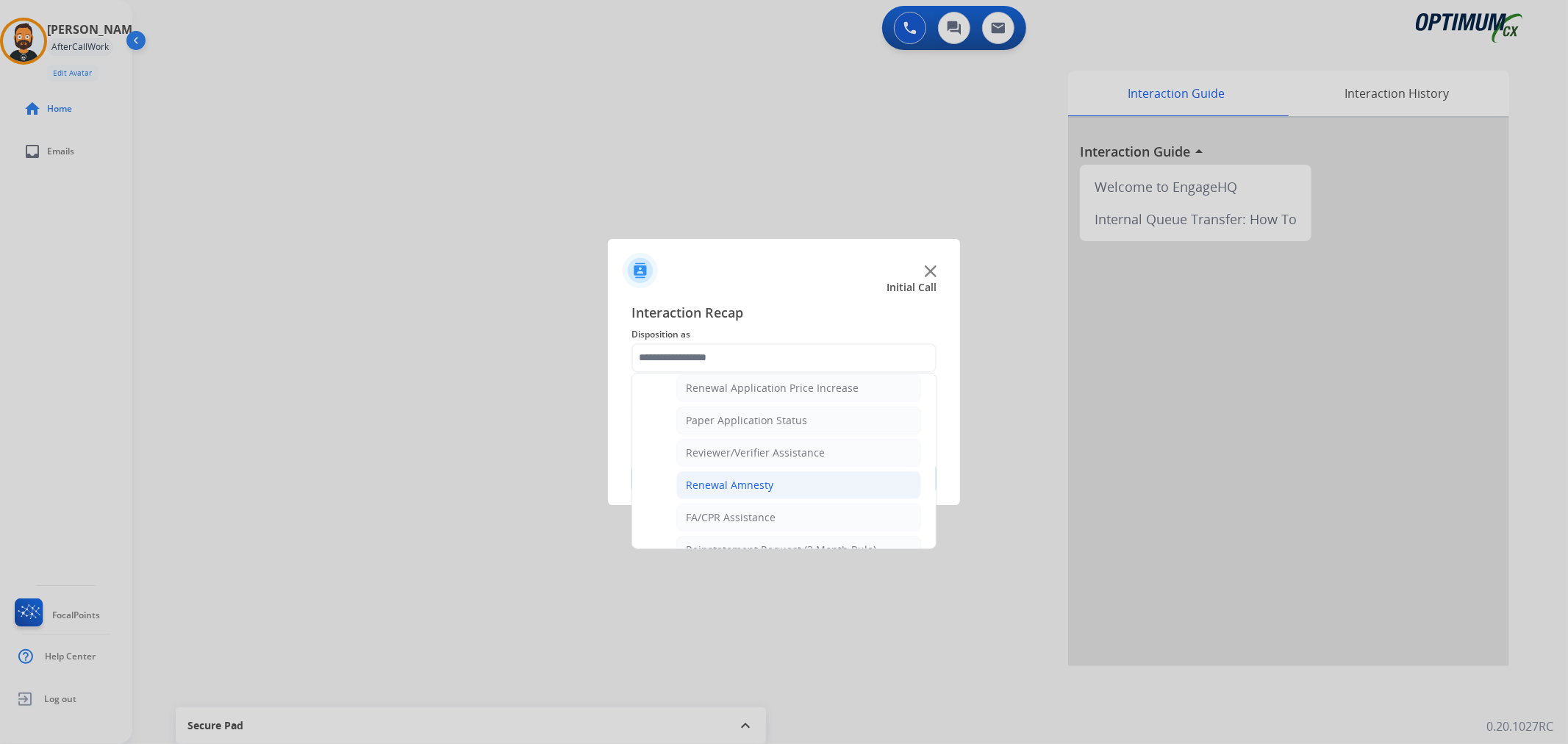
click at [773, 479] on li "Renewal Amnesty" at bounding box center [798, 485] width 245 height 28
type input "**********"
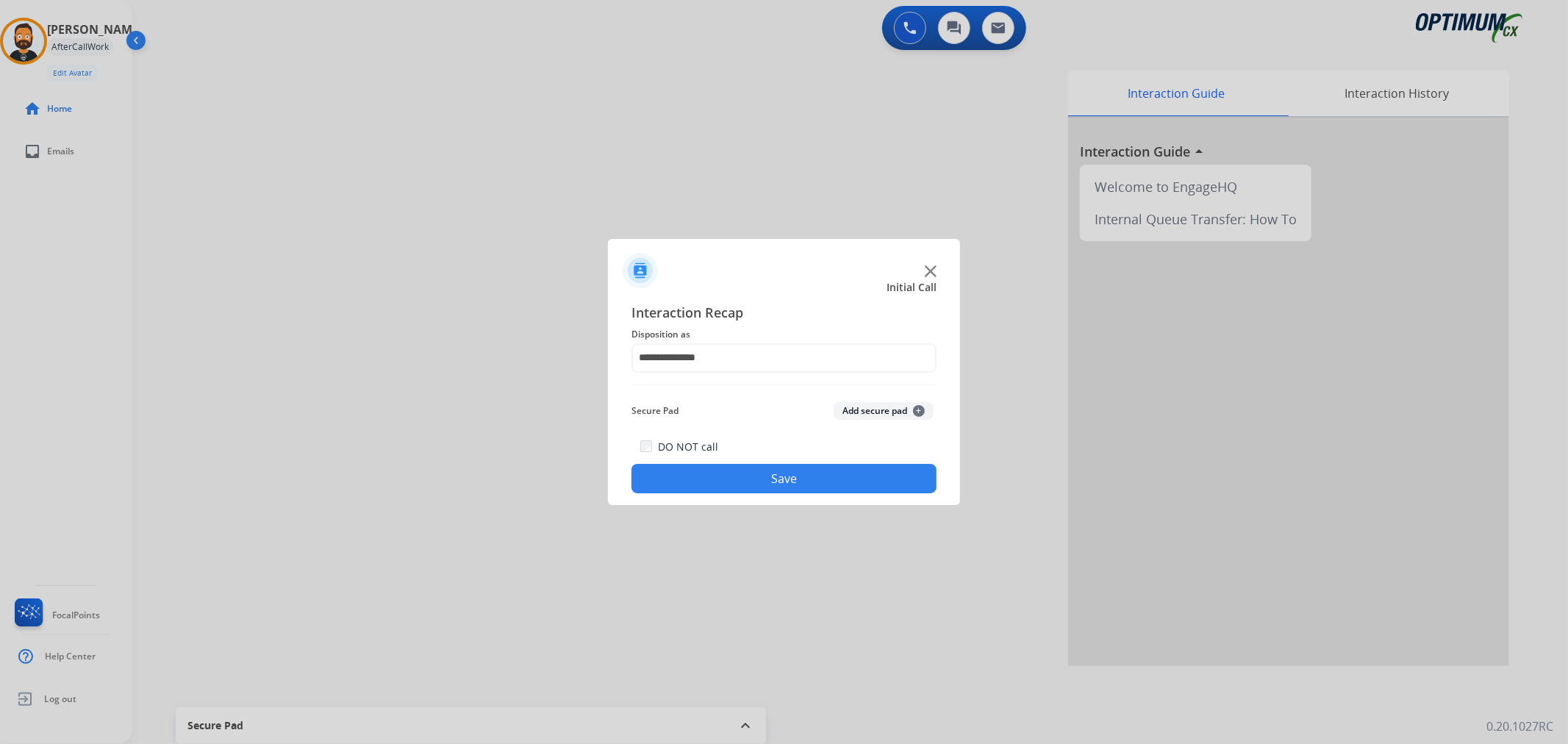
click at [773, 479] on button "Save" at bounding box center [784, 478] width 305 height 30
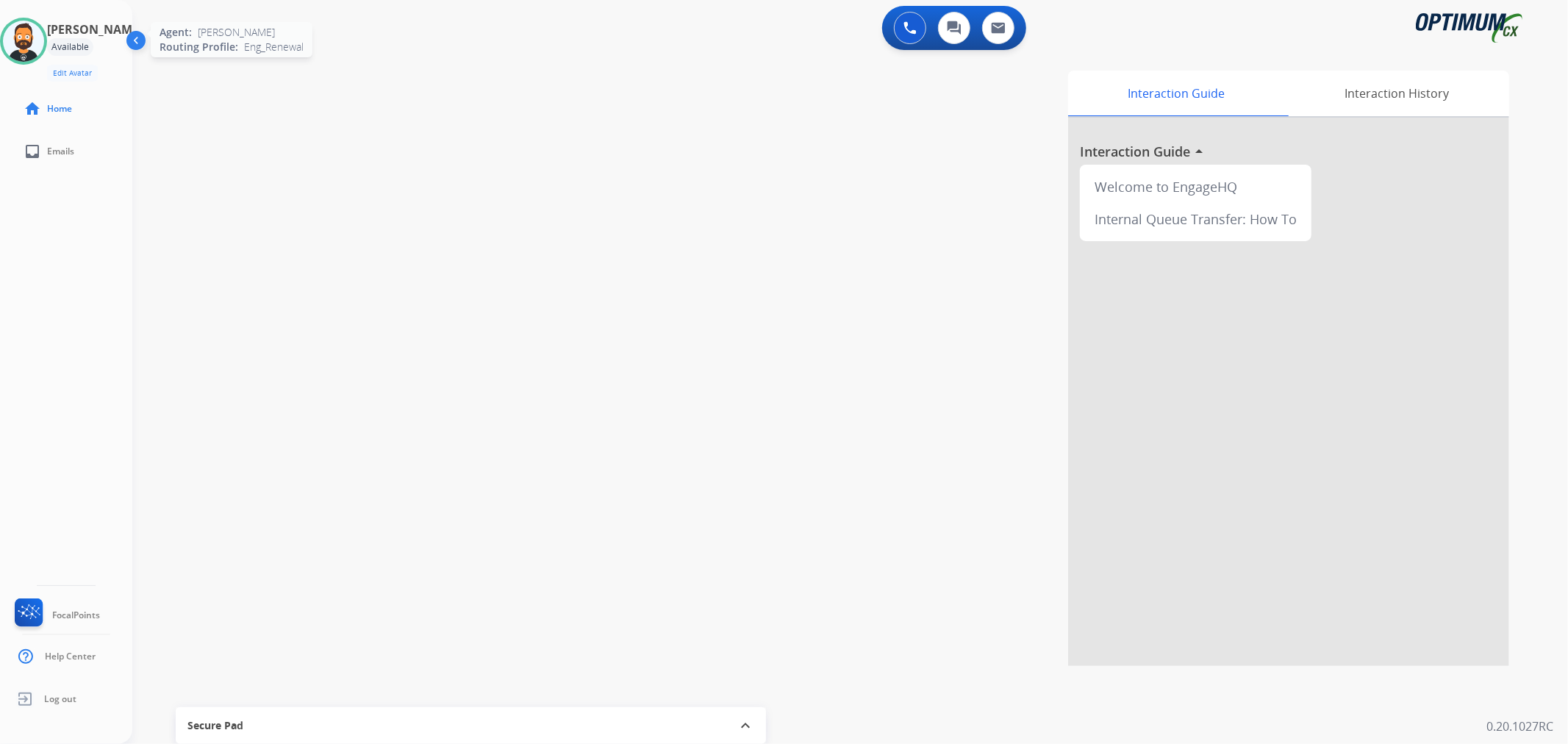
click at [44, 45] on img at bounding box center [24, 41] width 41 height 41
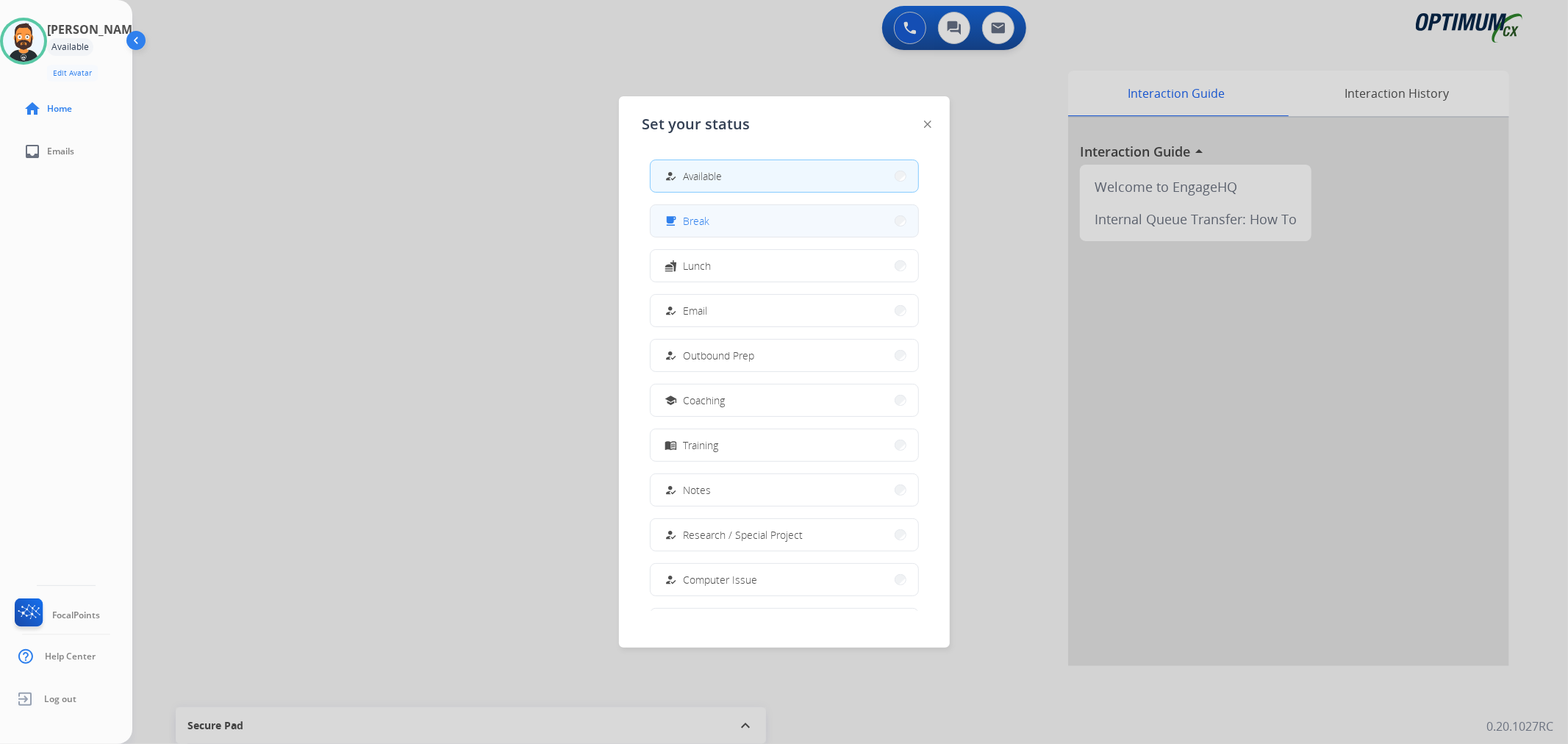
click at [696, 226] on span "Break" at bounding box center [697, 221] width 27 height 15
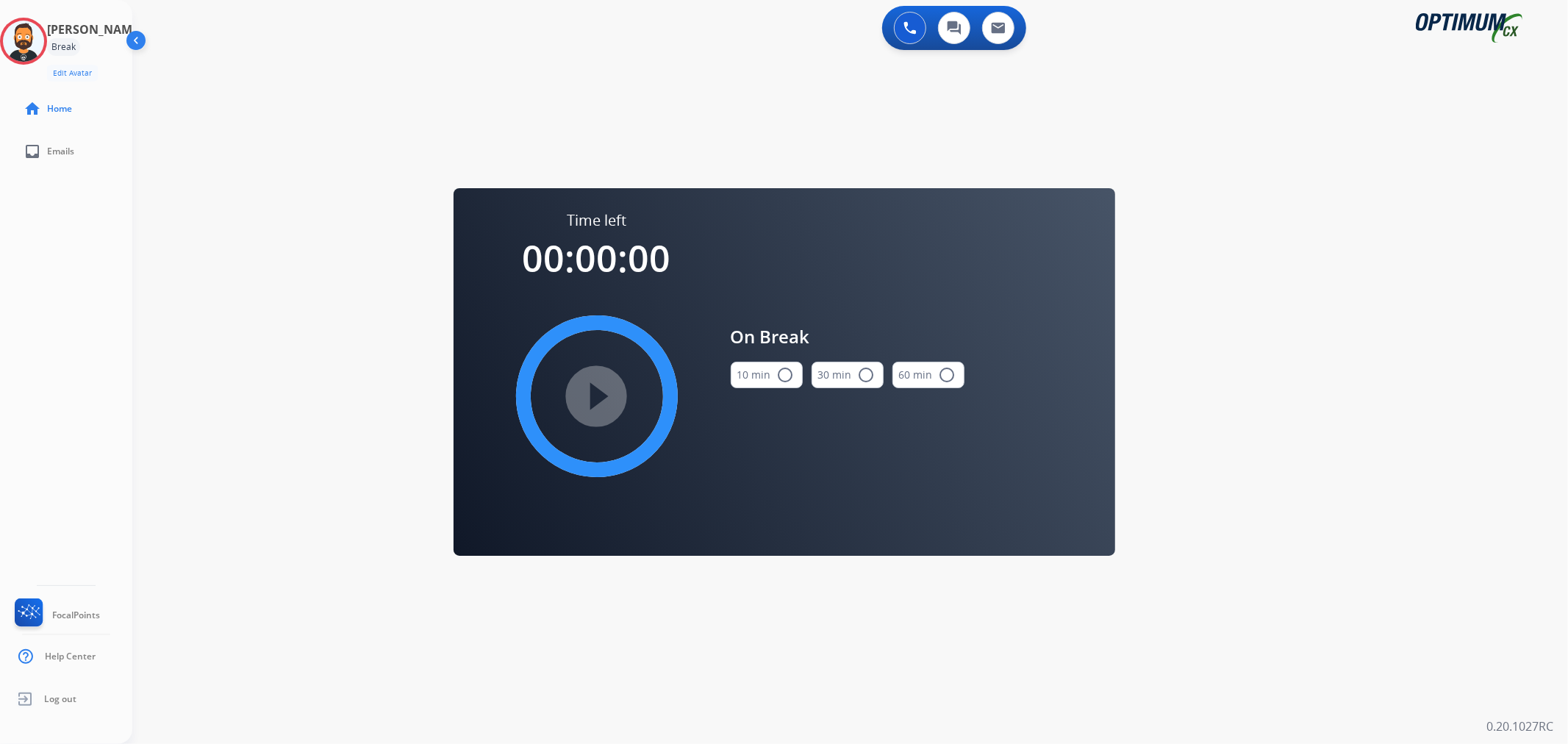
click at [783, 383] on mat-icon "radio_button_unchecked" at bounding box center [785, 374] width 18 height 18
click at [588, 387] on mat-icon "play_circle_filled" at bounding box center [596, 396] width 18 height 18
click at [35, 39] on icon at bounding box center [24, 41] width 48 height 48
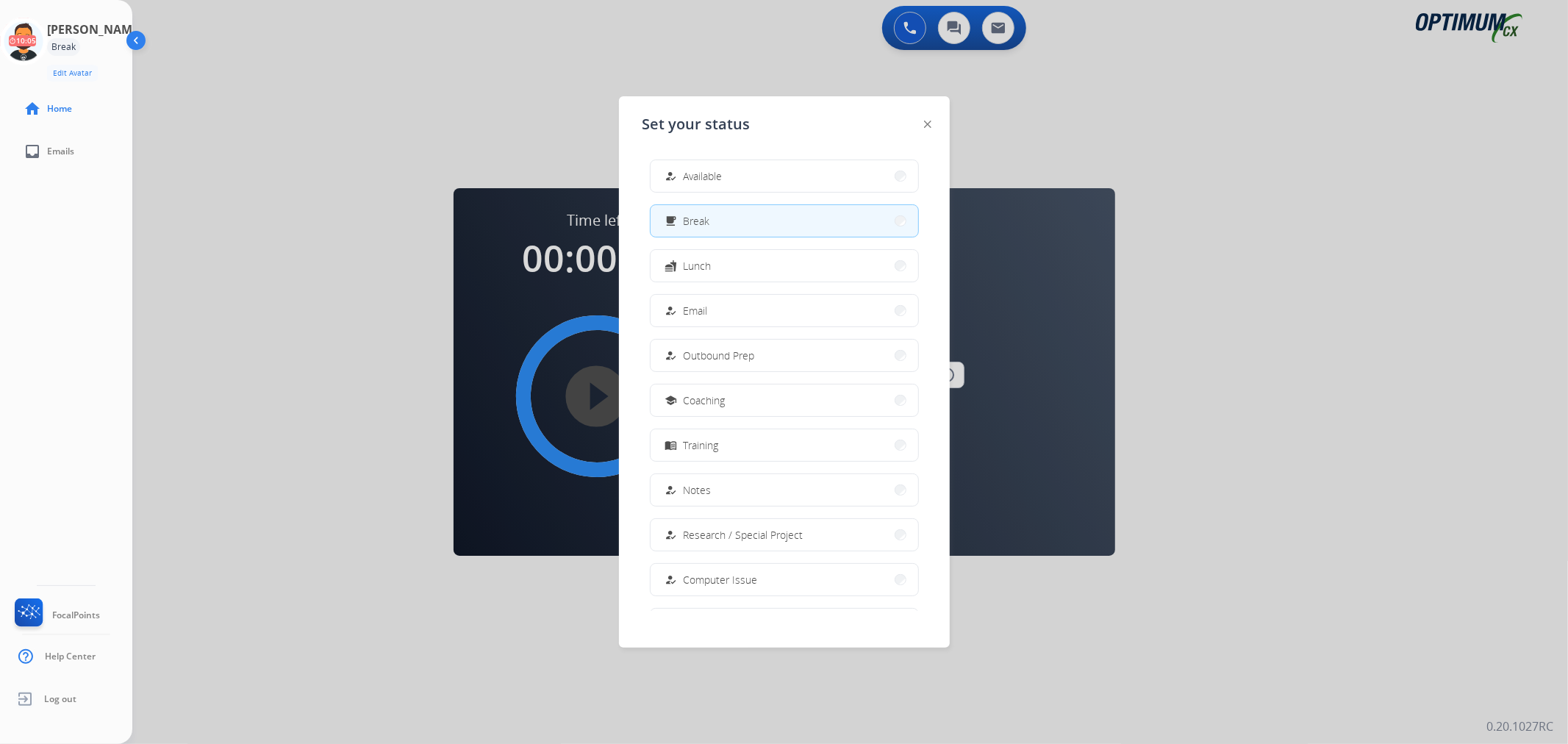
click at [678, 175] on div "how_to_reg" at bounding box center [673, 176] width 21 height 18
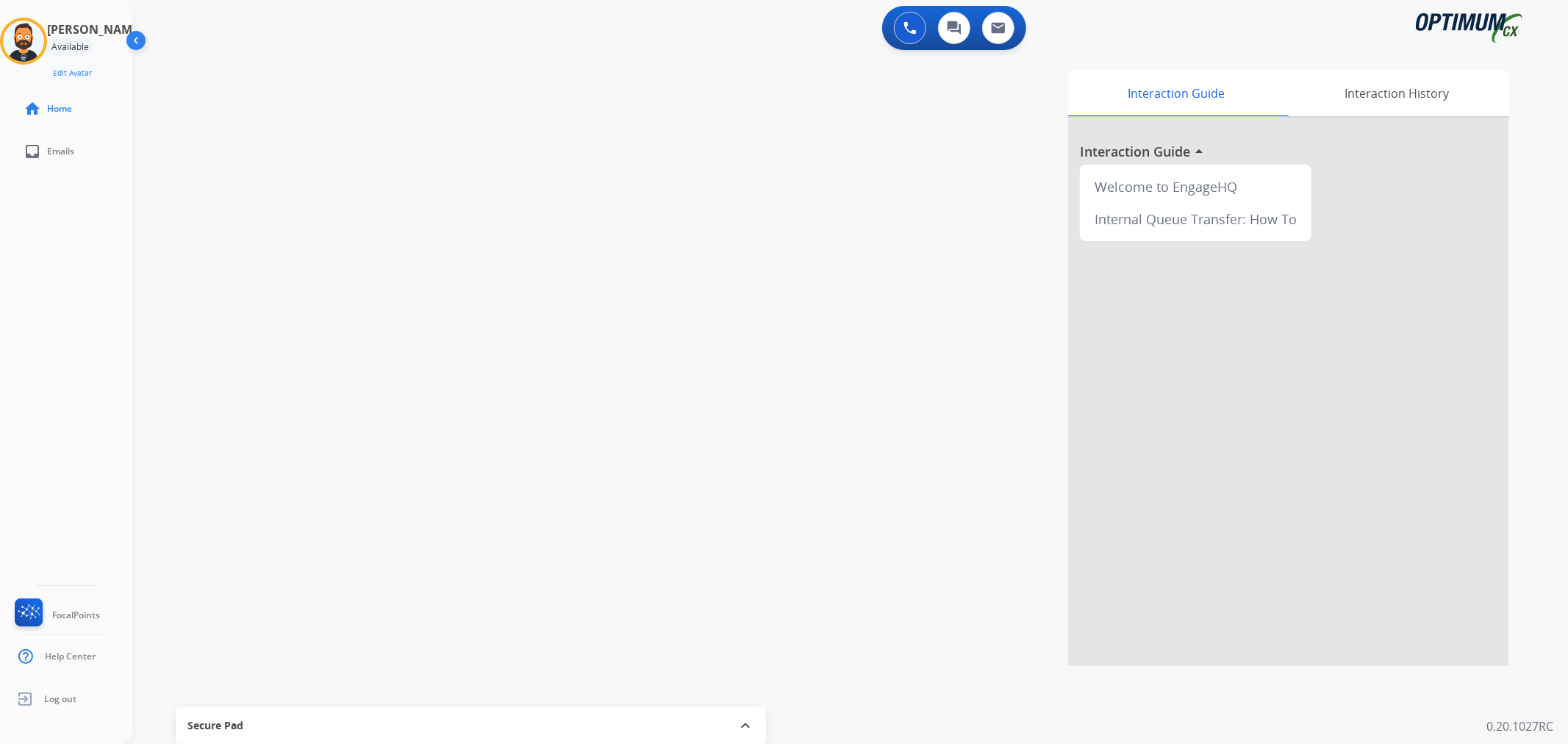
click at [32, 46] on img at bounding box center [24, 41] width 41 height 41
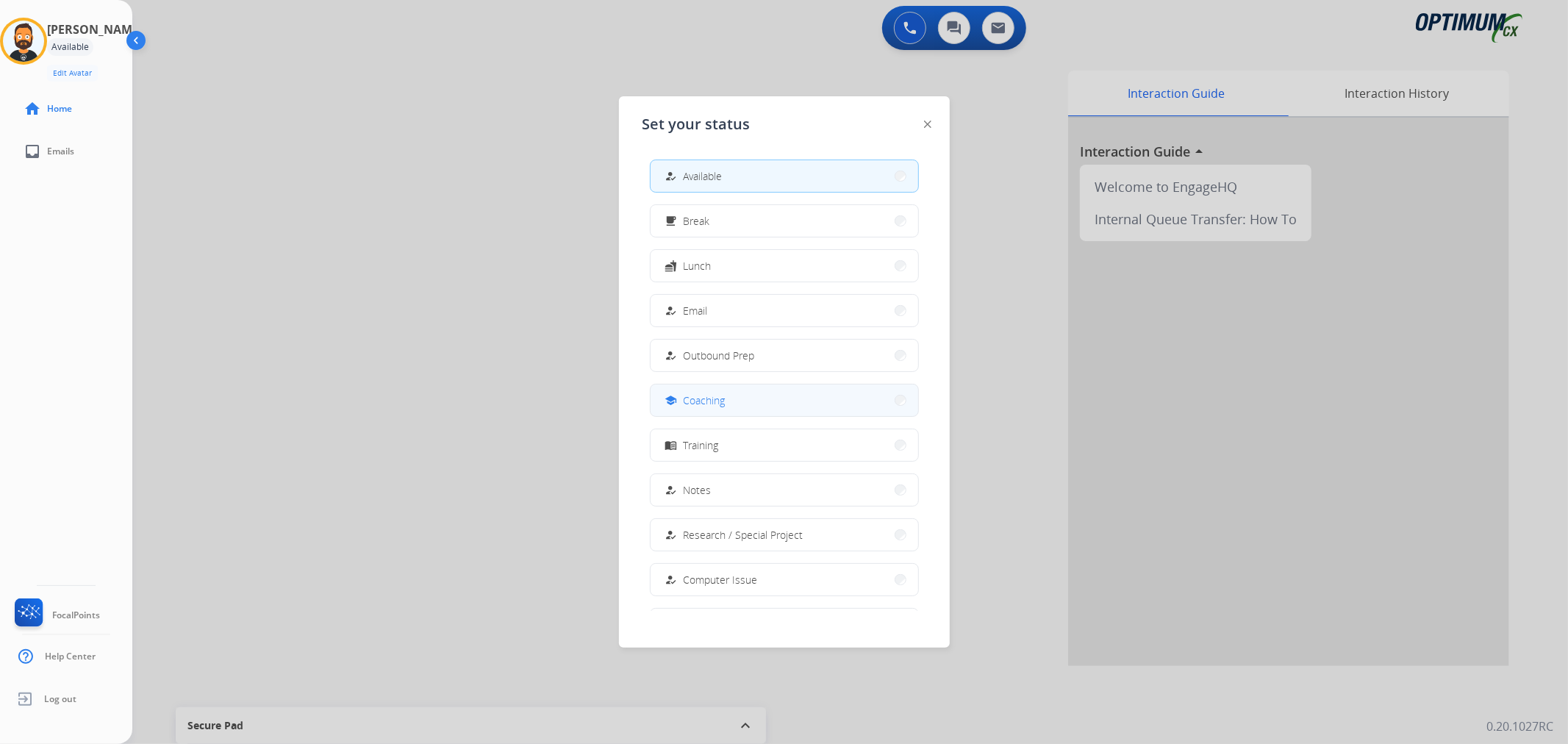
click at [737, 399] on button "school Coaching" at bounding box center [784, 399] width 268 height 31
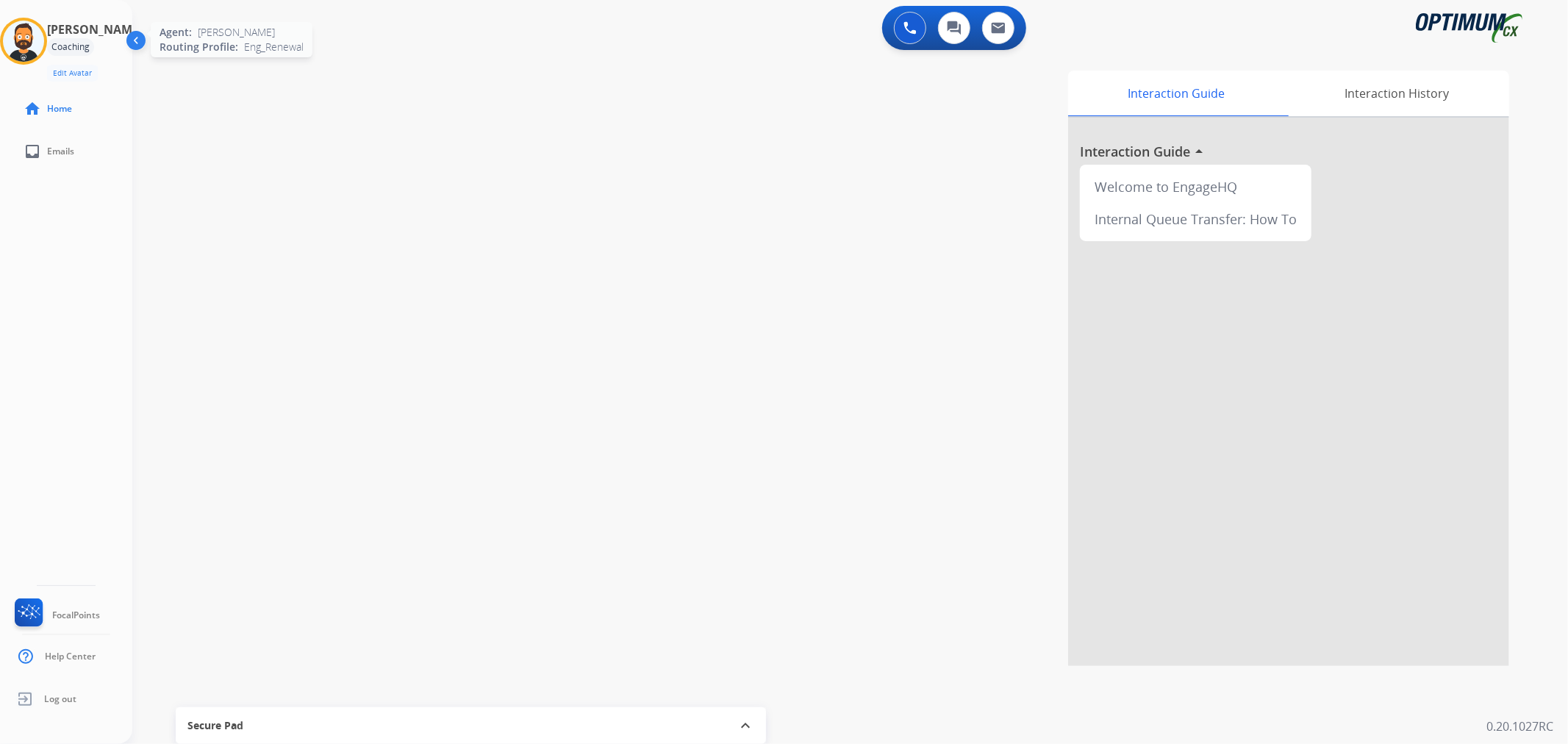
click at [35, 38] on img at bounding box center [24, 41] width 41 height 41
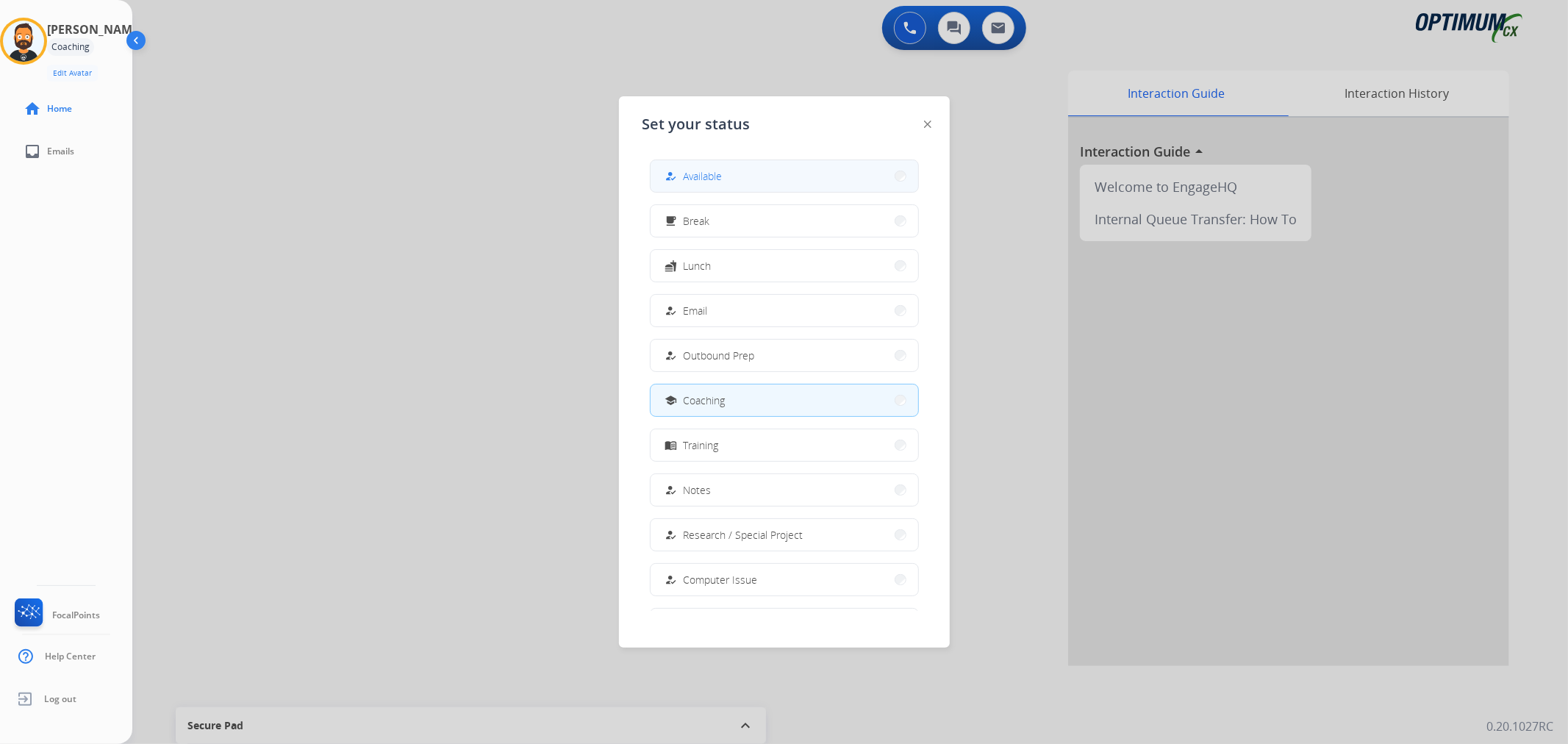
click at [685, 172] on div "how_to_reg Available" at bounding box center [692, 176] width 60 height 18
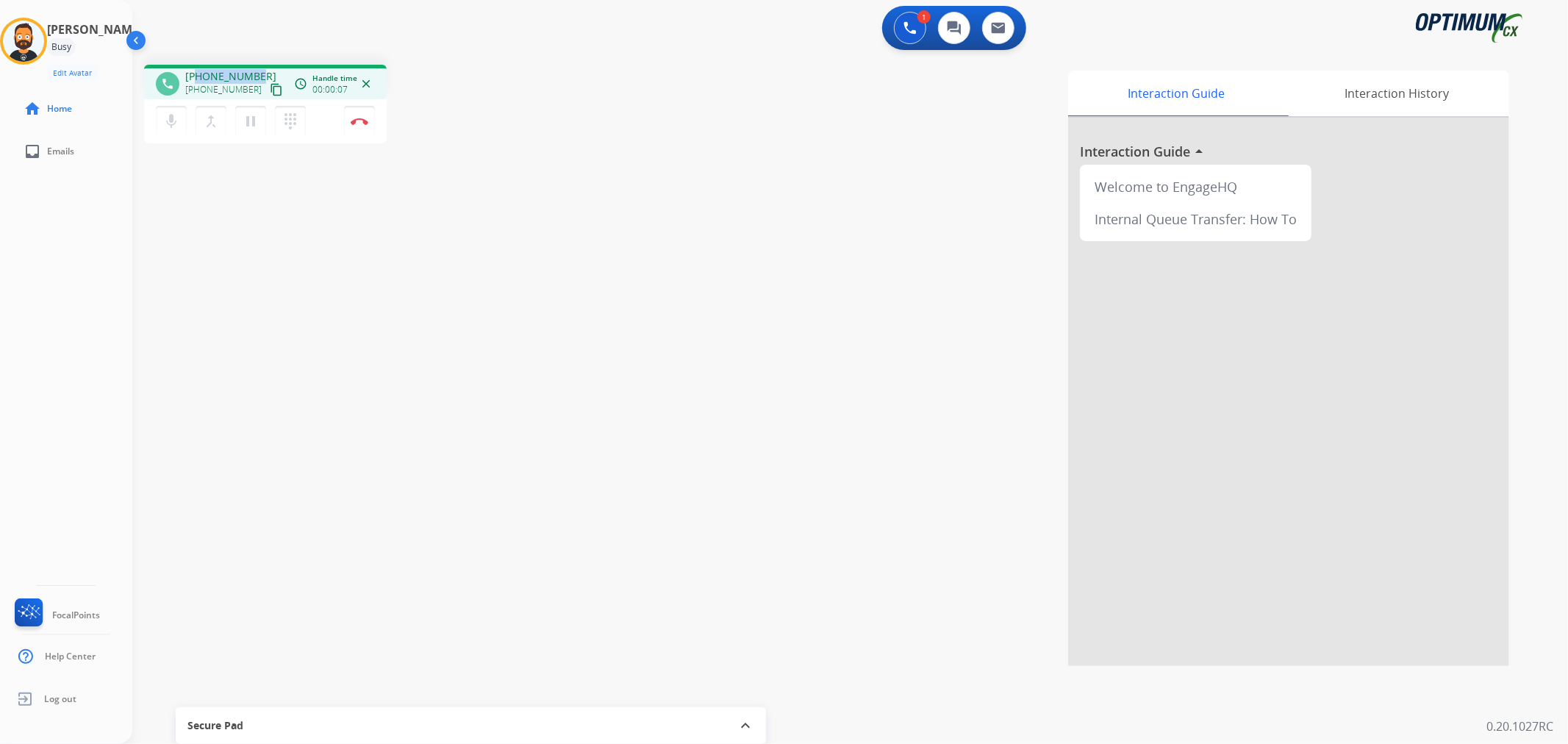
drag, startPoint x: 258, startPoint y: 69, endPoint x: 198, endPoint y: 70, distance: 60.0
click at [198, 70] on div "+17325589887 +17325589887 content_copy" at bounding box center [235, 84] width 100 height 30
click at [364, 113] on button "Disconnect" at bounding box center [359, 121] width 31 height 31
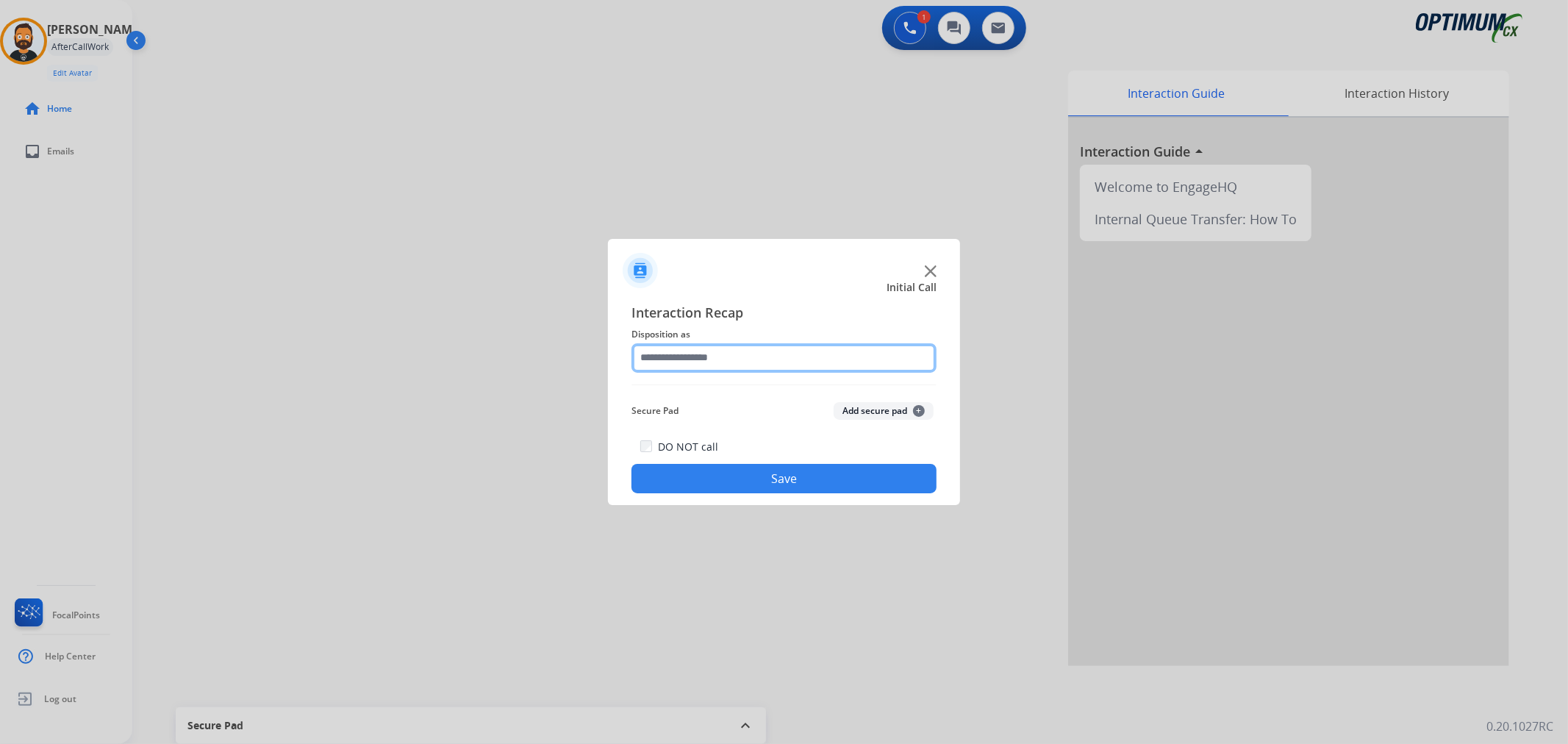
click at [672, 351] on input "text" at bounding box center [784, 358] width 305 height 30
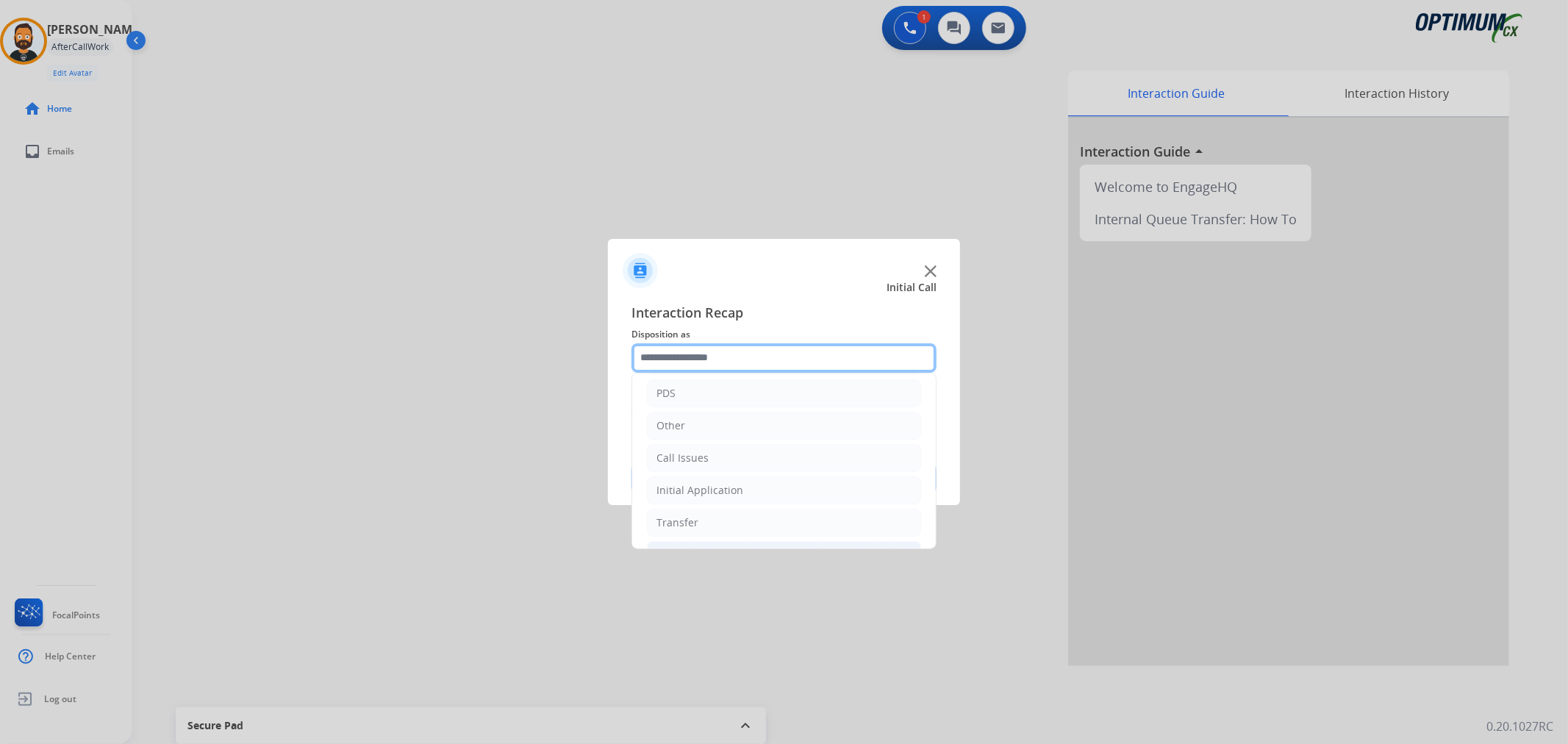
scroll to position [101, 0]
click at [719, 524] on li "Renewal" at bounding box center [784, 524] width 274 height 28
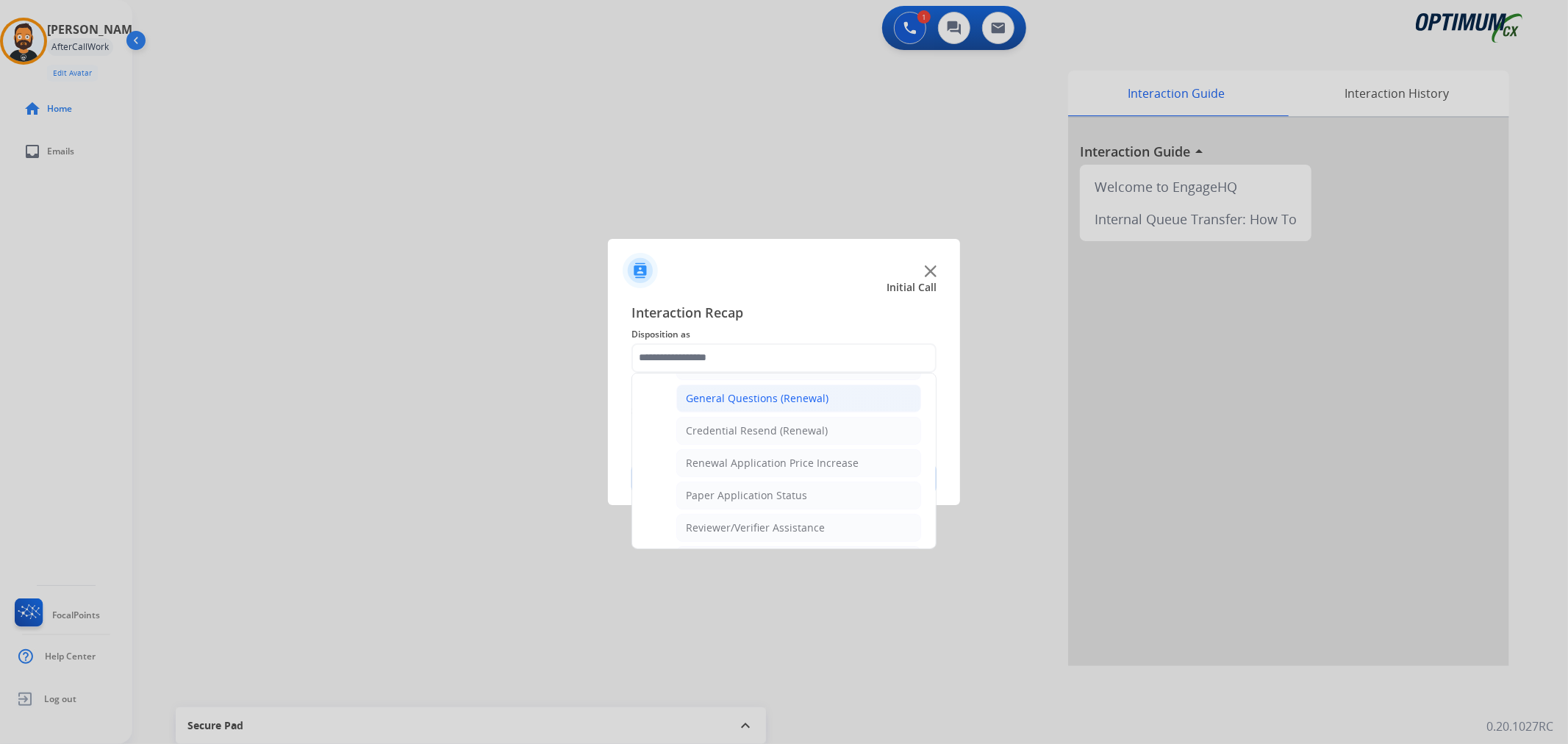
click at [755, 385] on li "General Questions (Renewal)" at bounding box center [798, 398] width 245 height 28
type input "**********"
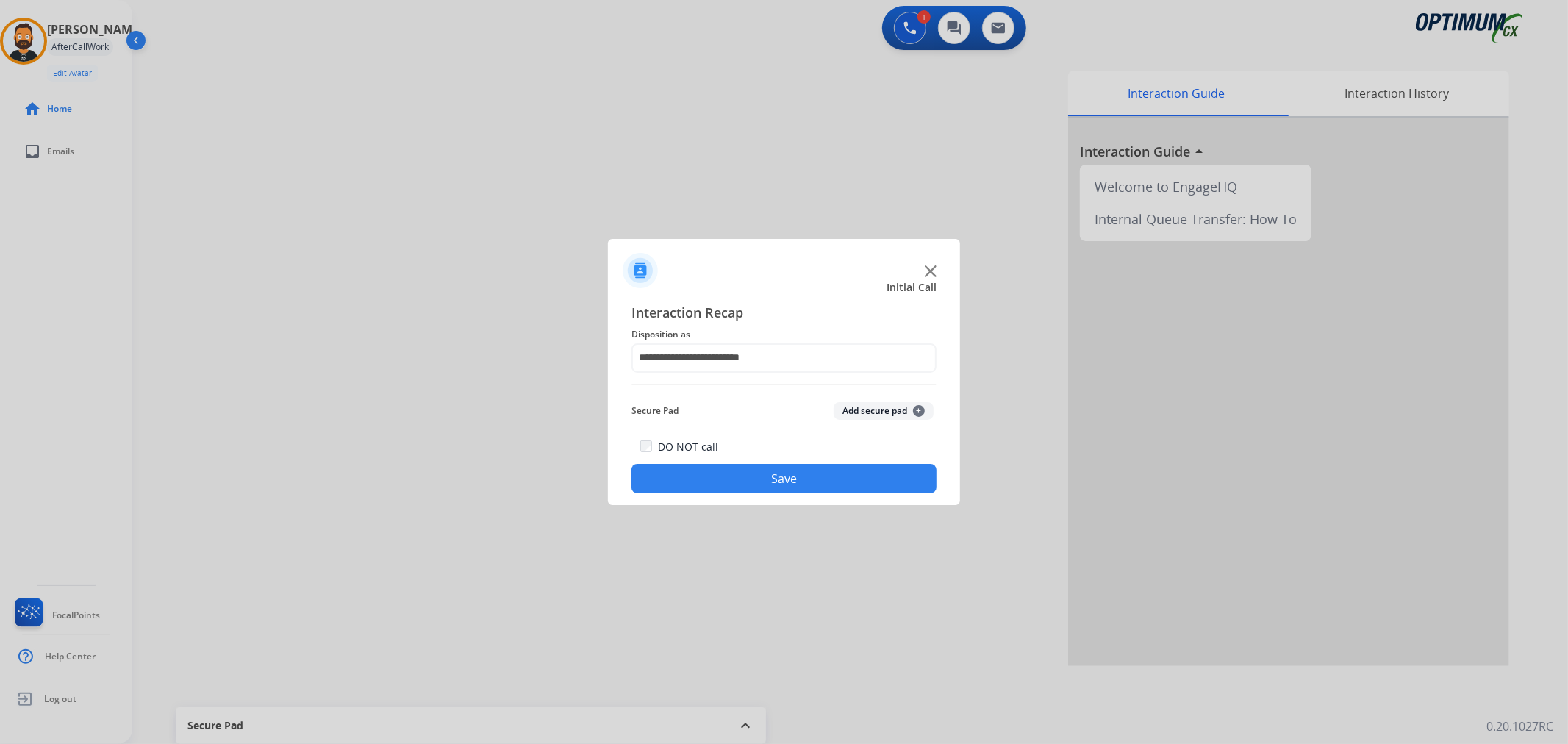
click at [758, 481] on button "Save" at bounding box center [784, 478] width 305 height 30
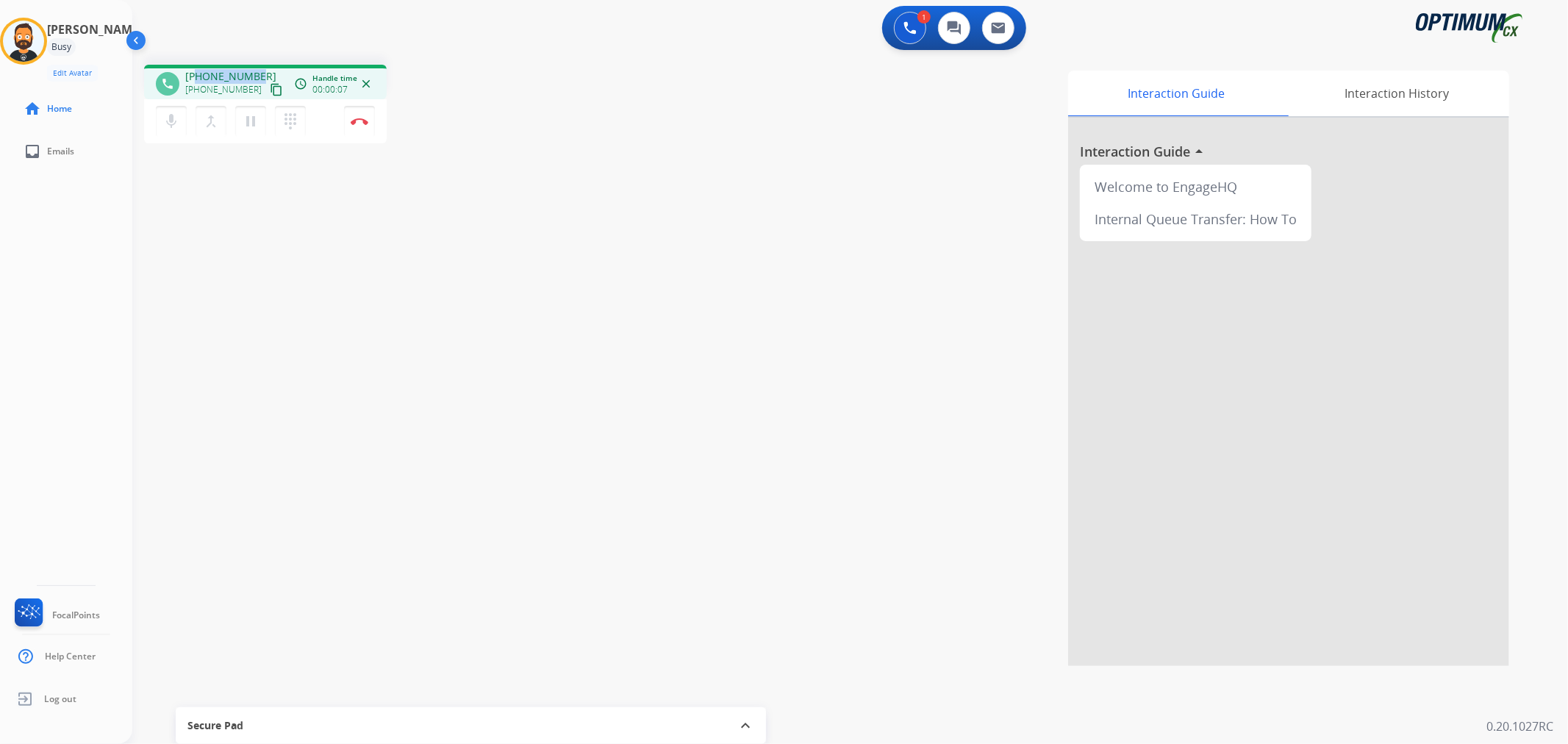
drag, startPoint x: 262, startPoint y: 68, endPoint x: 198, endPoint y: 63, distance: 64.2
click at [198, 63] on div "phone +12104396460 +12104396460 content_copy access_time Call metrics Queue 00:…" at bounding box center [832, 359] width 1400 height 613
click at [353, 118] on img at bounding box center [359, 121] width 18 height 8
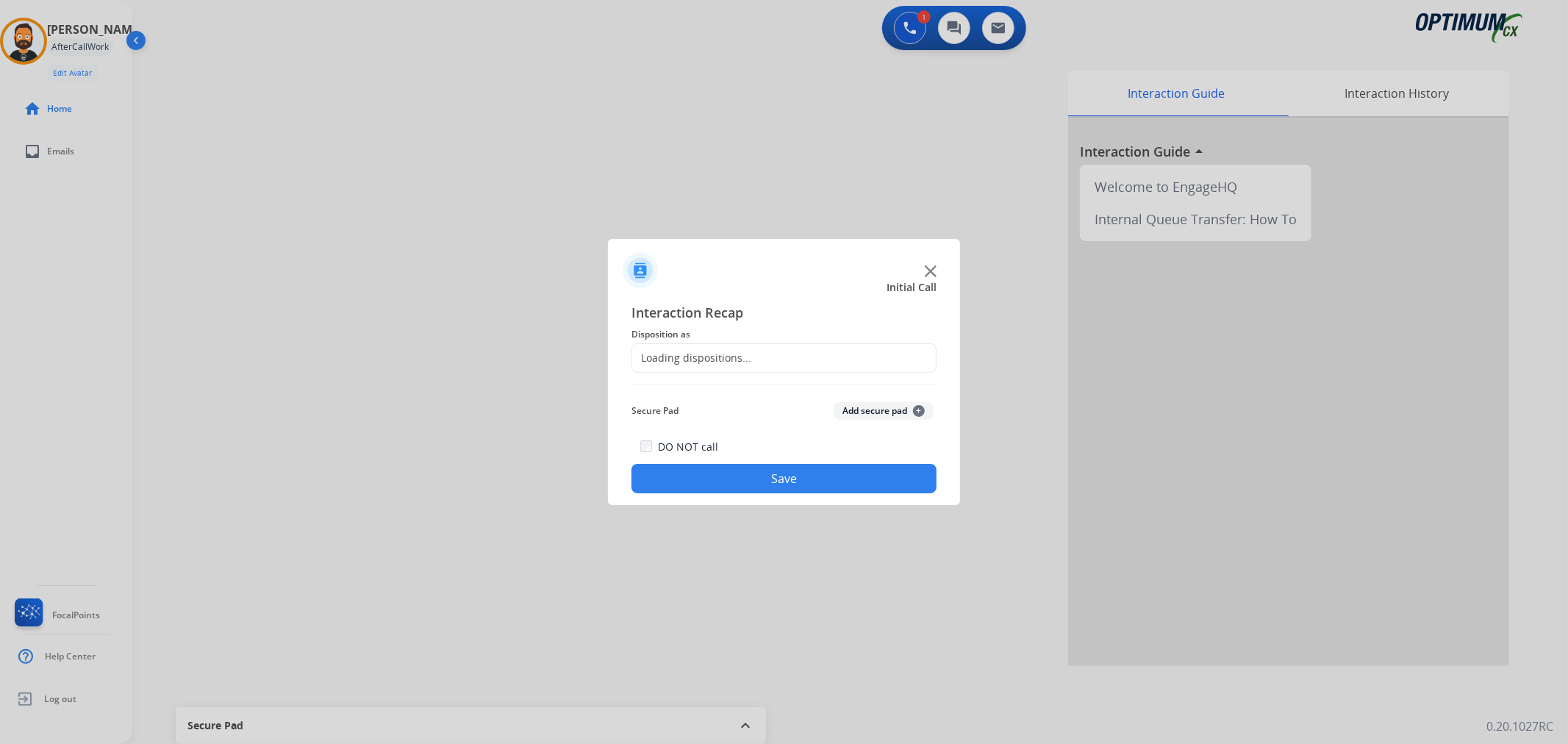
click at [730, 346] on div "Loading dispositions..." at bounding box center [784, 358] width 305 height 30
click at [738, 361] on input "text" at bounding box center [784, 358] width 305 height 30
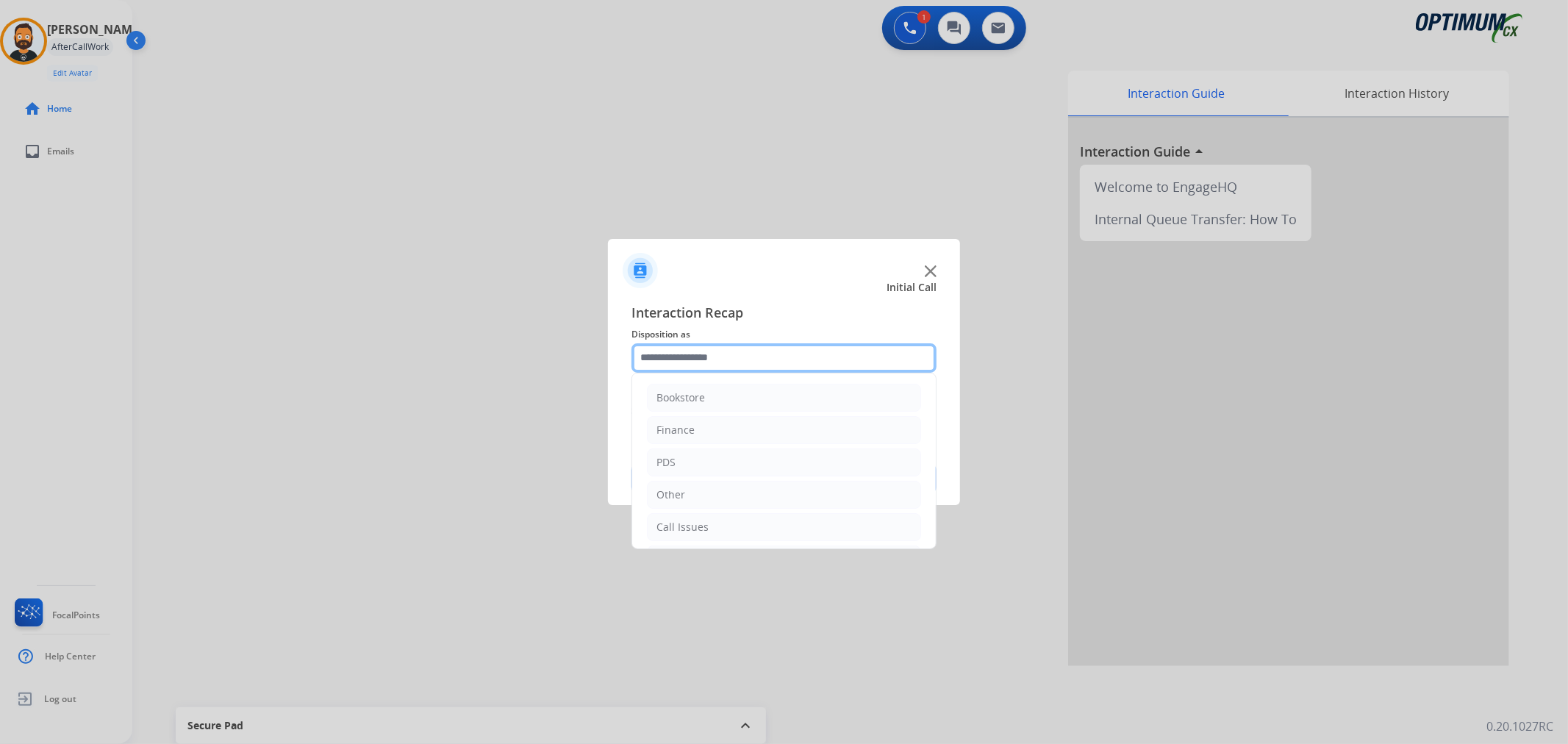
scroll to position [101, 0]
click at [720, 523] on li "Renewal" at bounding box center [784, 524] width 274 height 28
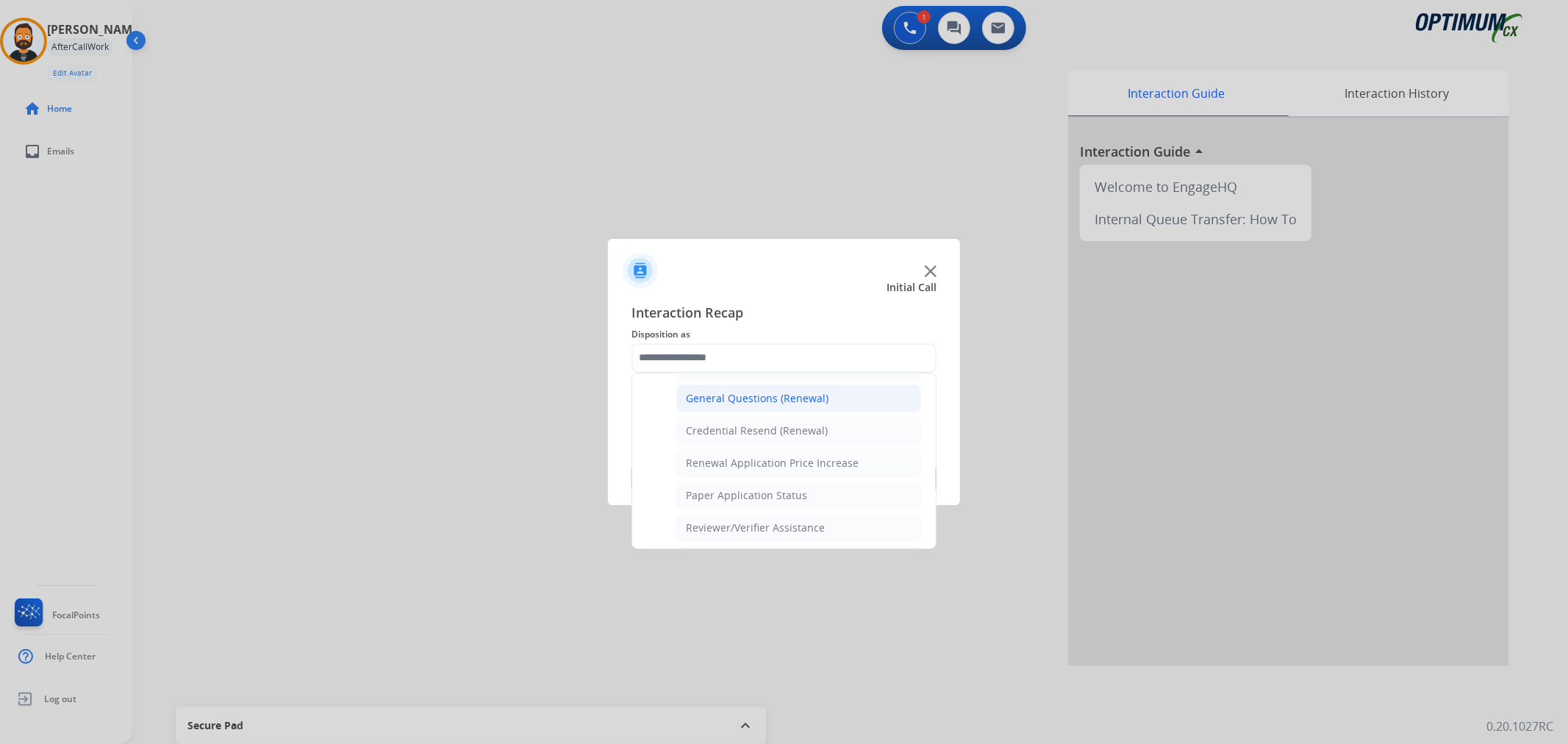
click at [735, 388] on li "General Questions (Renewal)" at bounding box center [798, 398] width 245 height 28
type input "**********"
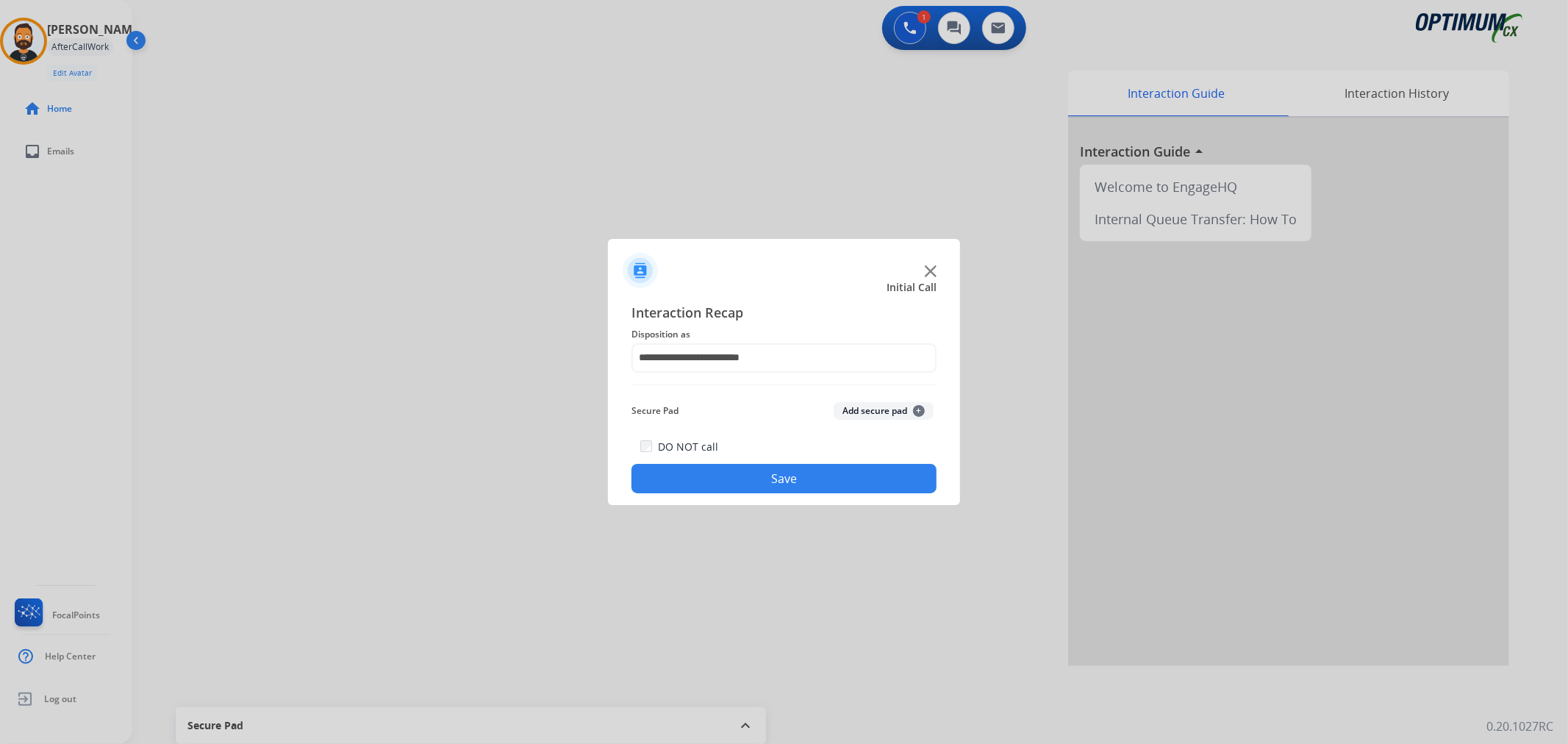
click at [719, 476] on button "Save" at bounding box center [784, 478] width 305 height 30
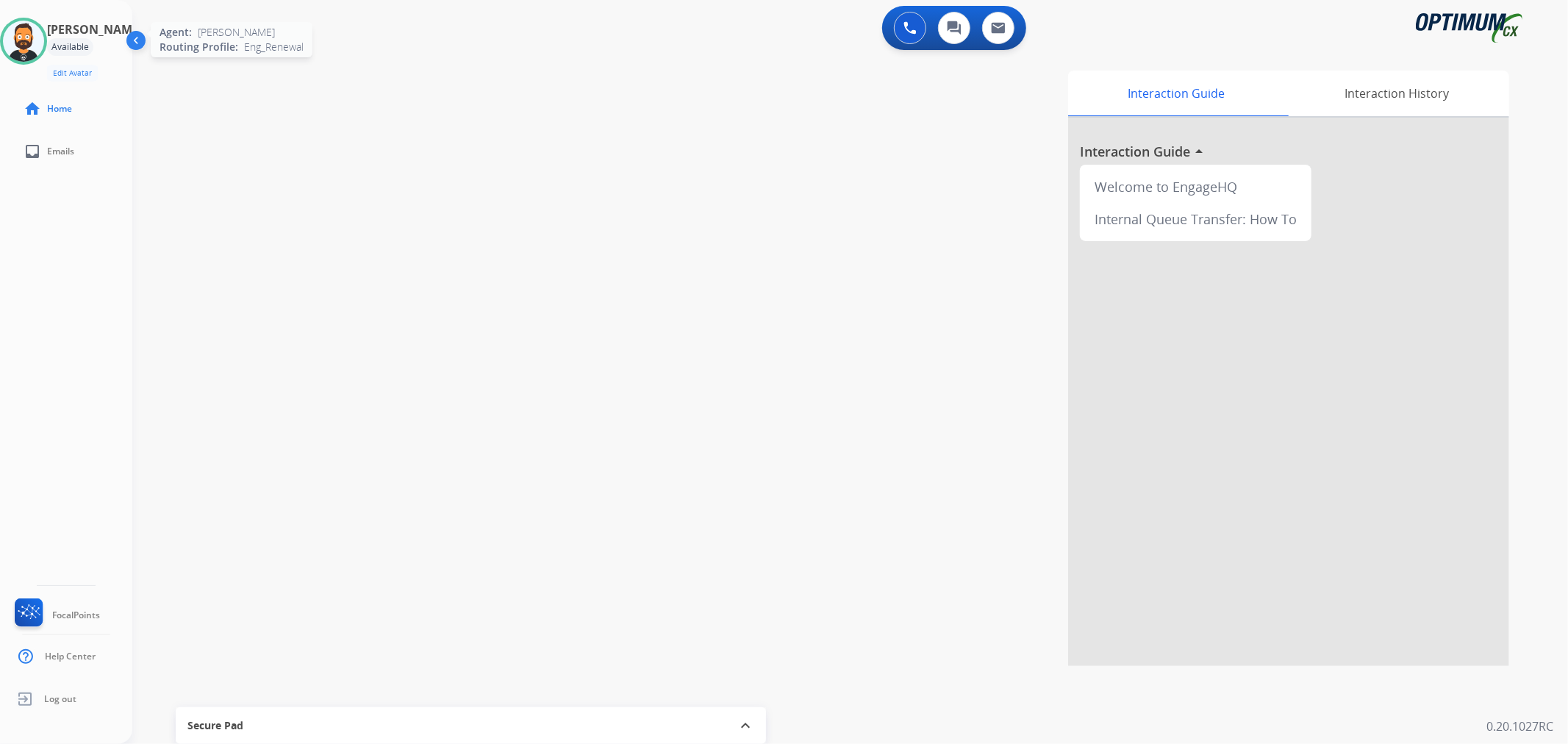
click at [16, 32] on img at bounding box center [24, 41] width 41 height 41
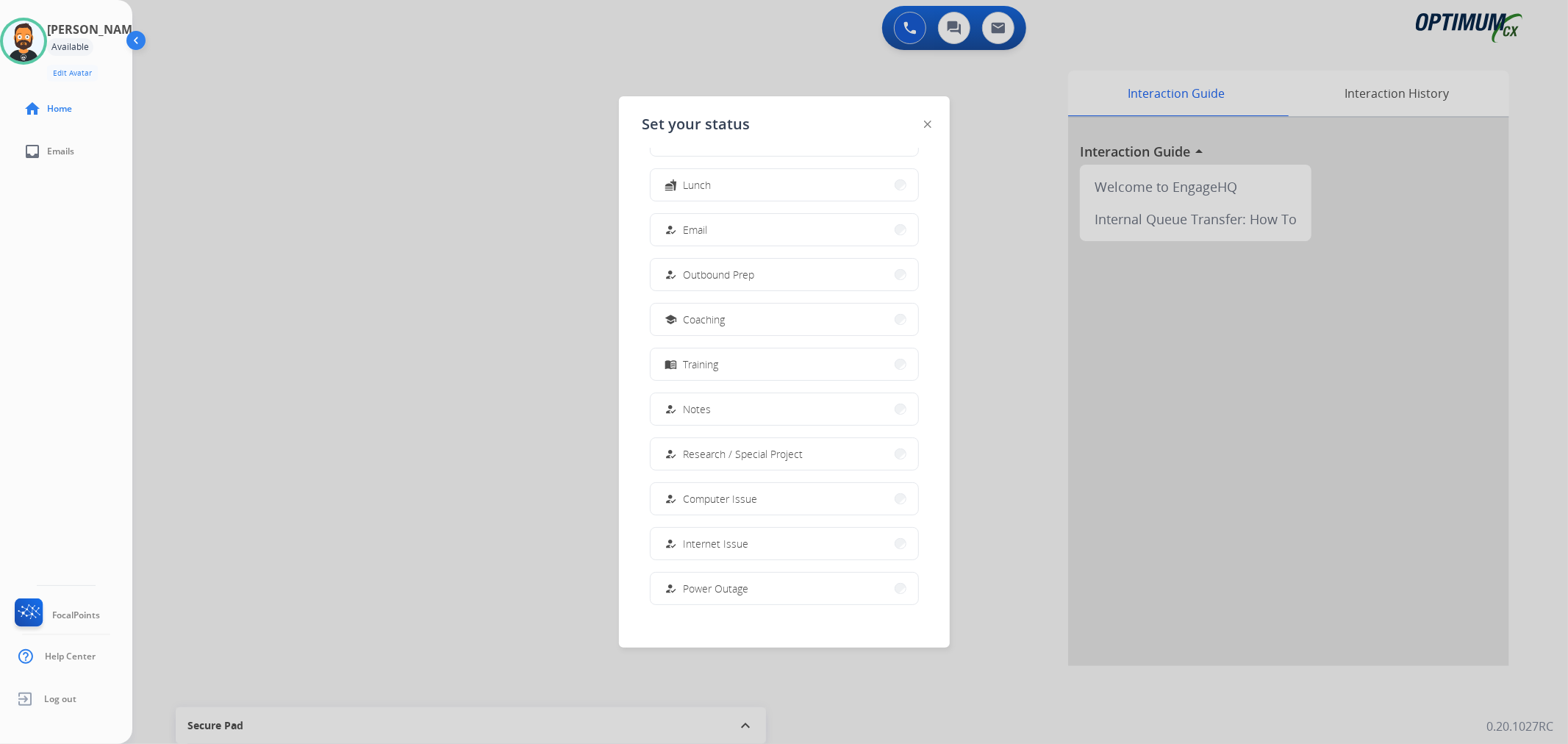
scroll to position [137, 0]
click at [714, 586] on button "work_off Offline" at bounding box center [784, 576] width 268 height 31
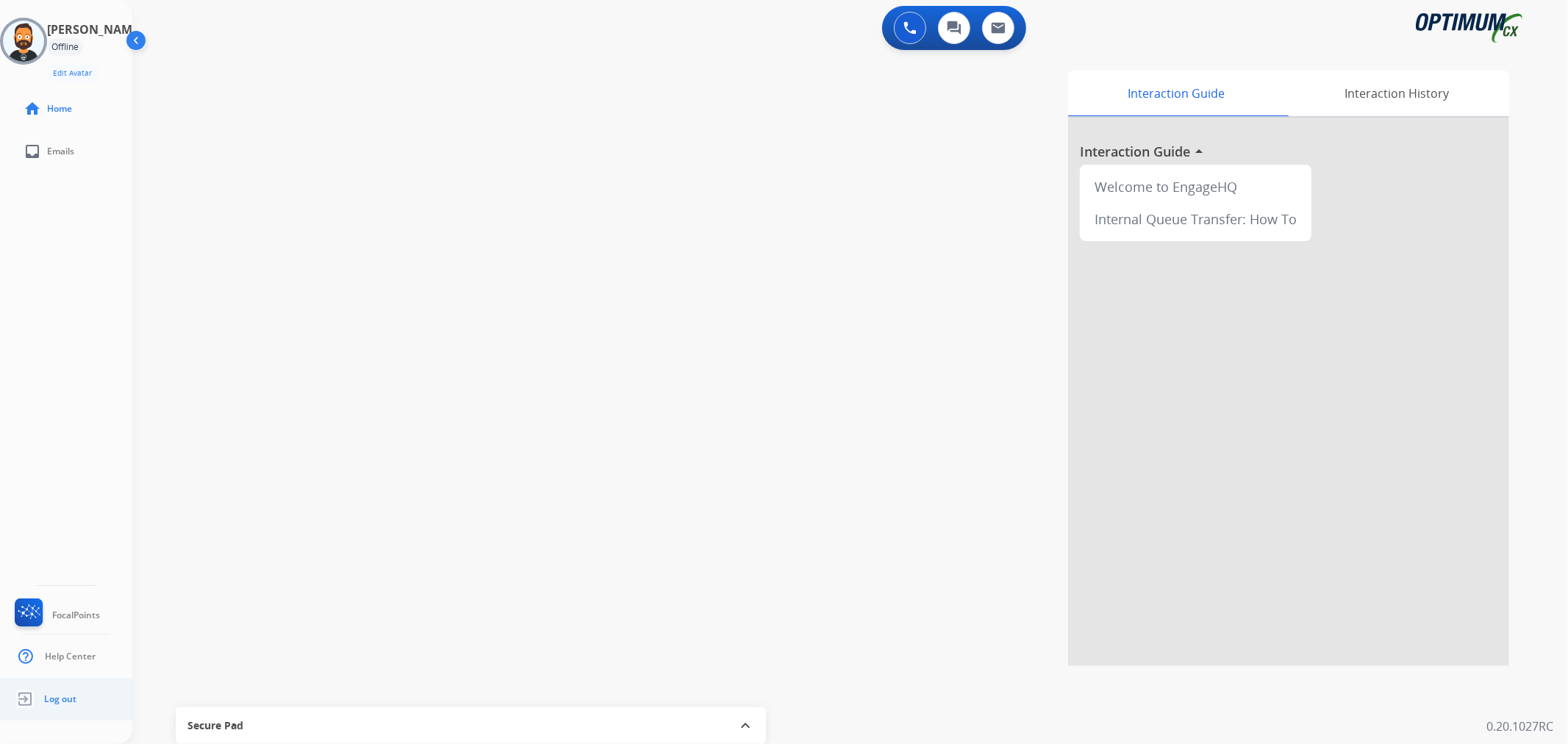
click at [59, 694] on span "Log out" at bounding box center [60, 698] width 32 height 11
